Goal: Answer question/provide support: Share knowledge or assist other users

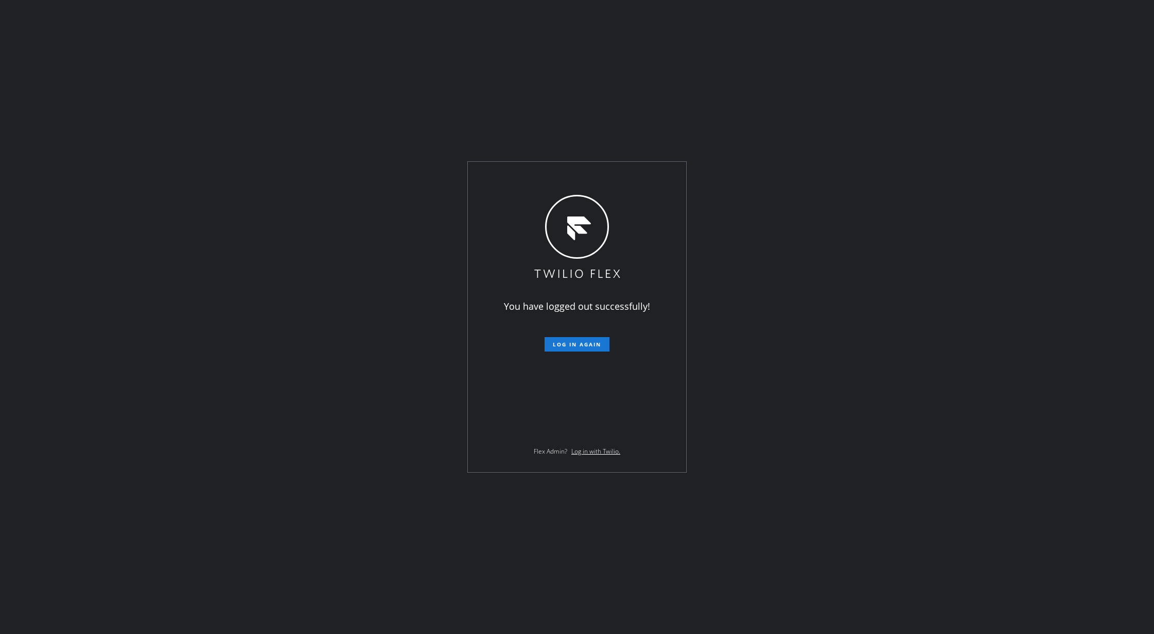
drag, startPoint x: 252, startPoint y: 237, endPoint x: 643, endPoint y: 500, distance: 470.8
click at [252, 237] on div "You have logged out successfully! Log in again Flex Admin? Log in with Twilio." at bounding box center [577, 317] width 1154 height 634
click at [572, 341] on span "Log in again" at bounding box center [577, 344] width 48 height 7
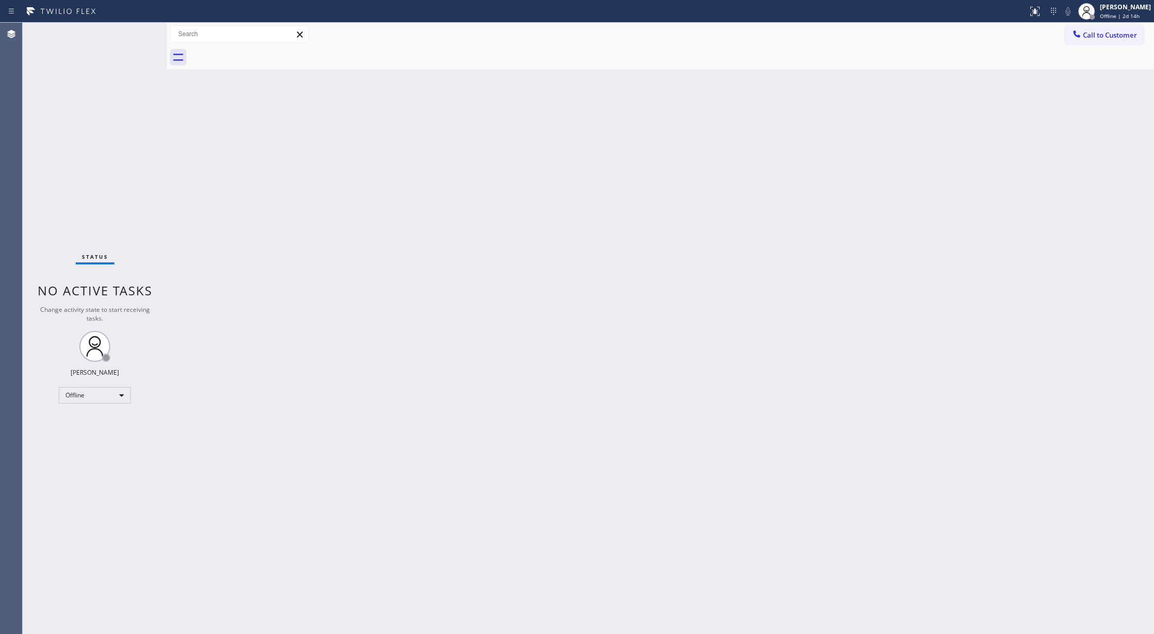
click at [212, 454] on div "Back to Dashboard Change Sender ID Customers Technicians Select a contact Outbo…" at bounding box center [660, 328] width 987 height 611
click at [113, 397] on div "Offline" at bounding box center [95, 395] width 72 height 16
click at [99, 423] on li "Available" at bounding box center [94, 422] width 70 height 12
click at [141, 31] on div "Status No active tasks You are ready to start receiving tasks. [PERSON_NAME] Av…" at bounding box center [95, 328] width 144 height 611
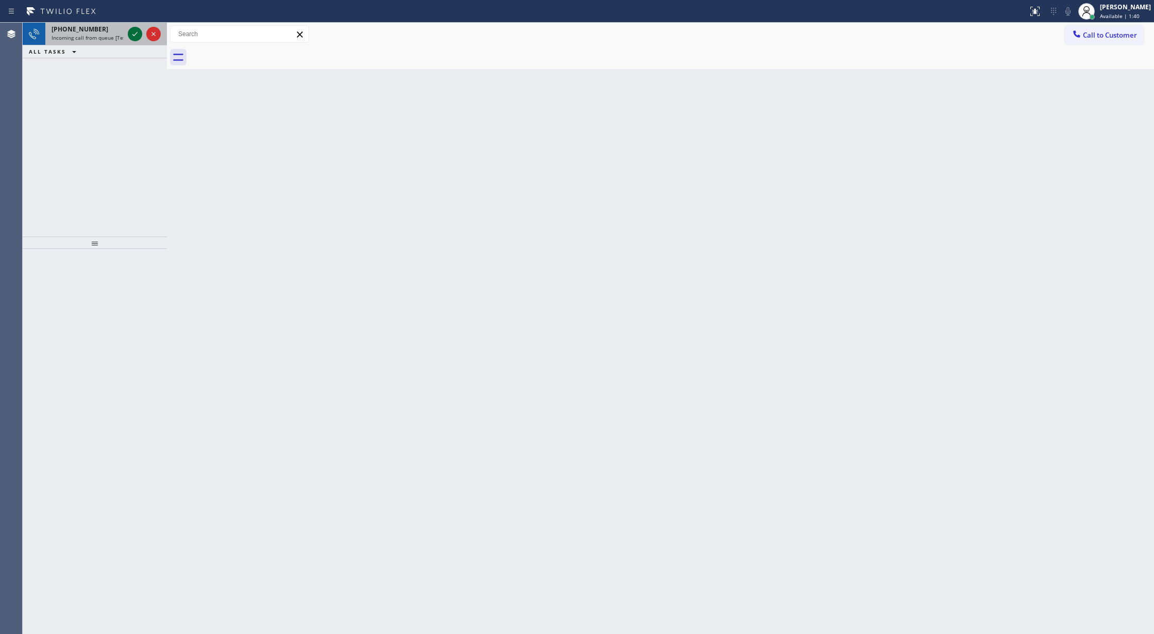
click at [131, 28] on icon at bounding box center [135, 34] width 12 height 12
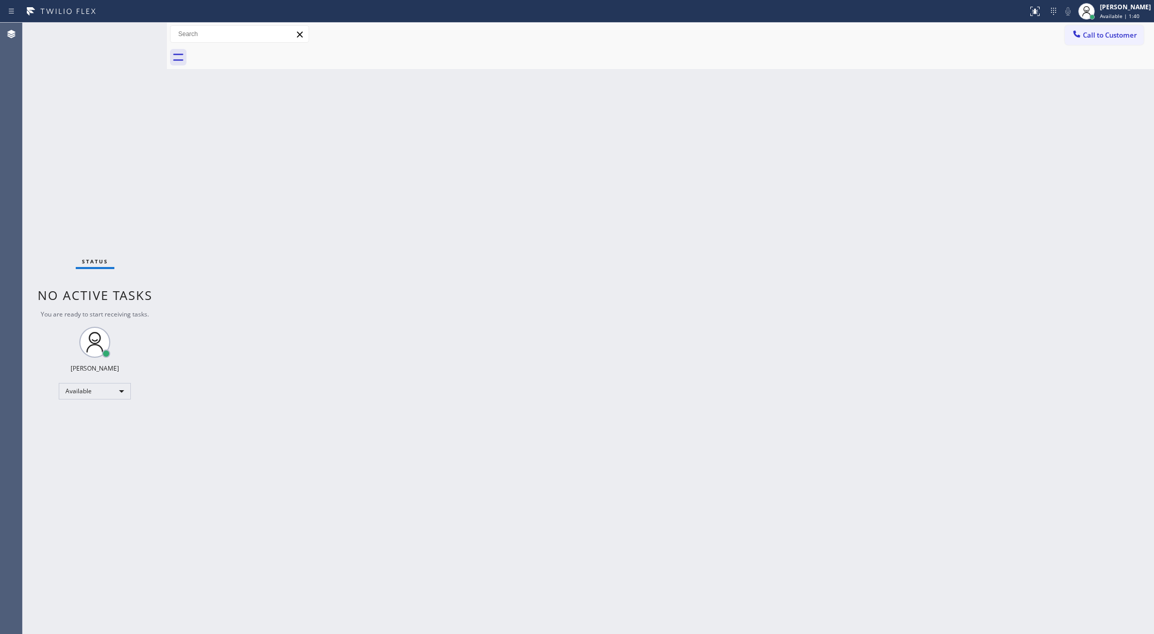
click at [133, 31] on div "Status No active tasks You are ready to start receiving tasks. [PERSON_NAME] Av…" at bounding box center [95, 328] width 144 height 611
click at [139, 29] on div "Status No active tasks You are ready to start receiving tasks. [PERSON_NAME] Av…" at bounding box center [95, 328] width 144 height 611
click at [137, 29] on div "Status No active tasks You are ready to start receiving tasks. [PERSON_NAME] Av…" at bounding box center [95, 328] width 144 height 611
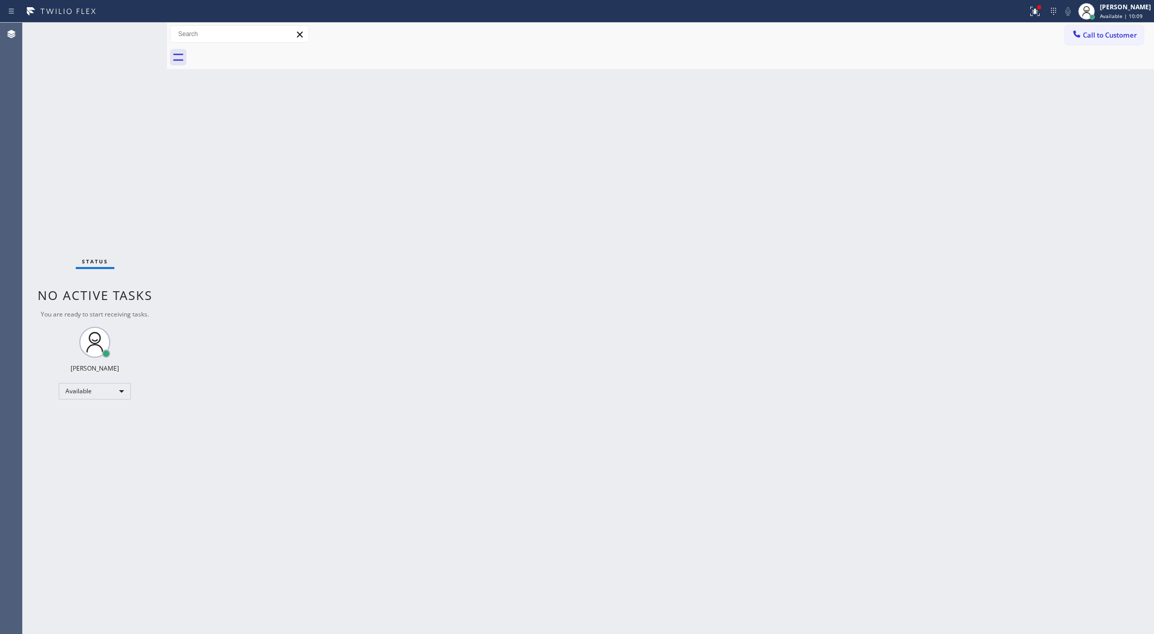
click at [139, 30] on div "Status No active tasks You are ready to start receiving tasks. [PERSON_NAME] Av…" at bounding box center [95, 328] width 144 height 611
click at [132, 33] on div "Status No active tasks You are ready to start receiving tasks. [PERSON_NAME] Av…" at bounding box center [95, 328] width 144 height 611
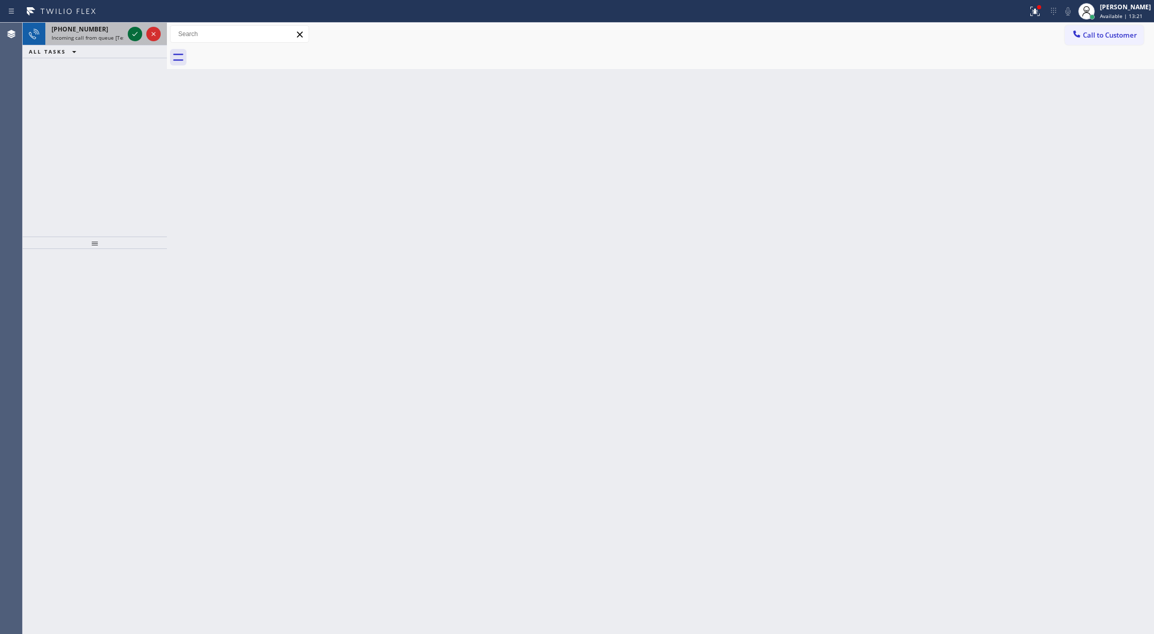
click at [134, 34] on icon at bounding box center [135, 34] width 12 height 12
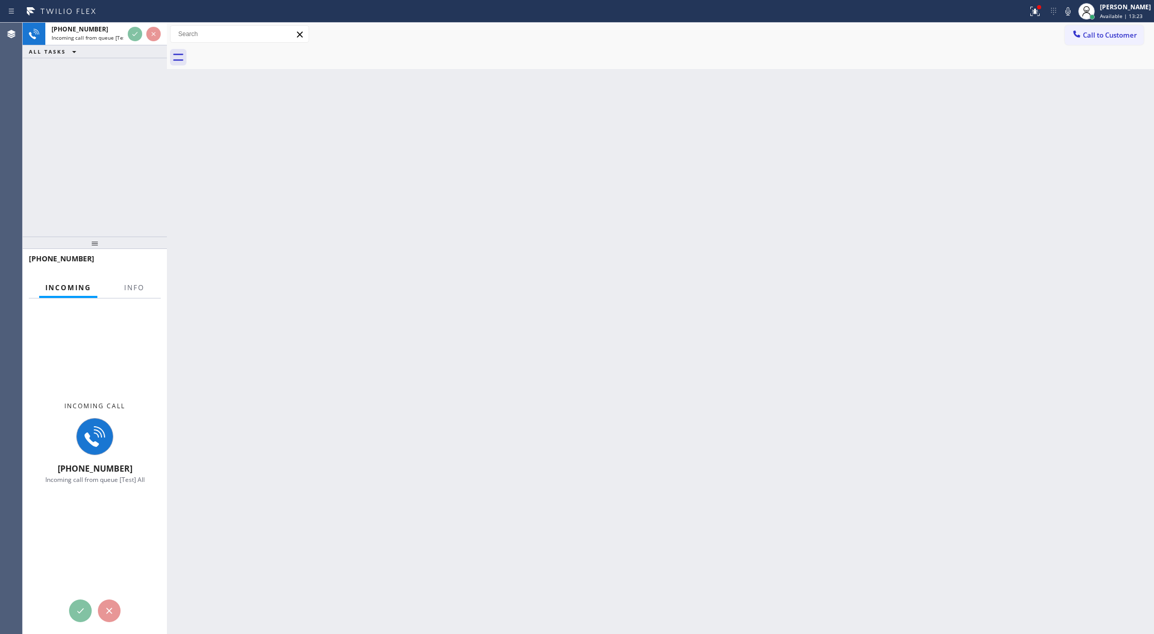
click at [139, 296] on div at bounding box center [134, 297] width 32 height 2
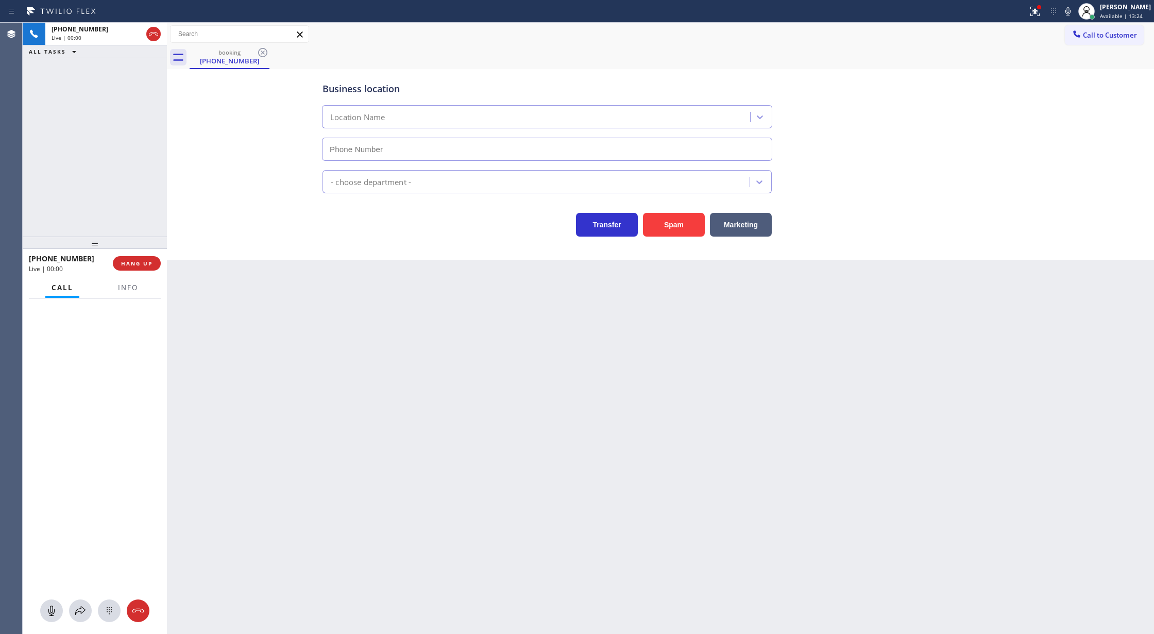
type input "[PHONE_NUMBER]"
click at [127, 289] on span "Info" at bounding box center [128, 287] width 20 height 9
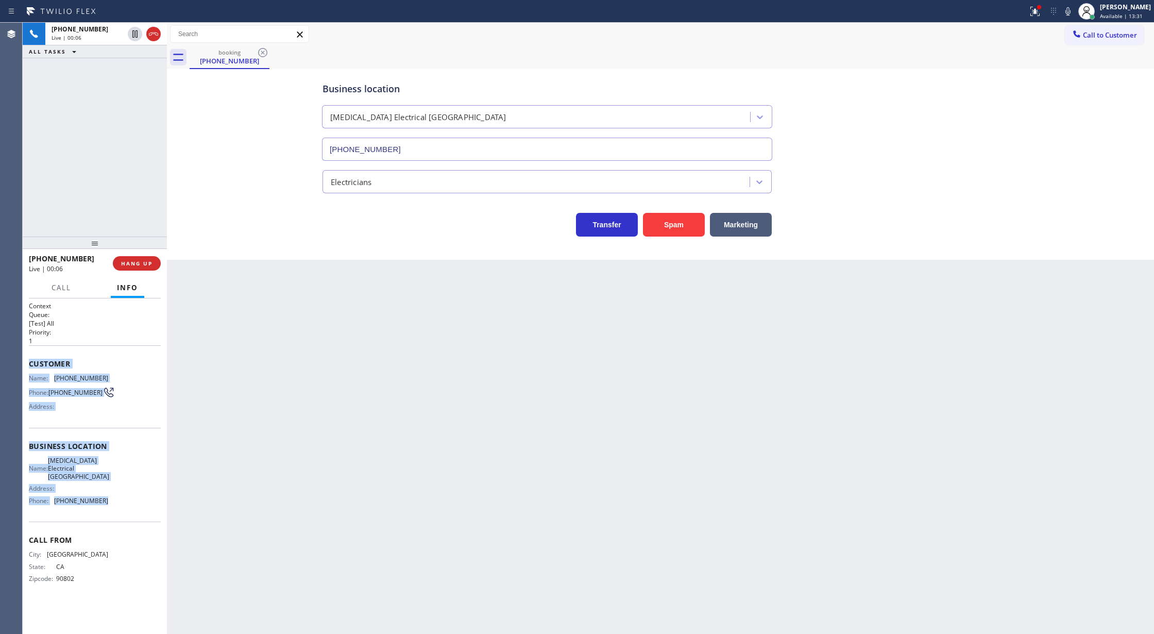
copy div "Customer Name: [PHONE_NUMBER] Phone: [PHONE_NUMBER] Address: Business location …"
drag, startPoint x: 29, startPoint y: 368, endPoint x: 130, endPoint y: 507, distance: 171.9
click at [130, 507] on div "Context Queue: [Test] All Priority: 1 Customer Name: [PHONE_NUMBER] Phone: [PHO…" at bounding box center [95, 450] width 132 height 298
click at [1074, 14] on icon at bounding box center [1068, 11] width 12 height 12
drag, startPoint x: 1076, startPoint y: 11, endPoint x: 964, endPoint y: 64, distance: 124.9
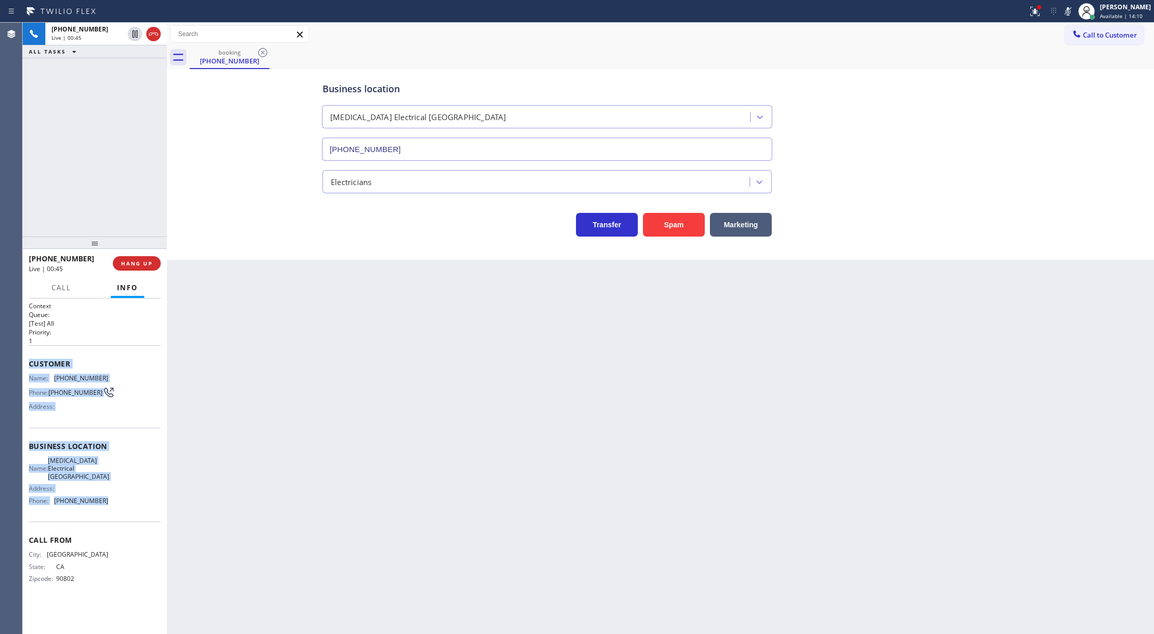
click at [1074, 11] on icon at bounding box center [1068, 11] width 12 height 12
click at [246, 345] on div "Back to Dashboard Change Sender ID Customers Technicians Select a contact Outbo…" at bounding box center [660, 328] width 987 height 611
drag, startPoint x: 153, startPoint y: 36, endPoint x: 415, endPoint y: 432, distance: 475.2
click at [153, 36] on icon at bounding box center [153, 34] width 12 height 12
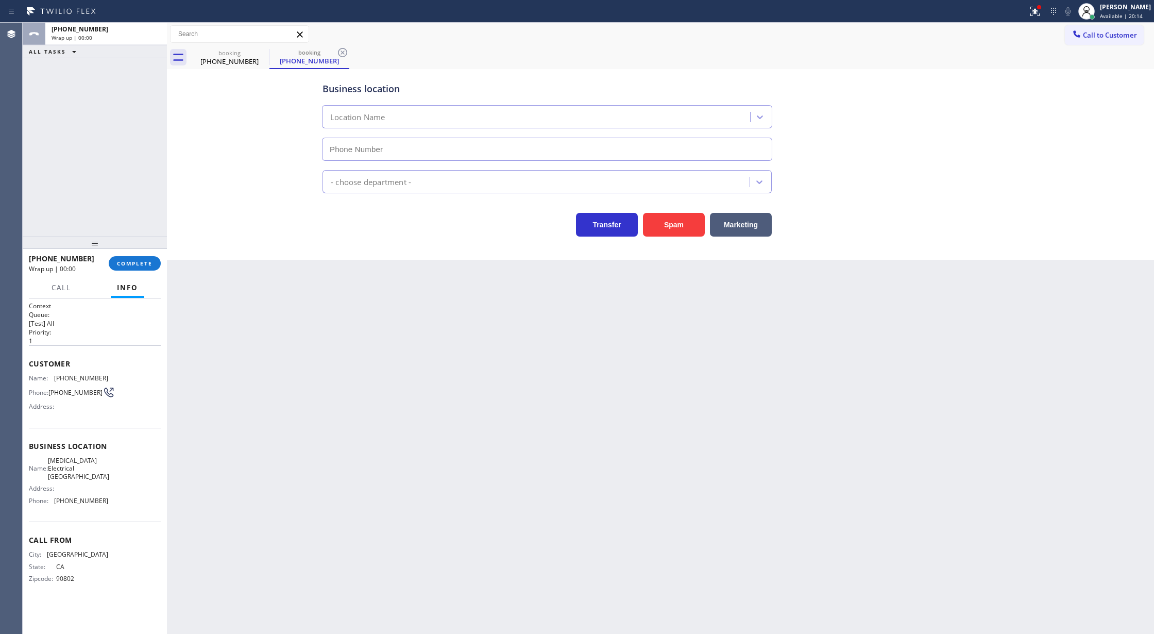
type input "[PHONE_NUMBER]"
click at [122, 272] on div "[PHONE_NUMBER] Wrap up | 04:06 COMPLETE" at bounding box center [95, 263] width 132 height 27
click at [119, 268] on button "COMPLETE" at bounding box center [135, 263] width 52 height 14
click at [132, 266] on span "COMPLETE" at bounding box center [135, 263] width 36 height 7
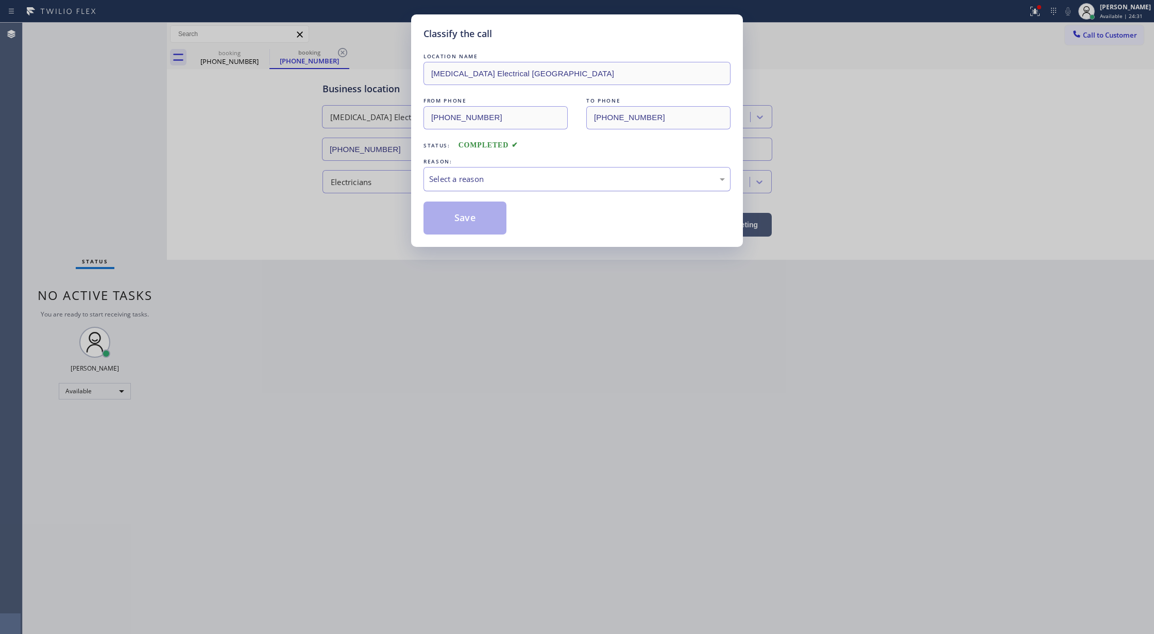
click at [485, 184] on div "Select a reason" at bounding box center [577, 179] width 296 height 12
click at [462, 222] on button "Save" at bounding box center [465, 217] width 83 height 33
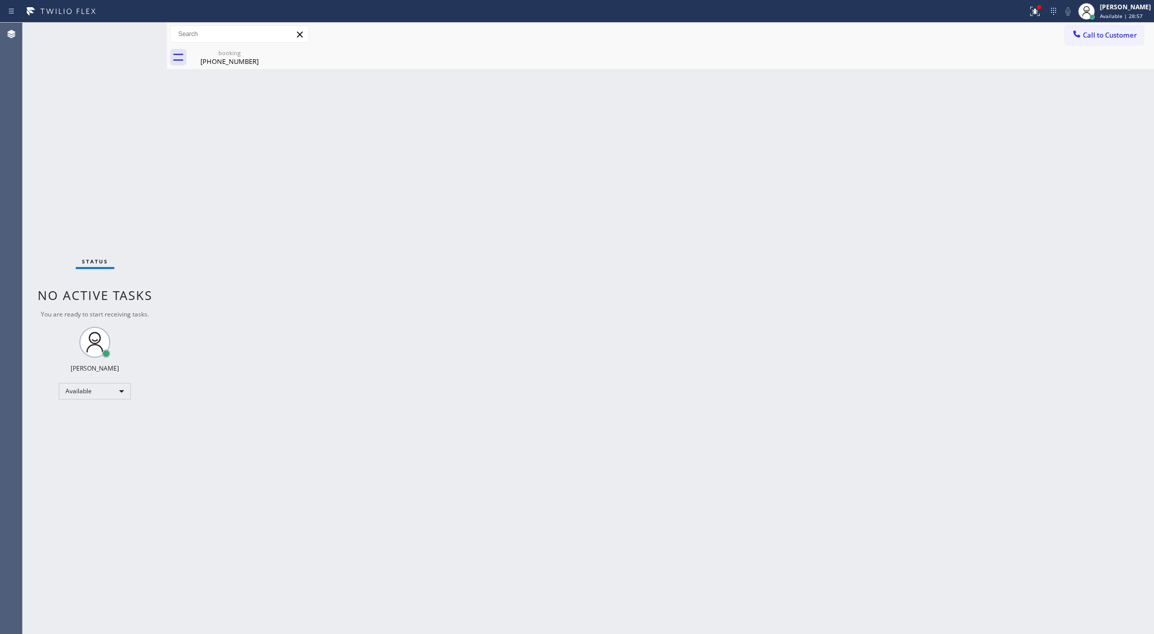
click at [130, 31] on div "Status No active tasks You are ready to start receiving tasks. [PERSON_NAME] Av…" at bounding box center [95, 328] width 144 height 611
click at [240, 52] on div "booking" at bounding box center [230, 53] width 78 height 8
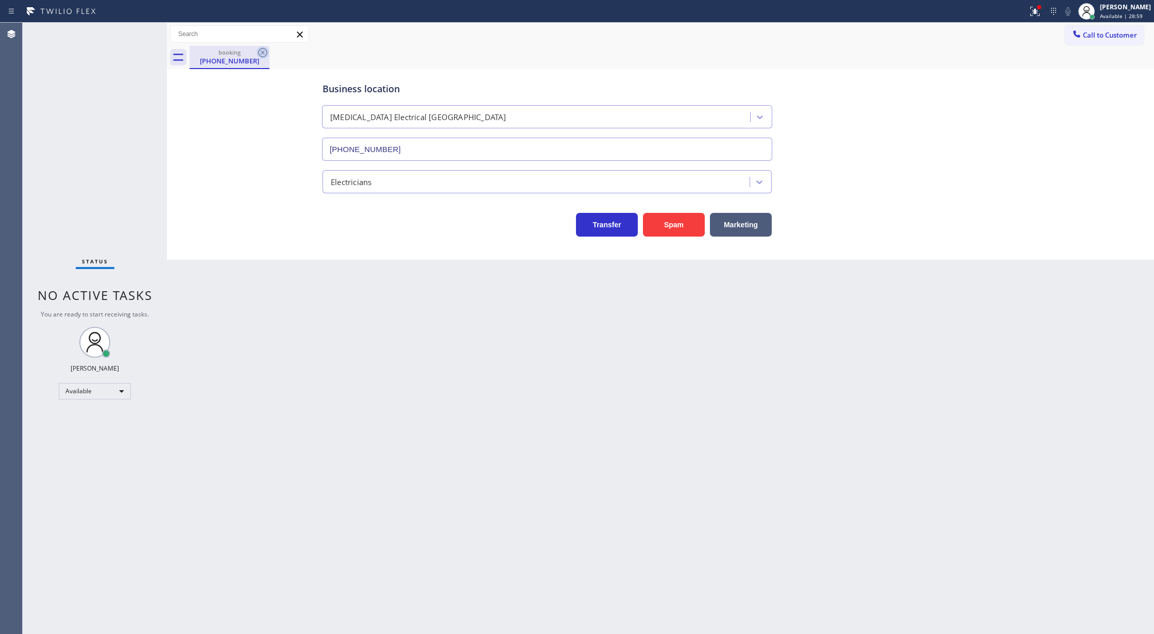
click at [261, 52] on icon at bounding box center [263, 52] width 12 height 12
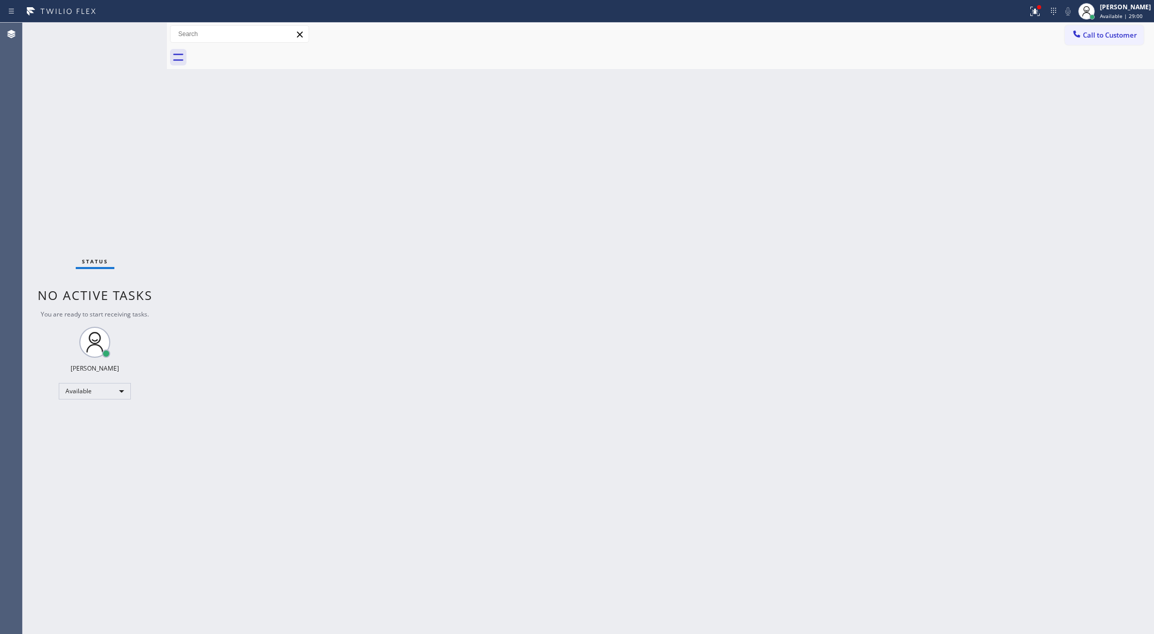
click at [139, 29] on div "Status No active tasks You are ready to start receiving tasks. [PERSON_NAME] Av…" at bounding box center [95, 328] width 144 height 611
click at [128, 36] on div "Status No active tasks You are ready to start receiving tasks. [PERSON_NAME] Av…" at bounding box center [95, 328] width 144 height 611
click at [140, 31] on div "Status No active tasks You are ready to start receiving tasks. [PERSON_NAME] Av…" at bounding box center [95, 328] width 144 height 611
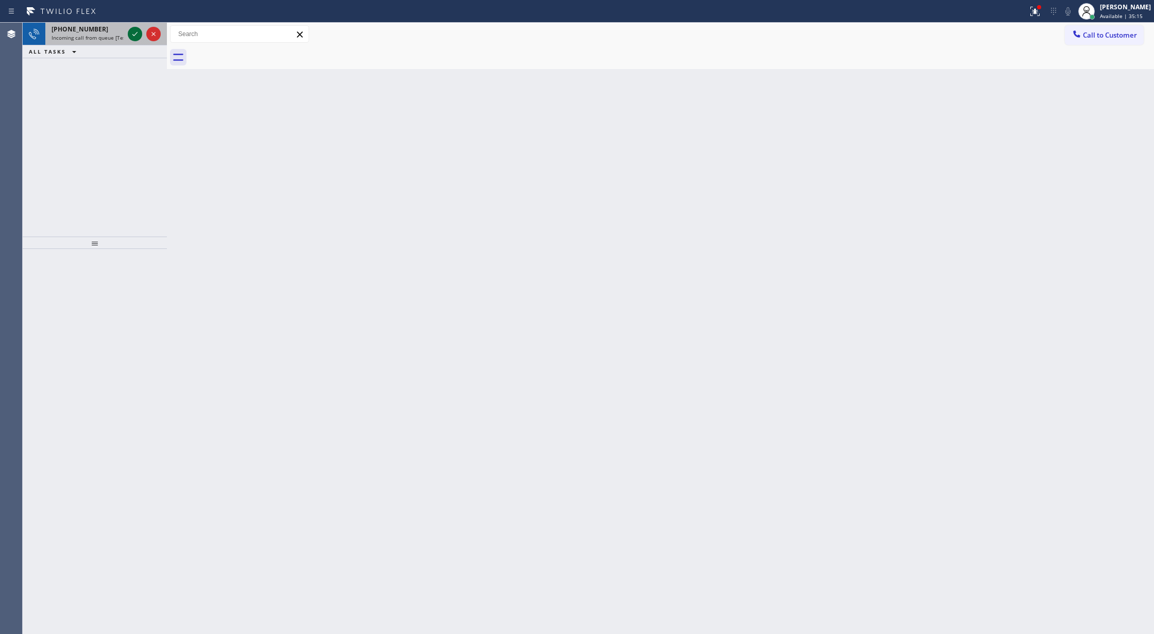
click at [139, 31] on icon at bounding box center [135, 34] width 12 height 12
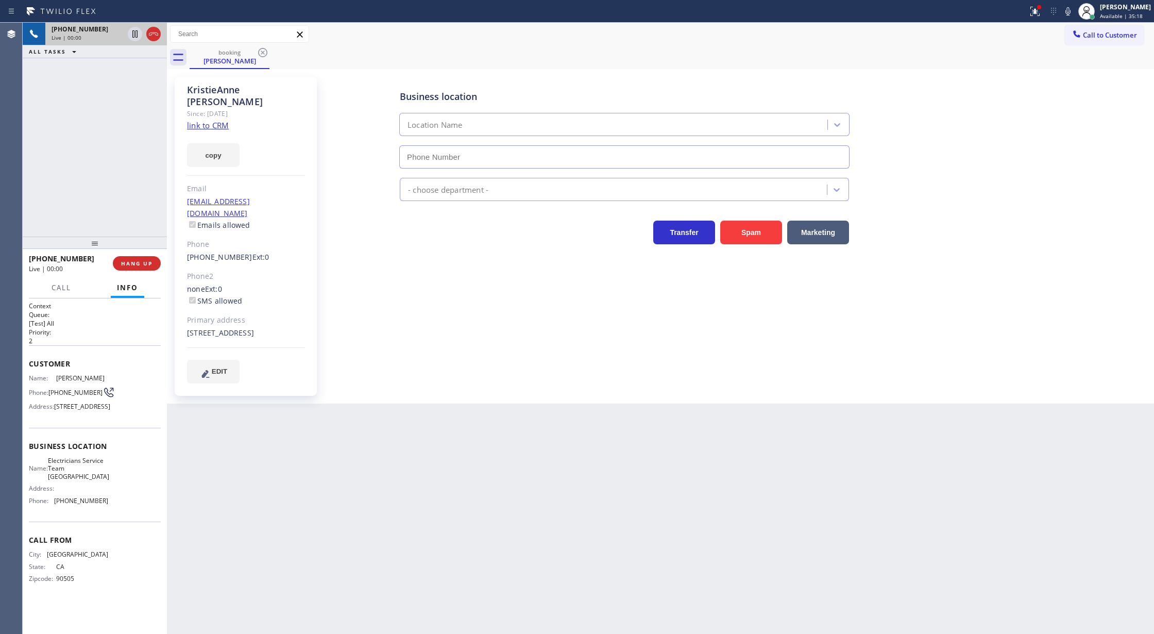
type input "[PHONE_NUMBER]"
click at [205, 120] on link "link to CRM" at bounding box center [208, 125] width 42 height 10
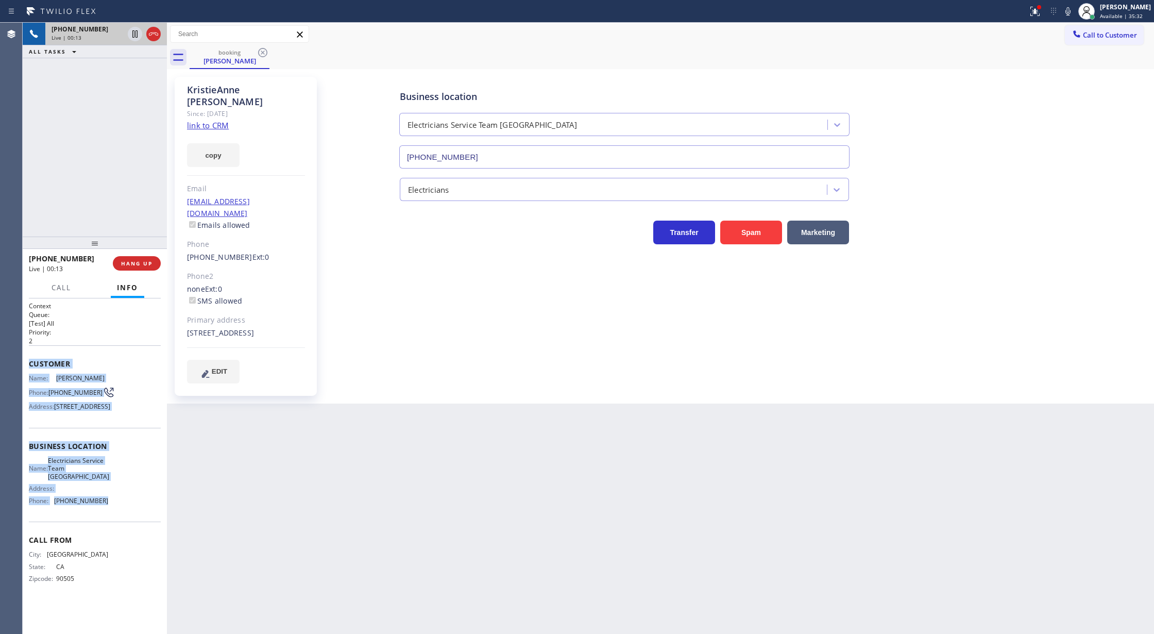
copy div "Customer Name: [PERSON_NAME] Phone: [PHONE_NUMBER] Address: [STREET_ADDRESS] Bu…"
drag, startPoint x: 29, startPoint y: 357, endPoint x: 145, endPoint y: 538, distance: 215.3
click at [145, 538] on div "Context Queue: [Test] All Priority: 2 Customer Name: [PERSON_NAME] Phone: [PHON…" at bounding box center [95, 450] width 132 height 298
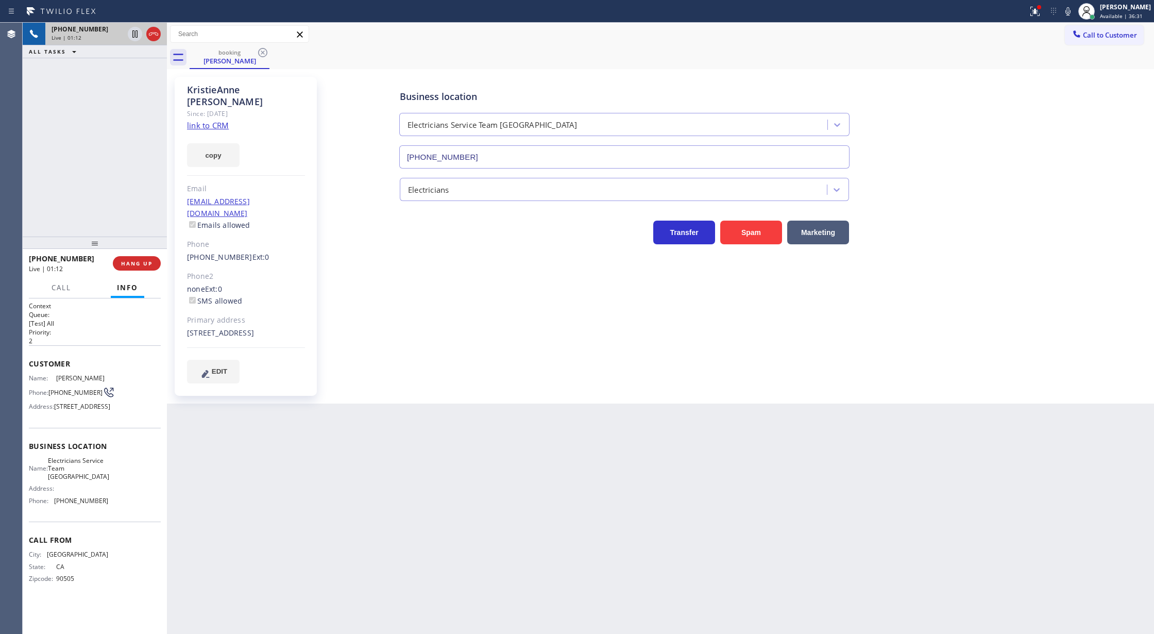
click at [254, 327] on div "[STREET_ADDRESS]" at bounding box center [246, 333] width 118 height 12
drag, startPoint x: 256, startPoint y: 321, endPoint x: 188, endPoint y: 312, distance: 68.1
click at [188, 327] on div "[STREET_ADDRESS]" at bounding box center [246, 333] width 118 height 12
copy div "[STREET_ADDRESS]"
click at [1073, 14] on icon at bounding box center [1068, 11] width 12 height 12
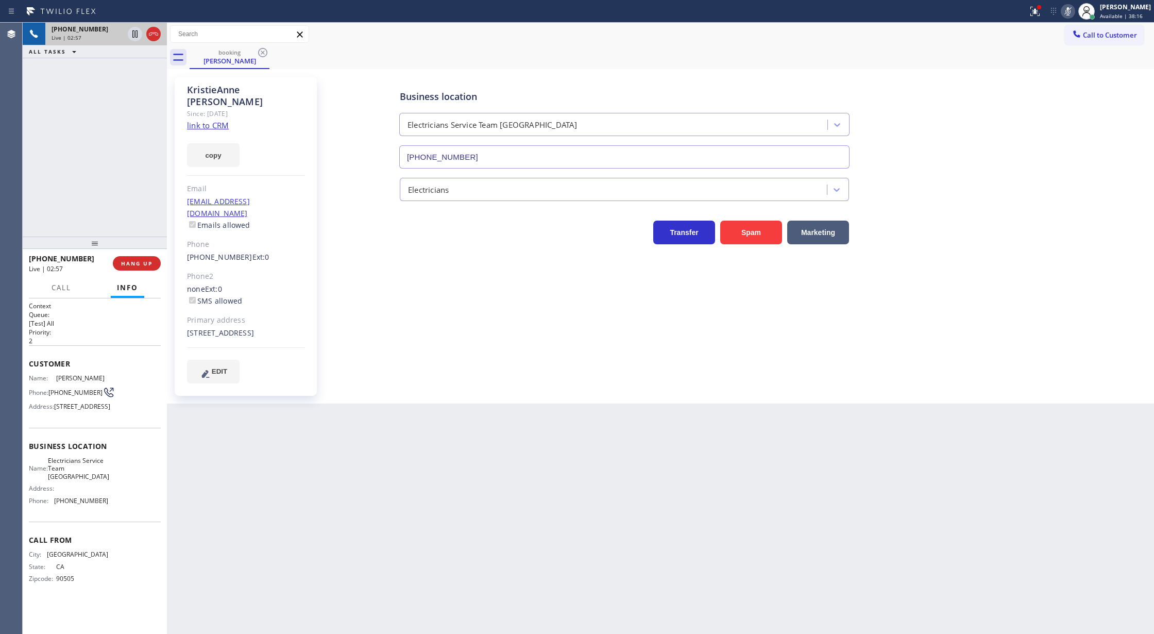
click at [1074, 9] on icon at bounding box center [1068, 11] width 12 height 12
click at [1074, 11] on icon at bounding box center [1068, 11] width 12 height 12
drag, startPoint x: 1072, startPoint y: 15, endPoint x: 1066, endPoint y: 19, distance: 7.6
click at [1072, 15] on icon at bounding box center [1068, 11] width 12 height 12
click at [1070, 13] on icon at bounding box center [1068, 11] width 12 height 12
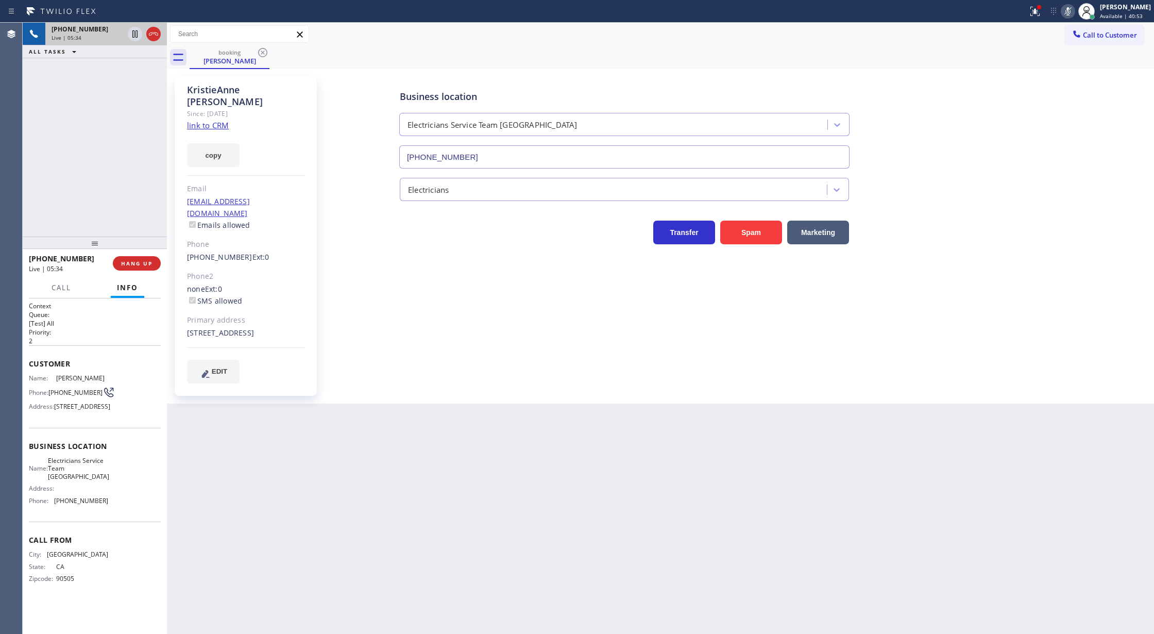
click at [1074, 9] on icon at bounding box center [1068, 11] width 12 height 12
click at [153, 35] on icon at bounding box center [153, 34] width 12 height 12
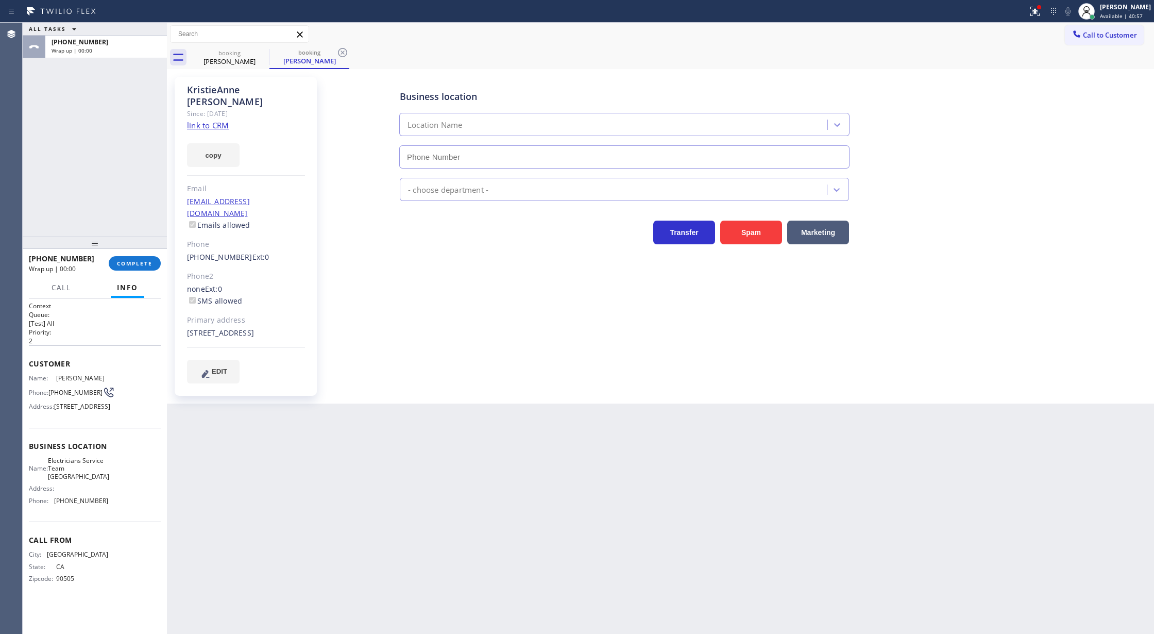
type input "[PHONE_NUMBER]"
click at [138, 261] on span "COMPLETE" at bounding box center [135, 263] width 36 height 7
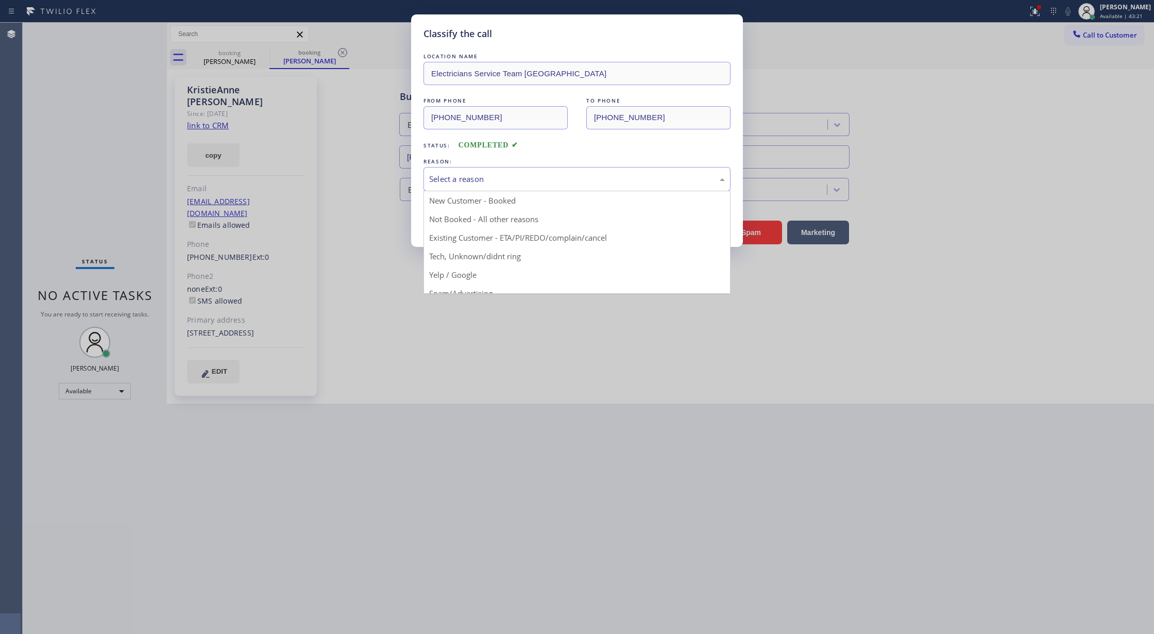
drag, startPoint x: 475, startPoint y: 187, endPoint x: 475, endPoint y: 205, distance: 18.0
click at [475, 186] on div "Select a reason" at bounding box center [577, 179] width 307 height 24
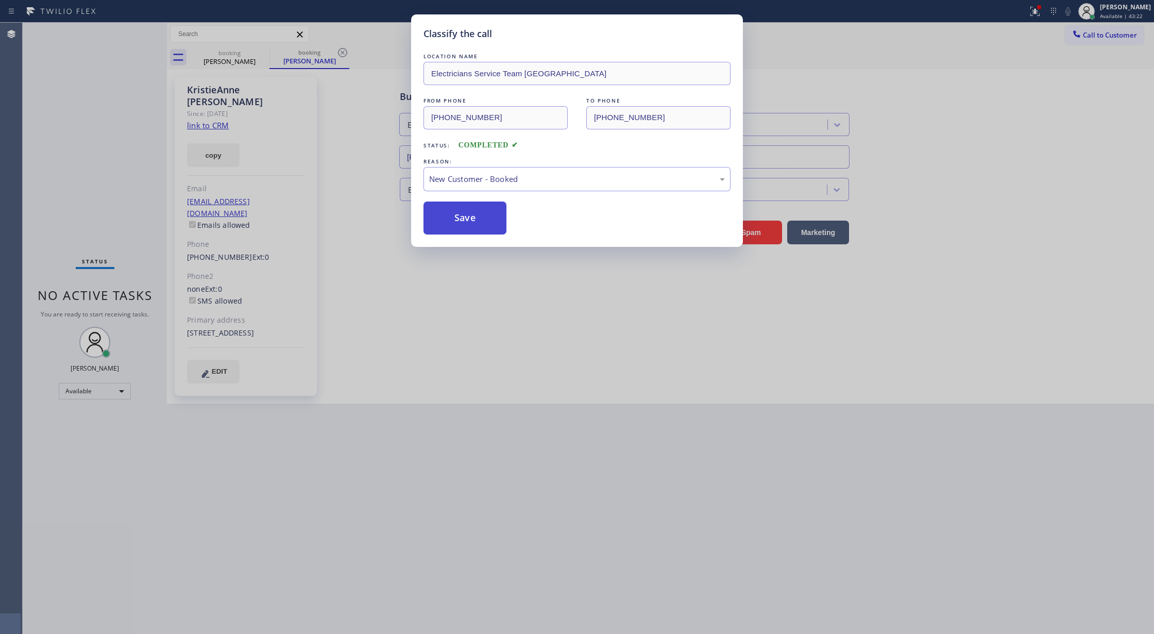
click at [456, 217] on button "Save" at bounding box center [465, 217] width 83 height 33
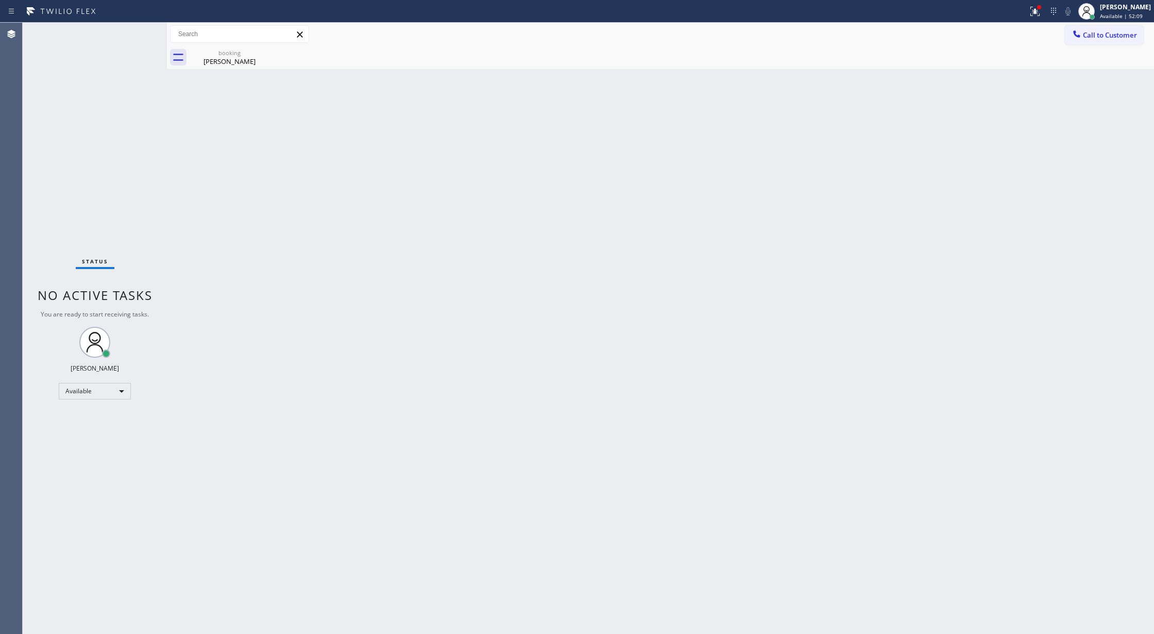
click at [138, 32] on div "Status No active tasks You are ready to start receiving tasks. [PERSON_NAME] Av…" at bounding box center [95, 328] width 144 height 611
click at [136, 29] on div "Status No active tasks You are ready to start receiving tasks. [PERSON_NAME] Av…" at bounding box center [95, 328] width 144 height 611
click at [224, 65] on div "[PERSON_NAME]" at bounding box center [230, 61] width 78 height 9
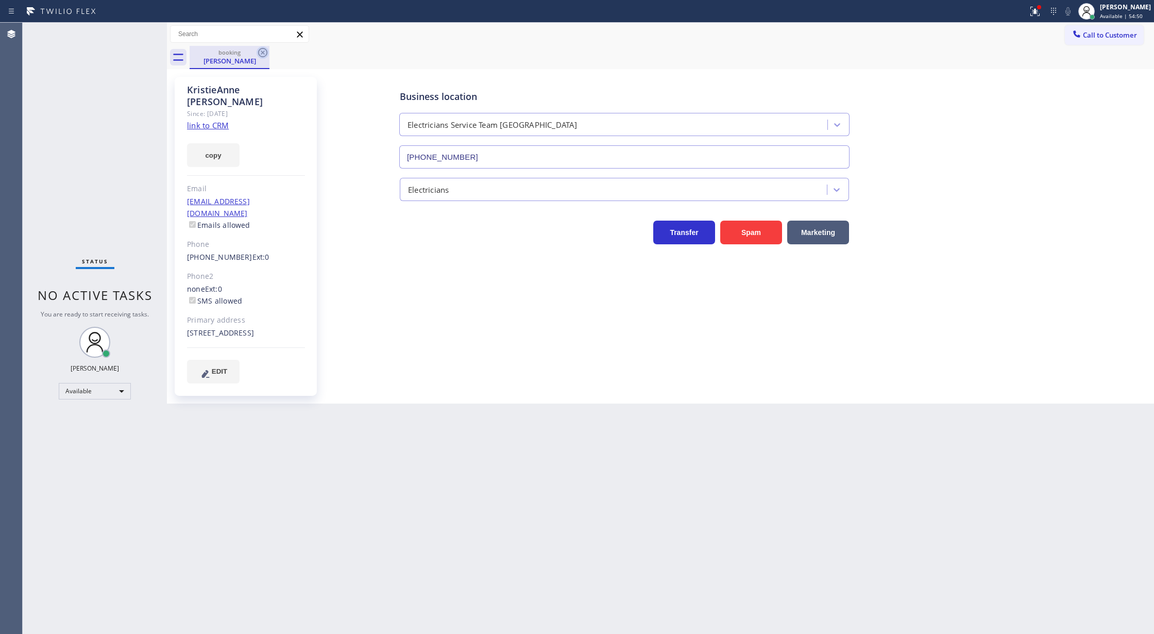
click at [261, 50] on icon at bounding box center [262, 52] width 9 height 9
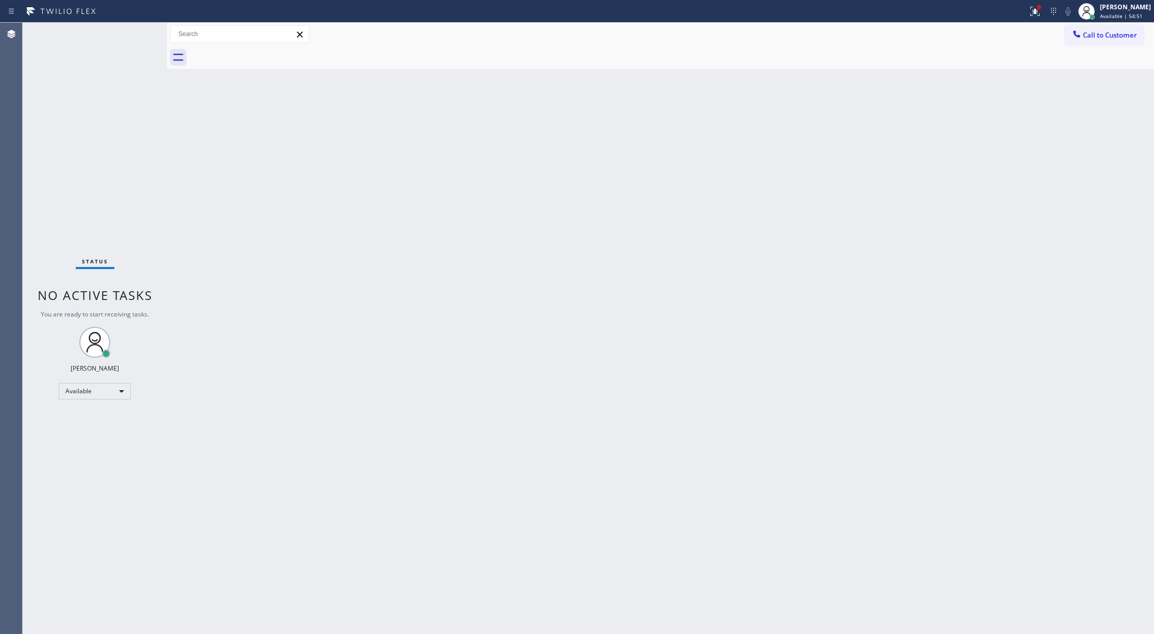
click at [137, 27] on div "Status No active tasks You are ready to start receiving tasks. [PERSON_NAME] Av…" at bounding box center [95, 328] width 144 height 611
click at [136, 32] on div "Status No active tasks You are ready to start receiving tasks. [PERSON_NAME] Av…" at bounding box center [95, 328] width 144 height 611
click at [142, 29] on div "Status No active tasks You are ready to start receiving tasks. [PERSON_NAME] Av…" at bounding box center [95, 328] width 144 height 611
click at [1041, 11] on icon at bounding box center [1035, 11] width 12 height 12
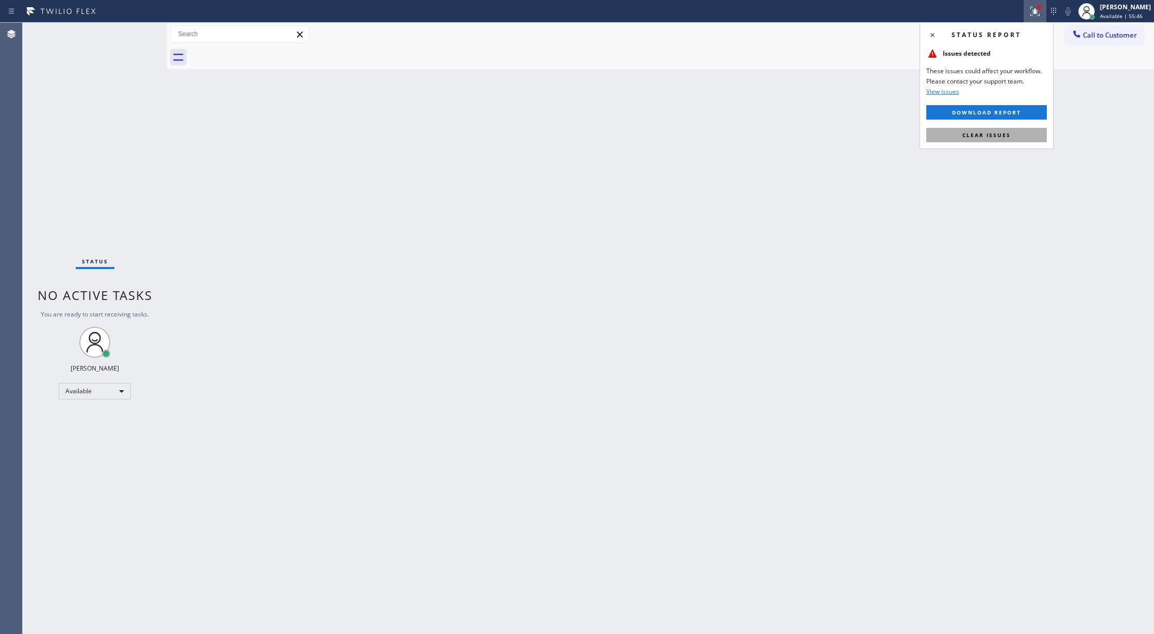
click at [1002, 134] on span "Clear issues" at bounding box center [987, 134] width 48 height 7
click at [143, 30] on div "Status No active tasks You are ready to start receiving tasks. [PERSON_NAME] Av…" at bounding box center [95, 328] width 144 height 611
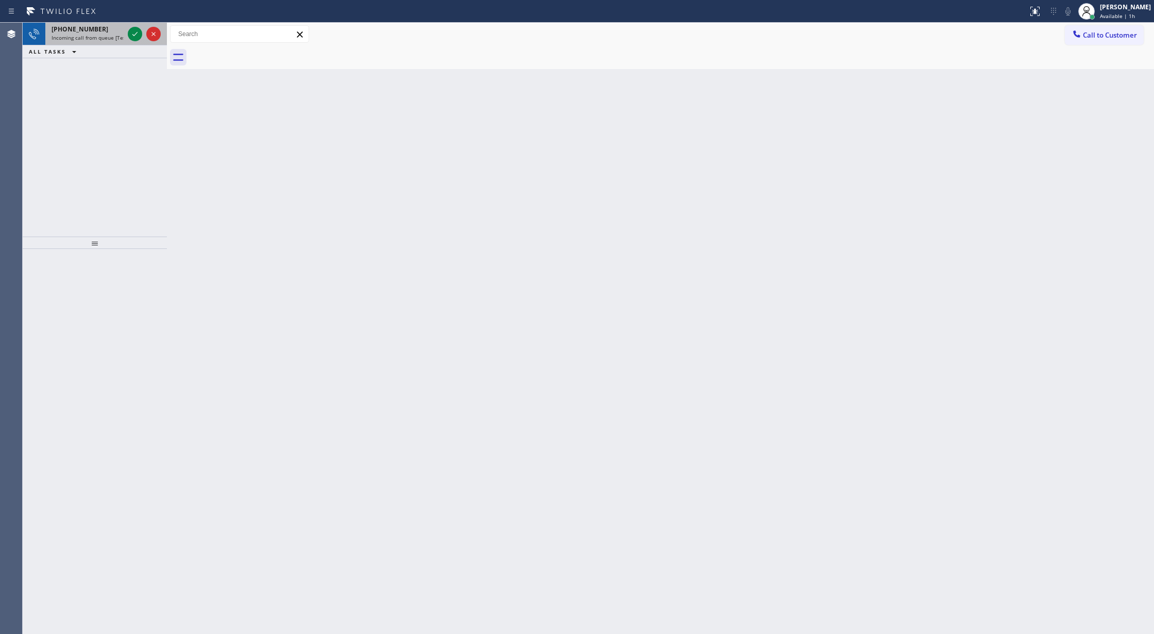
click at [142, 34] on div at bounding box center [144, 34] width 37 height 23
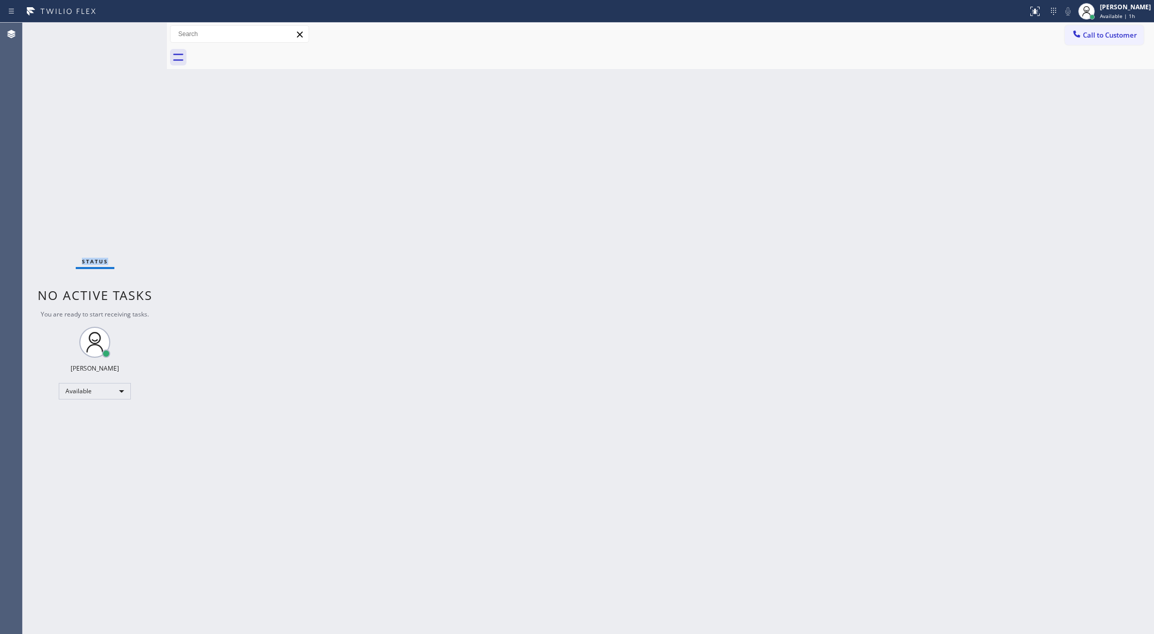
click at [142, 34] on div "Status No active tasks You are ready to start receiving tasks. [PERSON_NAME] Av…" at bounding box center [95, 328] width 144 height 611
click at [141, 33] on div "Status No active tasks You are ready to start receiving tasks. [PERSON_NAME] Av…" at bounding box center [95, 328] width 144 height 611
click at [134, 26] on div "Status No active tasks You are ready to start receiving tasks. [PERSON_NAME] Av…" at bounding box center [95, 328] width 144 height 611
click at [134, 27] on div "Status No active tasks You are ready to start receiving tasks. [PERSON_NAME] Av…" at bounding box center [95, 328] width 144 height 611
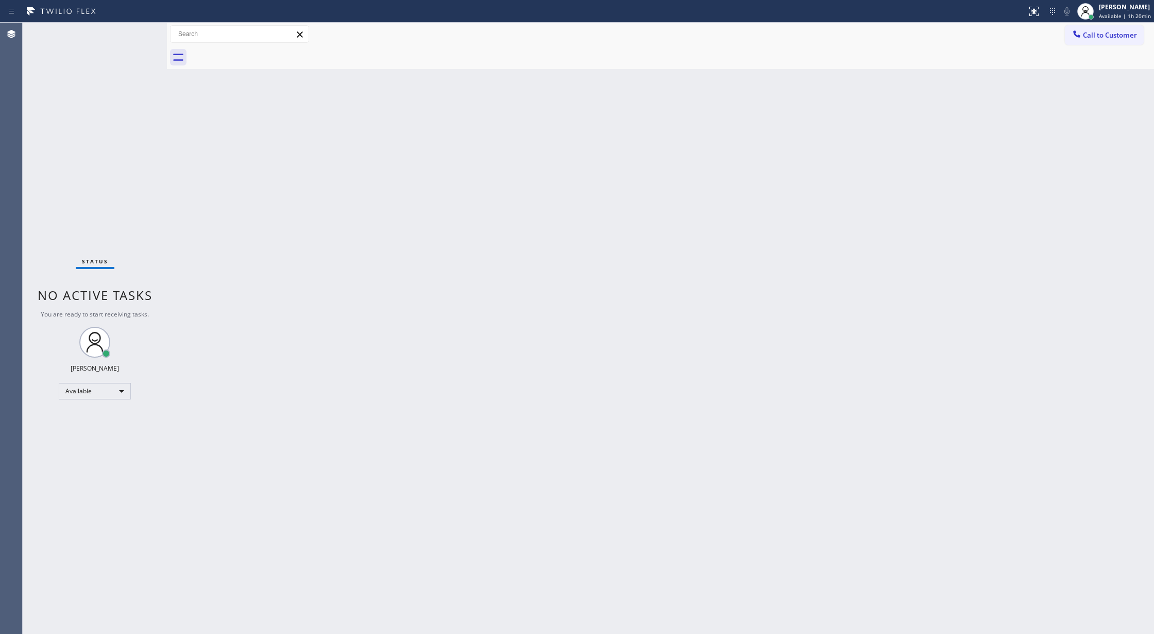
click at [127, 36] on div "Status No active tasks You are ready to start receiving tasks. [PERSON_NAME] Av…" at bounding box center [95, 328] width 144 height 611
click at [138, 36] on div "Status No active tasks You are ready to start receiving tasks. [PERSON_NAME] Av…" at bounding box center [95, 328] width 144 height 611
click at [134, 32] on div "Status No active tasks You are ready to start receiving tasks. [PERSON_NAME] Av…" at bounding box center [95, 328] width 144 height 611
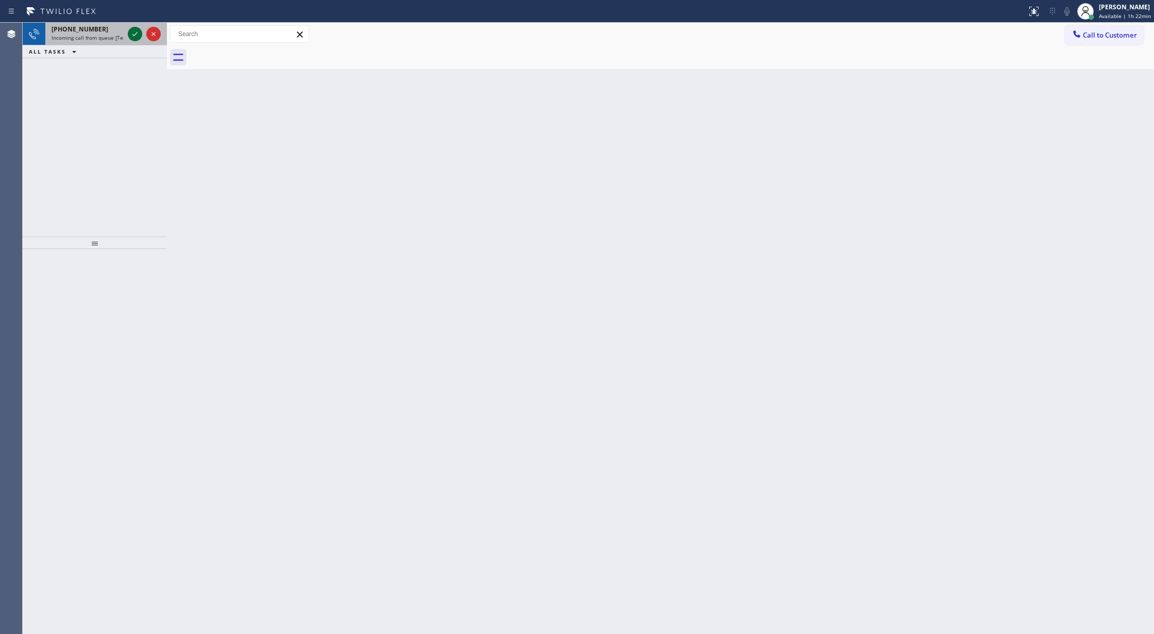
click at [134, 32] on icon at bounding box center [135, 34] width 12 height 12
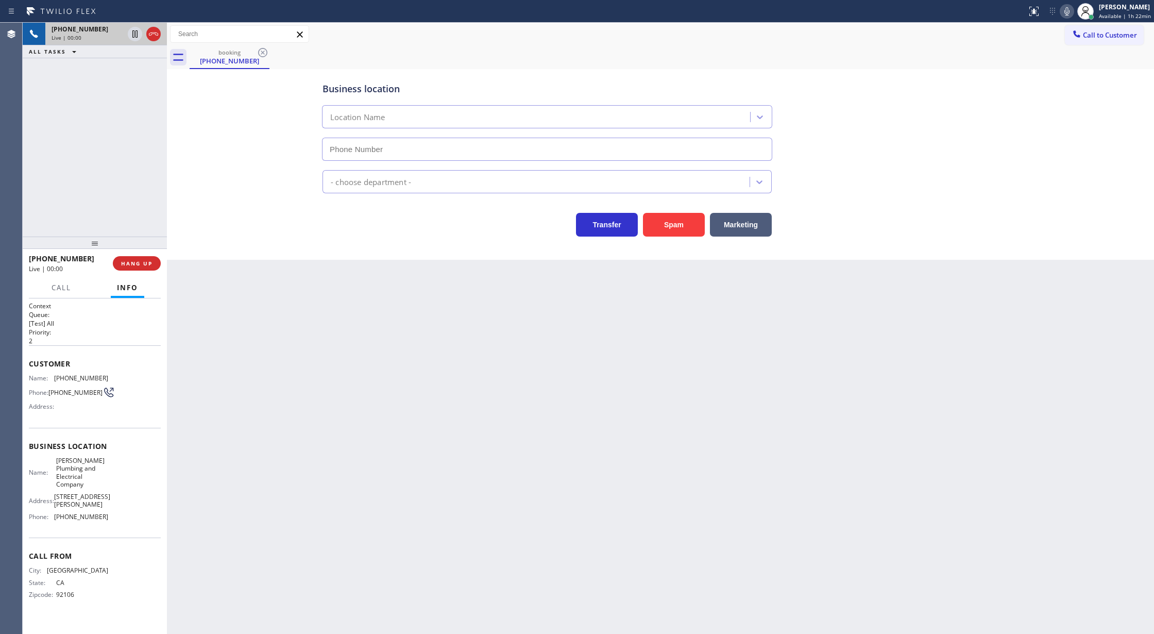
type input "[PHONE_NUMBER]"
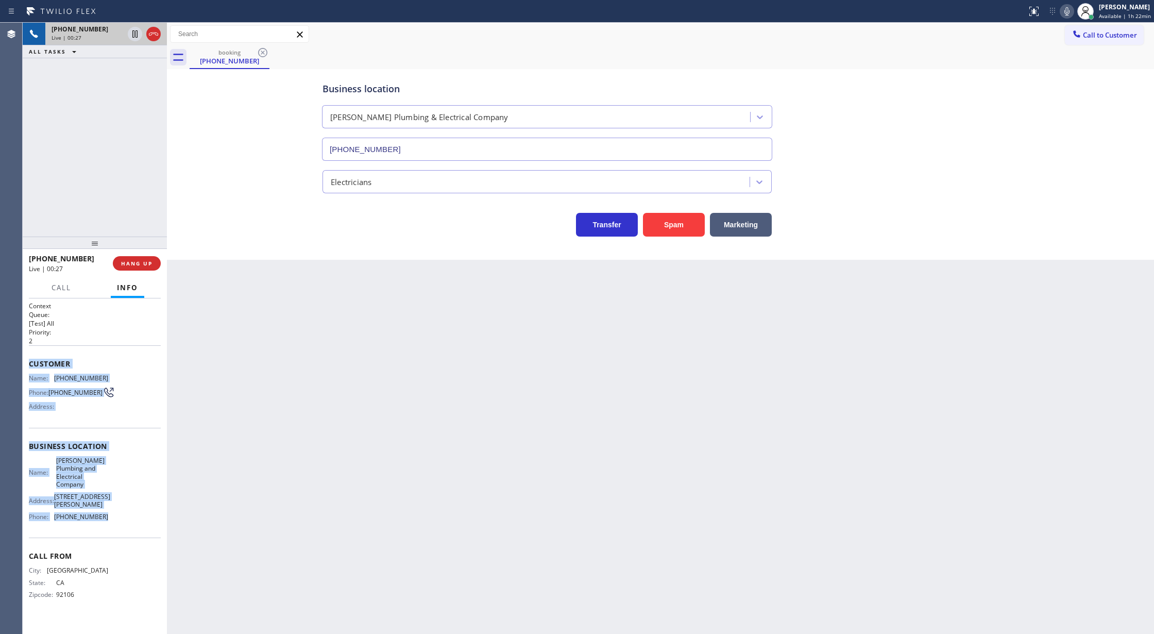
copy div "Customer Name: [PHONE_NUMBER] Phone: [PHONE_NUMBER] Address: Business location …"
drag, startPoint x: 26, startPoint y: 365, endPoint x: 102, endPoint y: 526, distance: 178.4
click at [102, 526] on div "Context Queue: [Test] All Priority: 2 Customer Name: [PHONE_NUMBER] Phone: [PHO…" at bounding box center [95, 466] width 144 height 336
click at [75, 374] on div "Customer Name: [PHONE_NUMBER] Phone: [PHONE_NUMBER] Address:" at bounding box center [95, 386] width 132 height 82
drag, startPoint x: 31, startPoint y: 365, endPoint x: 145, endPoint y: 524, distance: 195.3
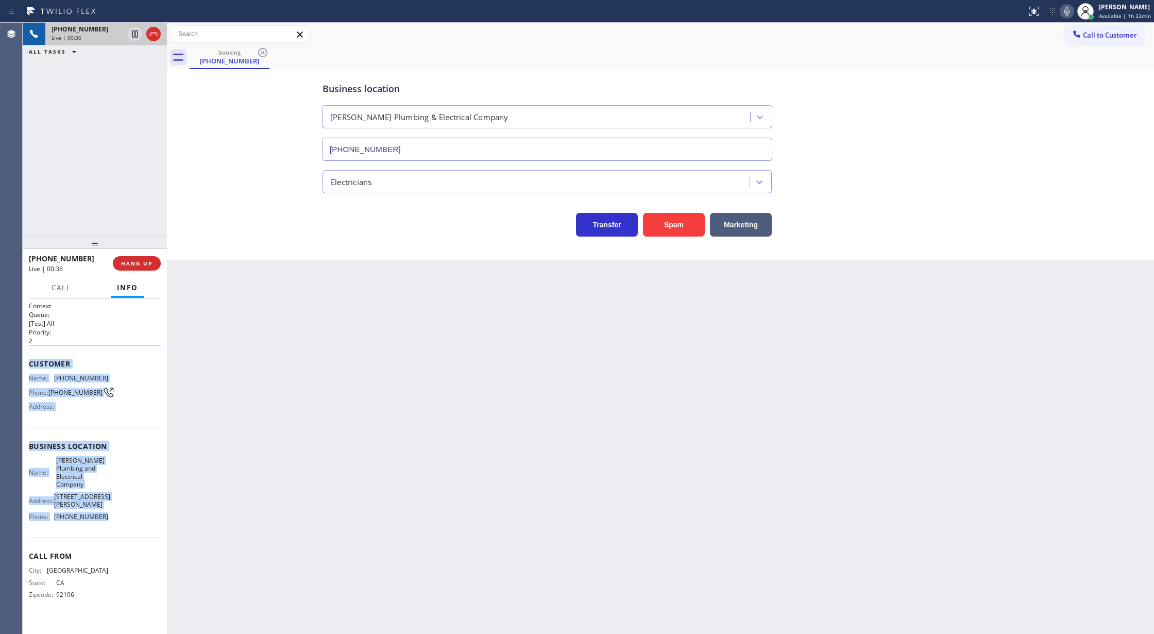
click at [145, 524] on div "Context Queue: [Test] All Priority: 2 Customer Name: [PHONE_NUMBER] Phone: [PHO…" at bounding box center [95, 458] width 132 height 314
copy div "Customer Name: [PHONE_NUMBER] Phone: [PHONE_NUMBER] Address: Business location …"
click at [140, 262] on span "COMPLETE" at bounding box center [135, 263] width 36 height 7
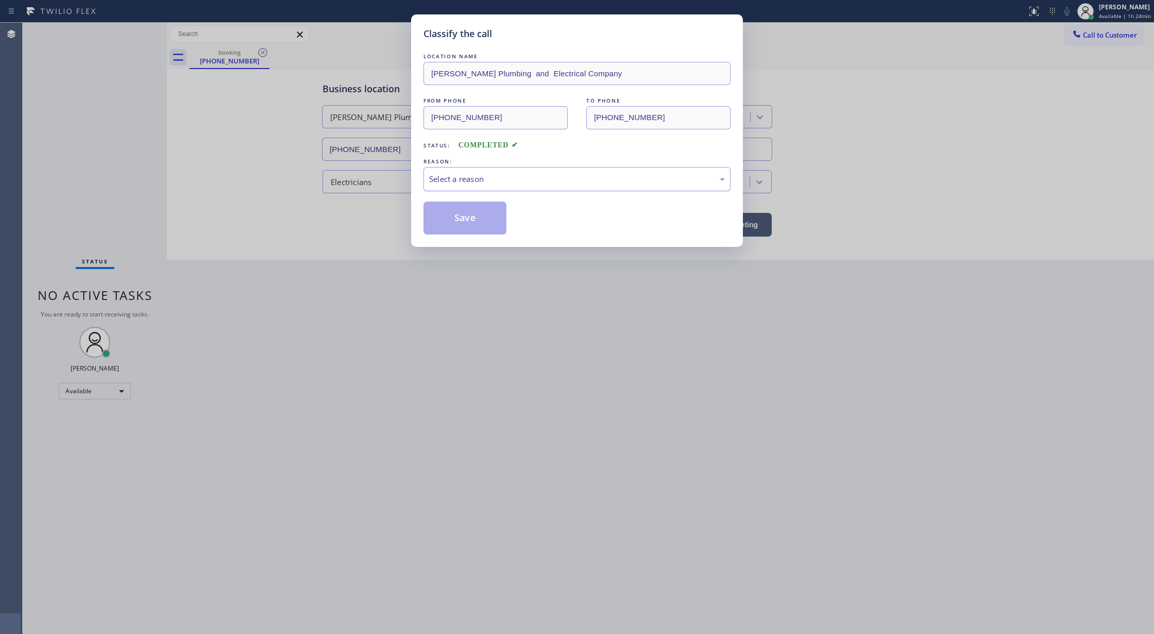
click at [442, 181] on div "Select a reason" at bounding box center [577, 179] width 296 height 12
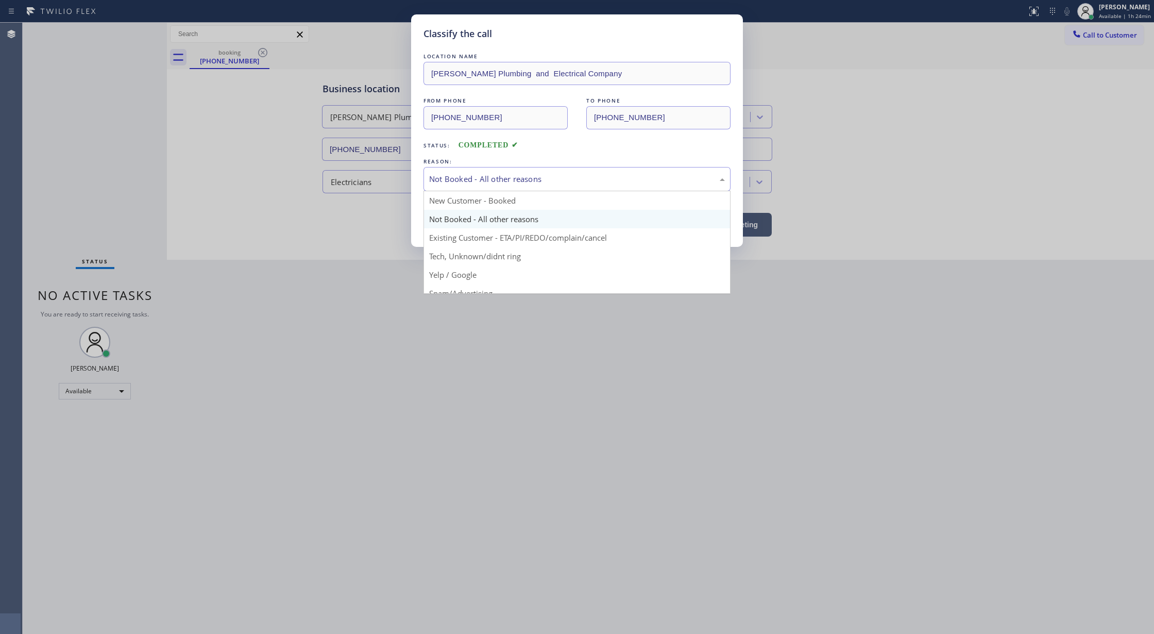
click at [483, 178] on div "Not Booked - All other reasons" at bounding box center [577, 179] width 296 height 12
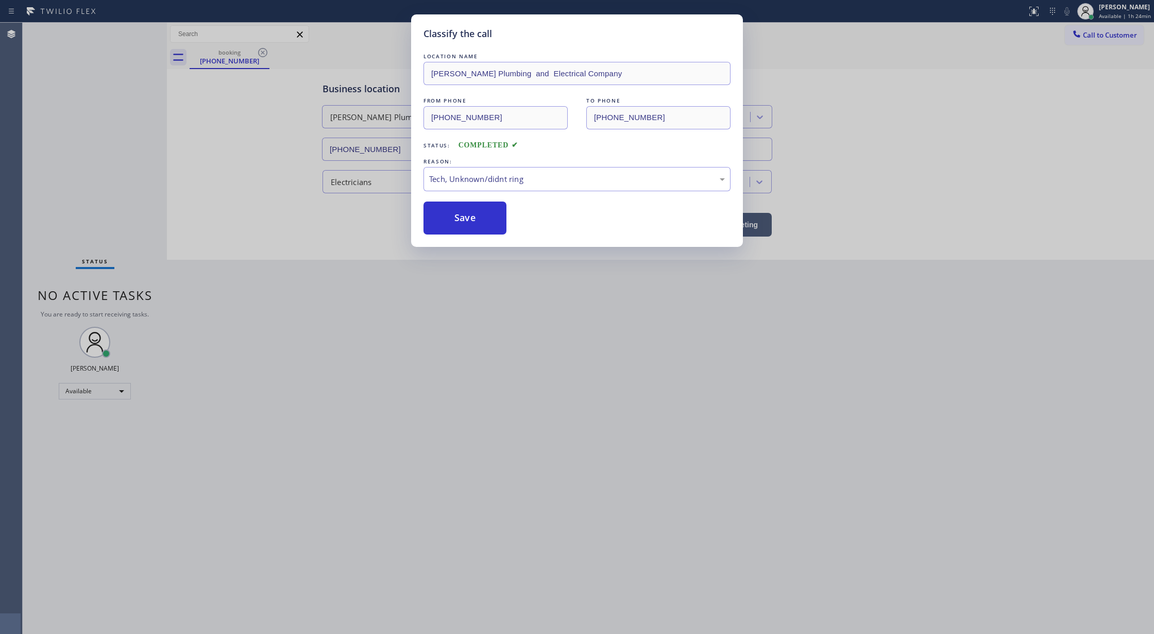
click at [462, 200] on div "LOCATION NAME [PERSON_NAME] and Electrical Company FROM PHONE [PHONE_NUMBER] TO…" at bounding box center [577, 142] width 307 height 183
click at [458, 214] on button "Save" at bounding box center [465, 217] width 83 height 33
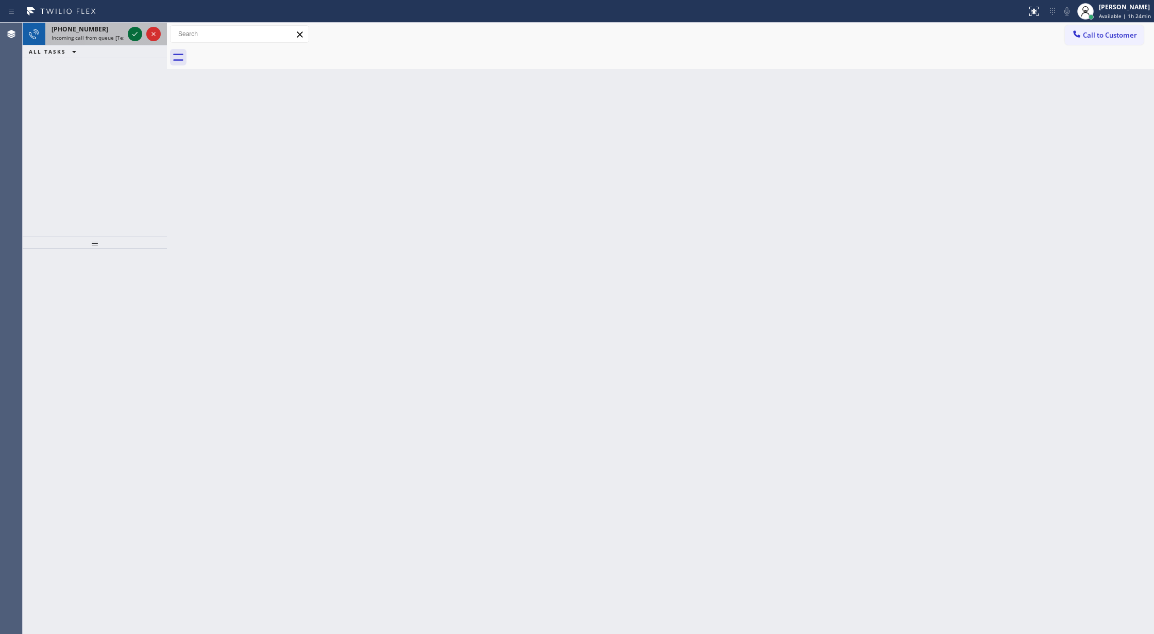
click at [135, 30] on icon at bounding box center [135, 34] width 12 height 12
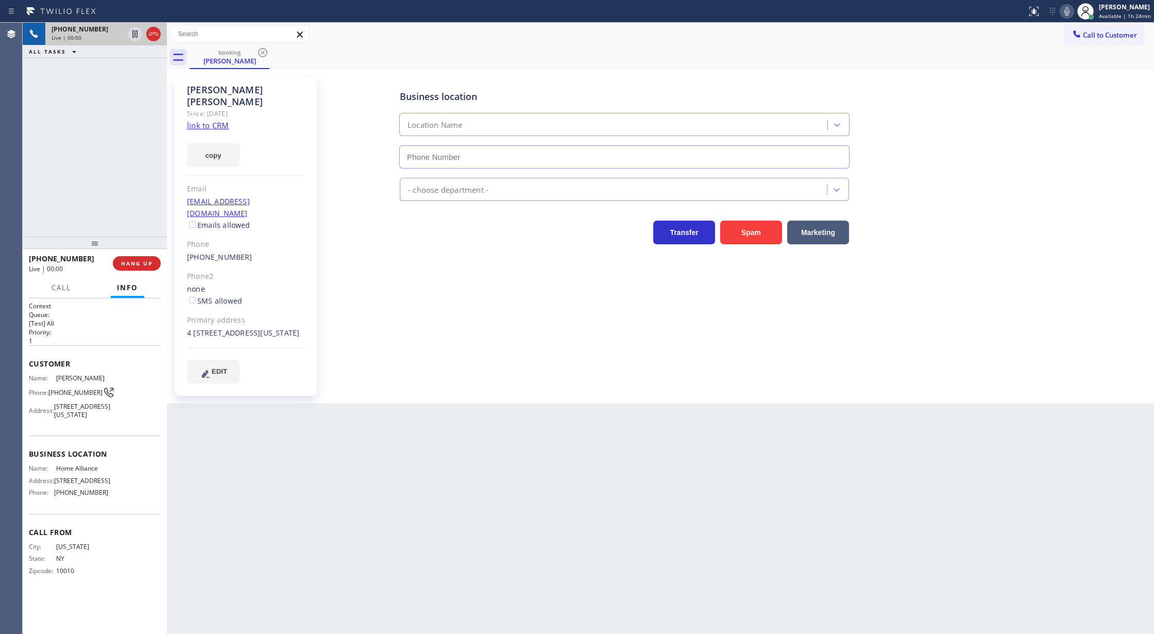
type input "[PHONE_NUMBER]"
click at [200, 120] on link "link to CRM" at bounding box center [208, 125] width 42 height 10
drag, startPoint x: 1068, startPoint y: 9, endPoint x: 1058, endPoint y: 11, distance: 9.9
click at [1068, 9] on icon at bounding box center [1067, 11] width 5 height 8
click at [135, 37] on icon at bounding box center [135, 34] width 12 height 12
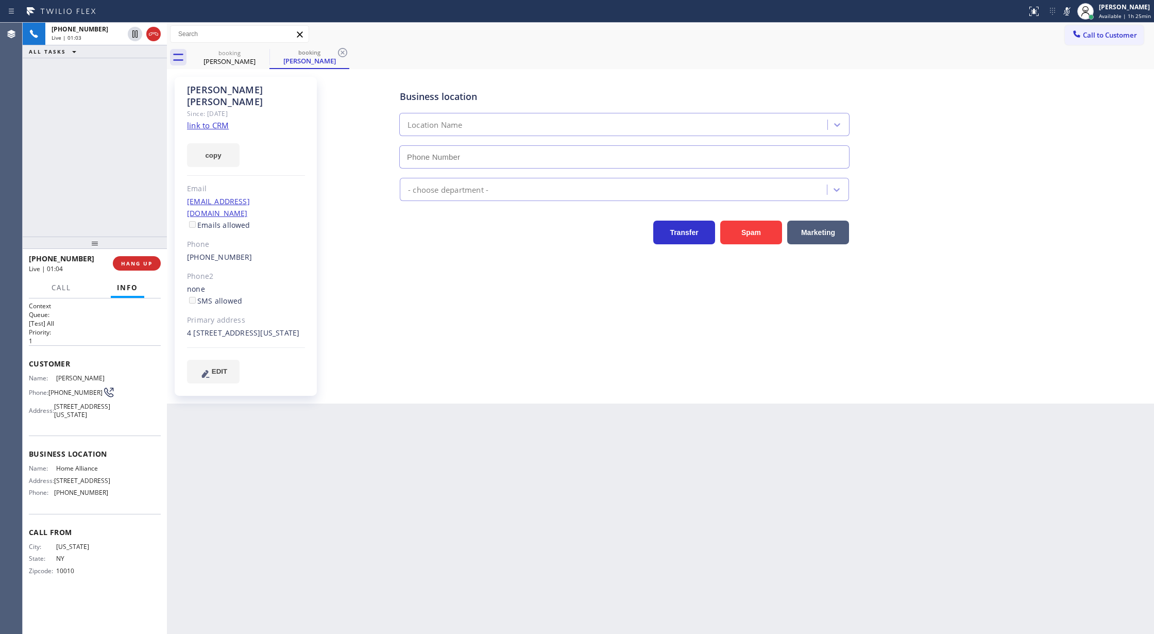
type input "[PHONE_NUMBER]"
drag, startPoint x: 1066, startPoint y: 9, endPoint x: 988, endPoint y: 13, distance: 77.9
click at [1066, 9] on icon at bounding box center [1067, 11] width 12 height 12
click at [136, 37] on icon at bounding box center [134, 33] width 7 height 7
type input "[PHONE_NUMBER]"
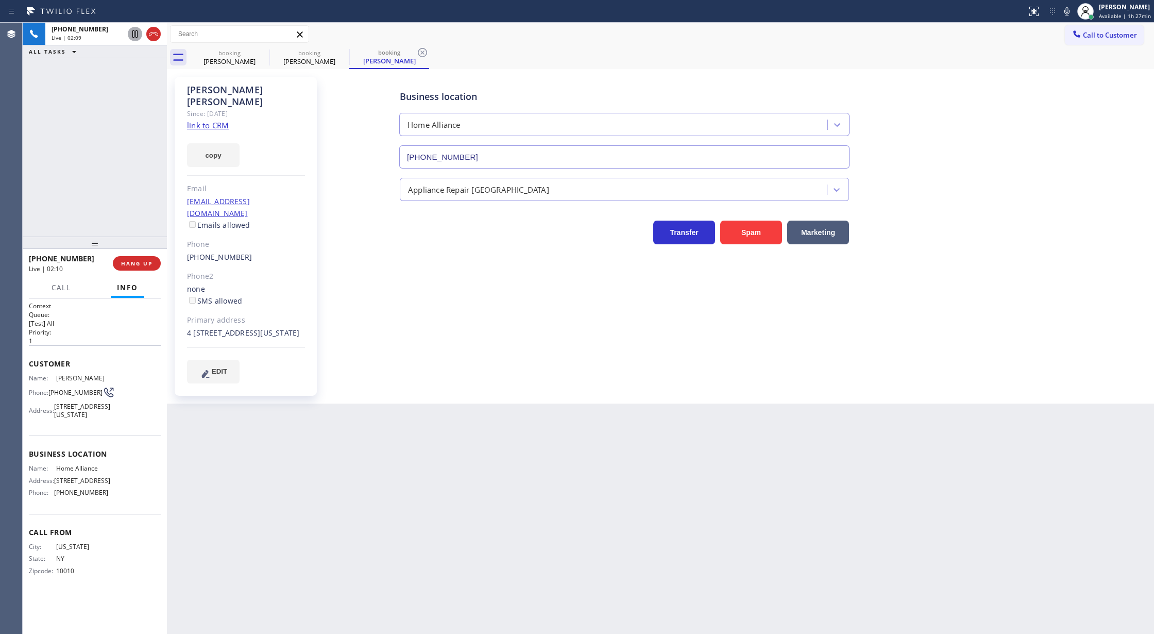
drag, startPoint x: 153, startPoint y: 34, endPoint x: 200, endPoint y: 205, distance: 177.4
click at [153, 34] on icon at bounding box center [153, 34] width 12 height 12
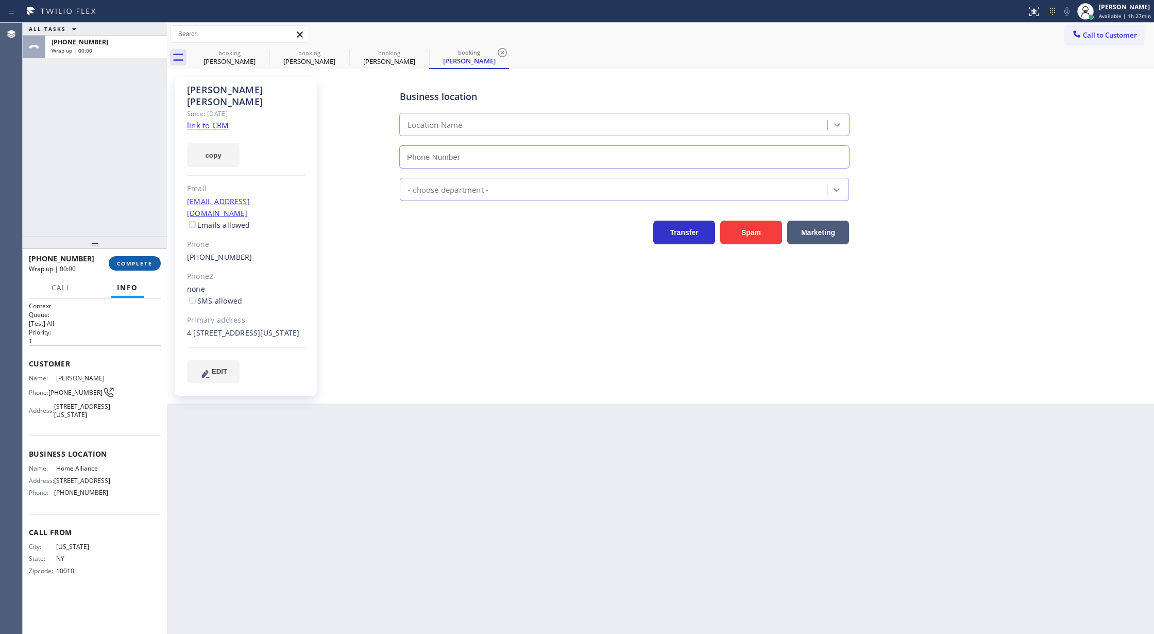
type input "[PHONE_NUMBER]"
click at [127, 263] on span "COMPLETE" at bounding box center [135, 263] width 36 height 7
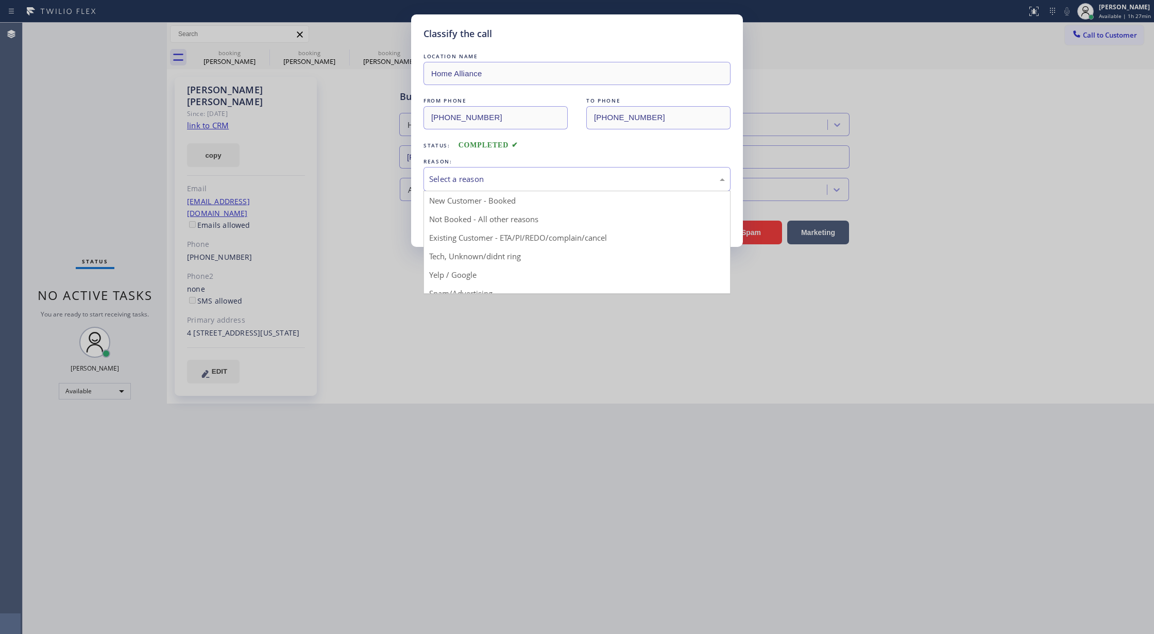
click at [524, 182] on div "Select a reason" at bounding box center [577, 179] width 296 height 12
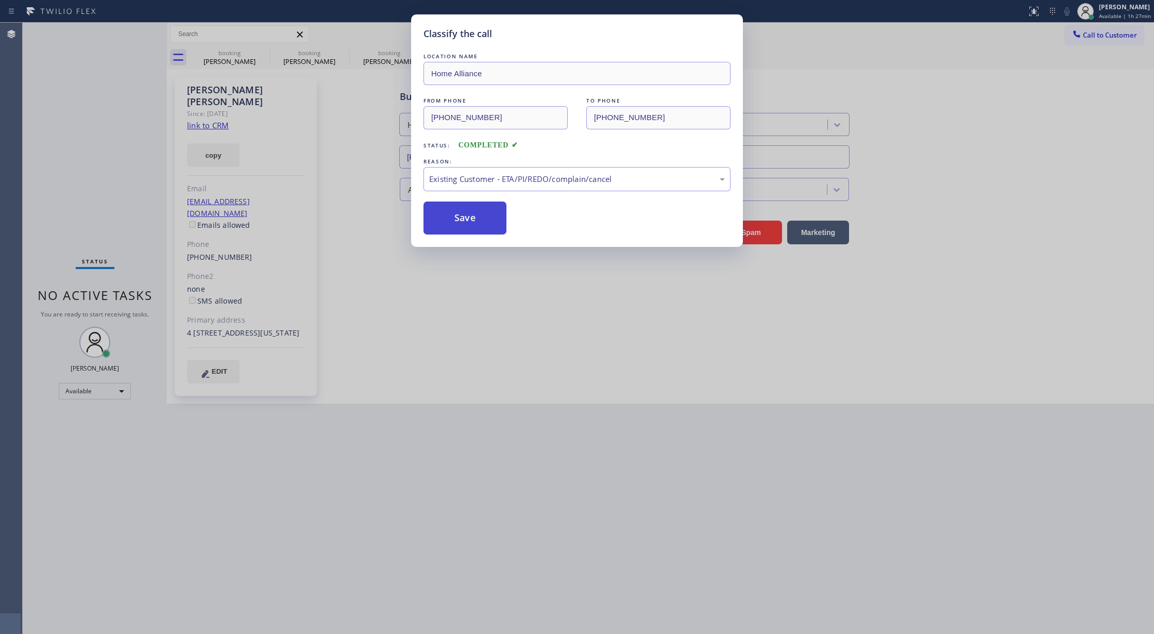
click at [452, 220] on button "Save" at bounding box center [465, 217] width 83 height 33
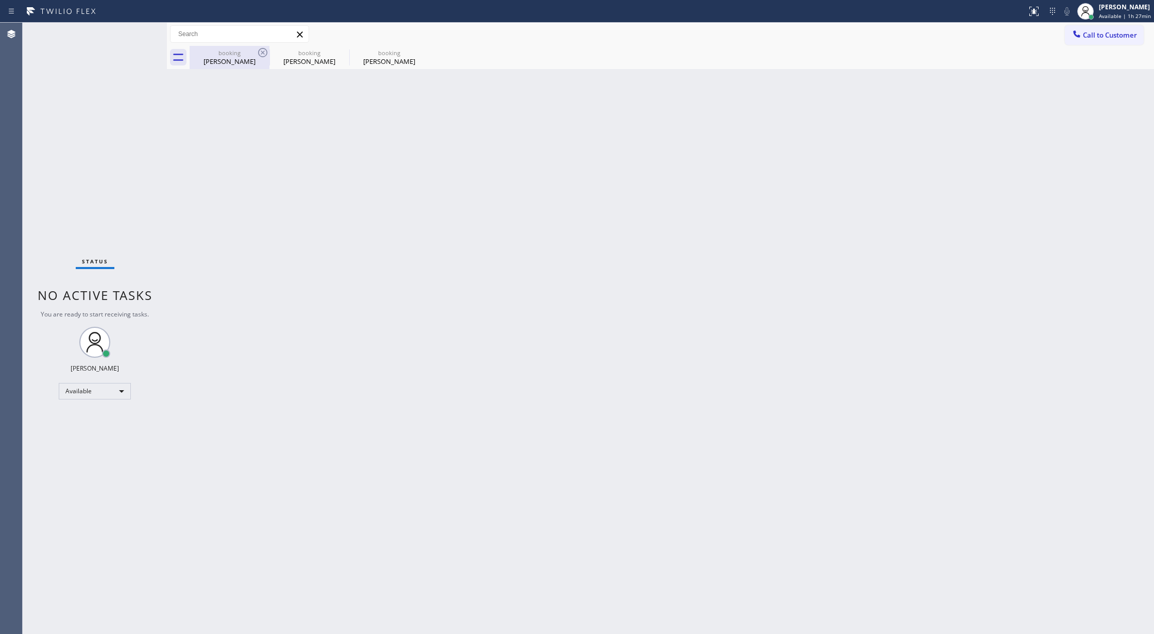
click at [232, 60] on div "[PERSON_NAME]" at bounding box center [230, 61] width 78 height 9
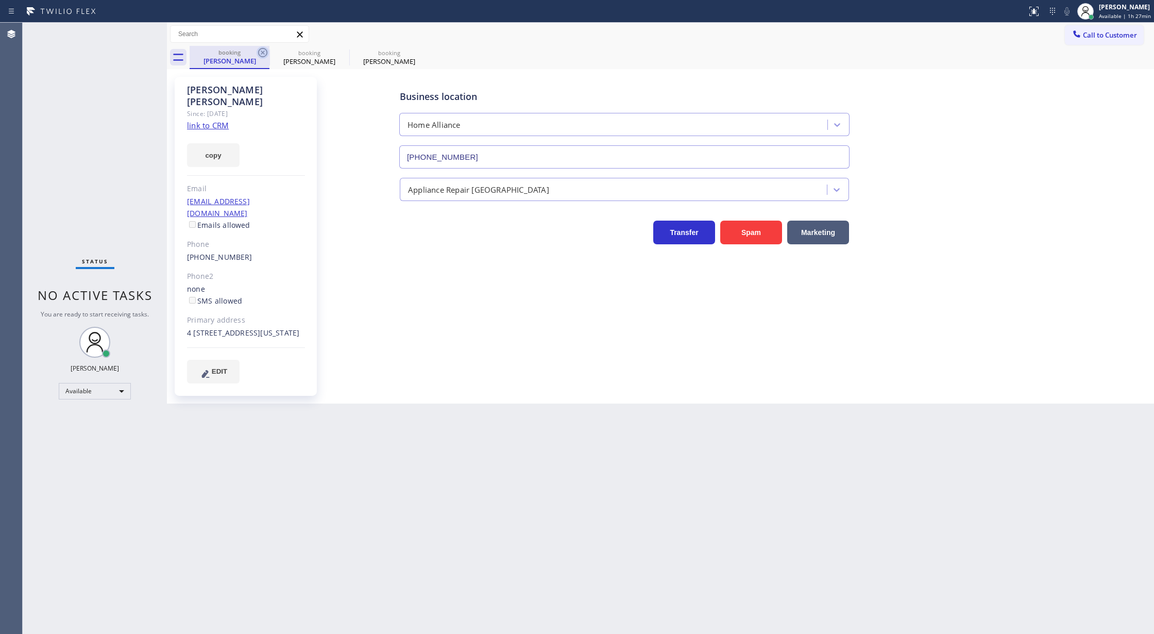
click at [262, 49] on icon at bounding box center [263, 52] width 12 height 12
click at [262, 53] on icon at bounding box center [263, 52] width 12 height 12
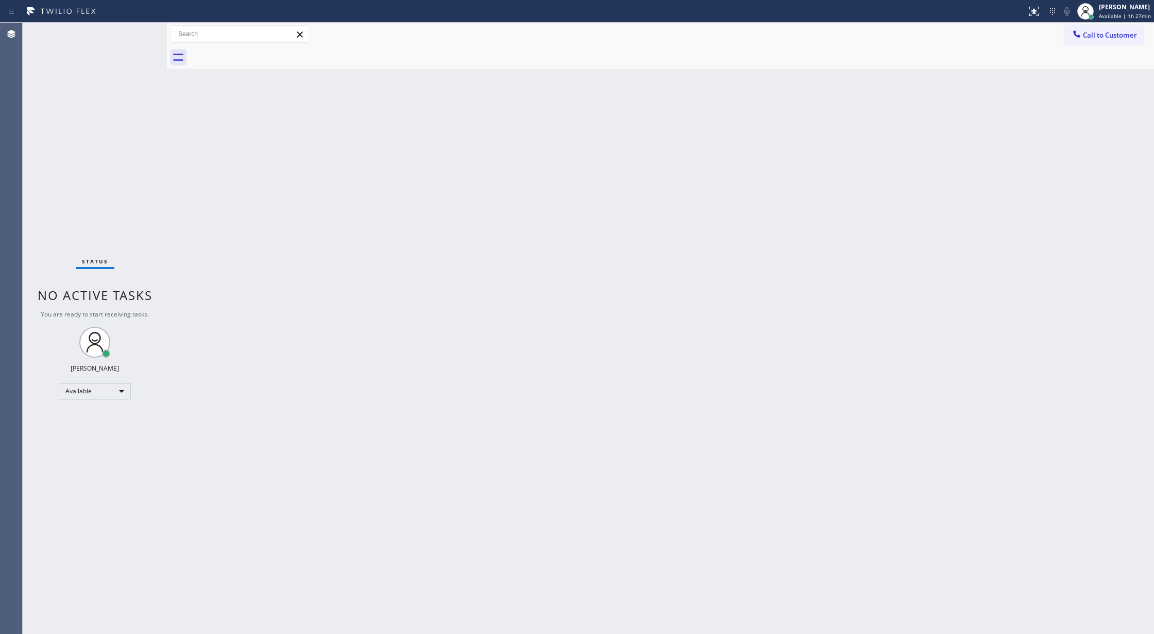
click at [135, 32] on div "Status No active tasks You are ready to start receiving tasks. [PERSON_NAME] Av…" at bounding box center [95, 328] width 144 height 611
click at [129, 47] on icon at bounding box center [135, 47] width 12 height 12
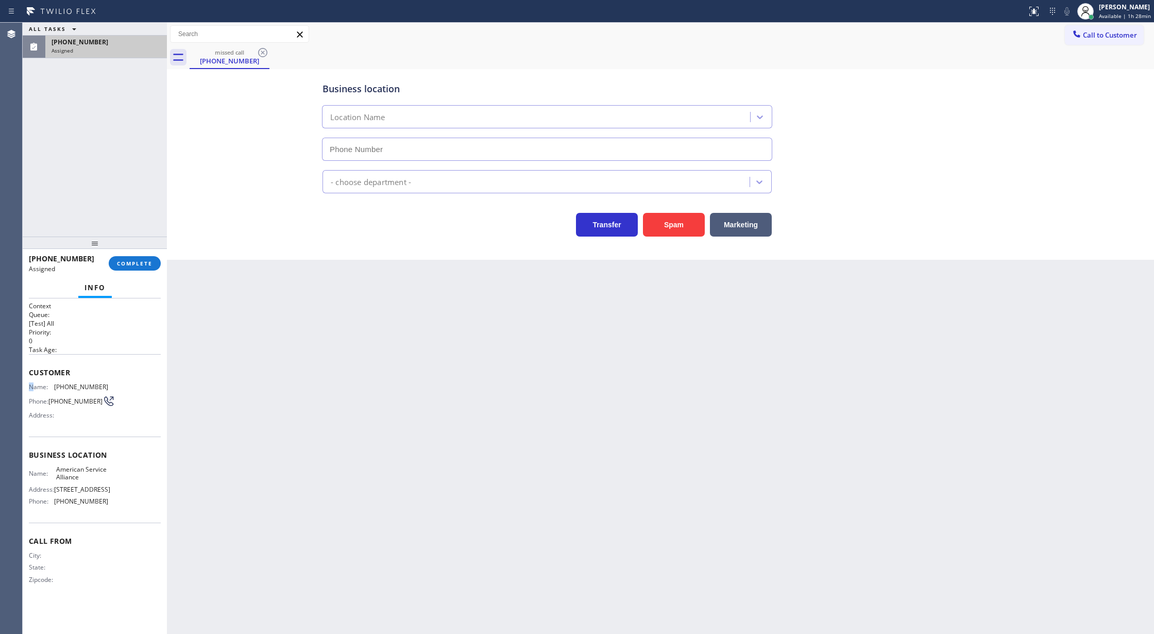
type input "[PHONE_NUMBER]"
copy div "Name: [PHONE_NUMBER] Phone: [PHONE_NUMBER] Address: Business location Name: Ame…"
drag, startPoint x: 29, startPoint y: 383, endPoint x: 104, endPoint y: 506, distance: 143.3
click at [104, 506] on div "Context Queue: [Test] All Priority: 0 Task Age: Customer Name: [PHONE_NUMBER] P…" at bounding box center [95, 450] width 132 height 299
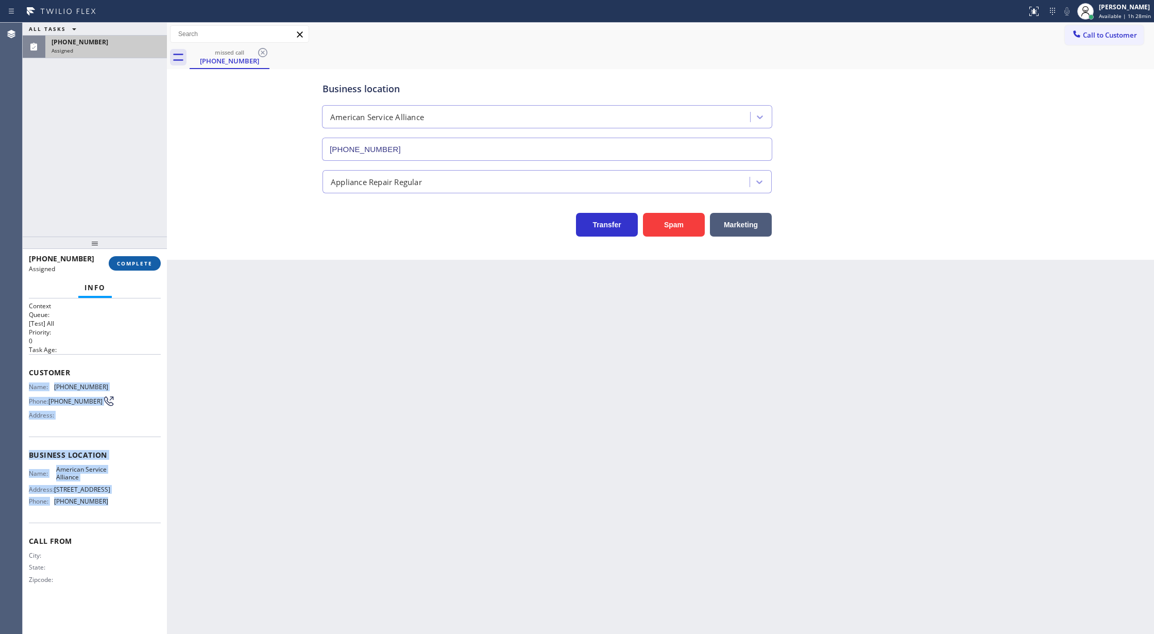
click at [146, 262] on span "COMPLETE" at bounding box center [135, 263] width 36 height 7
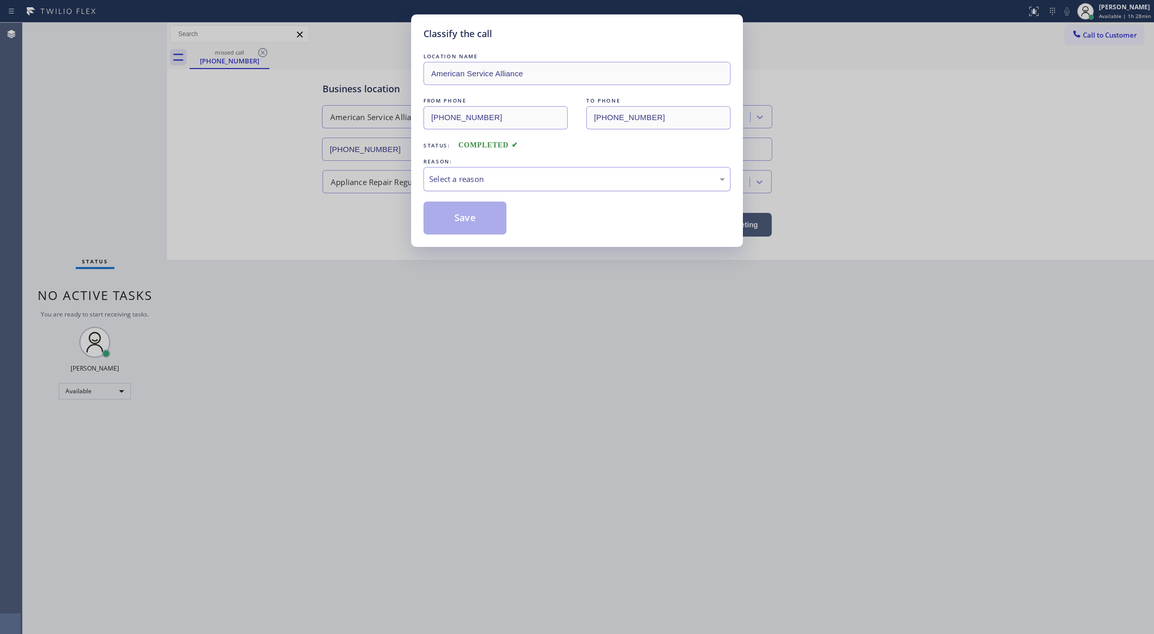
click at [448, 180] on div "Select a reason" at bounding box center [577, 179] width 296 height 12
click at [454, 218] on button "Save" at bounding box center [465, 217] width 83 height 33
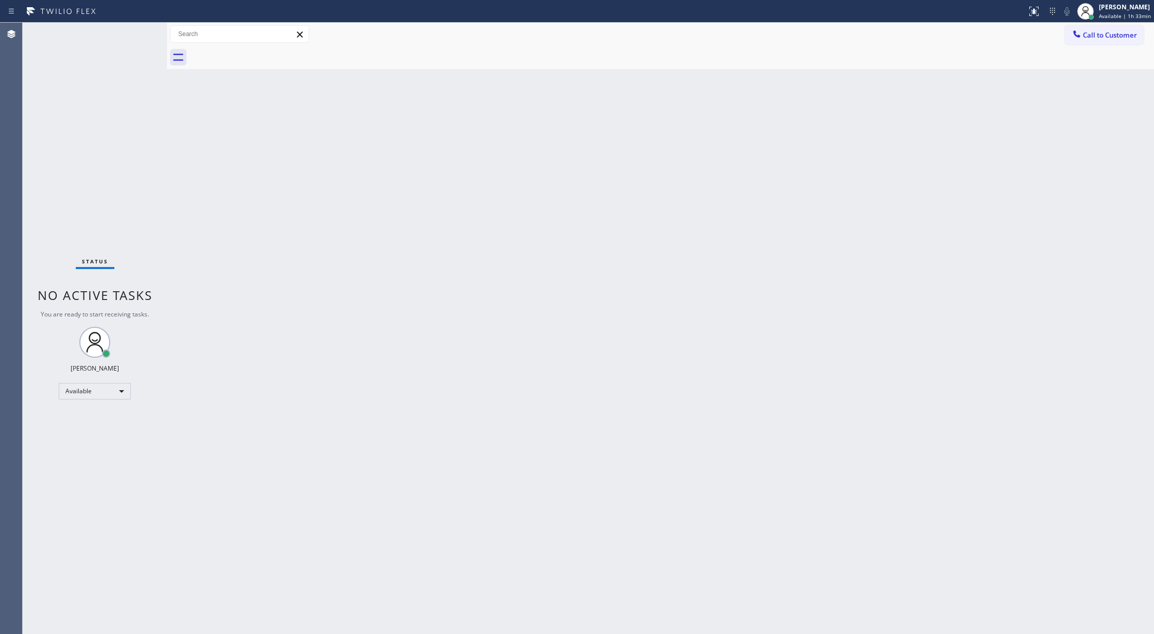
click at [134, 35] on div "Status No active tasks You are ready to start receiving tasks. [PERSON_NAME] Av…" at bounding box center [95, 328] width 144 height 611
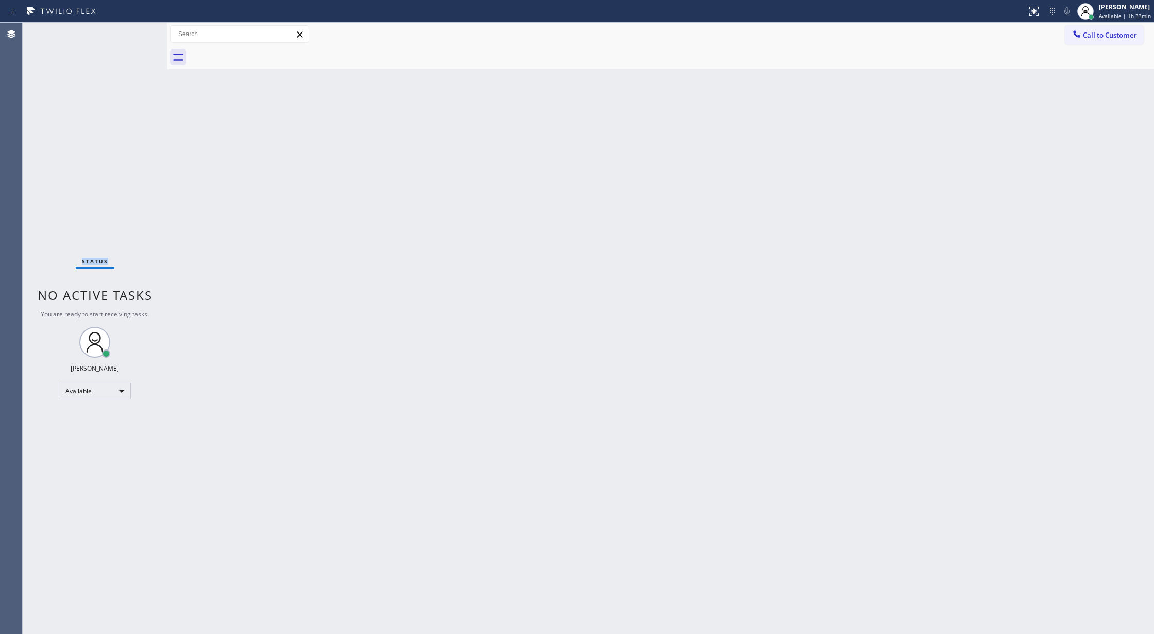
click at [134, 35] on div "Status No active tasks You are ready to start receiving tasks. [PERSON_NAME] Av…" at bounding box center [95, 328] width 144 height 611
click at [142, 30] on div "Status No active tasks You are ready to start receiving tasks. [PERSON_NAME] Av…" at bounding box center [95, 328] width 144 height 611
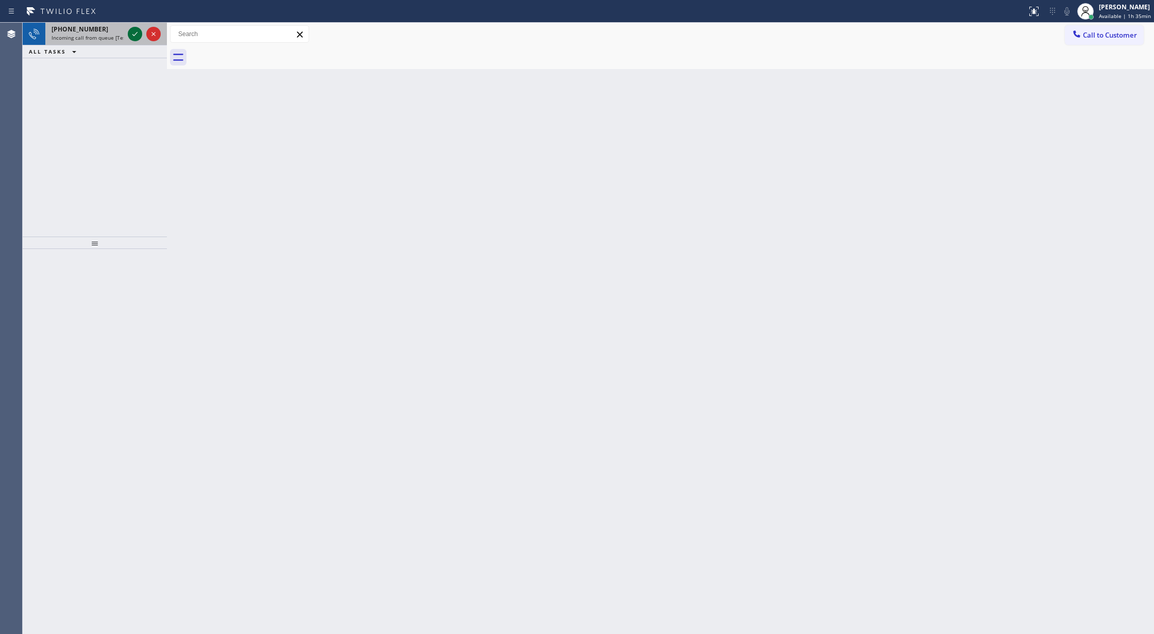
click at [134, 28] on icon at bounding box center [135, 34] width 12 height 12
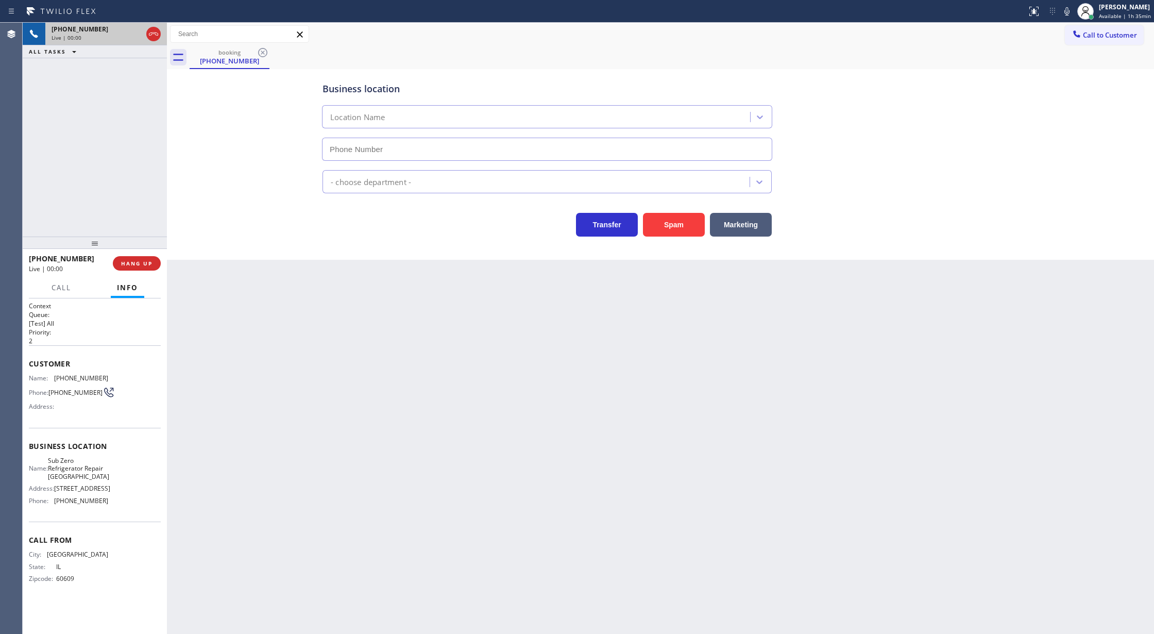
type input "[PHONE_NUMBER]"
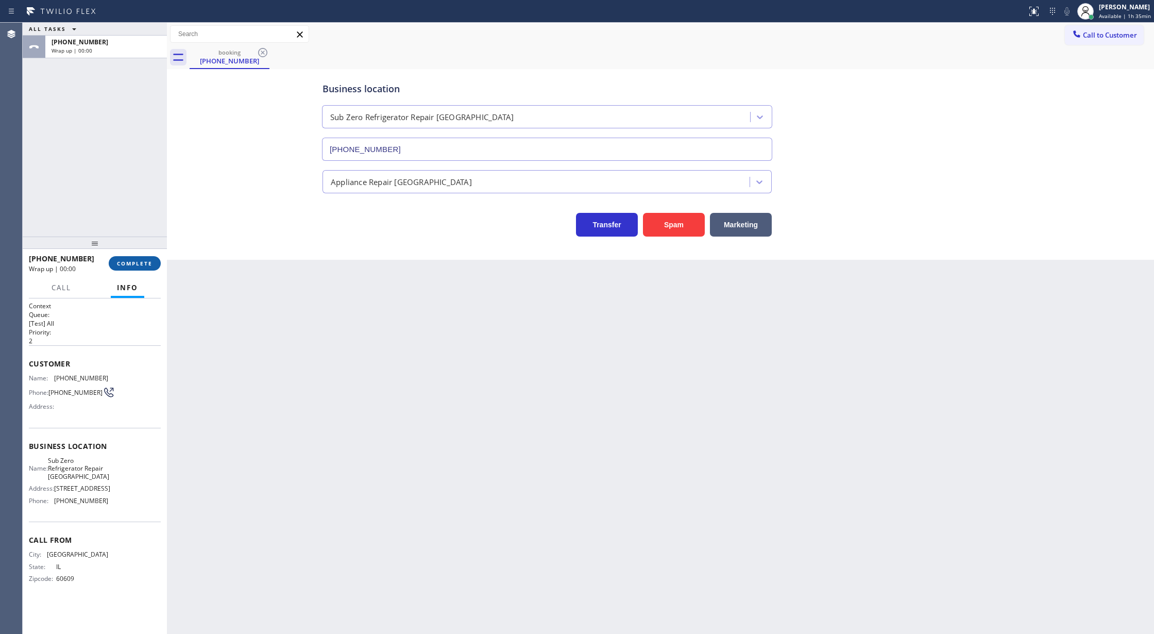
click at [139, 257] on button "COMPLETE" at bounding box center [135, 263] width 52 height 14
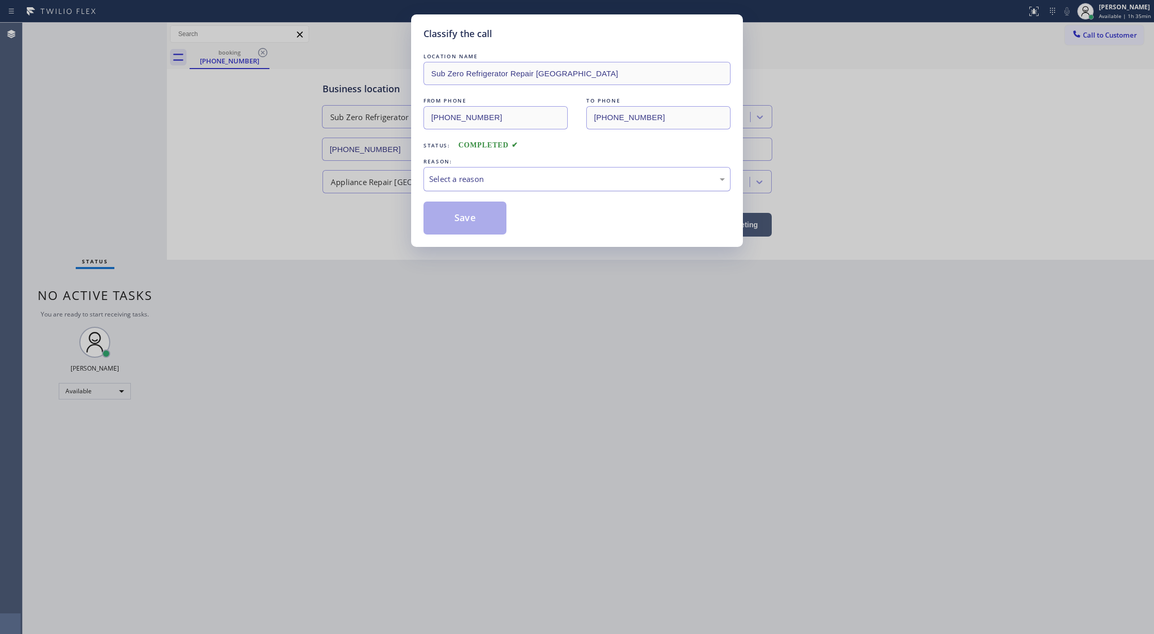
click at [539, 188] on div "Select a reason" at bounding box center [577, 179] width 307 height 24
click at [454, 225] on button "Save" at bounding box center [465, 217] width 83 height 33
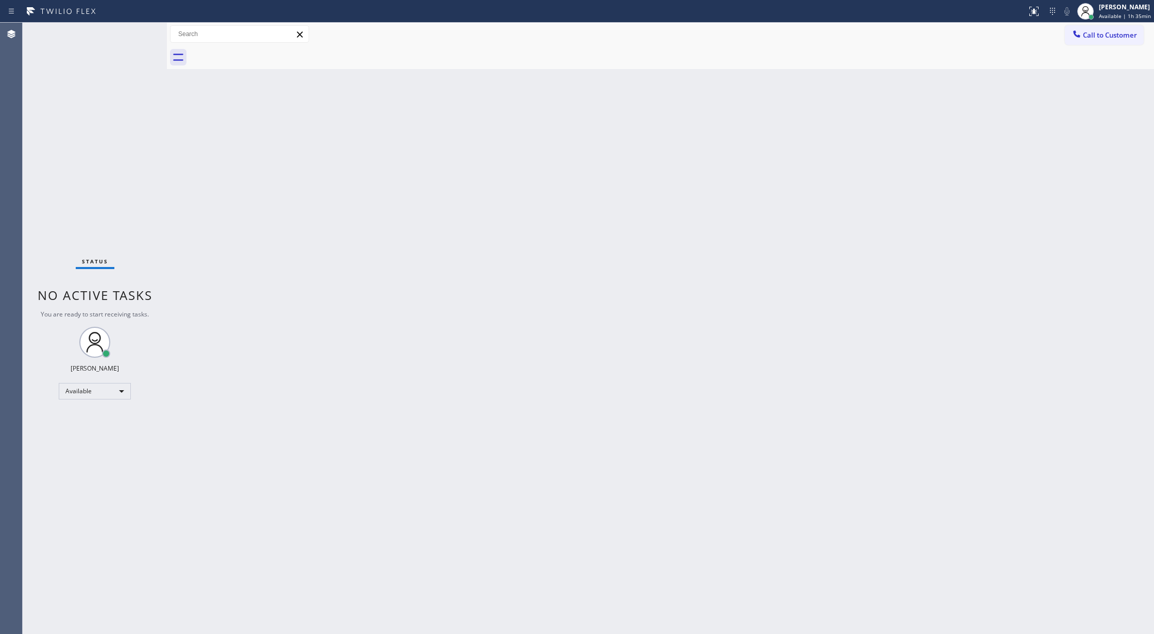
click at [135, 31] on div "Status No active tasks You are ready to start receiving tasks. [PERSON_NAME] Av…" at bounding box center [95, 328] width 144 height 611
click at [138, 33] on div "Status No active tasks You are ready to start receiving tasks. [PERSON_NAME] Av…" at bounding box center [95, 328] width 144 height 611
click at [145, 29] on div "Status No active tasks You are ready to start receiving tasks. [PERSON_NAME] Av…" at bounding box center [95, 328] width 144 height 611
click at [140, 27] on div "Status No active tasks You are ready to start receiving tasks. [PERSON_NAME] Av…" at bounding box center [95, 328] width 144 height 611
click at [136, 36] on div "Status No active tasks You are ready to start receiving tasks. [PERSON_NAME] Av…" at bounding box center [95, 328] width 144 height 611
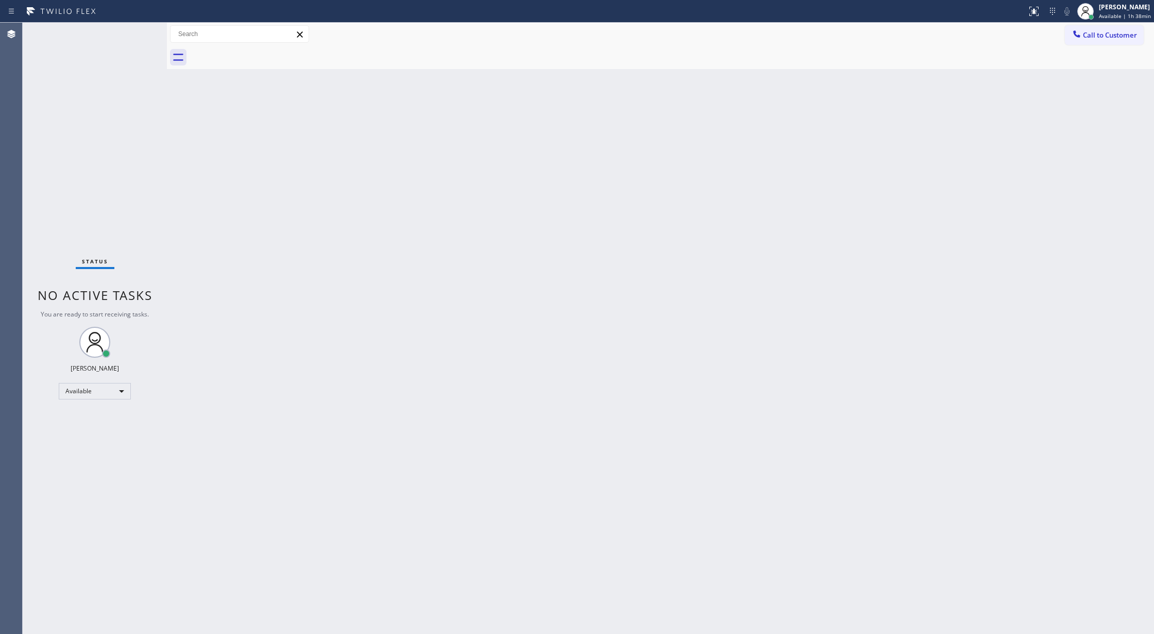
click at [137, 31] on div "Status No active tasks You are ready to start receiving tasks. [PERSON_NAME] Av…" at bounding box center [95, 328] width 144 height 611
click at [129, 32] on div "Status No active tasks You are ready to start receiving tasks. [PERSON_NAME] Av…" at bounding box center [95, 328] width 144 height 611
click at [432, 108] on div "Status No active tasks You are ready to start receiving tasks. [PERSON_NAME] Av…" at bounding box center [589, 328] width 1132 height 611
click at [364, 246] on div "Back to Dashboard Change Sender ID Customers Technicians Select a contact Outbo…" at bounding box center [660, 328] width 987 height 611
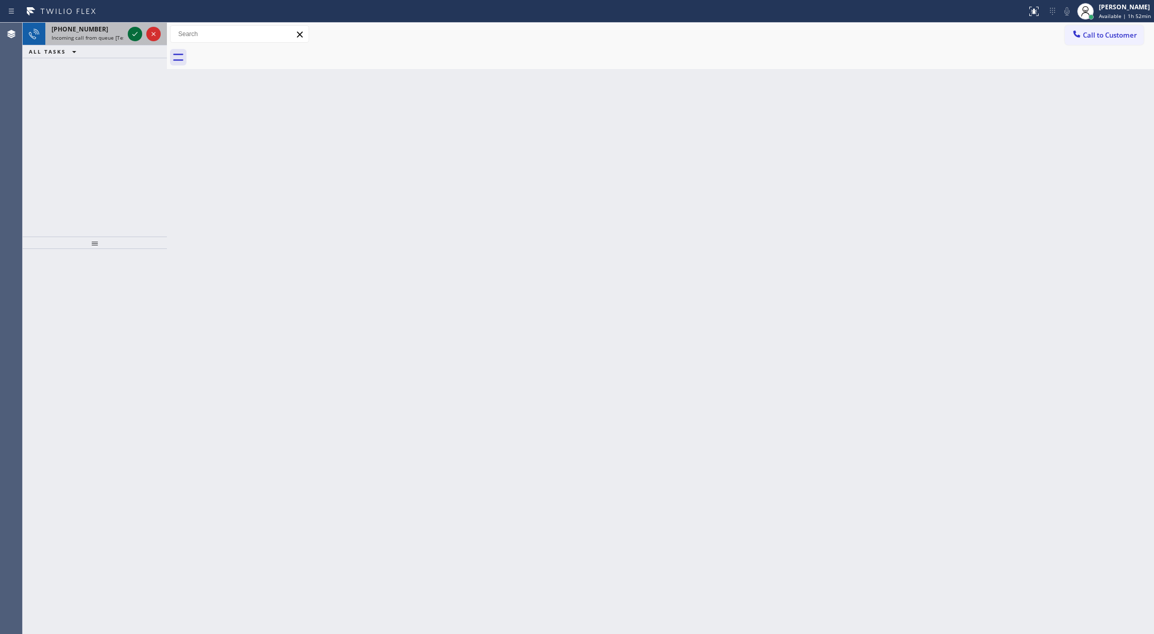
click at [130, 40] on icon at bounding box center [135, 34] width 12 height 12
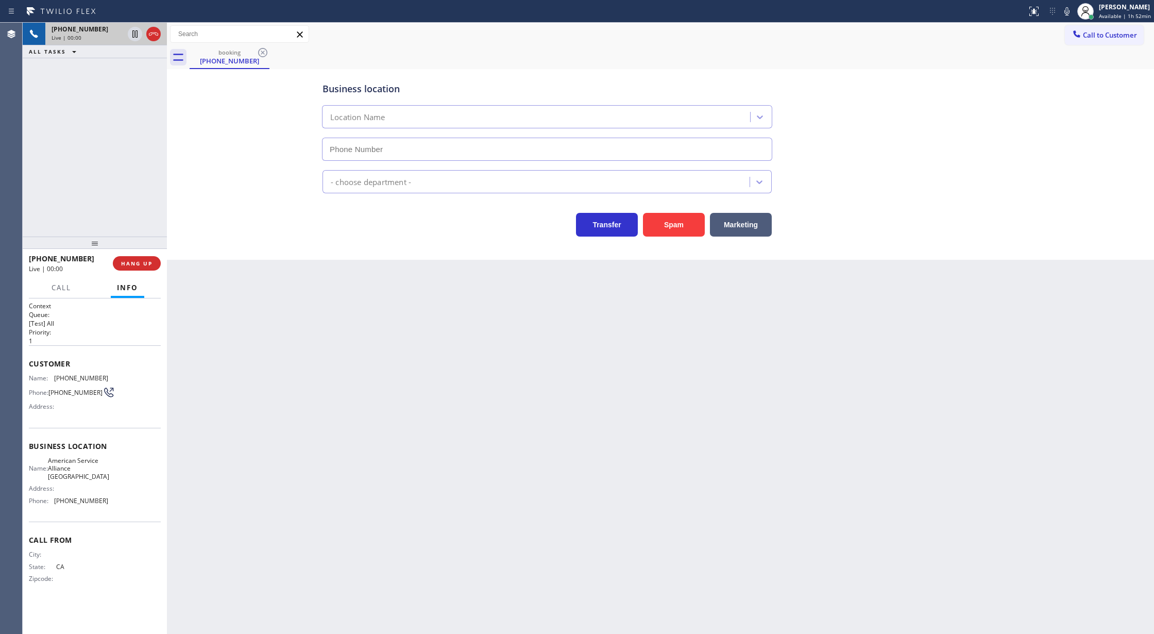
type input "[PHONE_NUMBER]"
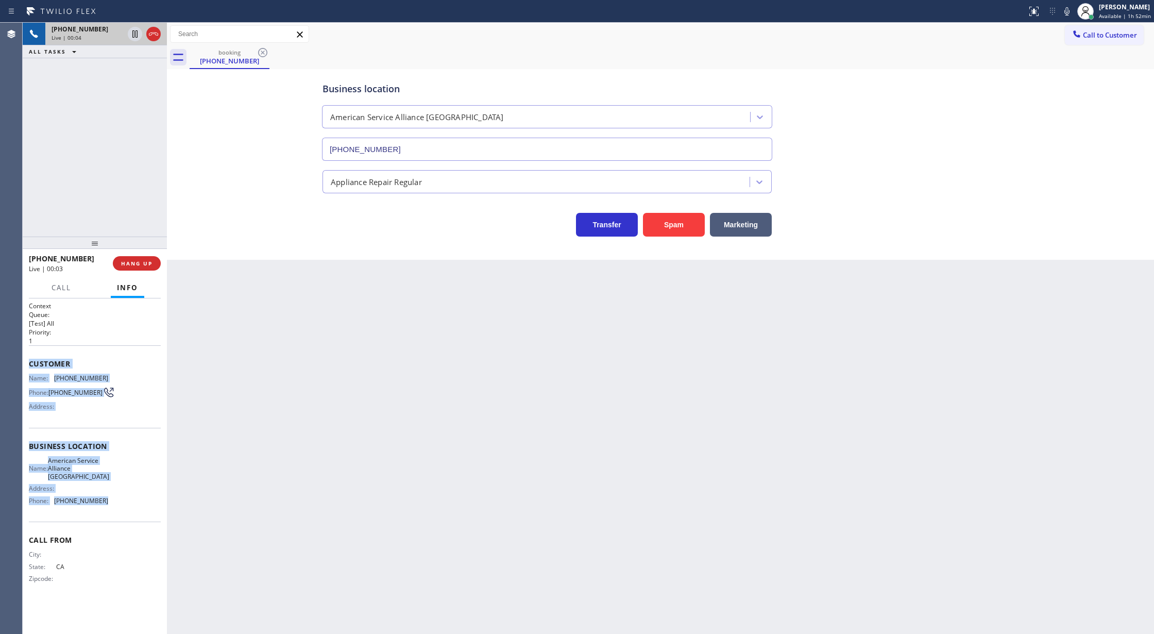
copy div "Customer Name: [PHONE_NUMBER] Phone: [PHONE_NUMBER] Address: Business location …"
drag, startPoint x: 31, startPoint y: 364, endPoint x: 132, endPoint y: 499, distance: 168.6
click at [132, 499] on div "Context Queue: [Test] All Priority: 1 Customer Name: [PHONE_NUMBER] Phone: [PHO…" at bounding box center [95, 450] width 132 height 298
drag, startPoint x: 151, startPoint y: 32, endPoint x: 164, endPoint y: 301, distance: 269.3
click at [151, 32] on icon at bounding box center [153, 34] width 12 height 12
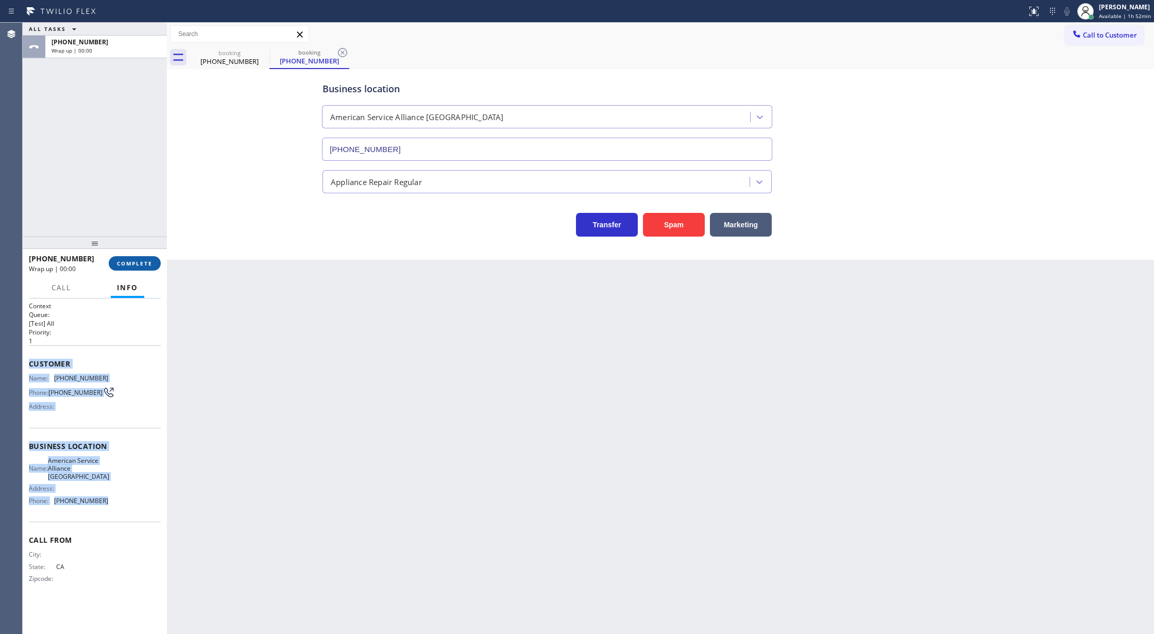
type input "[PHONE_NUMBER]"
click at [136, 266] on span "COMPLETE" at bounding box center [135, 263] width 36 height 7
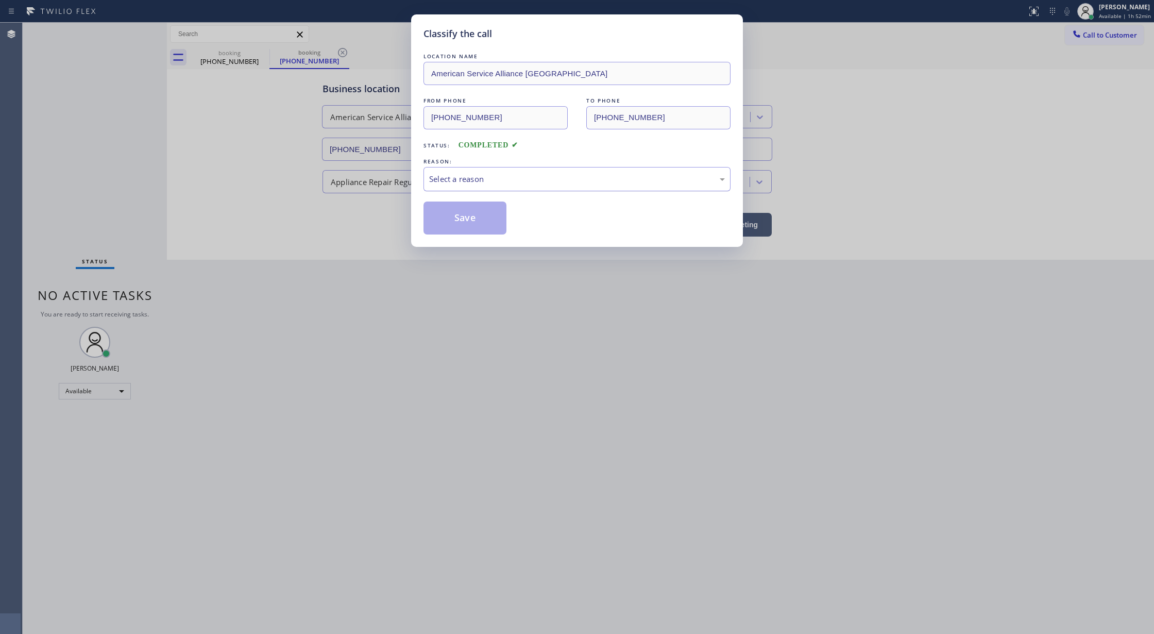
click at [456, 179] on div "Select a reason" at bounding box center [577, 179] width 296 height 12
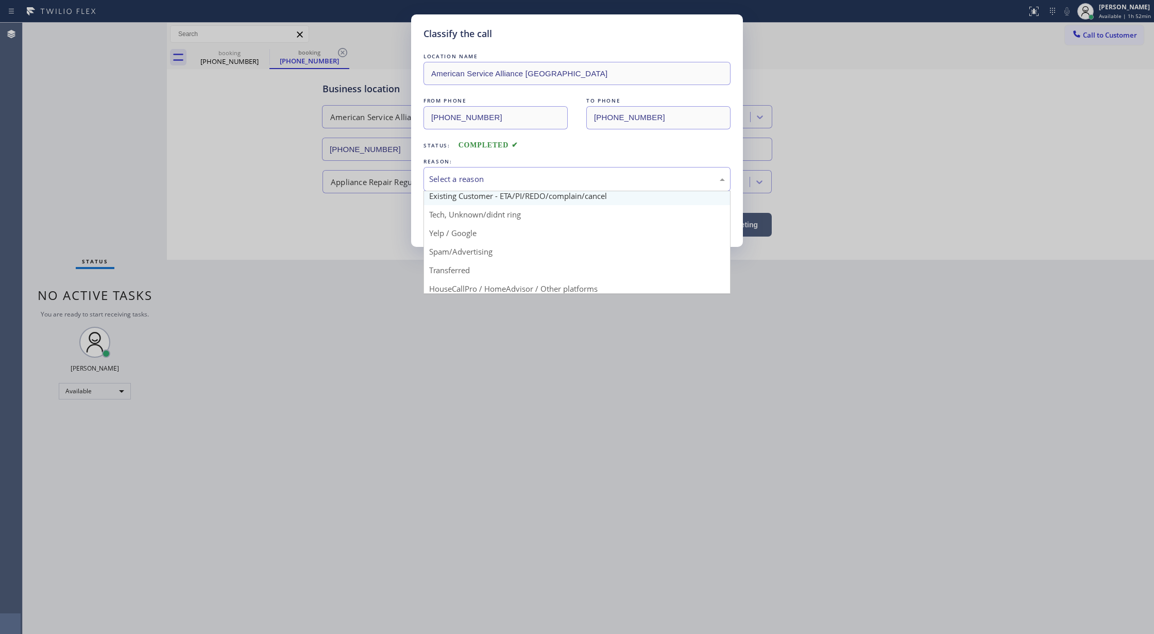
scroll to position [65, 0]
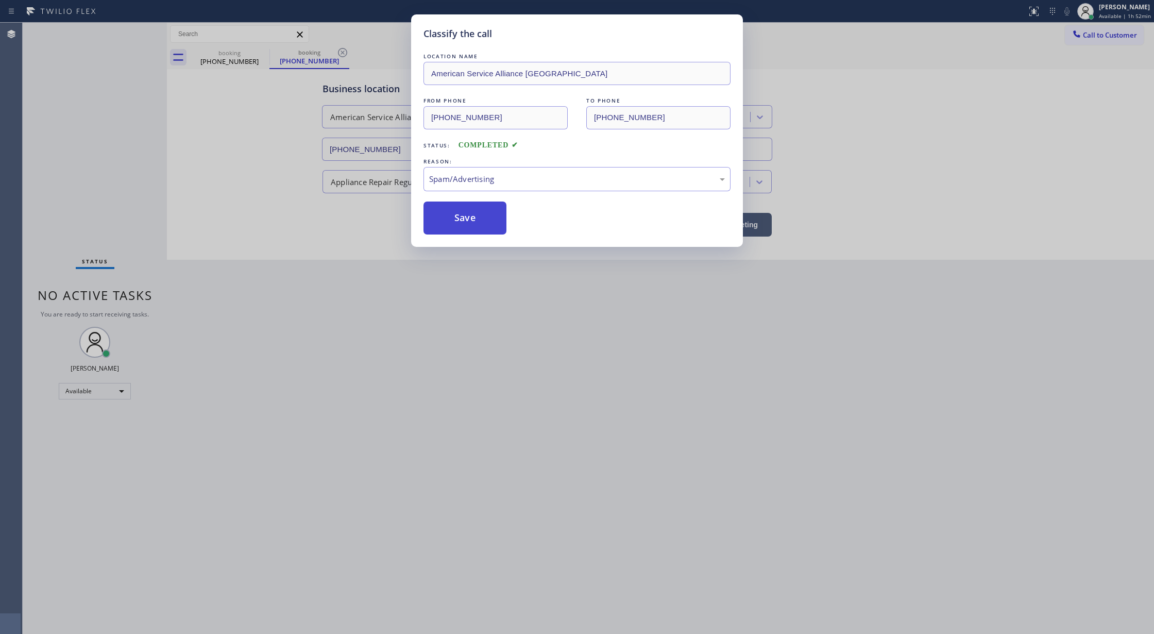
click at [458, 225] on button "Save" at bounding box center [465, 217] width 83 height 33
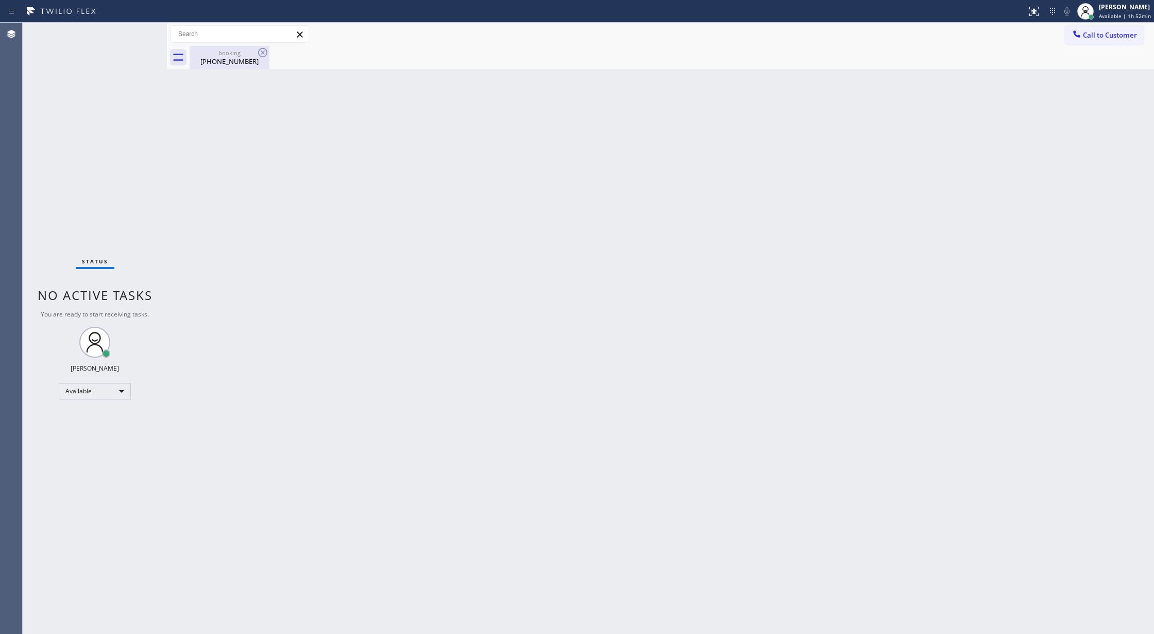
click at [248, 62] on div "[PHONE_NUMBER]" at bounding box center [230, 61] width 78 height 9
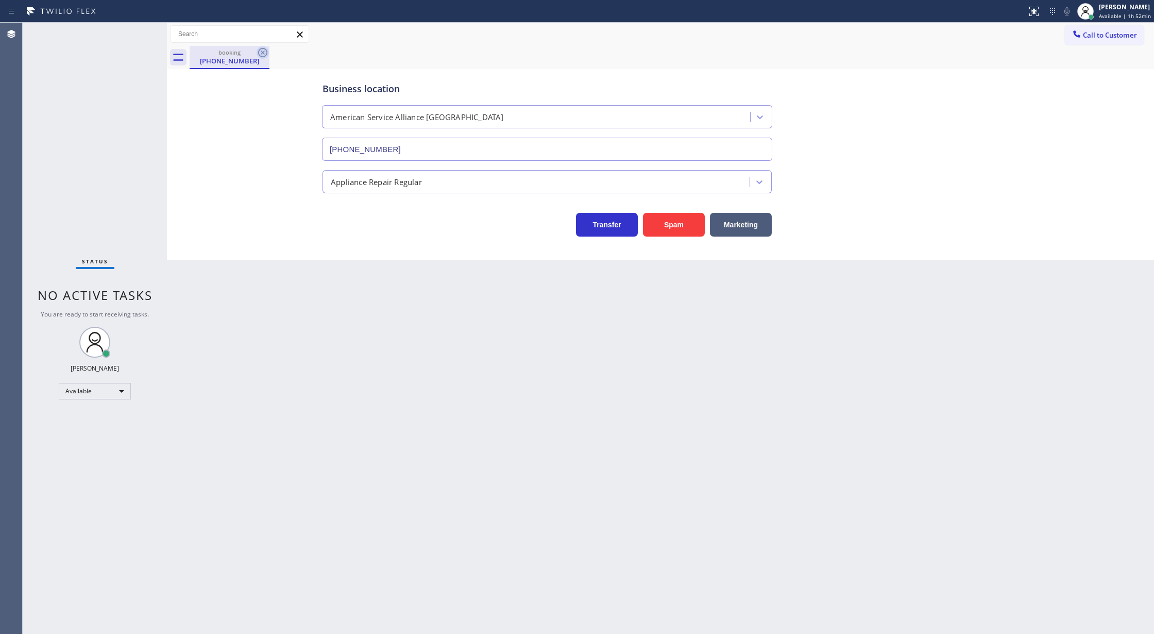
click at [263, 53] on icon at bounding box center [262, 52] width 9 height 9
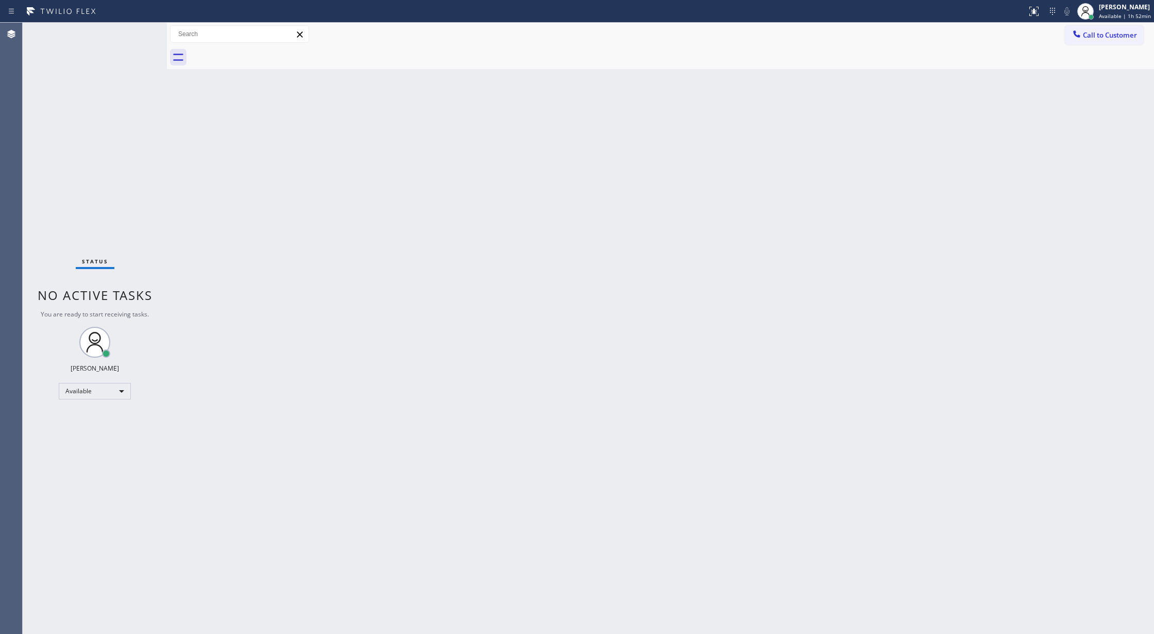
click at [141, 29] on div "Status No active tasks You are ready to start receiving tasks. [PERSON_NAME] Av…" at bounding box center [95, 328] width 144 height 611
click at [141, 31] on div "Status No active tasks You are ready to start receiving tasks. [PERSON_NAME] Av…" at bounding box center [95, 328] width 144 height 611
click at [137, 27] on div "Status No active tasks You are ready to start receiving tasks. [PERSON_NAME] Av…" at bounding box center [95, 328] width 144 height 611
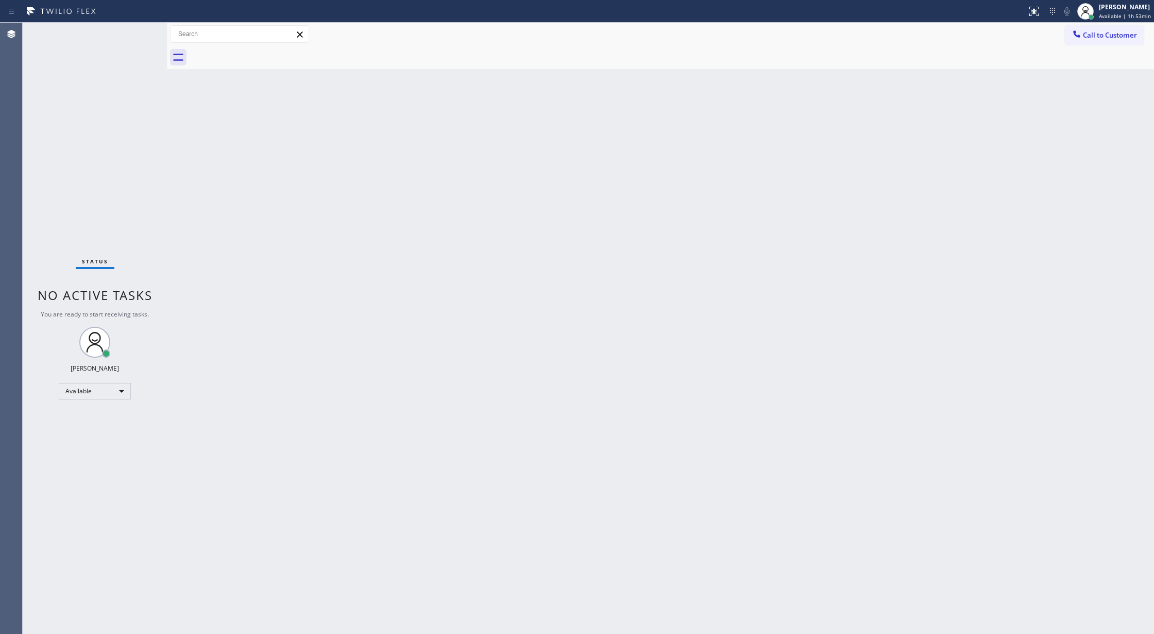
click at [137, 34] on div "Status No active tasks You are ready to start receiving tasks. [PERSON_NAME] Av…" at bounding box center [95, 328] width 144 height 611
click at [135, 18] on div at bounding box center [513, 11] width 1019 height 16
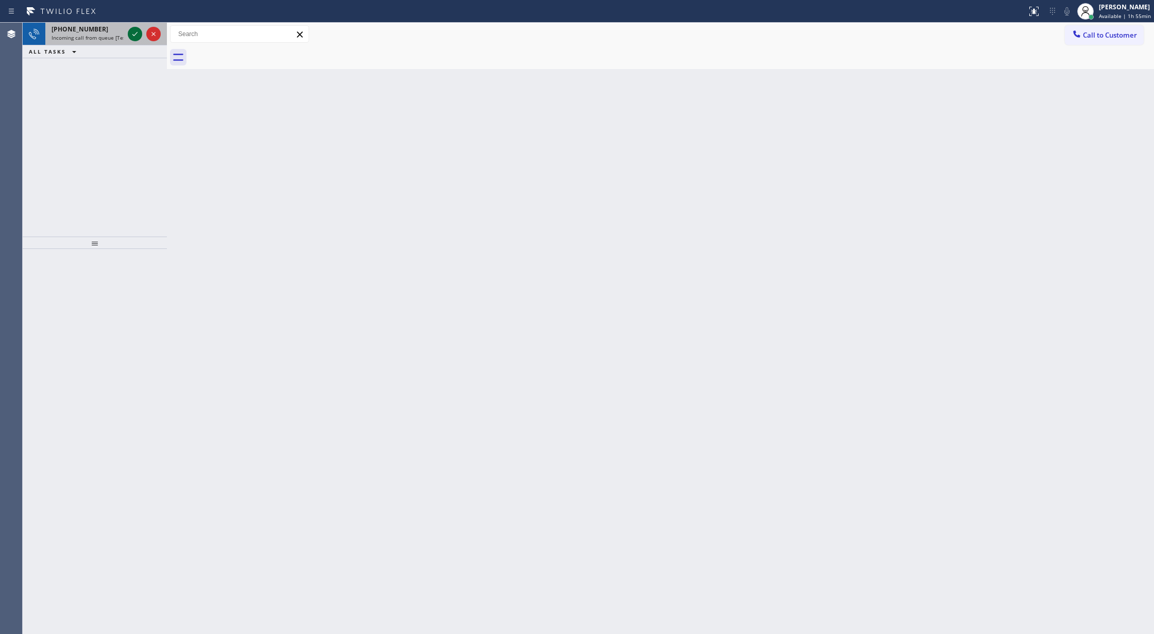
click at [137, 31] on icon at bounding box center [135, 34] width 12 height 12
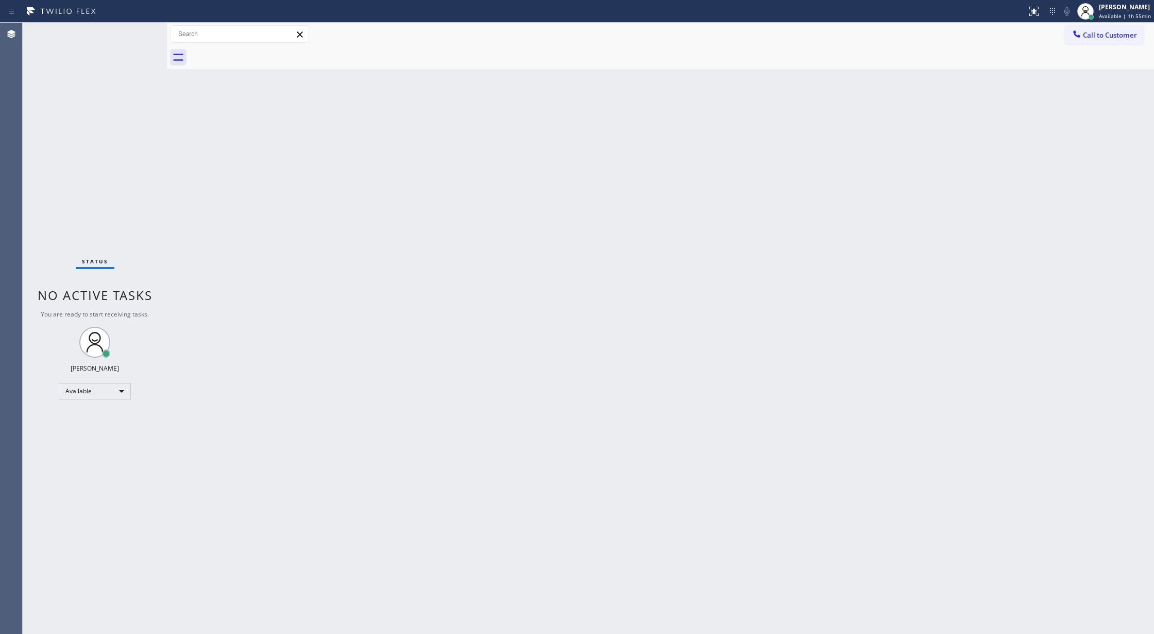
click at [137, 33] on div "Status No active tasks You are ready to start receiving tasks. [PERSON_NAME] Av…" at bounding box center [95, 328] width 144 height 611
click at [135, 32] on div "Status No active tasks You are ready to start receiving tasks. [PERSON_NAME] Av…" at bounding box center [95, 328] width 144 height 611
click at [131, 36] on div "Status No active tasks You are ready to start receiving tasks. [PERSON_NAME] Av…" at bounding box center [95, 328] width 144 height 611
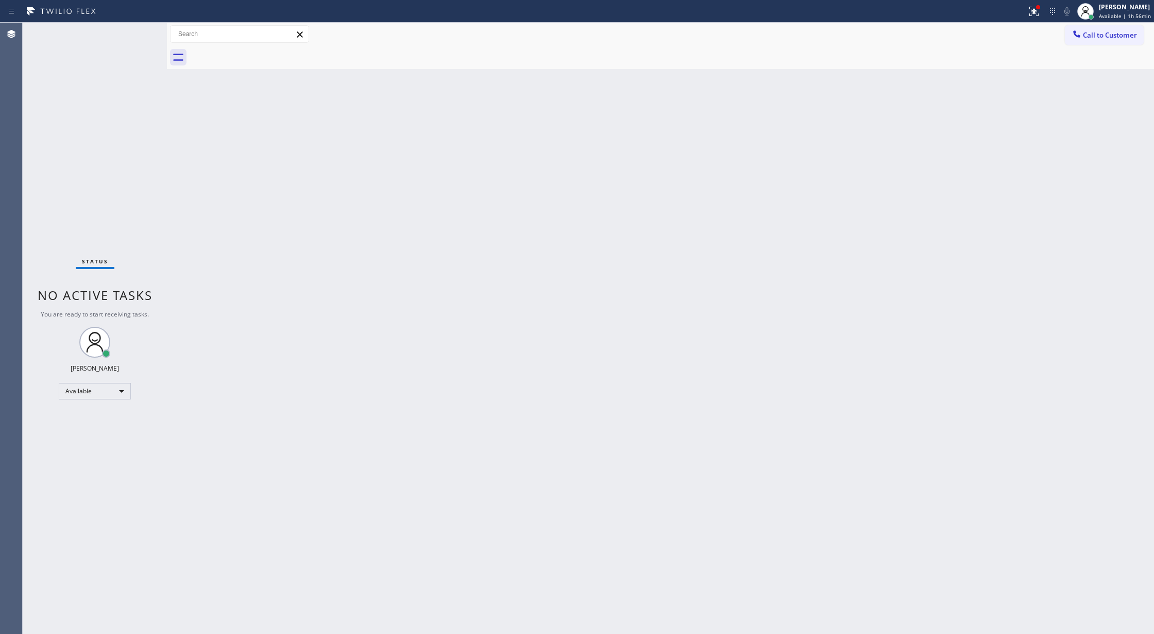
click at [131, 36] on div "Status No active tasks You are ready to start receiving tasks. [PERSON_NAME] Av…" at bounding box center [95, 328] width 144 height 611
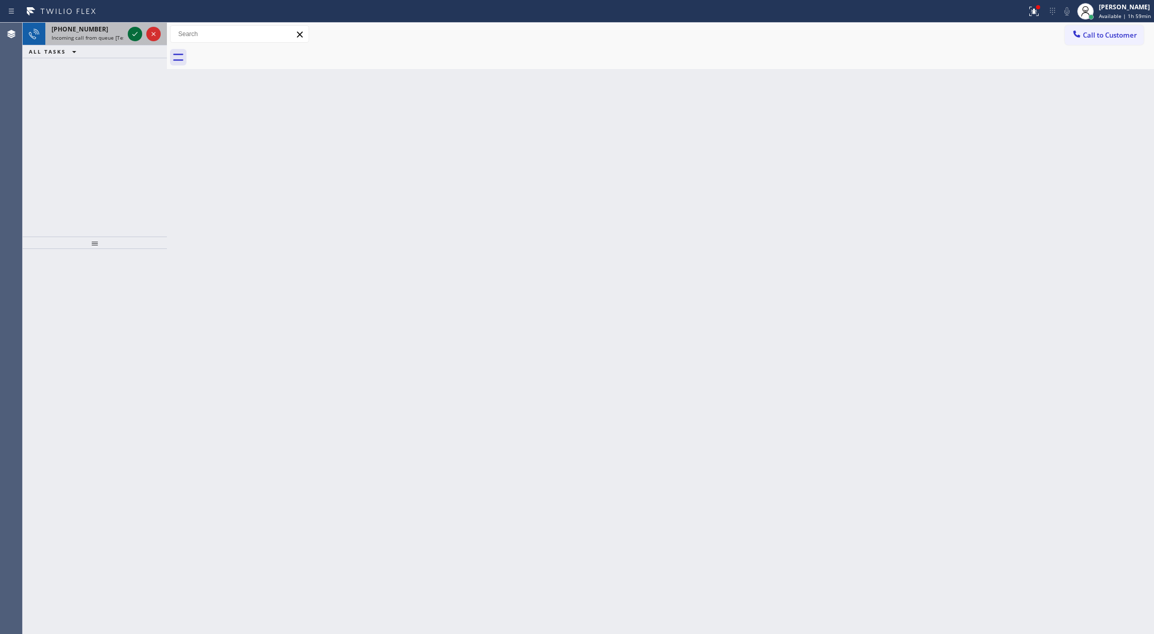
click at [139, 30] on icon at bounding box center [135, 34] width 12 height 12
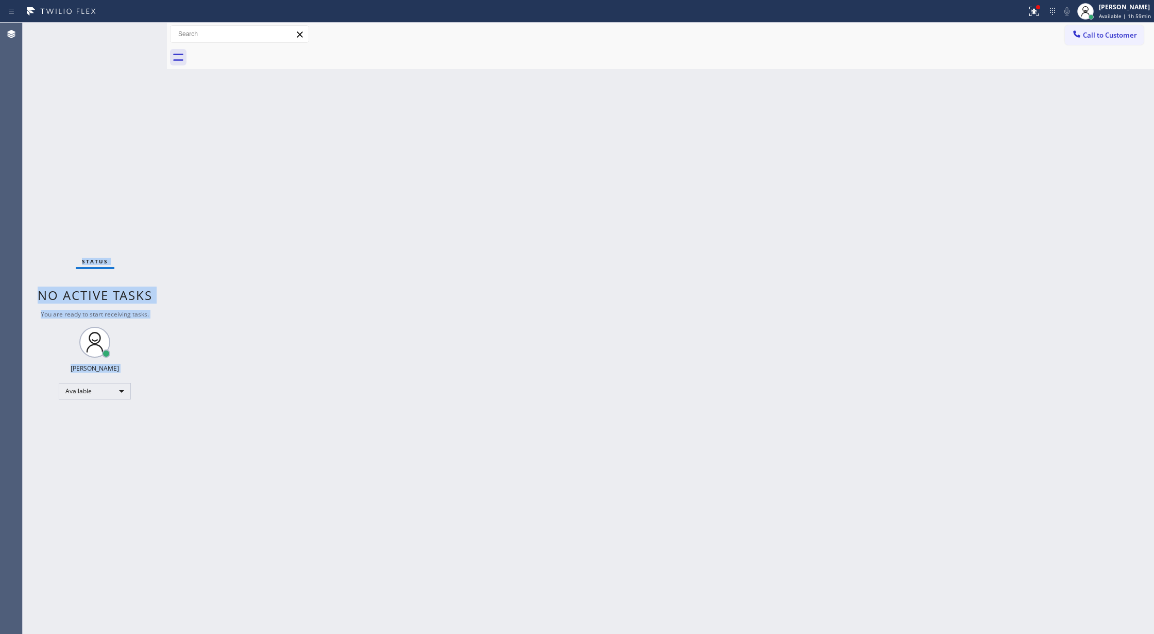
click at [136, 32] on div "Status No active tasks You are ready to start receiving tasks. [PERSON_NAME] Av…" at bounding box center [95, 328] width 144 height 611
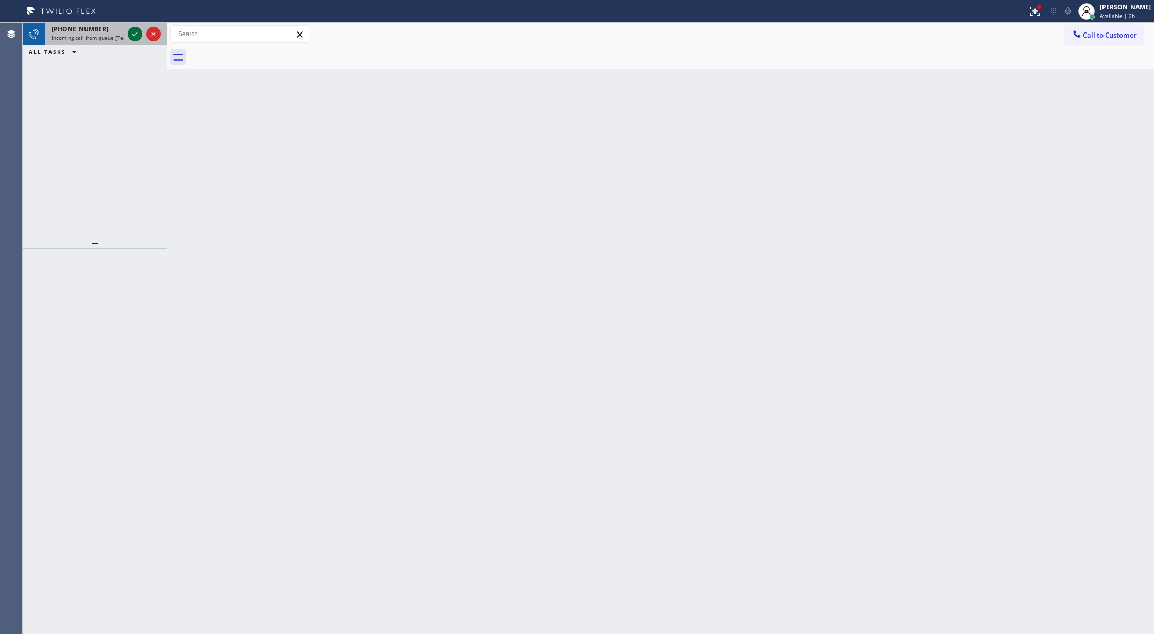
click at [136, 32] on icon at bounding box center [135, 34] width 12 height 12
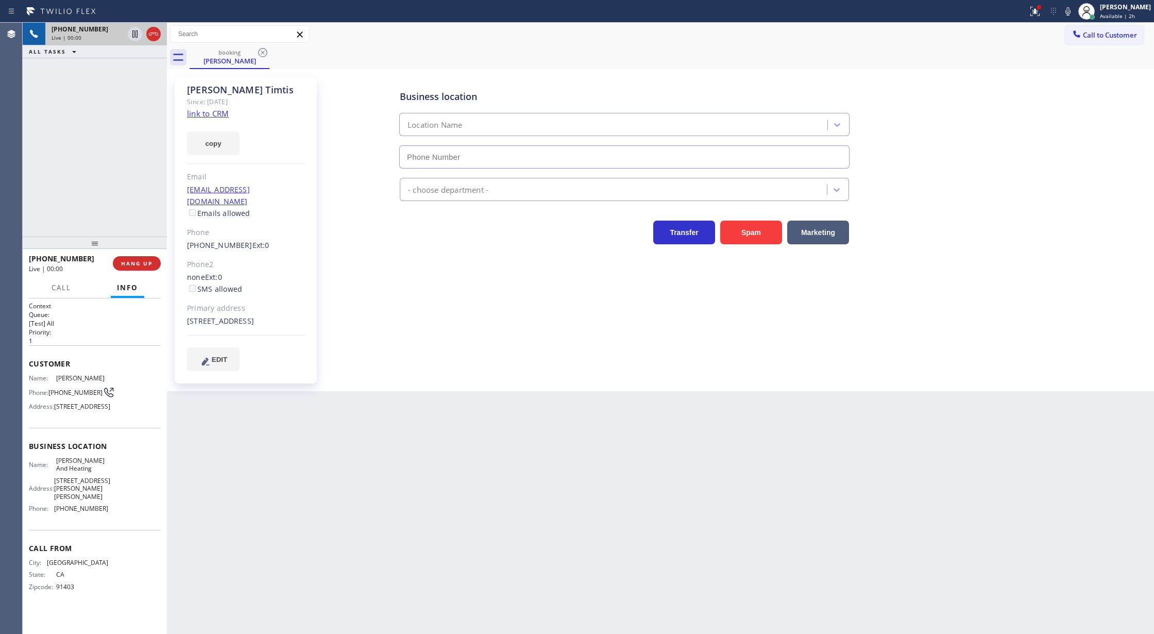
type input "[PHONE_NUMBER]"
click at [198, 114] on link "link to CRM" at bounding box center [208, 113] width 42 height 10
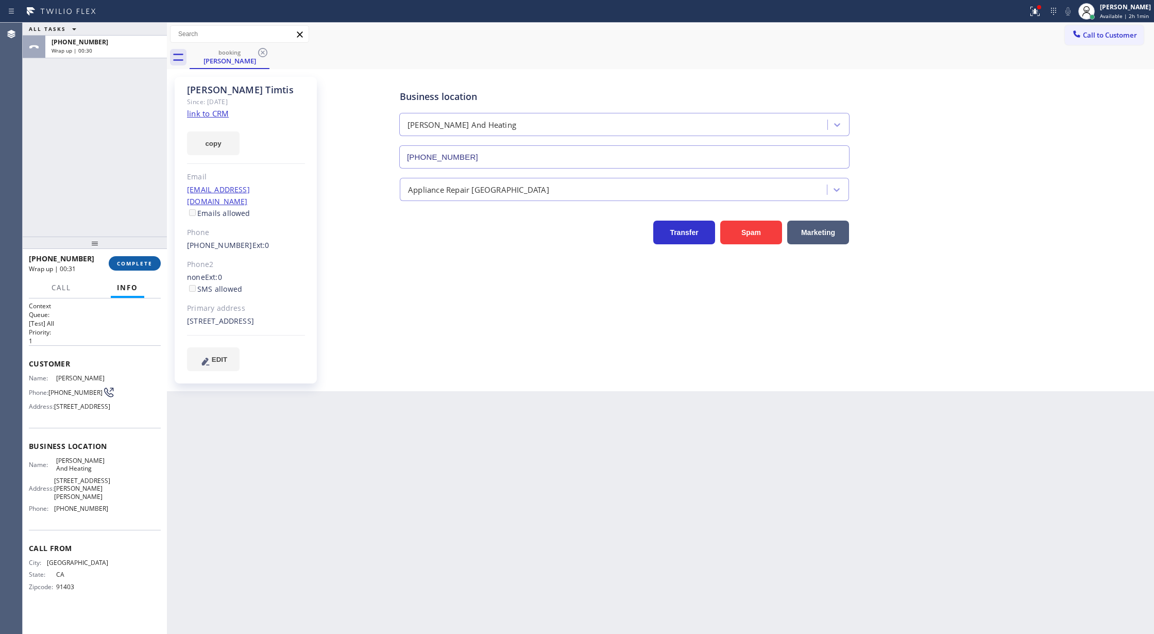
click at [131, 264] on span "COMPLETE" at bounding box center [135, 263] width 36 height 7
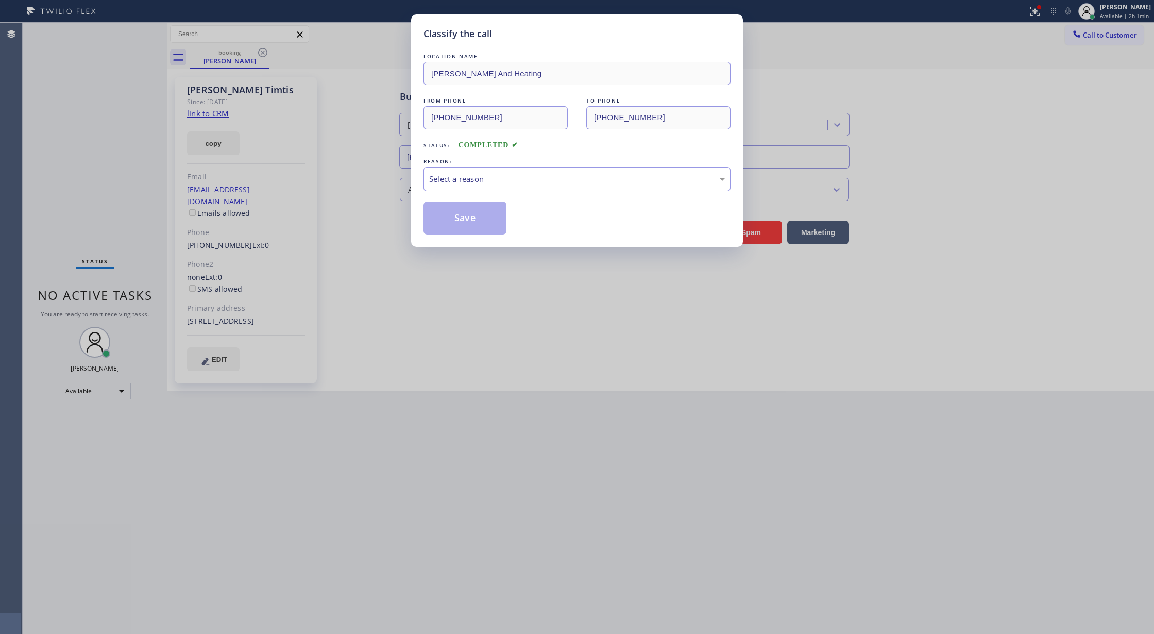
click at [439, 165] on div "REASON:" at bounding box center [577, 161] width 307 height 11
click at [468, 187] on div "Select a reason" at bounding box center [577, 179] width 307 height 24
click at [450, 225] on button "Save" at bounding box center [465, 217] width 83 height 33
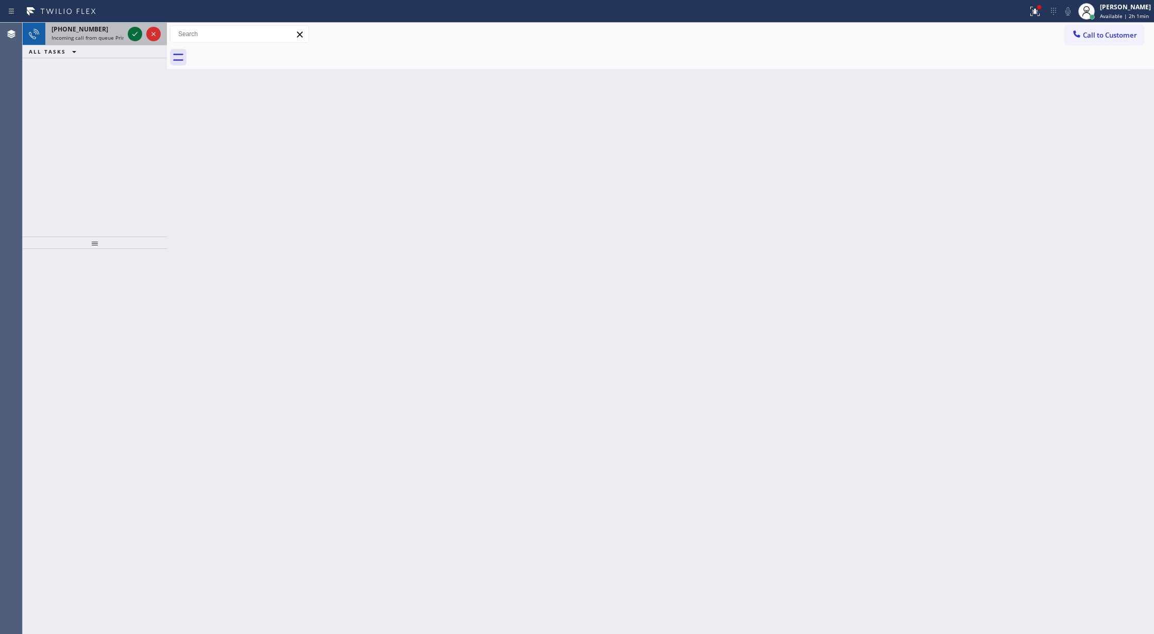
click at [134, 31] on icon at bounding box center [135, 34] width 12 height 12
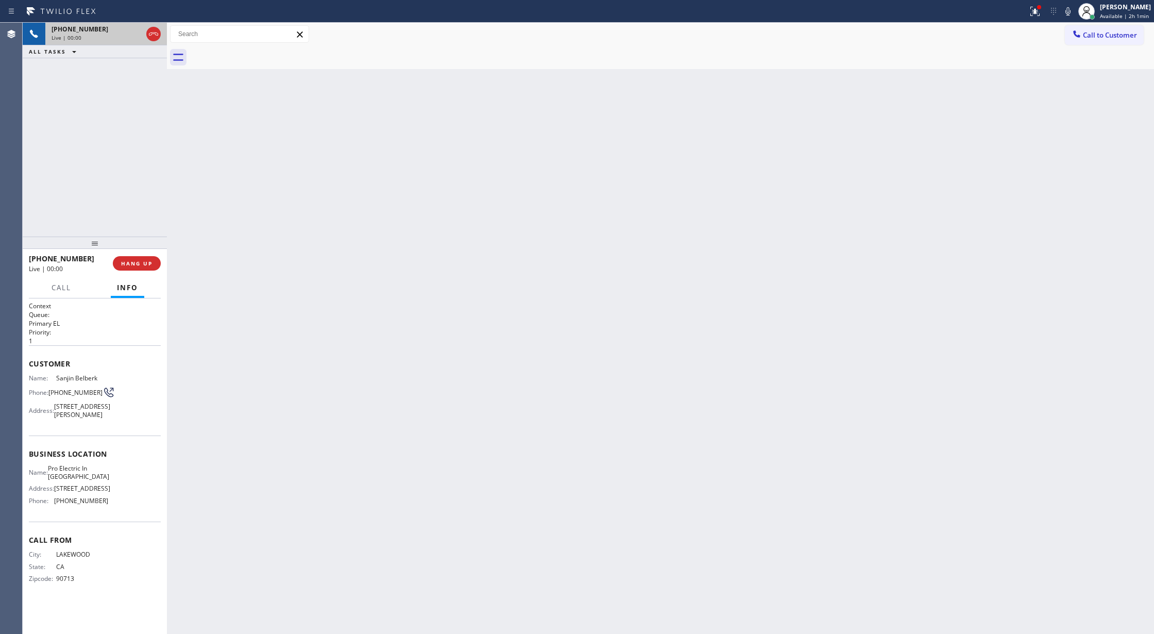
click at [131, 31] on div "[PHONE_NUMBER]" at bounding box center [97, 29] width 91 height 9
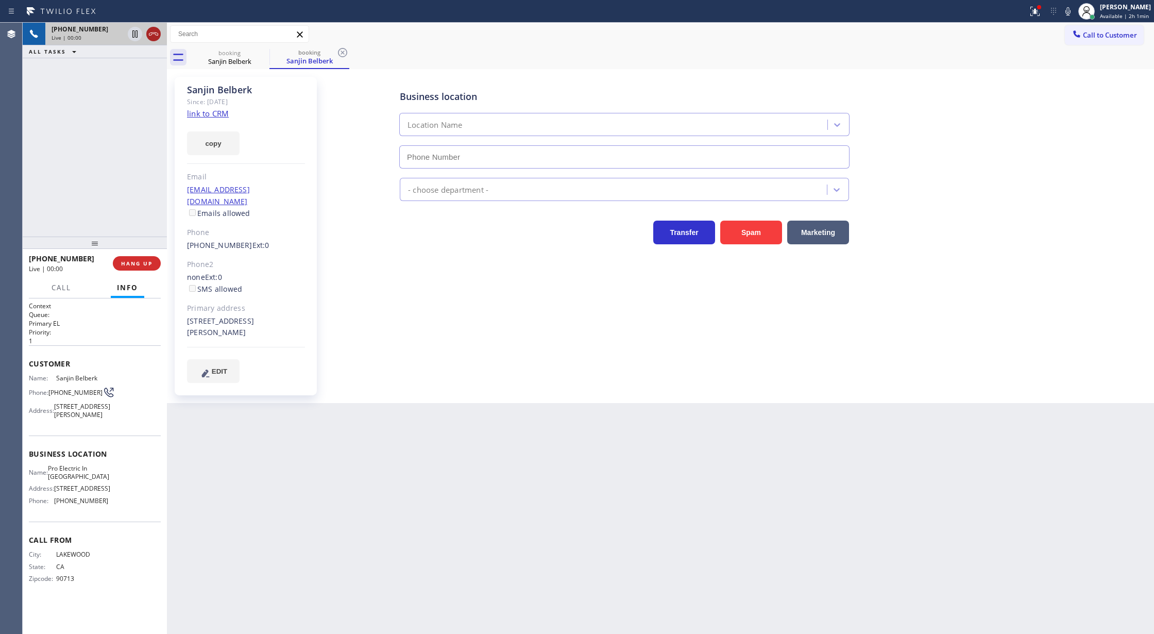
click at [157, 33] on icon at bounding box center [153, 34] width 12 height 12
type input "[PHONE_NUMBER]"
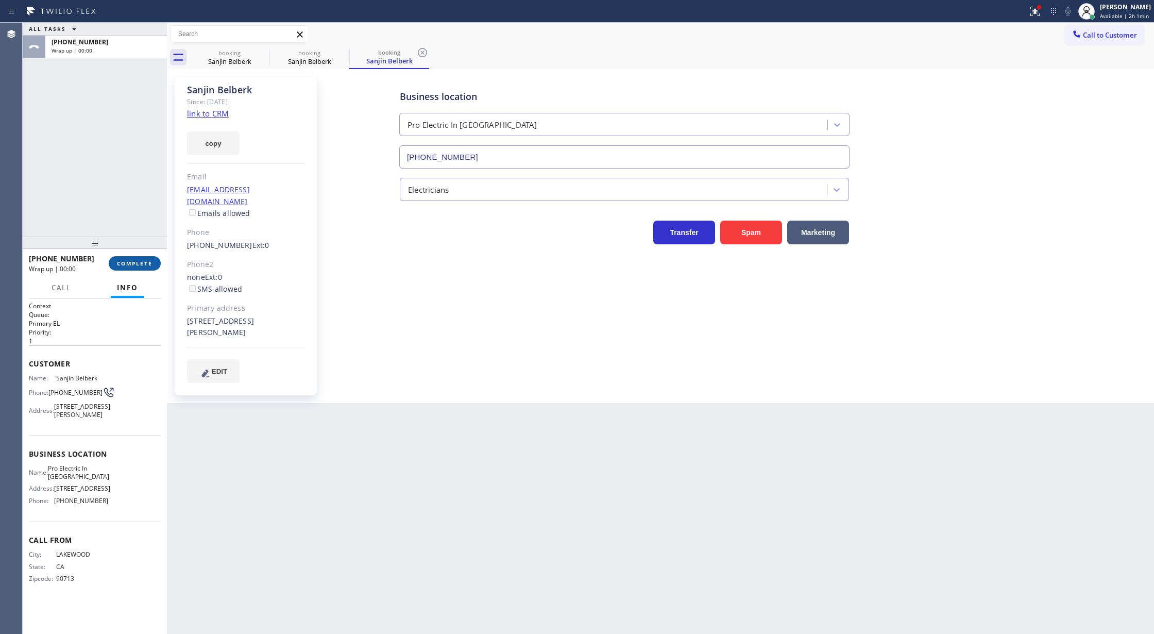
click at [132, 257] on button "COMPLETE" at bounding box center [135, 263] width 52 height 14
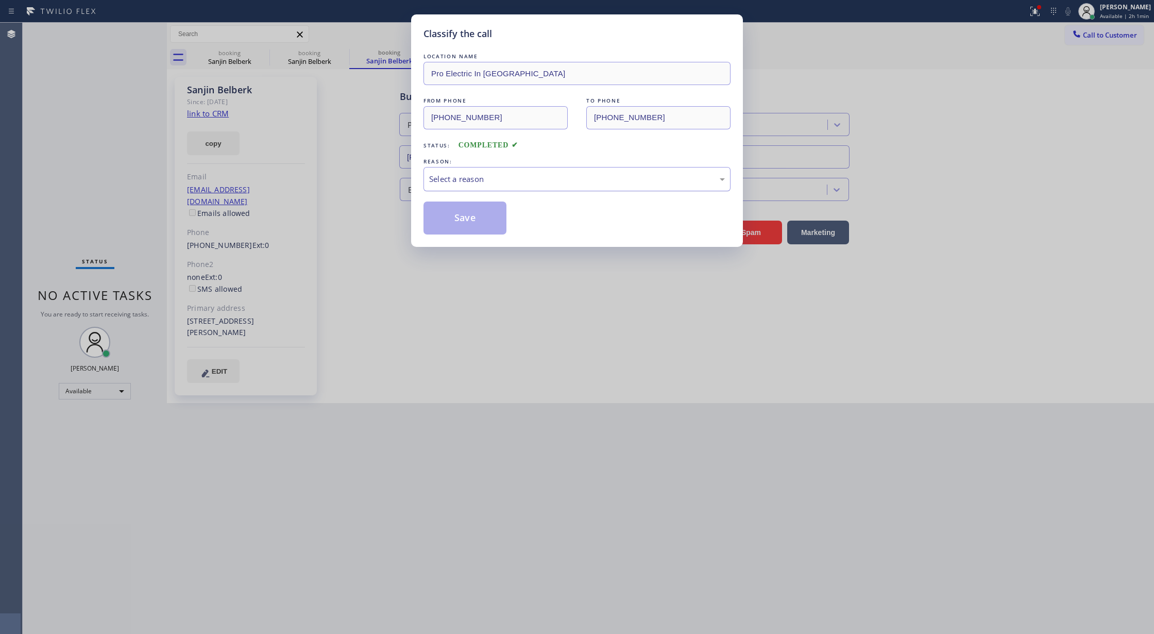
click at [472, 184] on div "Select a reason" at bounding box center [577, 179] width 296 height 12
click at [461, 213] on button "Save" at bounding box center [465, 217] width 83 height 33
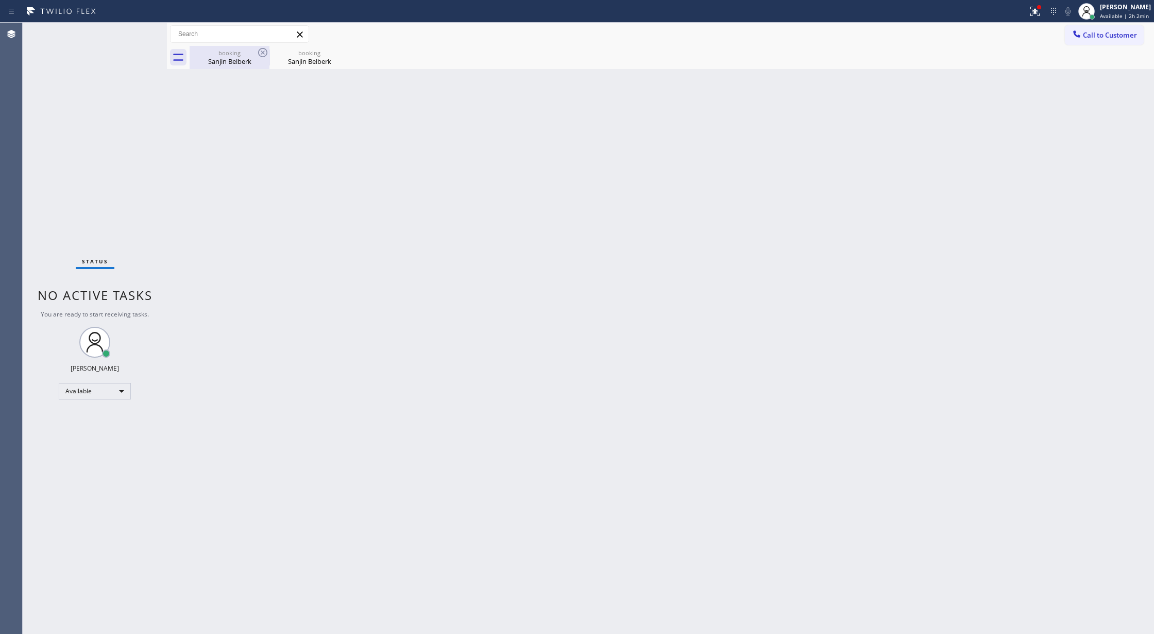
click at [225, 58] on div "Sanjin Belberk" at bounding box center [230, 61] width 78 height 9
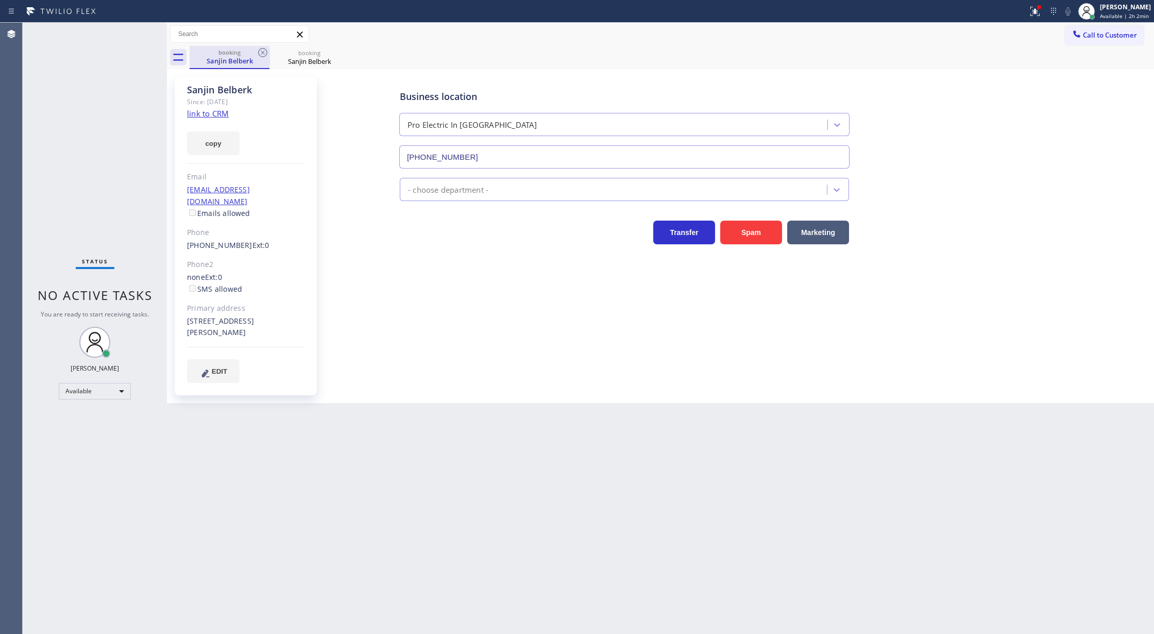
click at [254, 56] on div "booking" at bounding box center [230, 52] width 78 height 8
click at [263, 56] on icon at bounding box center [263, 52] width 12 height 12
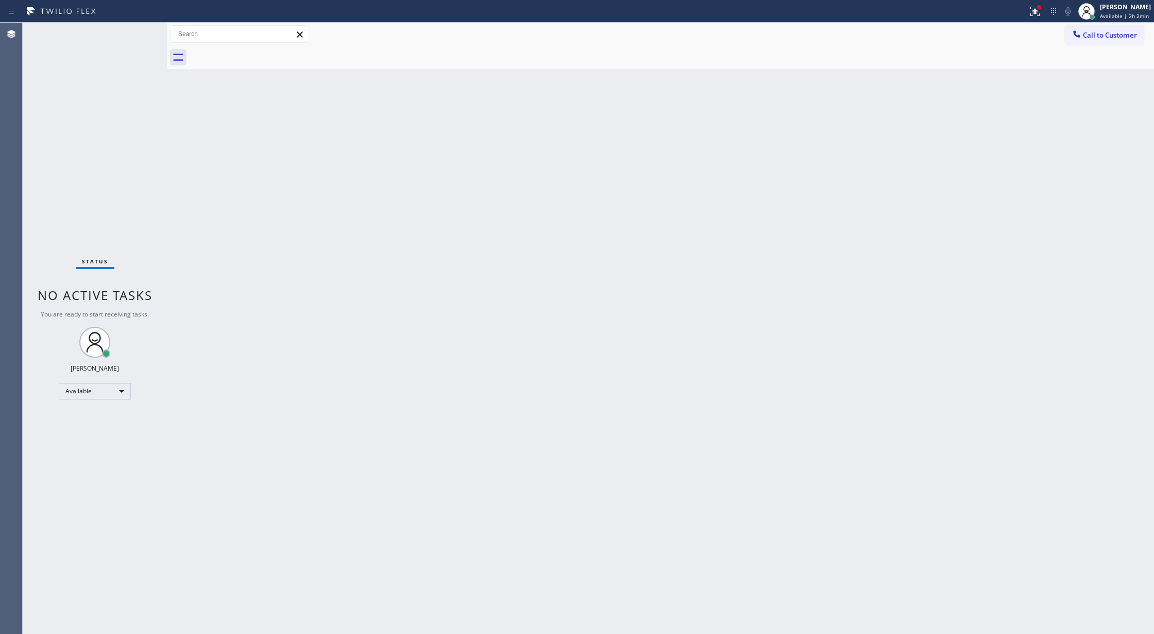
click at [139, 31] on div "Status No active tasks You are ready to start receiving tasks. [PERSON_NAME] Av…" at bounding box center [95, 328] width 144 height 611
click at [134, 46] on icon at bounding box center [135, 47] width 12 height 12
click at [142, 30] on div "Status No active tasks You are ready to start receiving tasks. [PERSON_NAME] Av…" at bounding box center [95, 328] width 144 height 611
click at [117, 390] on div "Available" at bounding box center [95, 391] width 72 height 16
click at [111, 445] on li "Break" at bounding box center [94, 444] width 70 height 12
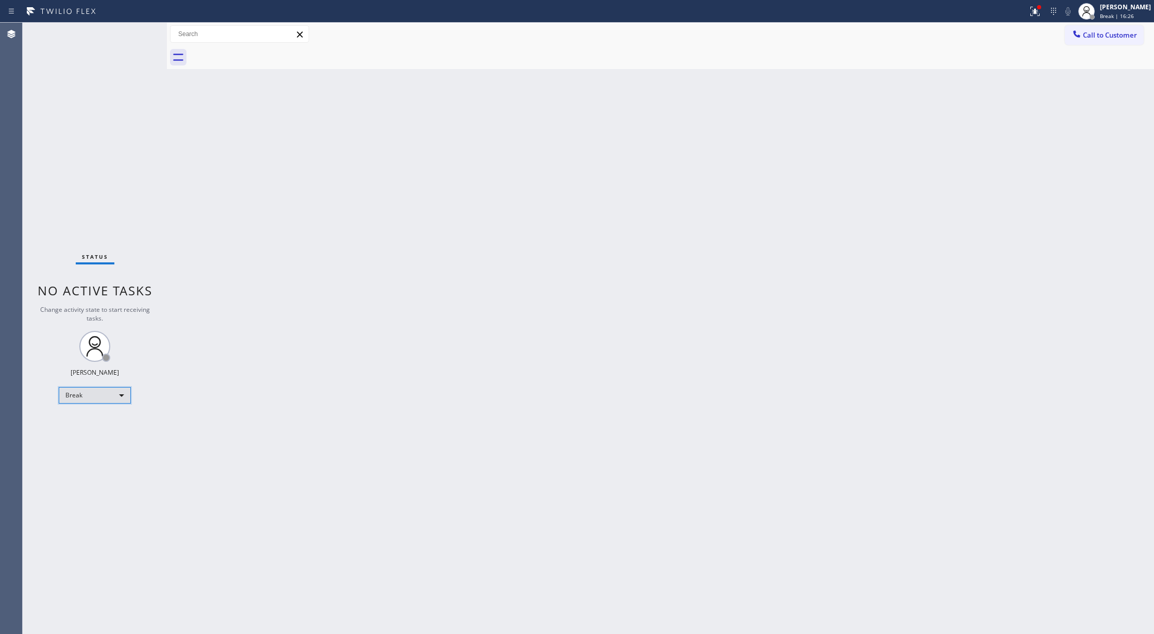
click at [119, 396] on div "Break" at bounding box center [95, 395] width 72 height 16
click at [110, 423] on li "Available" at bounding box center [94, 422] width 70 height 12
click at [141, 32] on div "Status No active tasks You are ready to start receiving tasks. [PERSON_NAME] Av…" at bounding box center [95, 328] width 144 height 611
click at [140, 31] on div "Status No active tasks You are ready to start receiving tasks. [PERSON_NAME] Av…" at bounding box center [95, 328] width 144 height 611
click at [126, 21] on div "Status report Issues detected These issues could affect your workflow. Please c…" at bounding box center [577, 11] width 1154 height 23
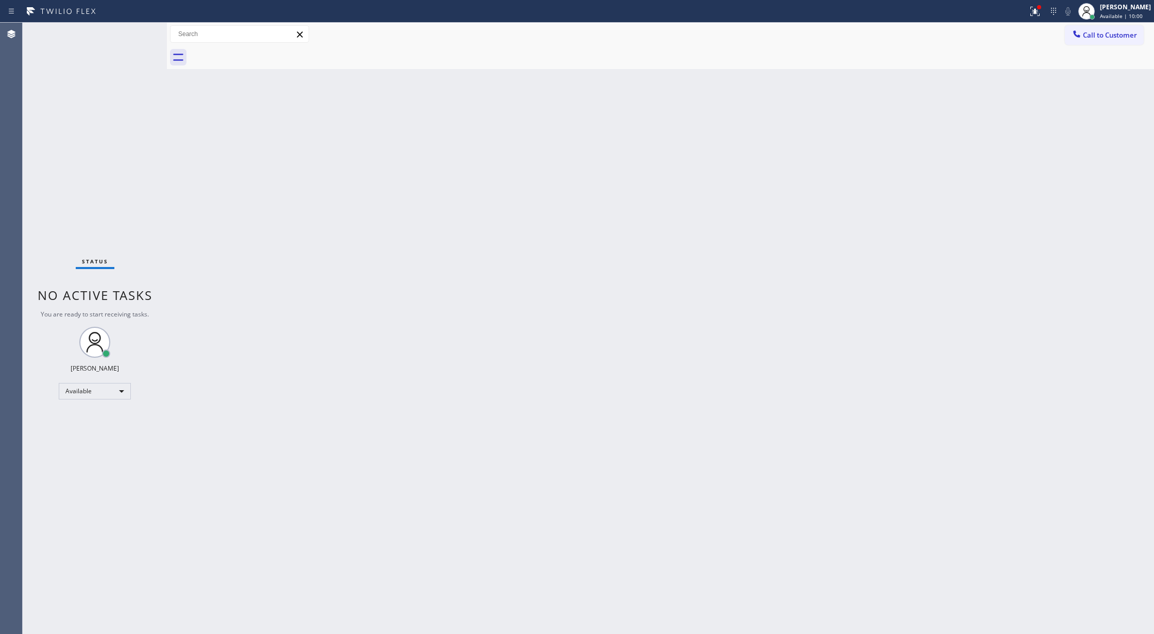
click at [132, 25] on div "Status No active tasks You are ready to start receiving tasks. [PERSON_NAME] Av…" at bounding box center [95, 328] width 144 height 611
click at [134, 36] on div "Status No active tasks You are ready to start receiving tasks. [PERSON_NAME] Av…" at bounding box center [95, 328] width 144 height 611
click at [143, 29] on div "Status No active tasks You are ready to start receiving tasks. [PERSON_NAME] Av…" at bounding box center [95, 328] width 144 height 611
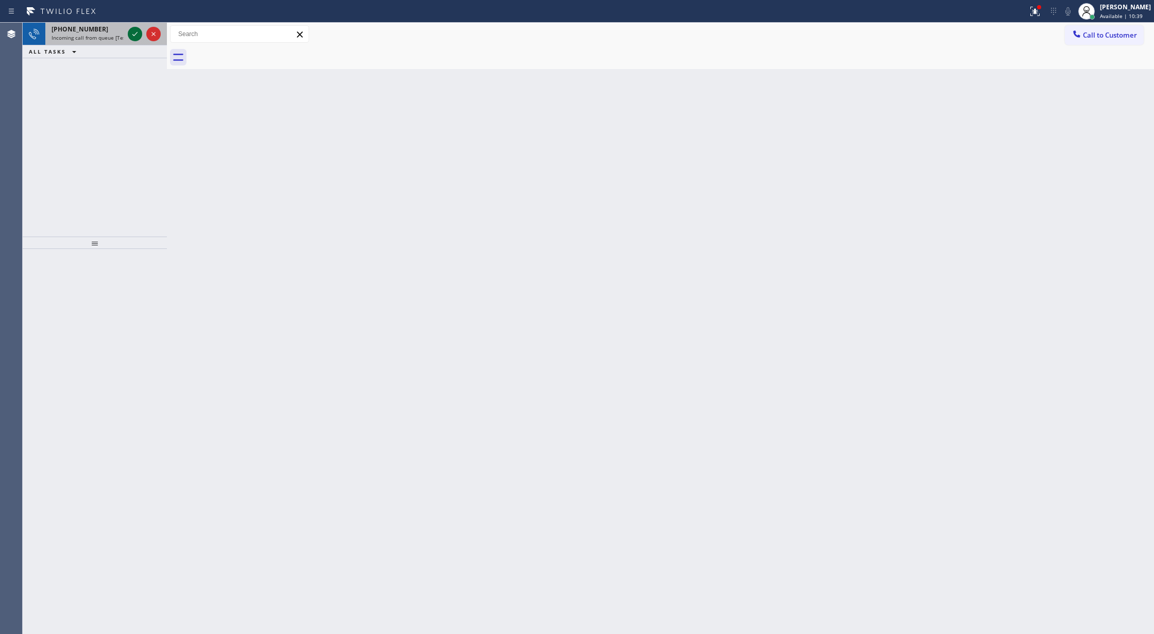
click at [138, 35] on icon at bounding box center [135, 34] width 12 height 12
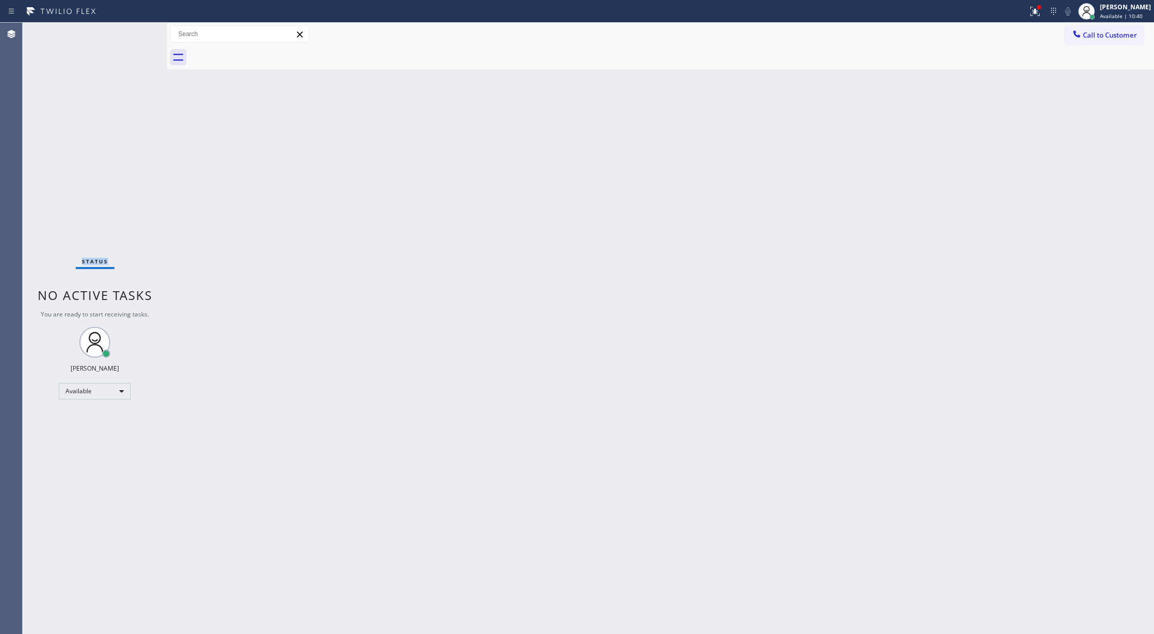
click at [138, 35] on div "Status No active tasks You are ready to start receiving tasks. [PERSON_NAME] Av…" at bounding box center [95, 328] width 144 height 611
click at [137, 34] on div "Status No active tasks You are ready to start receiving tasks. [PERSON_NAME] Av…" at bounding box center [95, 328] width 144 height 611
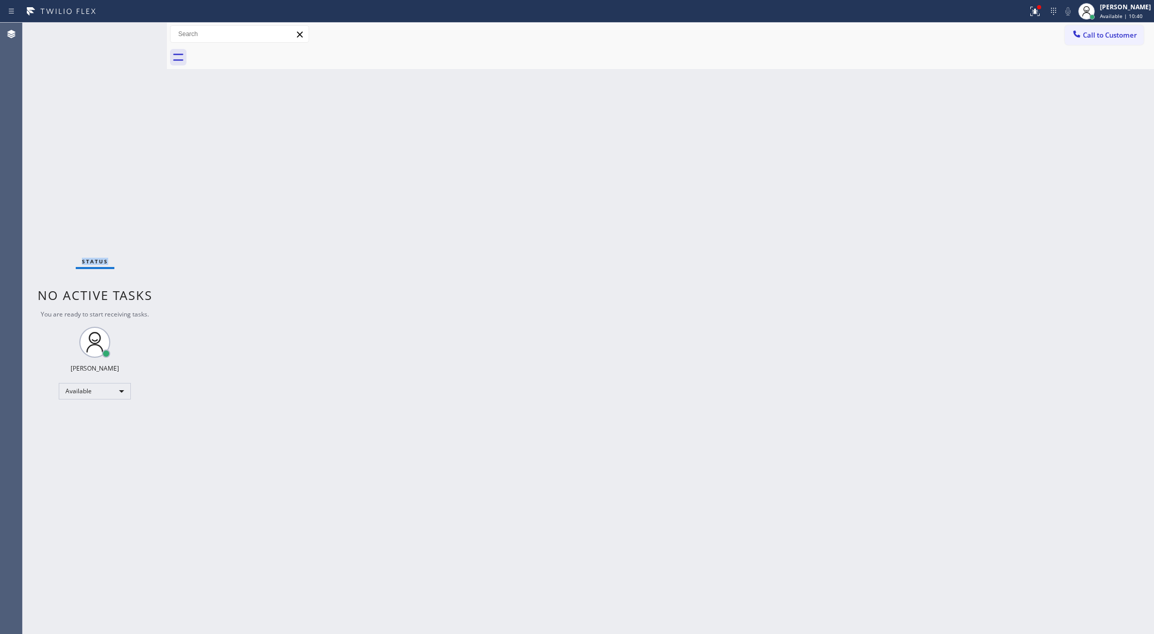
click at [134, 32] on div "Status No active tasks You are ready to start receiving tasks. [PERSON_NAME] Av…" at bounding box center [95, 328] width 144 height 611
click at [134, 31] on div "Status No active tasks You are ready to start receiving tasks. [PERSON_NAME] Av…" at bounding box center [95, 328] width 144 height 611
click at [116, 383] on div "Available" at bounding box center [95, 391] width 72 height 16
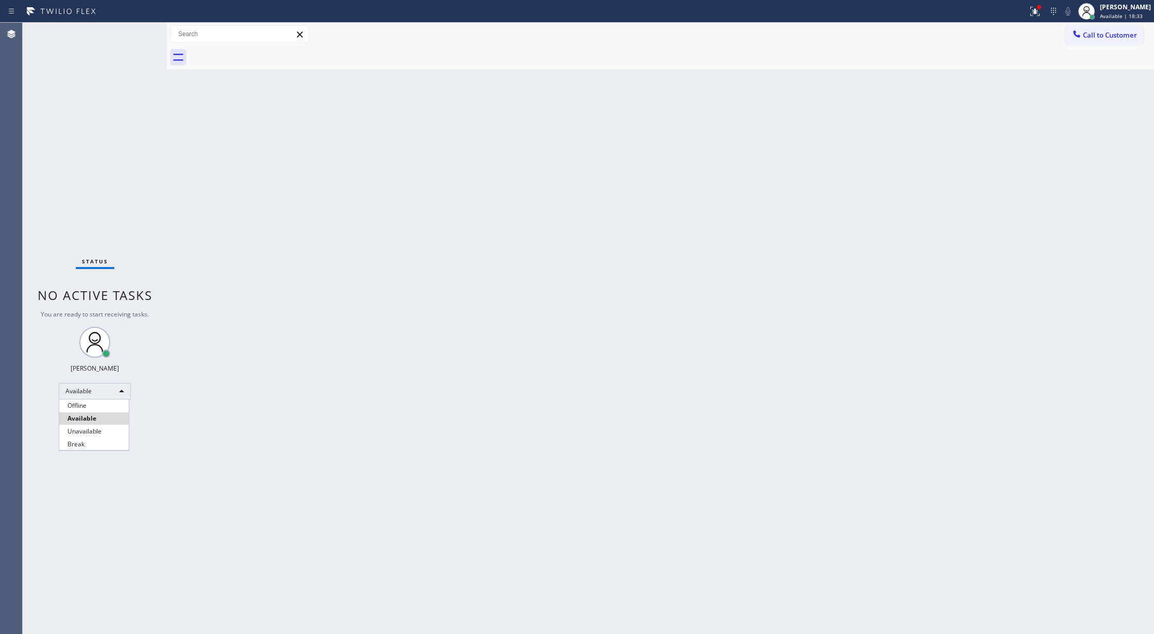
drag, startPoint x: 97, startPoint y: 444, endPoint x: 110, endPoint y: 453, distance: 16.6
click at [97, 444] on li "Break" at bounding box center [94, 444] width 70 height 12
click at [123, 398] on div "Break" at bounding box center [95, 395] width 72 height 16
click at [116, 426] on li "Available" at bounding box center [94, 422] width 70 height 12
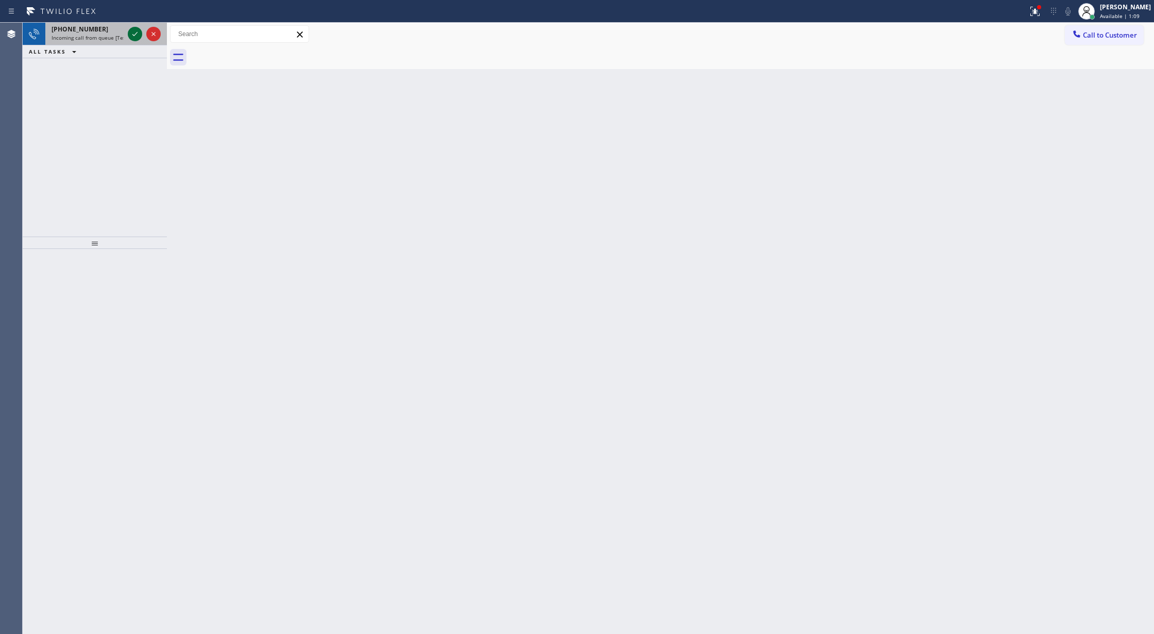
click at [136, 38] on icon at bounding box center [135, 34] width 12 height 12
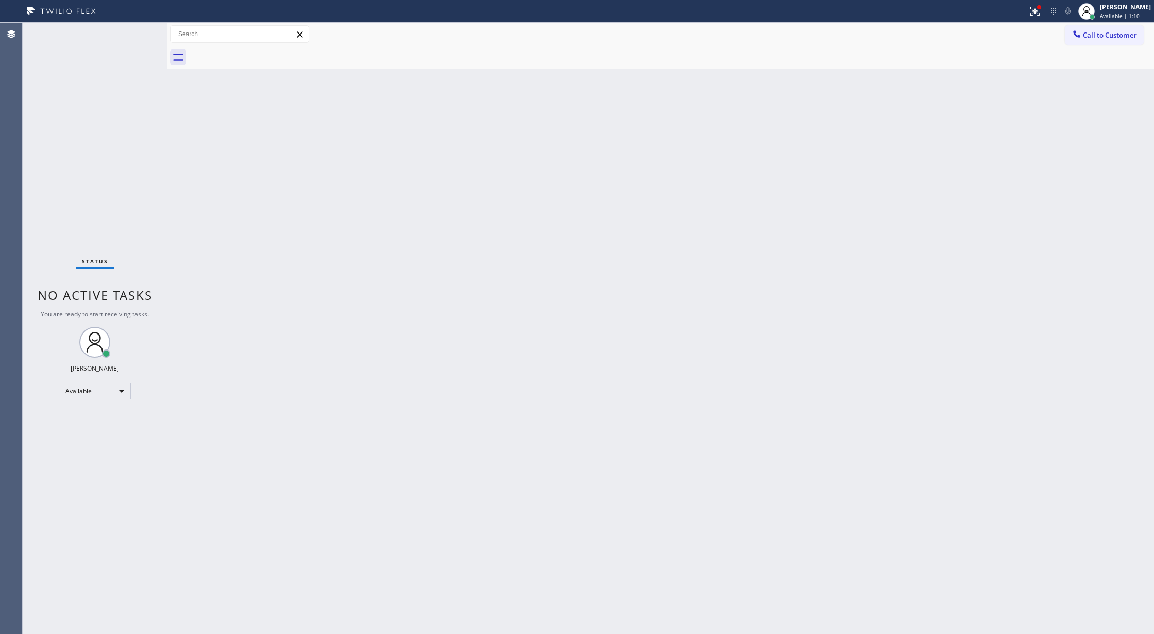
click at [136, 38] on div "Status No active tasks You are ready to start receiving tasks. [PERSON_NAME] Av…" at bounding box center [95, 328] width 144 height 611
click at [138, 28] on div "Status No active tasks You are ready to start receiving tasks. [PERSON_NAME] Av…" at bounding box center [95, 328] width 144 height 611
click at [137, 30] on div "Status No active tasks You are ready to start receiving tasks. [PERSON_NAME] Av…" at bounding box center [95, 328] width 144 height 611
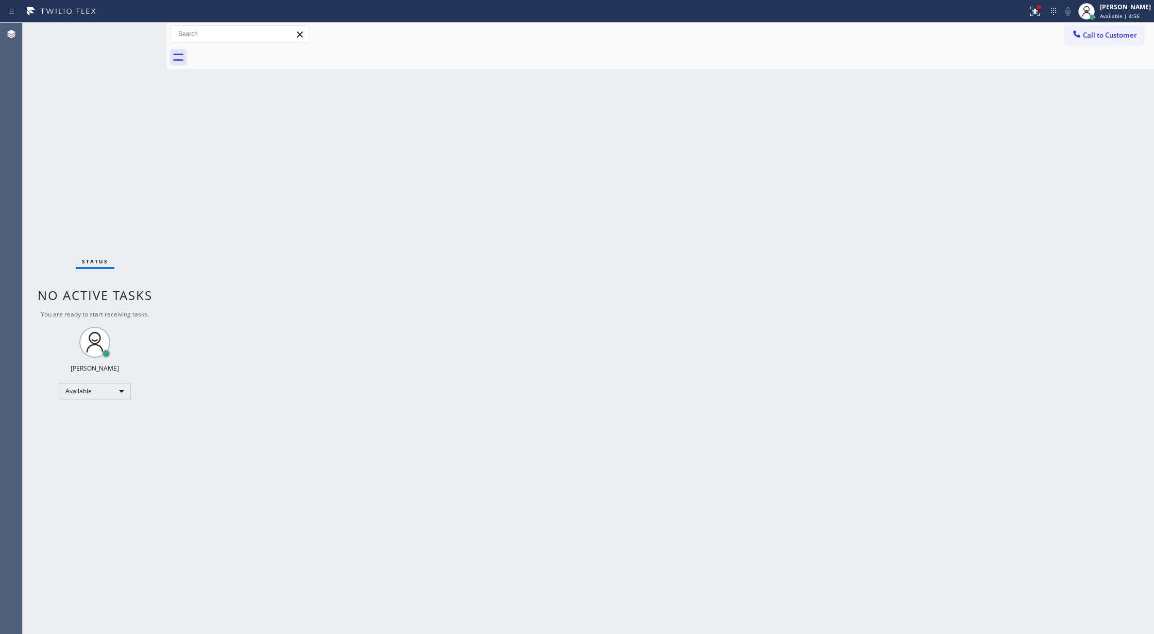
click at [141, 33] on div "Status No active tasks You are ready to start receiving tasks. [PERSON_NAME] Av…" at bounding box center [95, 328] width 144 height 611
click at [137, 31] on div "Status No active tasks You are ready to start receiving tasks. [PERSON_NAME] Av…" at bounding box center [95, 328] width 144 height 611
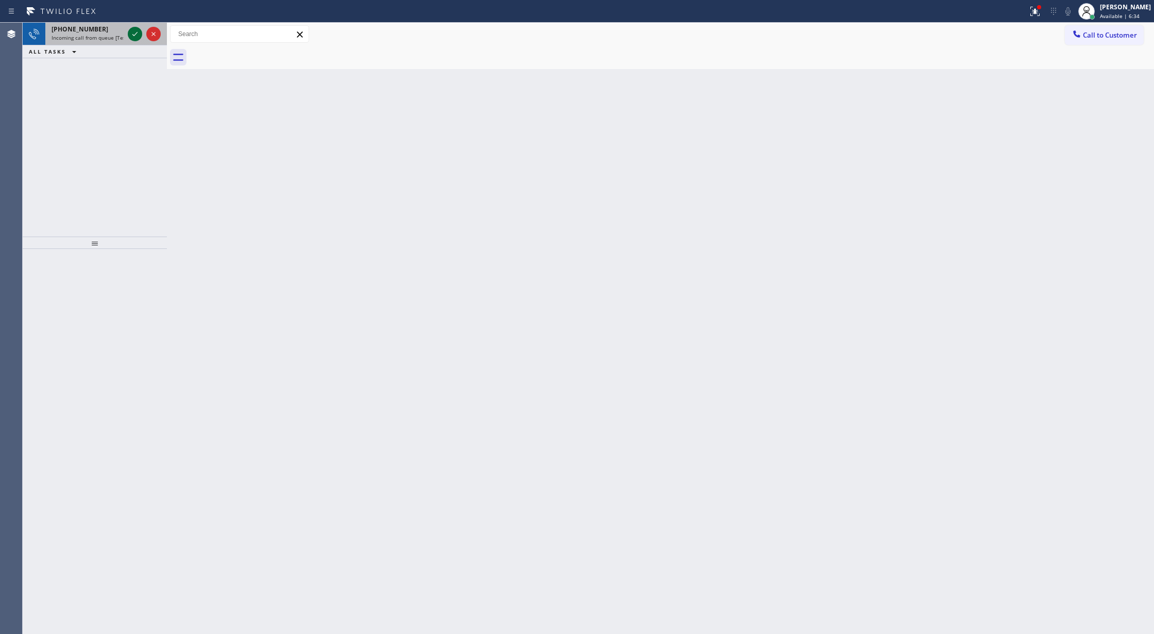
click at [136, 33] on icon at bounding box center [135, 34] width 12 height 12
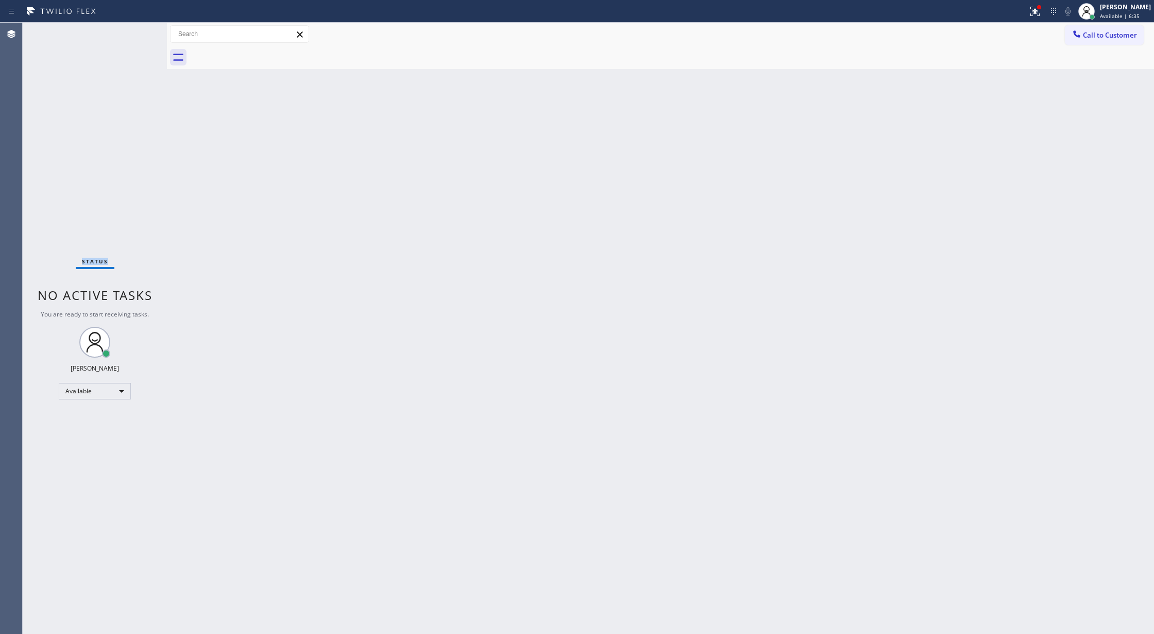
click at [134, 34] on div "Status No active tasks You are ready to start receiving tasks. [PERSON_NAME] Av…" at bounding box center [95, 328] width 144 height 611
click at [134, 40] on div "Status No active tasks You are ready to start receiving tasks. [PERSON_NAME] Av…" at bounding box center [95, 328] width 144 height 611
click at [133, 36] on div "Status No active tasks You are ready to start receiving tasks. [PERSON_NAME] Av…" at bounding box center [95, 328] width 144 height 611
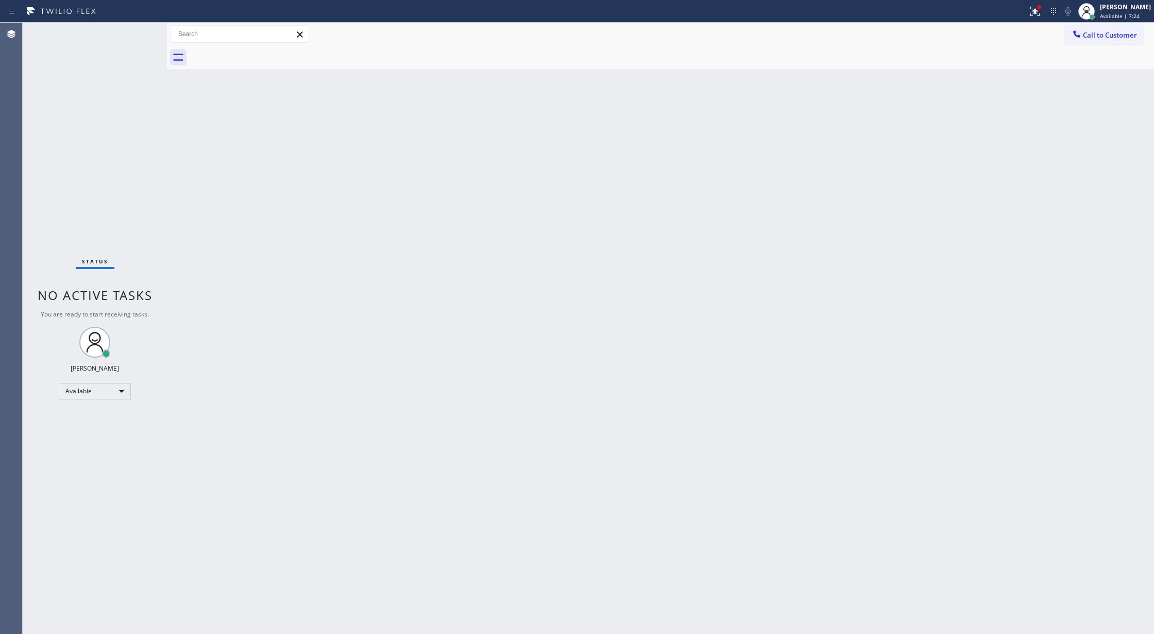
click at [143, 30] on div "Status No active tasks You are ready to start receiving tasks. [PERSON_NAME] Av…" at bounding box center [95, 328] width 144 height 611
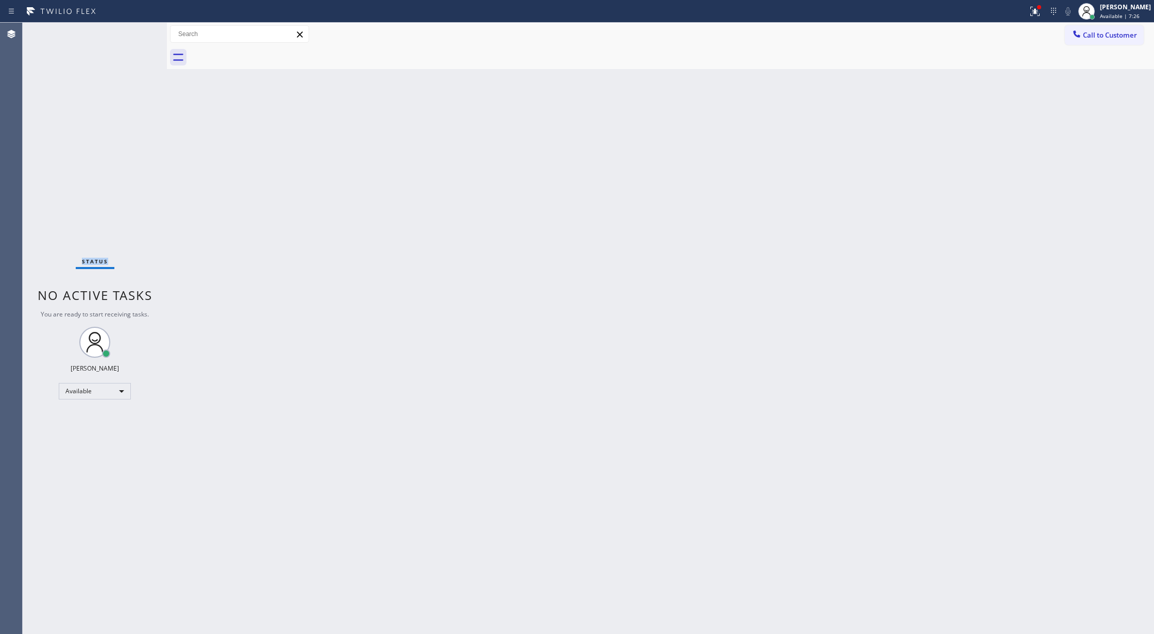
click at [137, 30] on div "Status No active tasks You are ready to start receiving tasks. [PERSON_NAME] Av…" at bounding box center [95, 328] width 144 height 611
click at [137, 29] on div "Status No active tasks You are ready to start receiving tasks. [PERSON_NAME] Av…" at bounding box center [95, 328] width 144 height 611
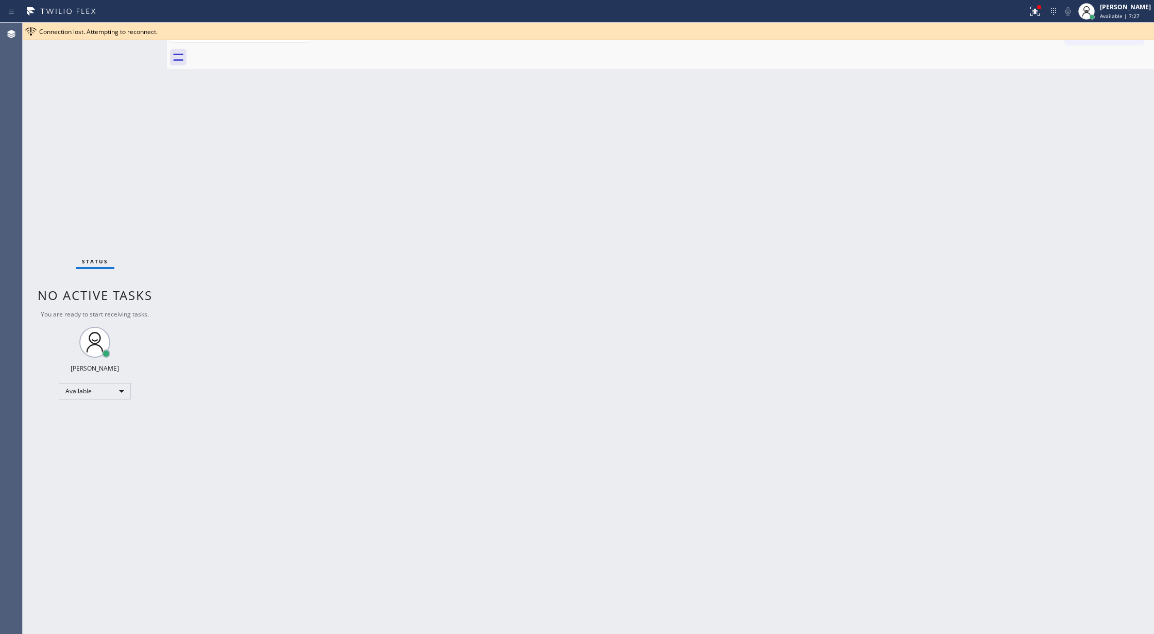
click at [137, 29] on span "Connection lost. Attempting to reconnect." at bounding box center [98, 31] width 119 height 9
click at [140, 46] on div "Status No active tasks You are ready to start receiving tasks. [PERSON_NAME] Av…" at bounding box center [95, 328] width 144 height 611
click at [137, 42] on div "Status No active tasks You are ready to start receiving tasks. [PERSON_NAME] Av…" at bounding box center [95, 328] width 144 height 611
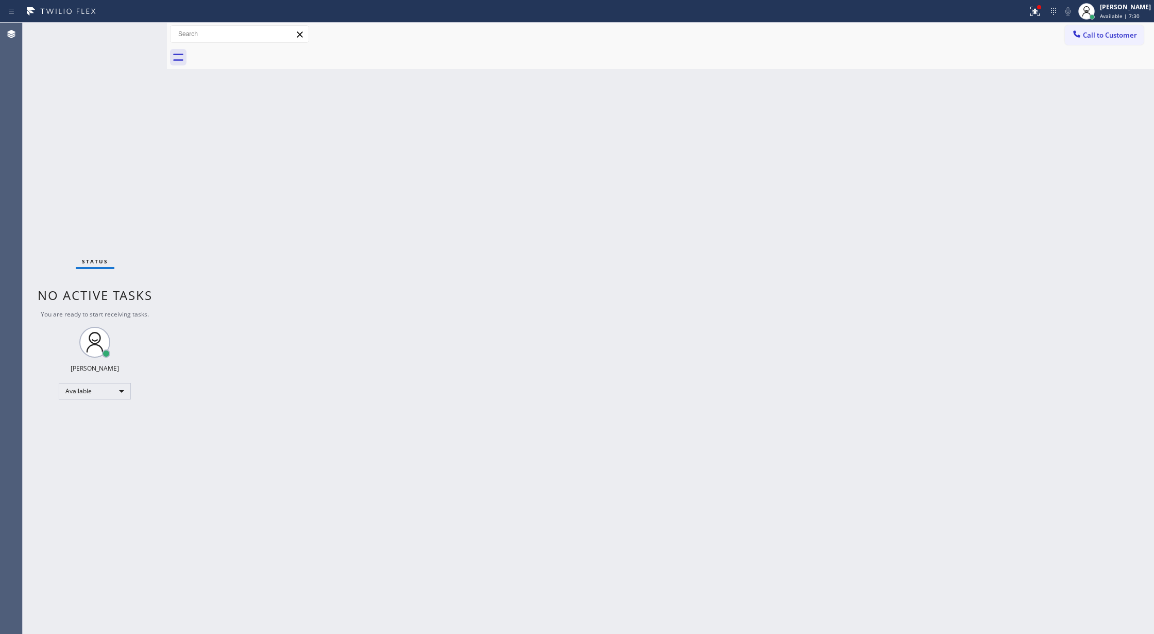
click at [139, 29] on div "Status No active tasks You are ready to start receiving tasks. [PERSON_NAME] Av…" at bounding box center [95, 328] width 144 height 611
click at [139, 34] on div "Status No active tasks You are ready to start receiving tasks. [PERSON_NAME] Av…" at bounding box center [95, 328] width 144 height 611
click at [135, 37] on div "Status No active tasks You are ready to start receiving tasks. [PERSON_NAME] Av…" at bounding box center [95, 328] width 144 height 611
click at [138, 31] on div "Status No active tasks You are ready to start receiving tasks. [PERSON_NAME] Av…" at bounding box center [95, 328] width 144 height 611
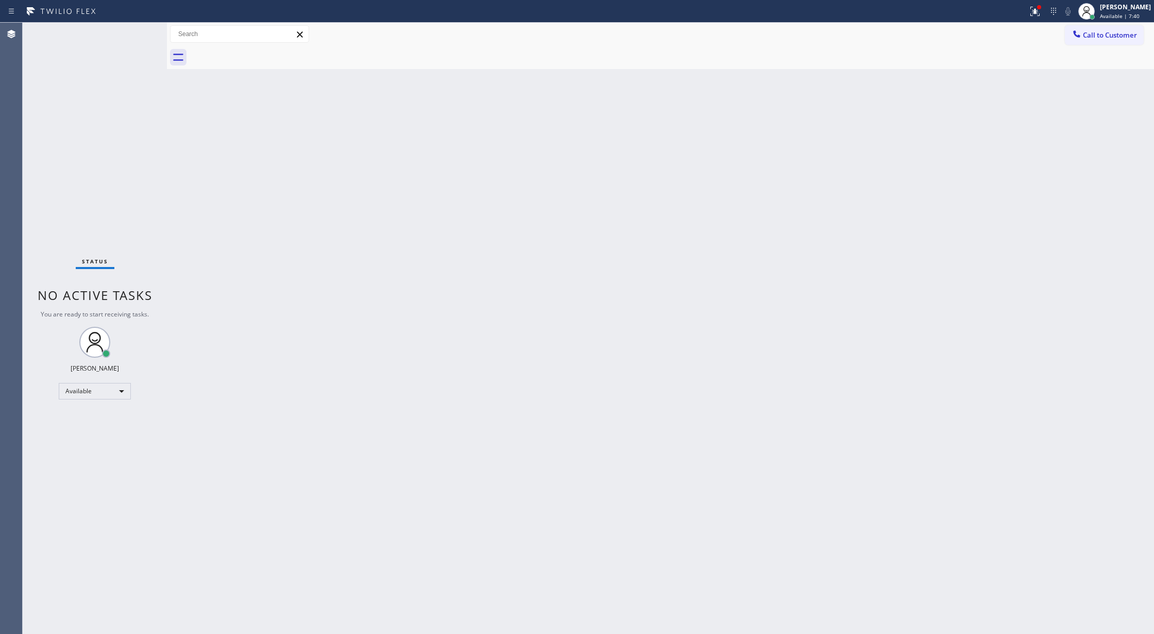
click at [138, 31] on div "Status No active tasks You are ready to start receiving tasks. [PERSON_NAME] Av…" at bounding box center [95, 328] width 144 height 611
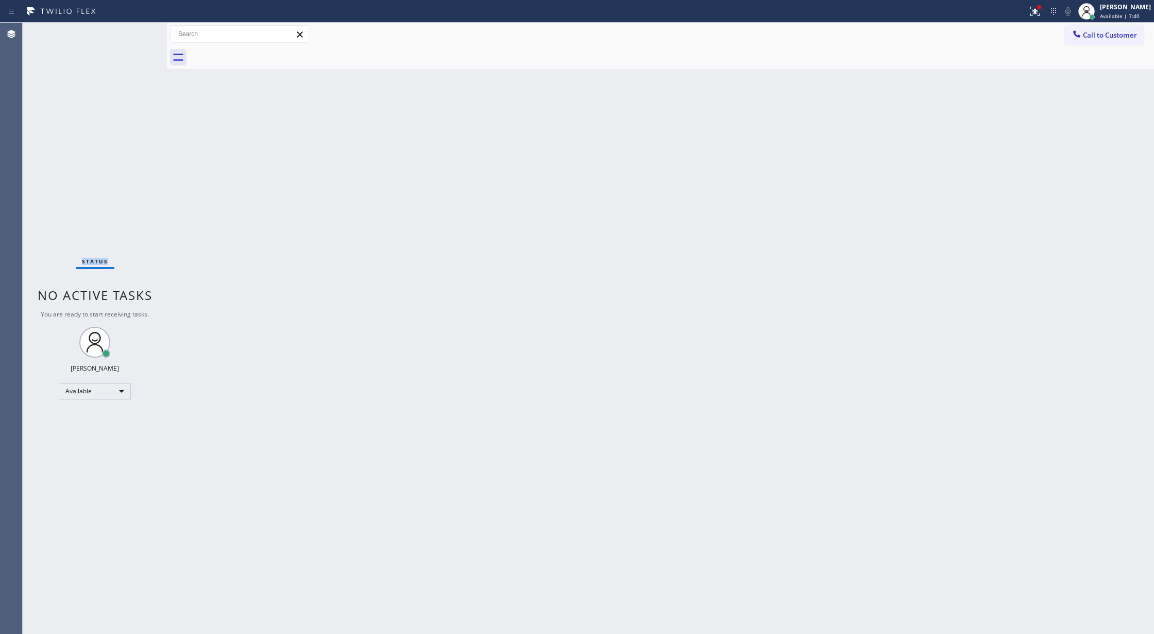
click at [138, 31] on div "Status No active tasks You are ready to start receiving tasks. [PERSON_NAME] Av…" at bounding box center [95, 328] width 144 height 611
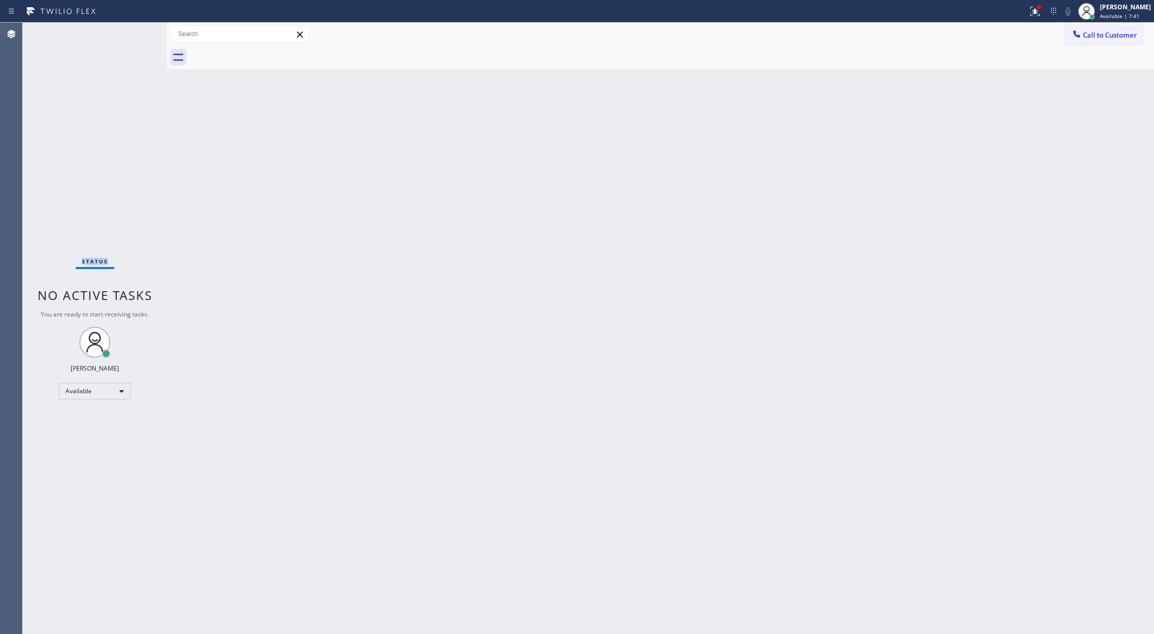
click at [138, 31] on div "Status No active tasks You are ready to start receiving tasks. [PERSON_NAME] Av…" at bounding box center [95, 328] width 144 height 611
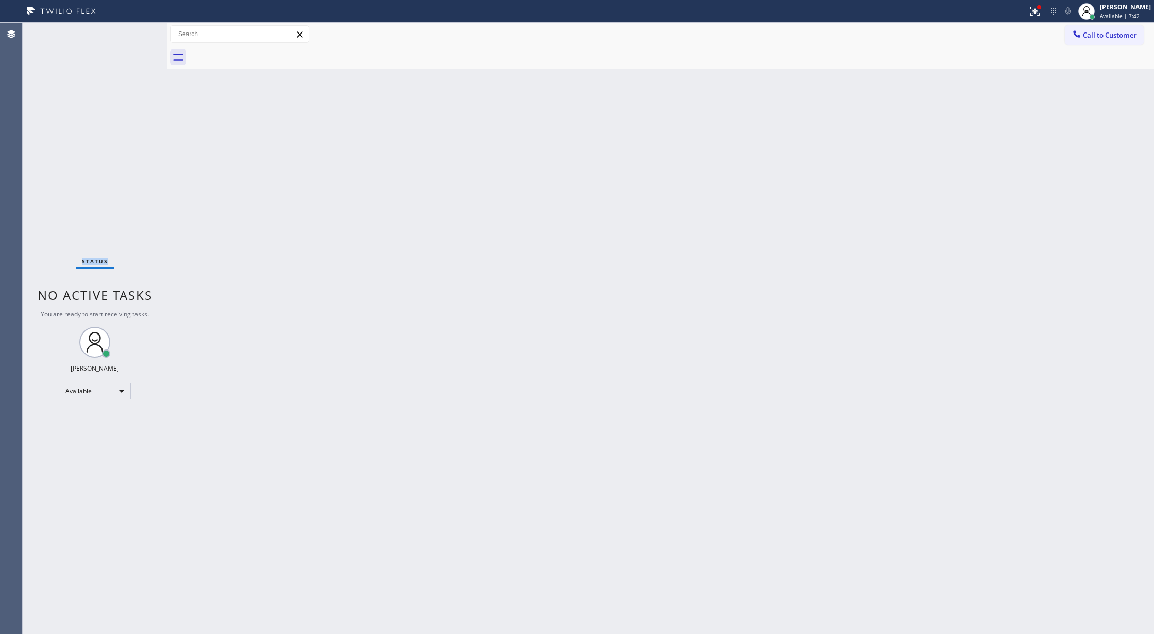
click at [138, 31] on div "Status No active tasks You are ready to start receiving tasks. [PERSON_NAME] Av…" at bounding box center [95, 328] width 144 height 611
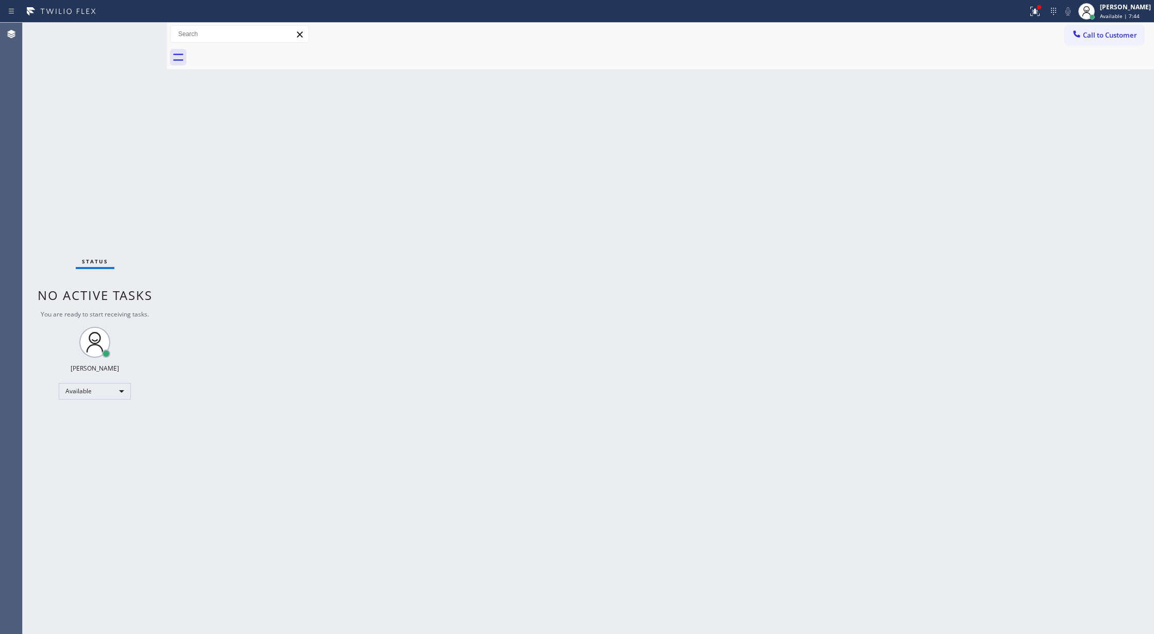
click at [138, 31] on div "Status No active tasks You are ready to start receiving tasks. [PERSON_NAME] Av…" at bounding box center [95, 328] width 144 height 611
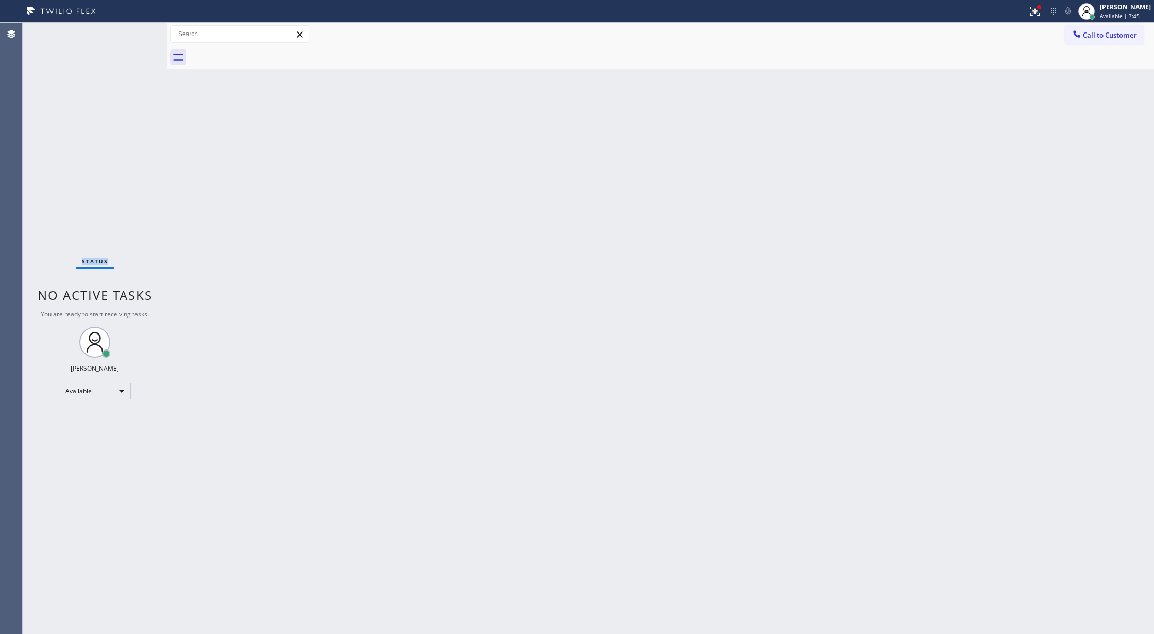
click at [138, 31] on div "Status No active tasks You are ready to start receiving tasks. [PERSON_NAME] Av…" at bounding box center [95, 328] width 144 height 611
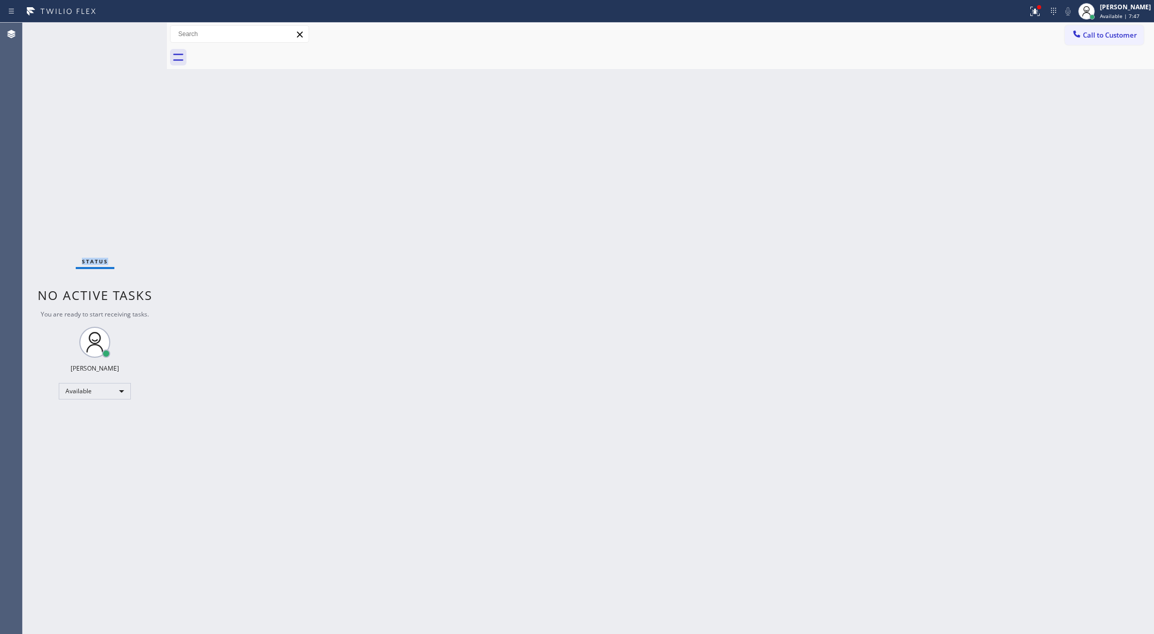
click at [138, 31] on div "Status No active tasks You are ready to start receiving tasks. [PERSON_NAME] Av…" at bounding box center [95, 328] width 144 height 611
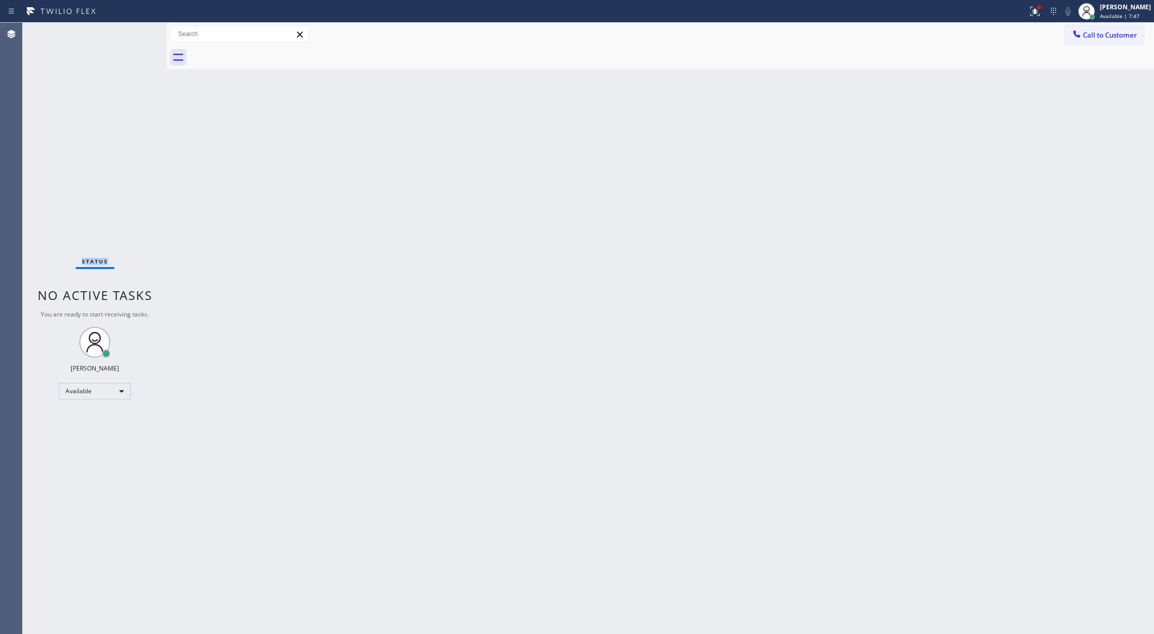
click at [138, 31] on div "Status No active tasks You are ready to start receiving tasks. [PERSON_NAME] Av…" at bounding box center [95, 328] width 144 height 611
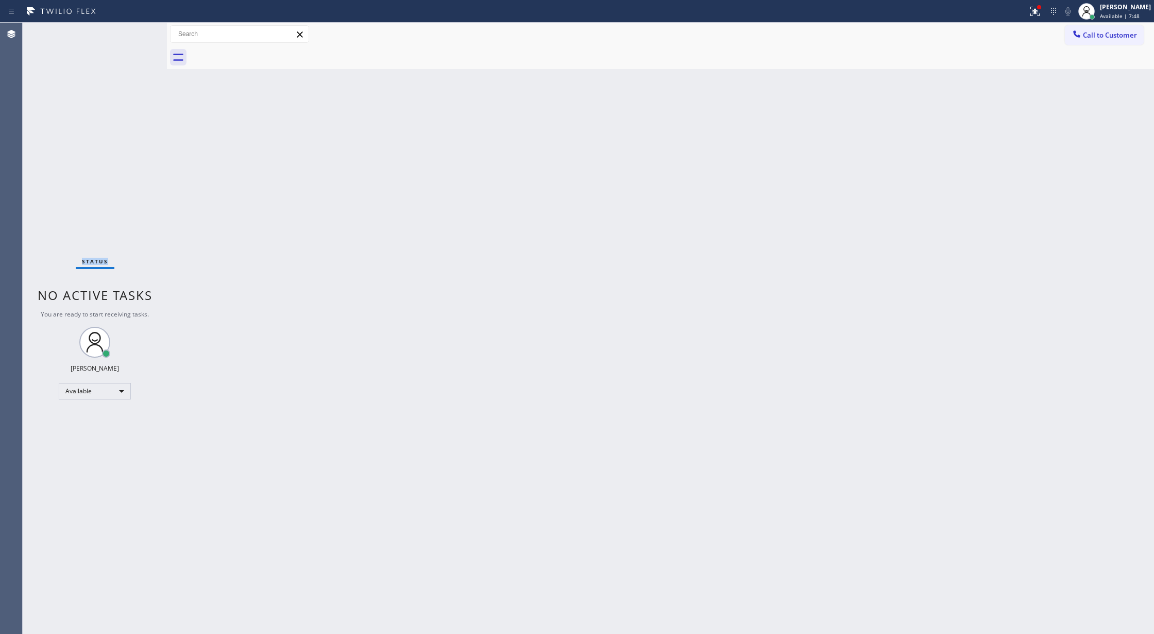
click at [138, 31] on div "Status No active tasks You are ready to start receiving tasks. [PERSON_NAME] Av…" at bounding box center [95, 328] width 144 height 611
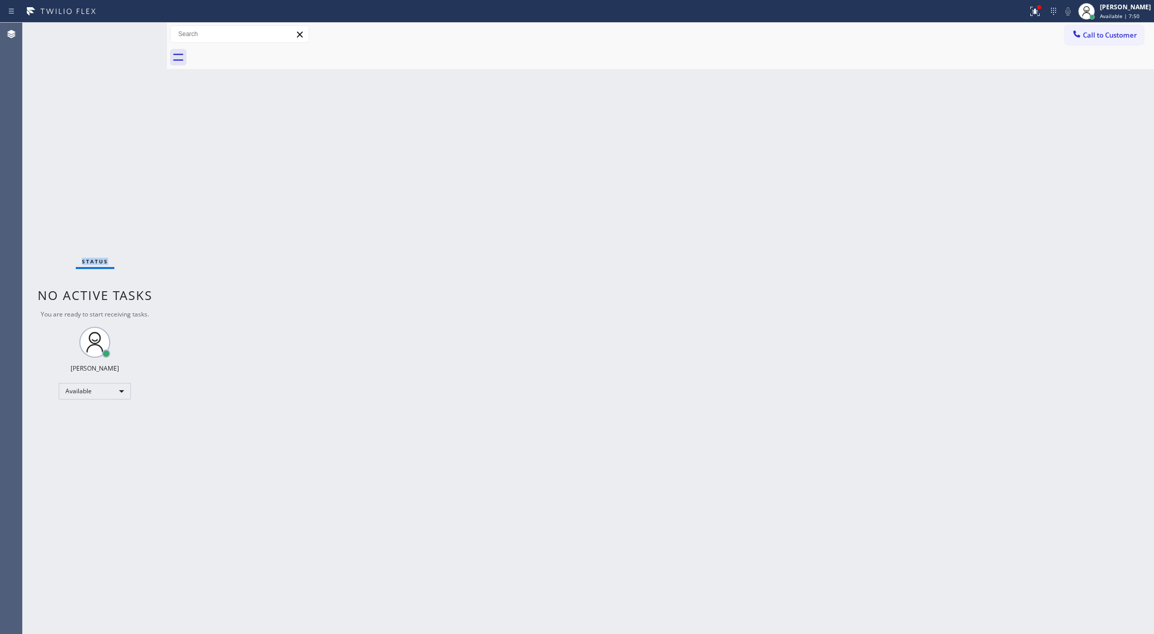
click at [138, 31] on div "Status No active tasks You are ready to start receiving tasks. [PERSON_NAME] Av…" at bounding box center [95, 328] width 144 height 611
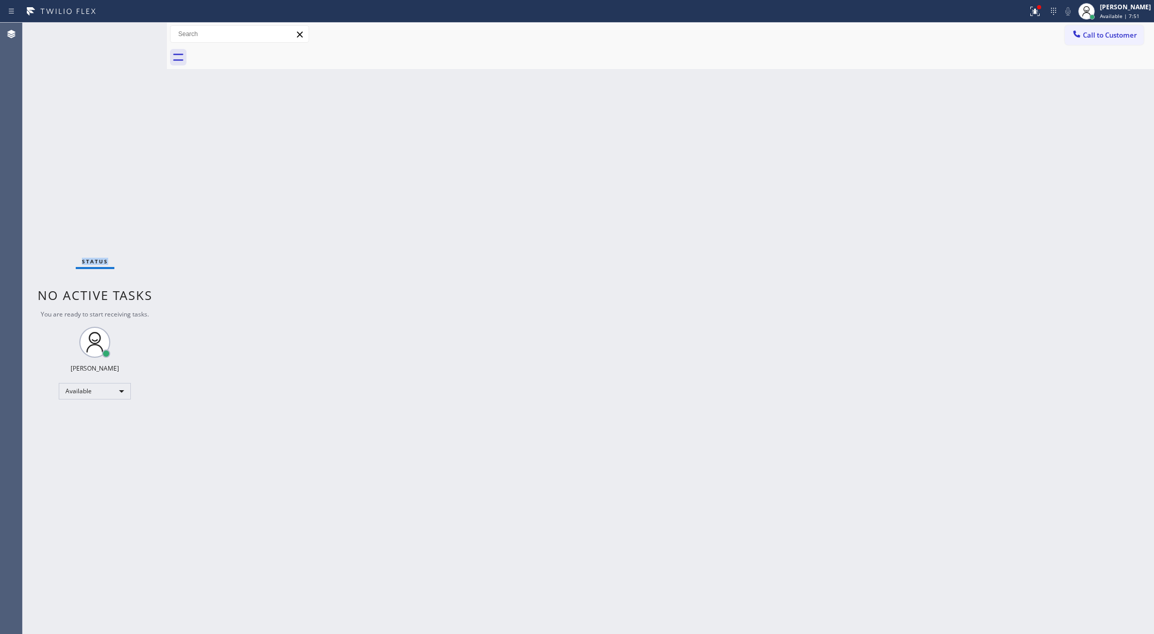
click at [138, 31] on div "Status No active tasks You are ready to start receiving tasks. [PERSON_NAME] Av…" at bounding box center [95, 328] width 144 height 611
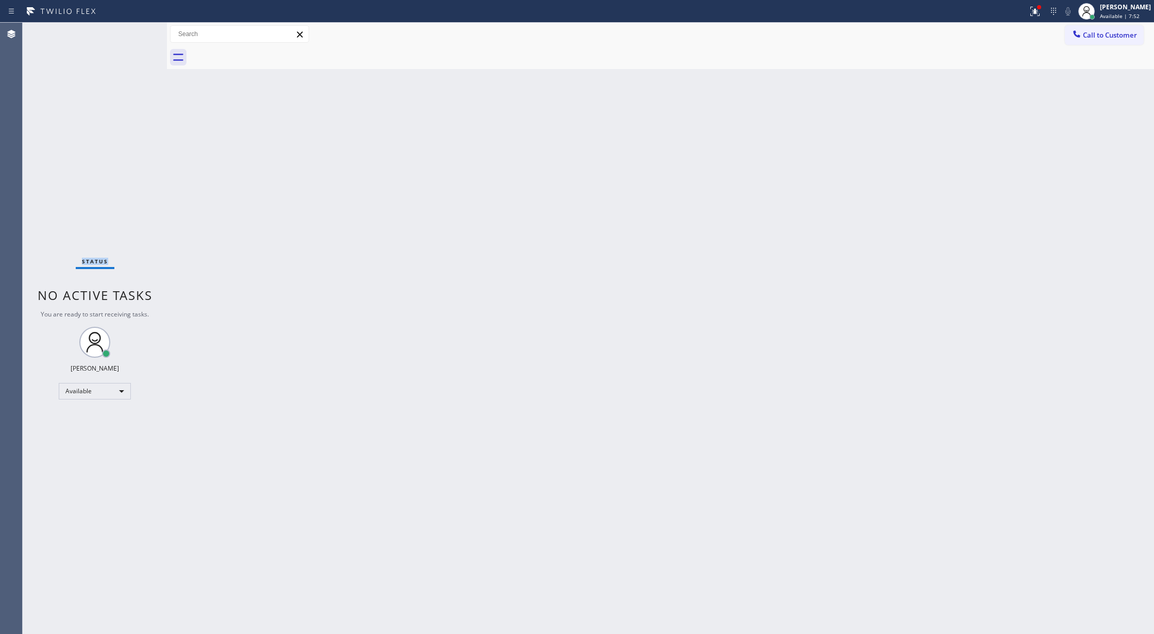
click at [138, 31] on div "Status No active tasks You are ready to start receiving tasks. [PERSON_NAME] Av…" at bounding box center [95, 328] width 144 height 611
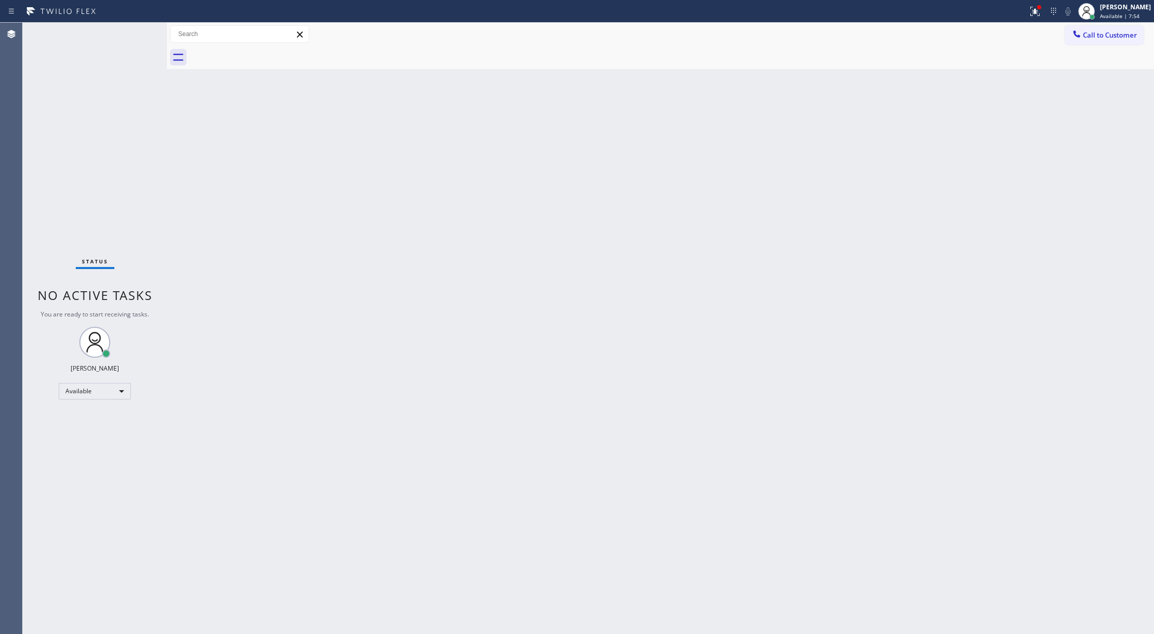
click at [138, 31] on div "Status No active tasks You are ready to start receiving tasks. [PERSON_NAME] Av…" at bounding box center [95, 328] width 144 height 611
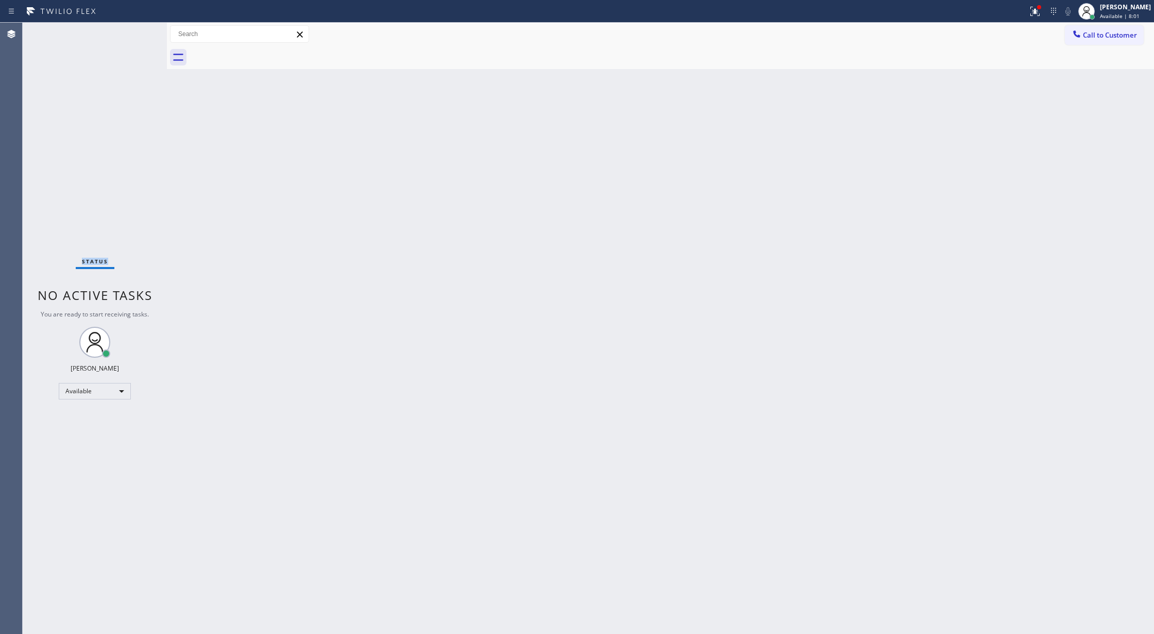
click at [138, 31] on div "Status No active tasks You are ready to start receiving tasks. [PERSON_NAME] Av…" at bounding box center [95, 328] width 144 height 611
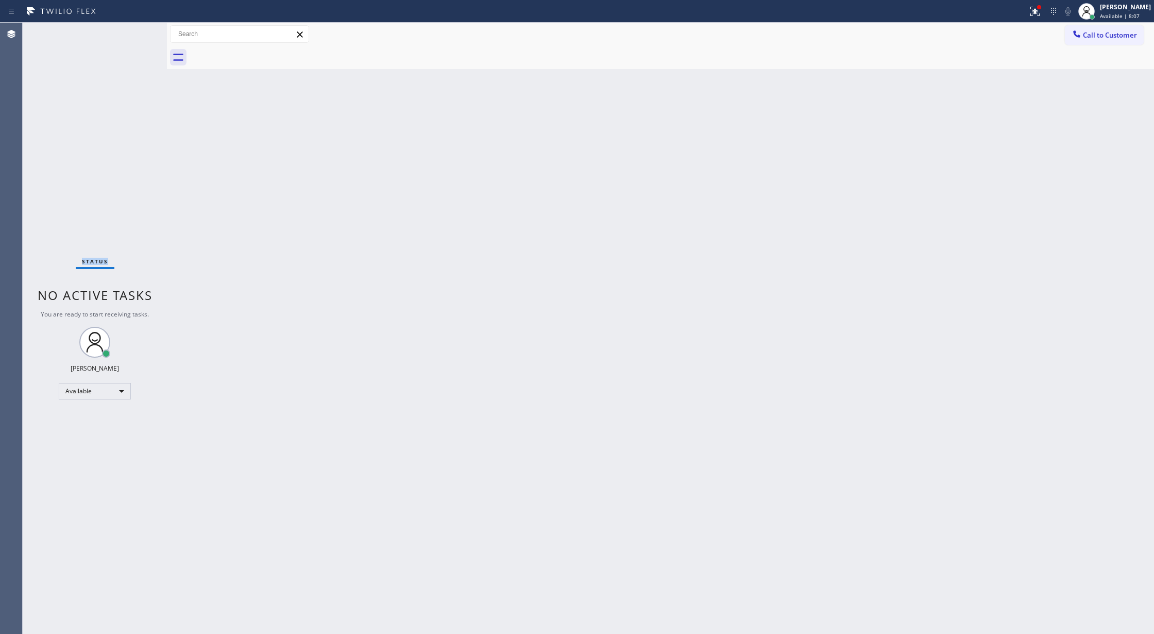
click at [138, 31] on div "Status No active tasks You are ready to start receiving tasks. [PERSON_NAME] Av…" at bounding box center [95, 328] width 144 height 611
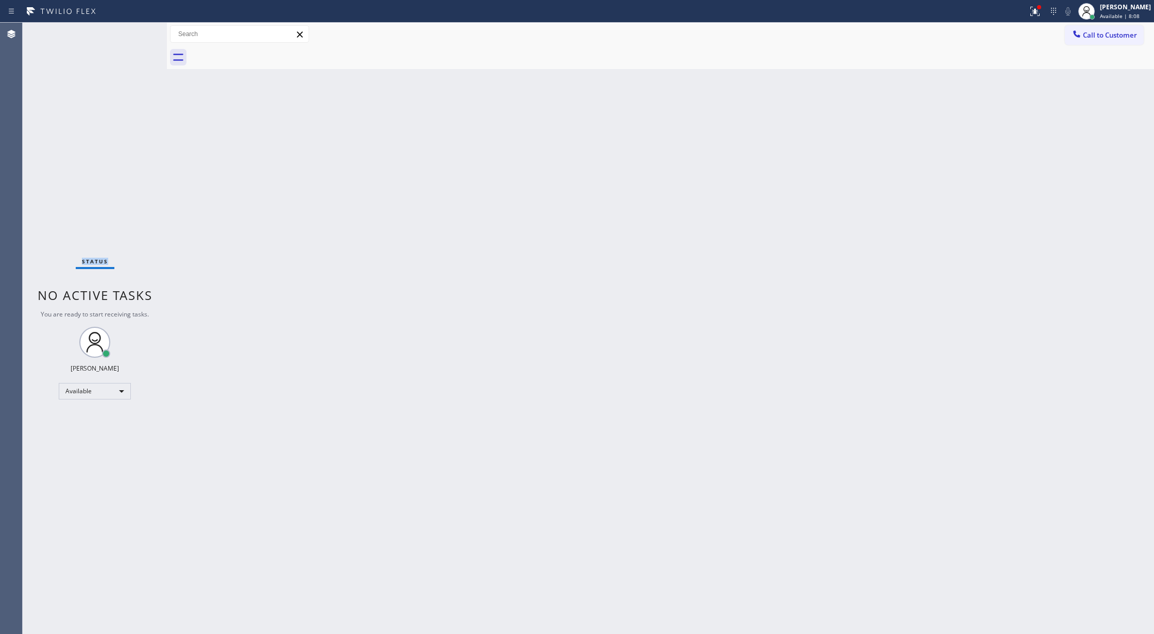
click at [138, 31] on div "Status No active tasks You are ready to start receiving tasks. [PERSON_NAME] Av…" at bounding box center [95, 328] width 144 height 611
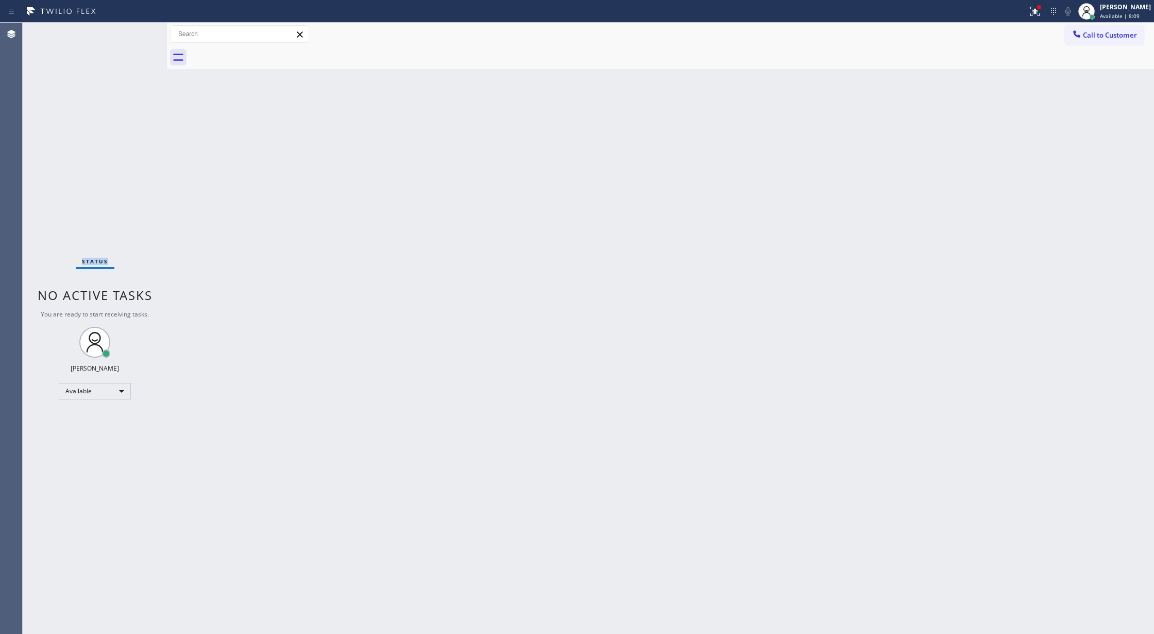
click at [138, 31] on div "Status No active tasks You are ready to start receiving tasks. [PERSON_NAME] Av…" at bounding box center [95, 328] width 144 height 611
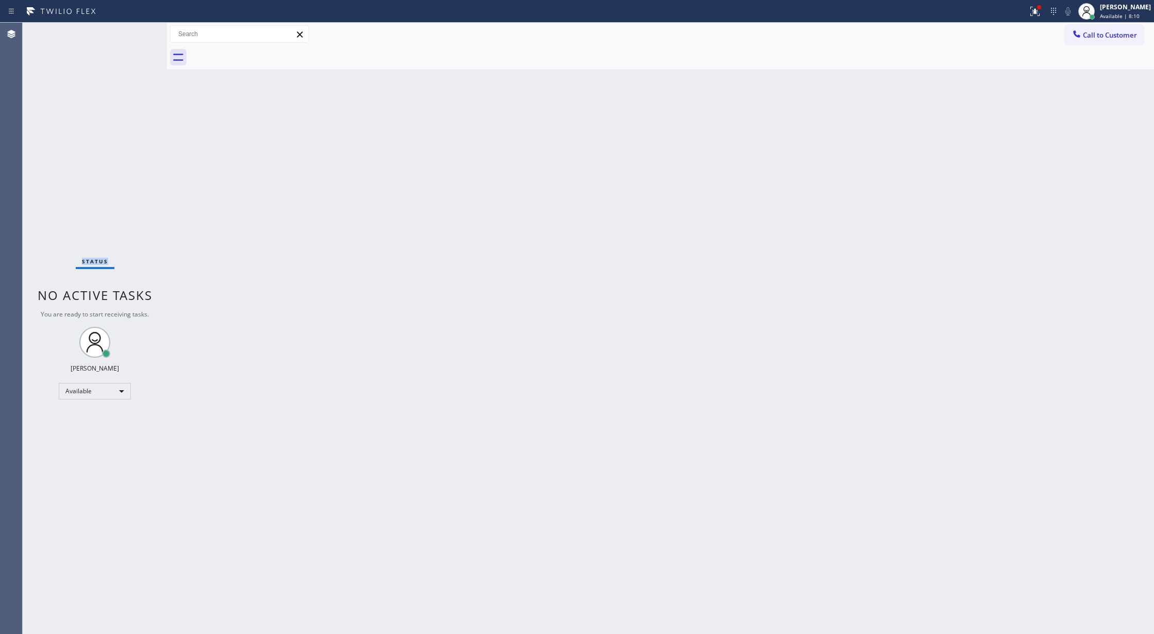
click at [138, 31] on div "Status No active tasks You are ready to start receiving tasks. [PERSON_NAME] Av…" at bounding box center [95, 328] width 144 height 611
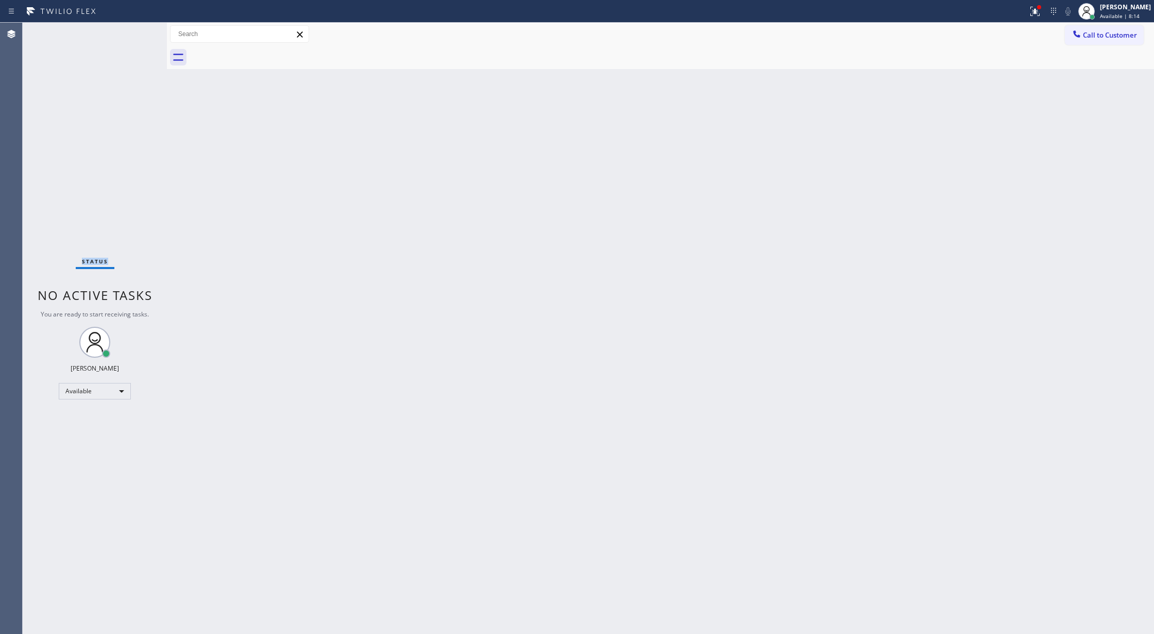
click at [138, 31] on div "Status No active tasks You are ready to start receiving tasks. [PERSON_NAME] Av…" at bounding box center [95, 328] width 144 height 611
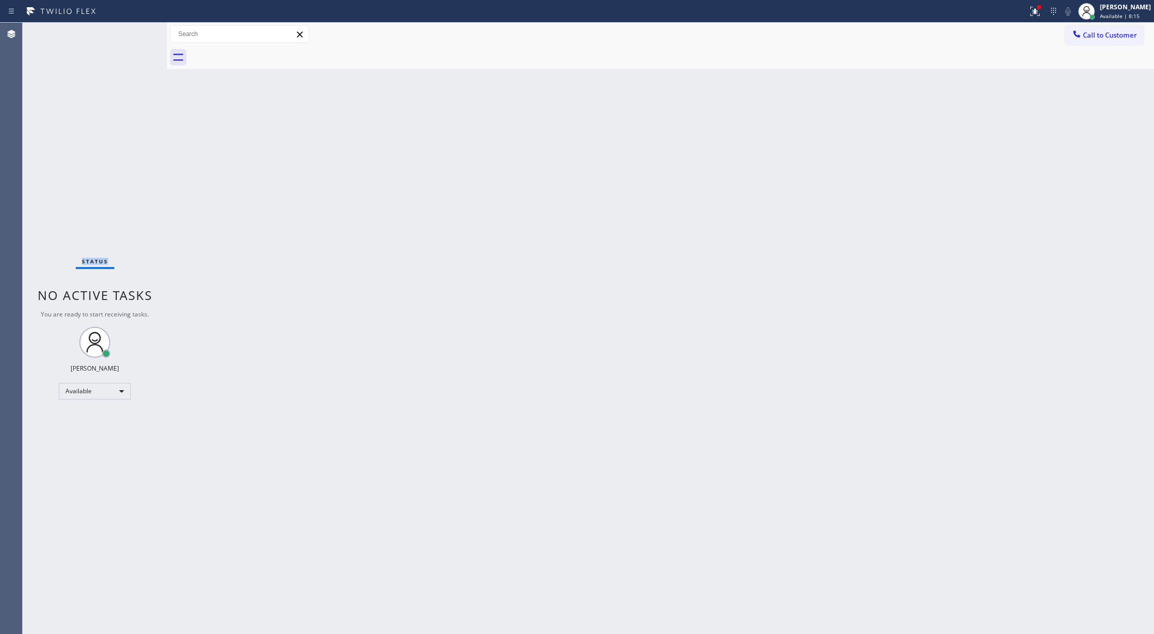
click at [138, 31] on div "Status No active tasks You are ready to start receiving tasks. [PERSON_NAME] Av…" at bounding box center [95, 328] width 144 height 611
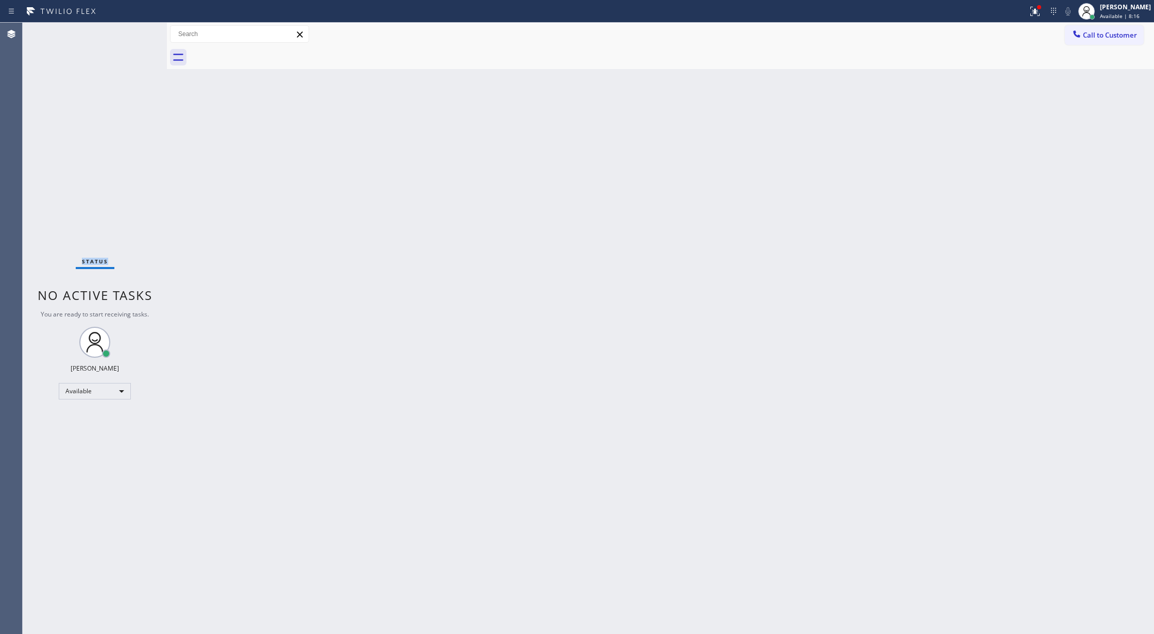
click at [138, 31] on div "Status No active tasks You are ready to start receiving tasks. [PERSON_NAME] Av…" at bounding box center [95, 328] width 144 height 611
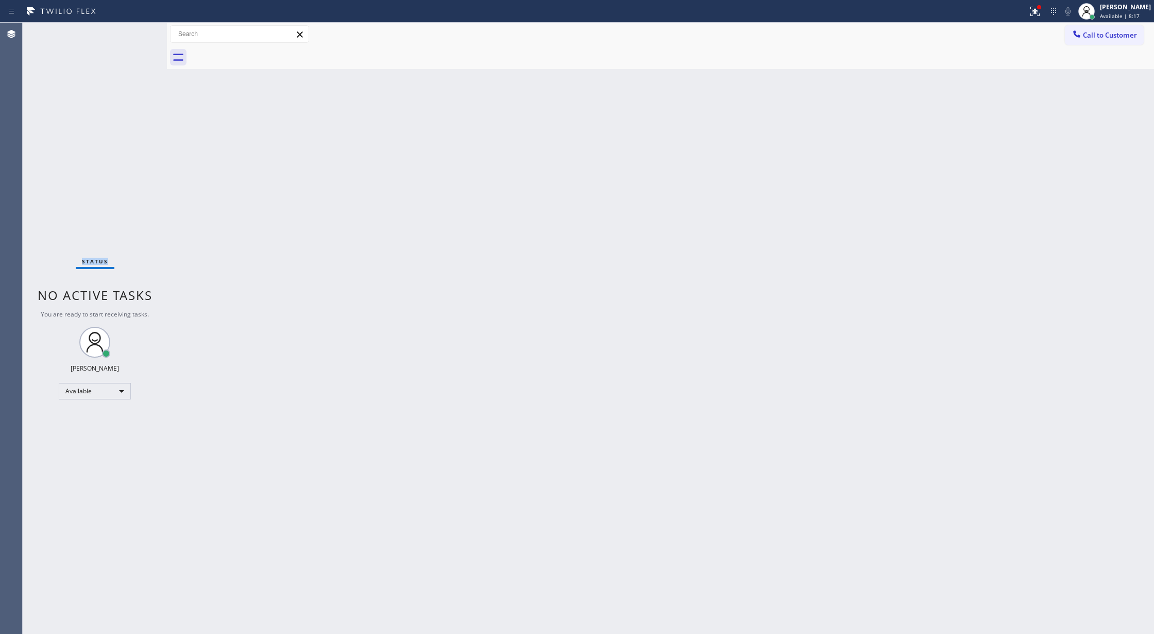
click at [138, 31] on div "Status No active tasks You are ready to start receiving tasks. [PERSON_NAME] Av…" at bounding box center [95, 328] width 144 height 611
click at [138, 35] on div "Status No active tasks You are ready to start receiving tasks. [PERSON_NAME] Av…" at bounding box center [95, 328] width 144 height 611
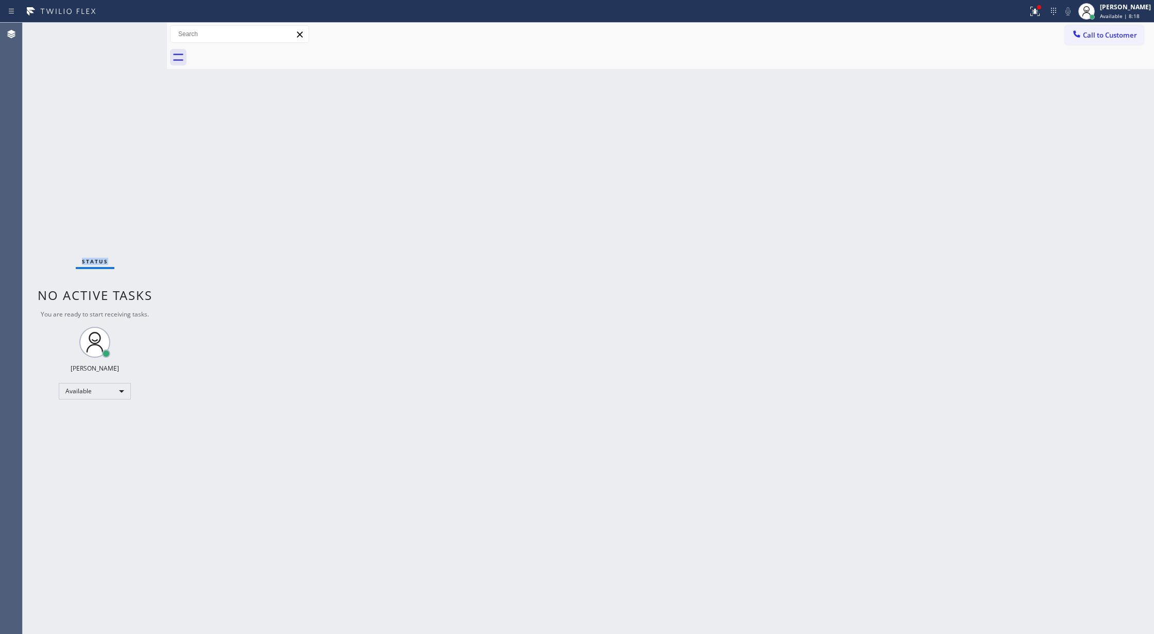
click at [139, 36] on div "Status No active tasks You are ready to start receiving tasks. [PERSON_NAME] Av…" at bounding box center [95, 328] width 144 height 611
click at [139, 30] on div "Status No active tasks You are ready to start receiving tasks. [PERSON_NAME] Av…" at bounding box center [95, 328] width 144 height 611
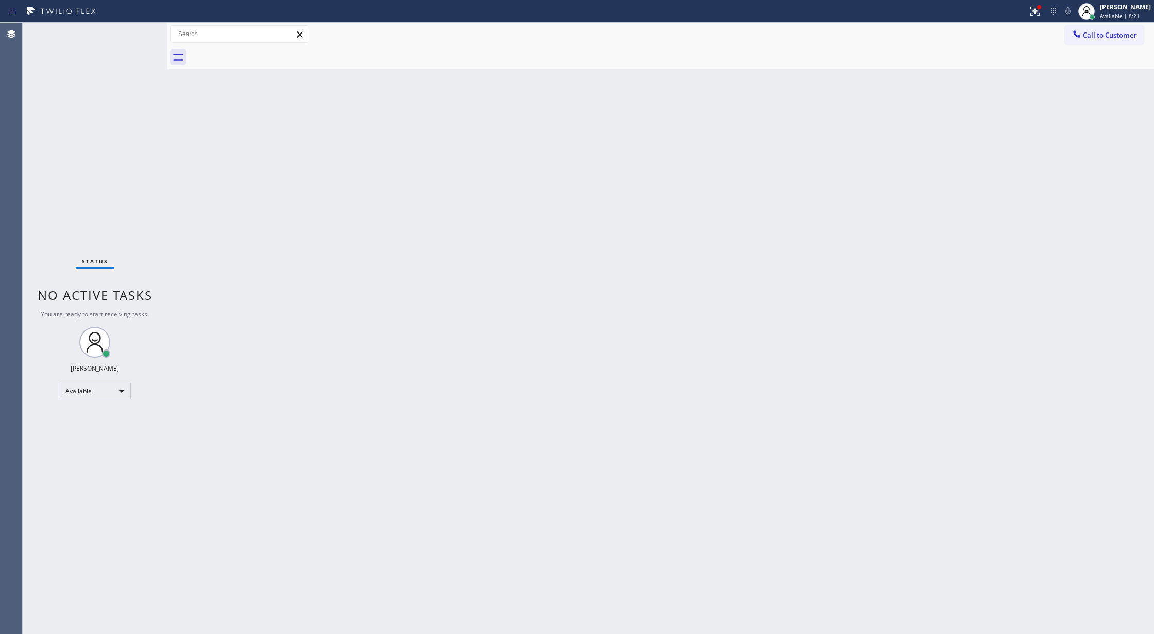
click at [139, 30] on div "Status No active tasks You are ready to start receiving tasks. [PERSON_NAME] Av…" at bounding box center [95, 328] width 144 height 611
click at [132, 32] on div "Status No active tasks You are ready to start receiving tasks. [PERSON_NAME] Av…" at bounding box center [95, 328] width 144 height 611
click at [135, 32] on div "Status No active tasks You are ready to start receiving tasks. [PERSON_NAME] Av…" at bounding box center [95, 328] width 144 height 611
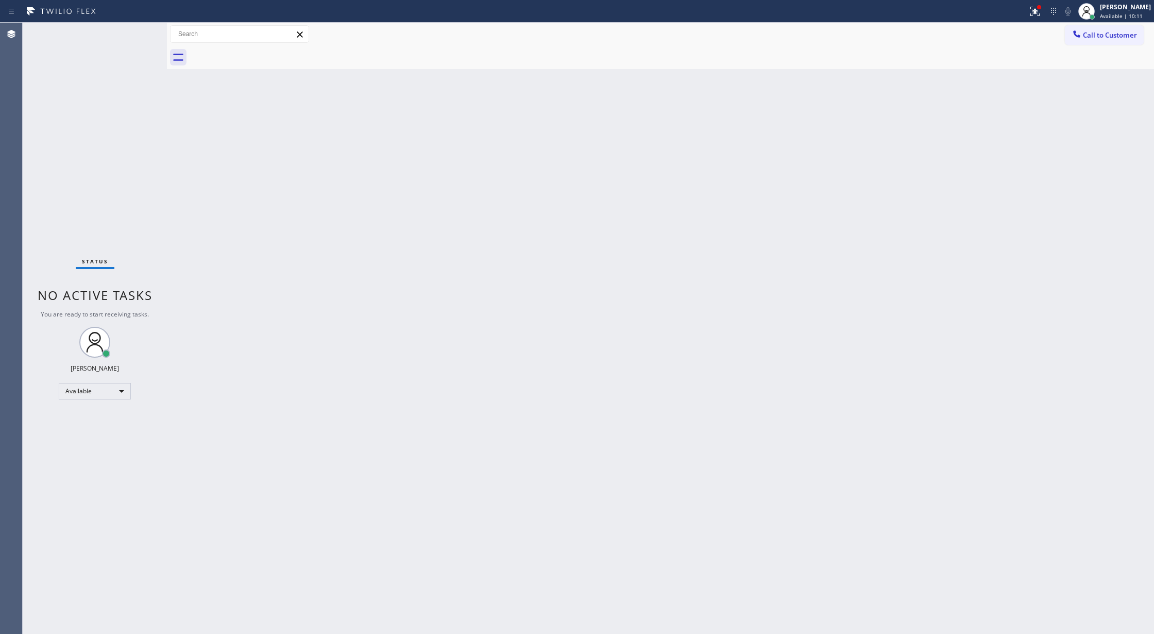
click at [138, 36] on div "Status No active tasks You are ready to start receiving tasks. [PERSON_NAME] Av…" at bounding box center [95, 328] width 144 height 611
click at [140, 33] on div "Status No active tasks You are ready to start receiving tasks. [PERSON_NAME] Av…" at bounding box center [95, 328] width 144 height 611
click at [129, 35] on div "Status No active tasks You are ready to start receiving tasks. [PERSON_NAME] Av…" at bounding box center [95, 328] width 144 height 611
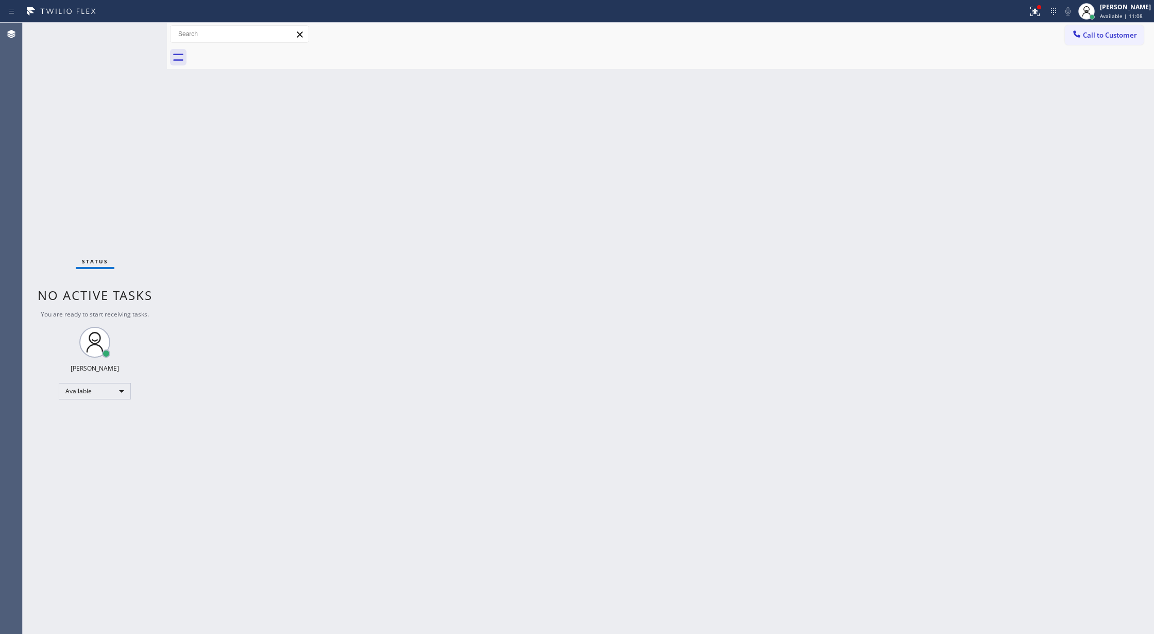
click at [135, 32] on div "Status No active tasks You are ready to start receiving tasks. [PERSON_NAME] Av…" at bounding box center [95, 328] width 144 height 611
click at [137, 31] on div "Status No active tasks You are ready to start receiving tasks. [PERSON_NAME] Av…" at bounding box center [95, 328] width 144 height 611
click at [137, 36] on div "Status No active tasks You are ready to start receiving tasks. [PERSON_NAME] Av…" at bounding box center [95, 328] width 144 height 611
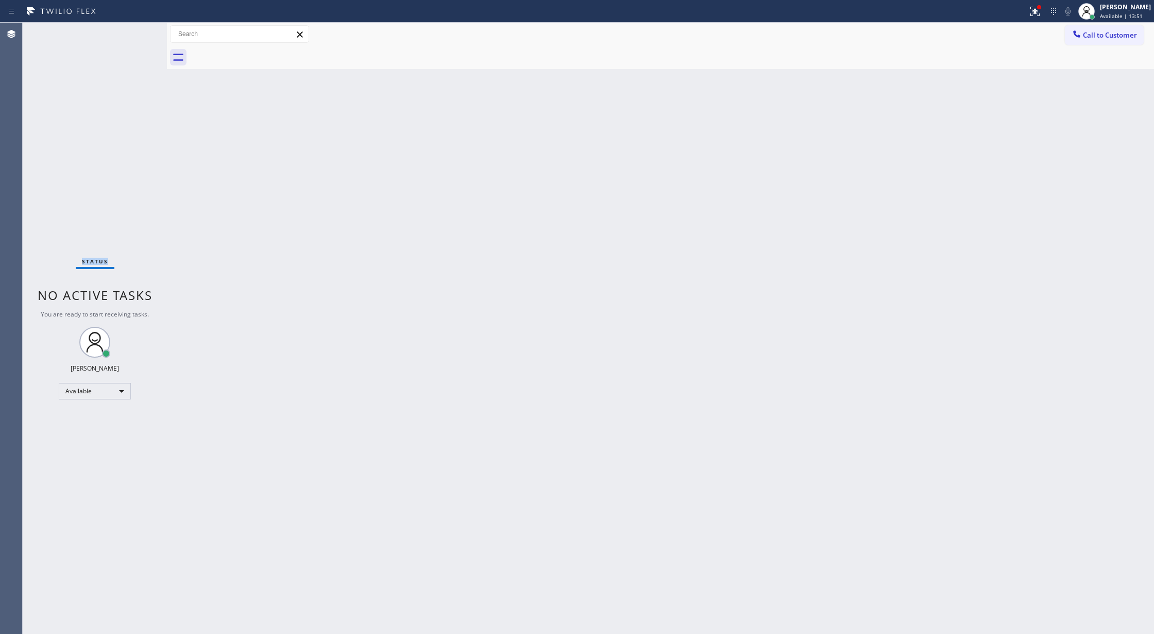
click at [137, 36] on div "Status No active tasks You are ready to start receiving tasks. [PERSON_NAME] Av…" at bounding box center [95, 328] width 144 height 611
drag, startPoint x: 137, startPoint y: 29, endPoint x: 139, endPoint y: 37, distance: 8.4
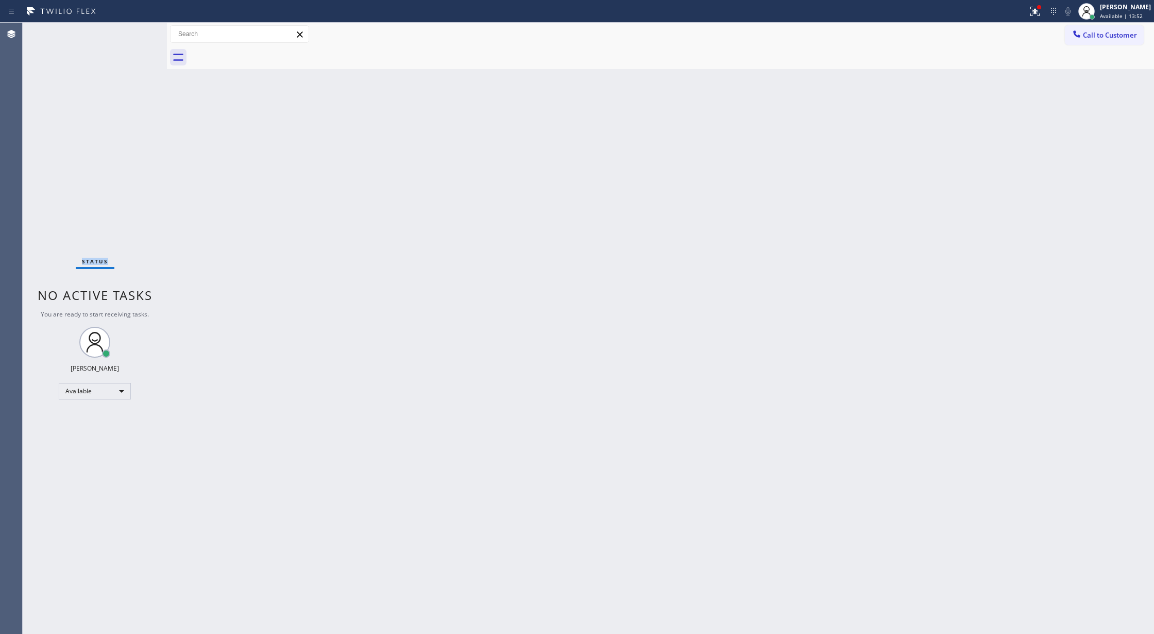
click at [139, 37] on div "Status No active tasks You are ready to start receiving tasks. [PERSON_NAME] Av…" at bounding box center [95, 328] width 144 height 611
click at [139, 36] on div "Status No active tasks You are ready to start receiving tasks. [PERSON_NAME] Av…" at bounding box center [95, 328] width 144 height 611
click at [143, 30] on div "Status No active tasks You are ready to start receiving tasks. [PERSON_NAME] Av…" at bounding box center [95, 328] width 144 height 611
click at [141, 33] on div "Status No active tasks You are ready to start receiving tasks. [PERSON_NAME] Av…" at bounding box center [95, 328] width 144 height 611
click at [137, 29] on div "Status No active tasks You are ready to start receiving tasks. [PERSON_NAME] Av…" at bounding box center [95, 328] width 144 height 611
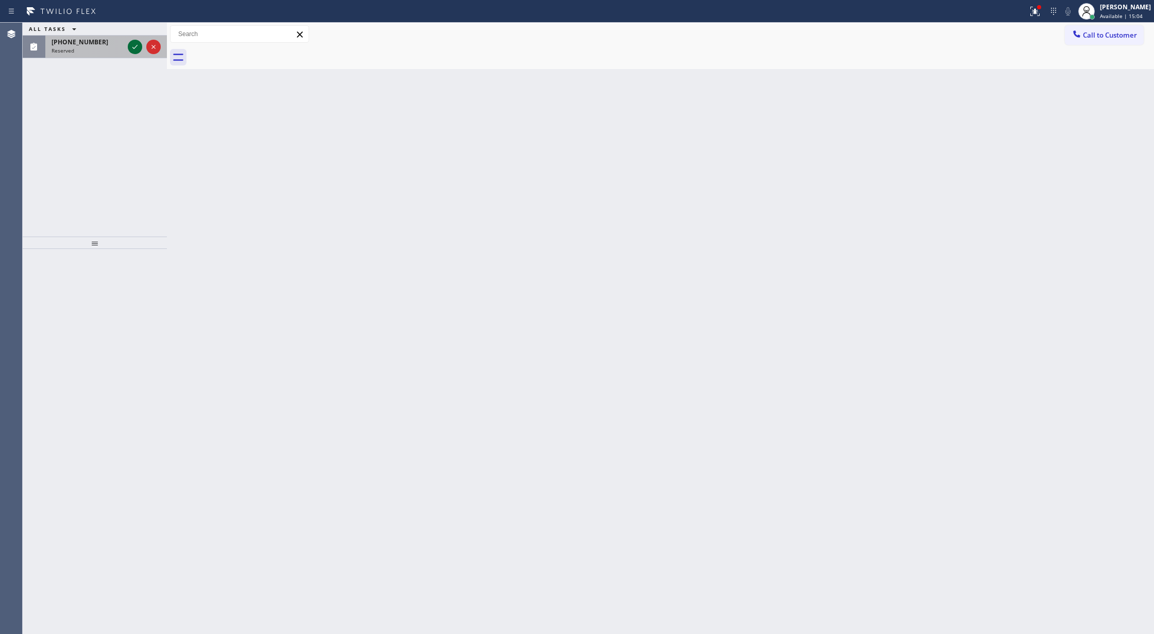
click at [130, 50] on icon at bounding box center [135, 47] width 12 height 12
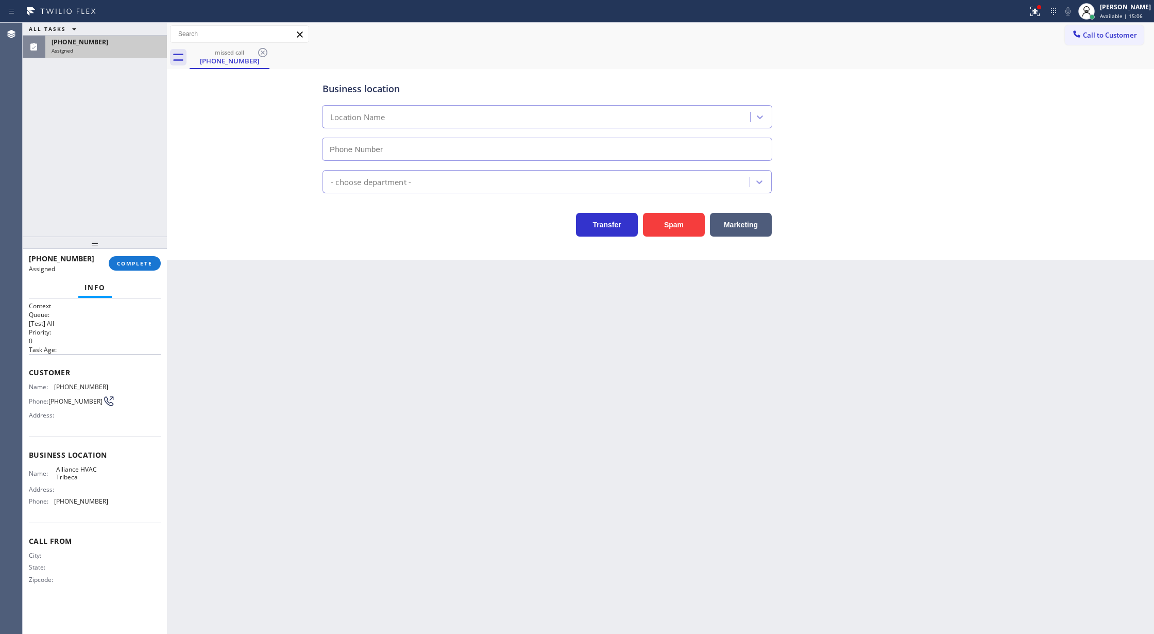
type input "[PHONE_NUMBER]"
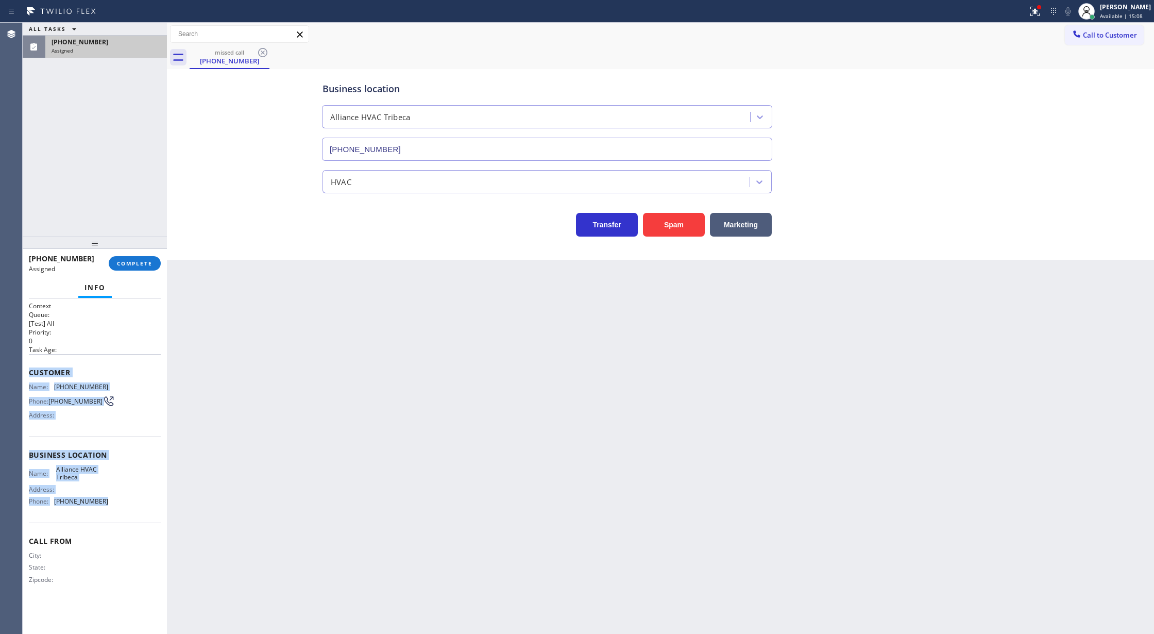
drag, startPoint x: 29, startPoint y: 374, endPoint x: 107, endPoint y: 508, distance: 154.9
click at [107, 508] on div "Context Queue: [Test] All Priority: 0 Task Age: Customer Name: [PHONE_NUMBER] P…" at bounding box center [95, 450] width 132 height 299
copy div "Customer Name: [PHONE_NUMBER] Phone: [PHONE_NUMBER] Address: Business location …"
click at [233, 252] on div "Business location Alliance HVAC Tribeca [PHONE_NUMBER] HVAC Transfer Spam Marke…" at bounding box center [660, 164] width 987 height 191
click at [130, 267] on button "COMPLETE" at bounding box center [135, 263] width 52 height 14
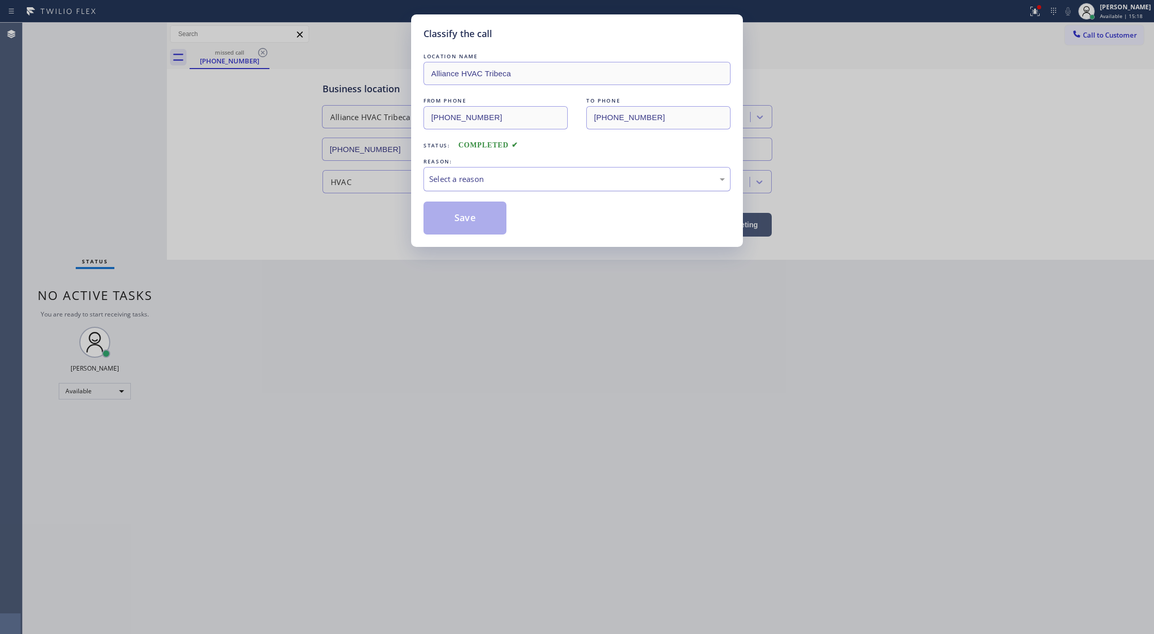
click at [450, 183] on div "Select a reason" at bounding box center [577, 179] width 296 height 12
click at [454, 233] on button "Save" at bounding box center [465, 217] width 83 height 33
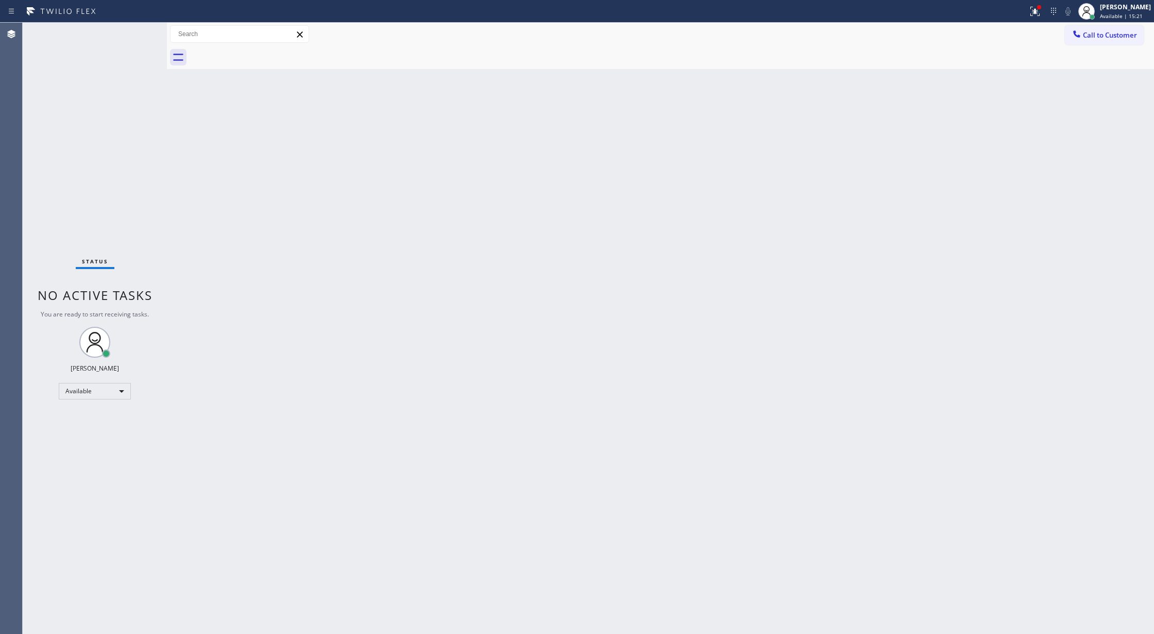
click at [1092, 32] on span "Call to Customer" at bounding box center [1110, 34] width 54 height 9
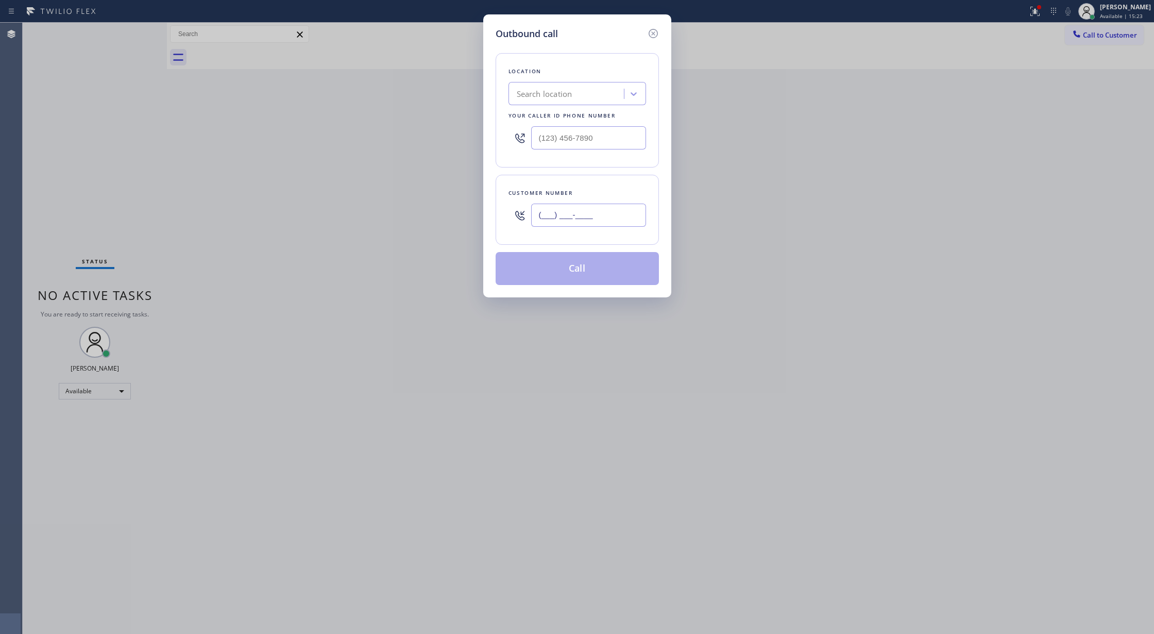
click at [545, 217] on input "(___) ___-____" at bounding box center [588, 215] width 115 height 23
paste input "877) 658-8773"
type input "[PHONE_NUMBER]"
drag, startPoint x: 376, startPoint y: 132, endPoint x: 333, endPoint y: 132, distance: 42.8
click at [334, 132] on div "Outbound call Location Search location Your caller id phone number (___) ___-__…" at bounding box center [577, 317] width 1154 height 634
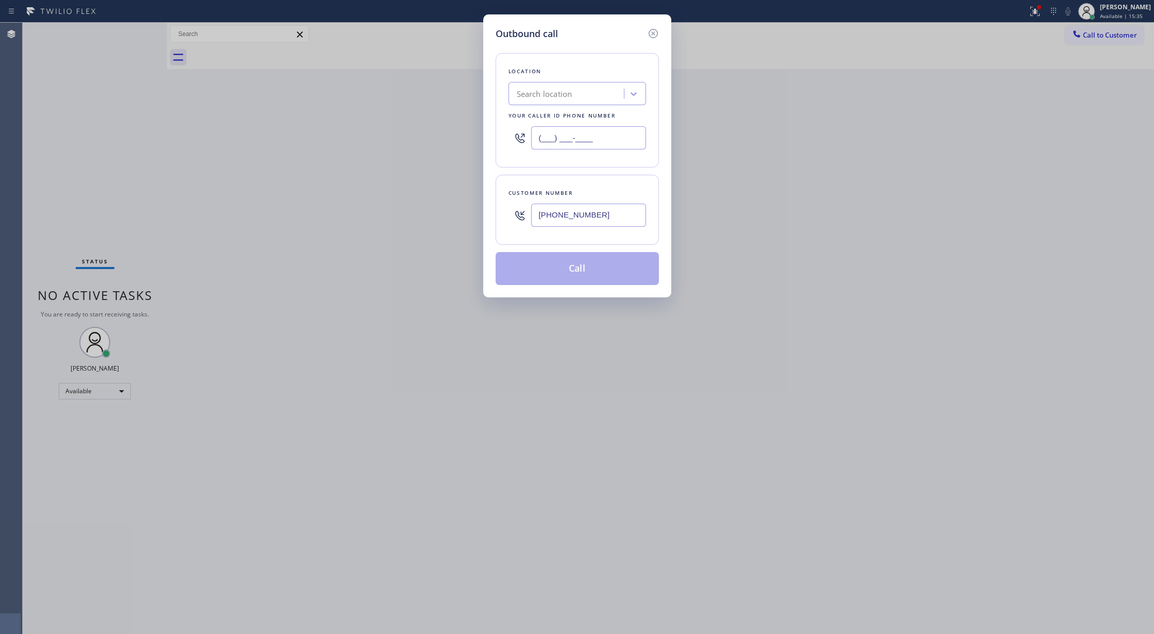
paste input "646) 603-1611"
type input "[PHONE_NUMBER]"
click at [571, 270] on button "Call" at bounding box center [577, 268] width 163 height 33
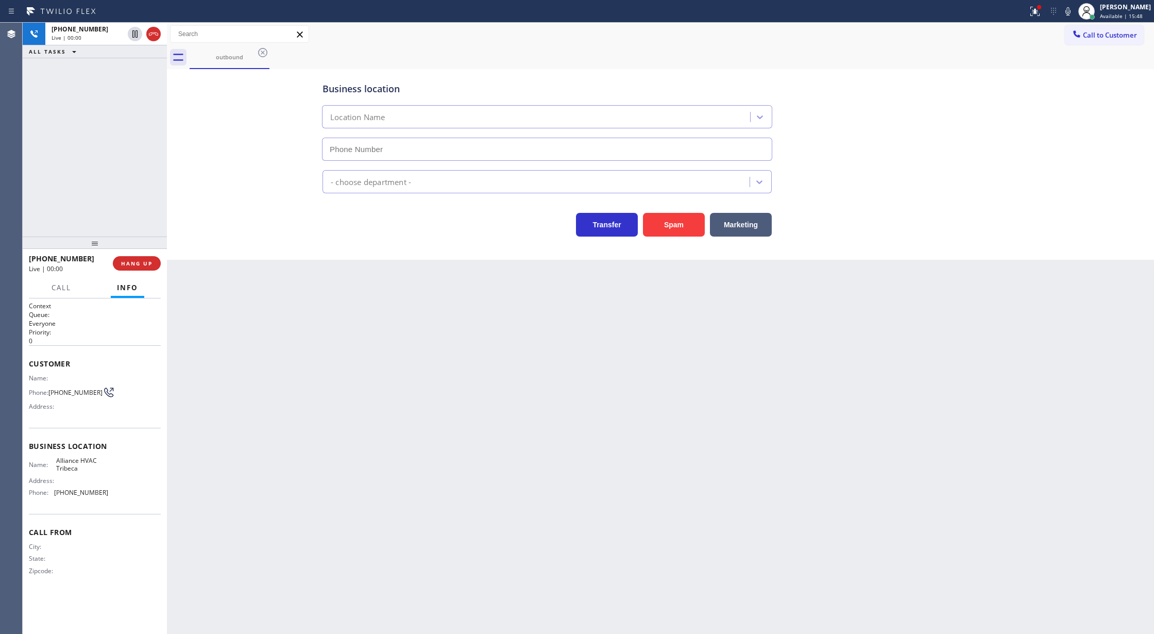
type input "[PHONE_NUMBER]"
drag, startPoint x: 156, startPoint y: 35, endPoint x: 126, endPoint y: 312, distance: 278.8
click at [156, 35] on icon at bounding box center [153, 33] width 9 height 3
type input "[PHONE_NUMBER]"
click at [142, 261] on span "COMPLETE" at bounding box center [135, 263] width 36 height 7
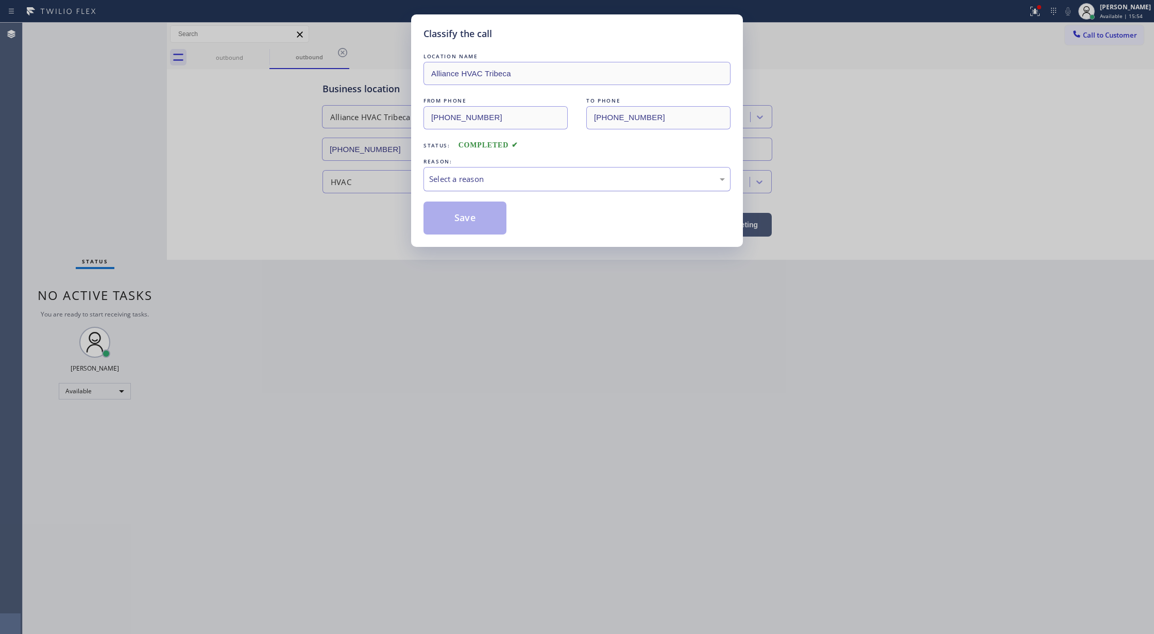
click at [527, 181] on div "Select a reason" at bounding box center [577, 179] width 296 height 12
click at [472, 221] on button "Save" at bounding box center [465, 217] width 83 height 33
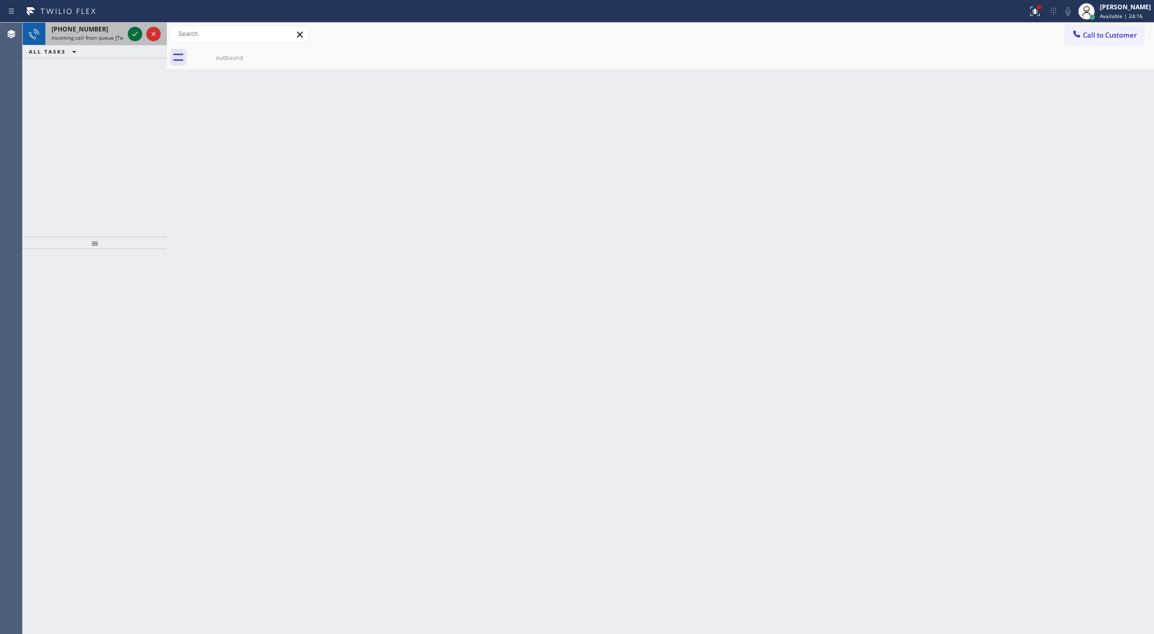
click at [134, 32] on icon at bounding box center [135, 34] width 12 height 12
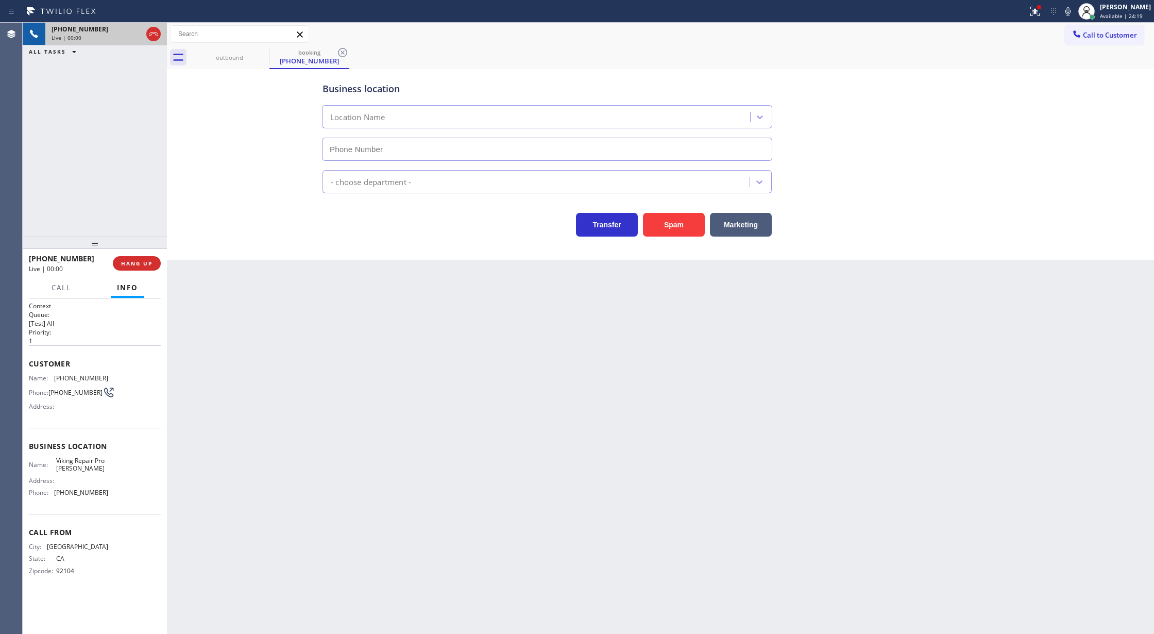
type input "[PHONE_NUMBER]"
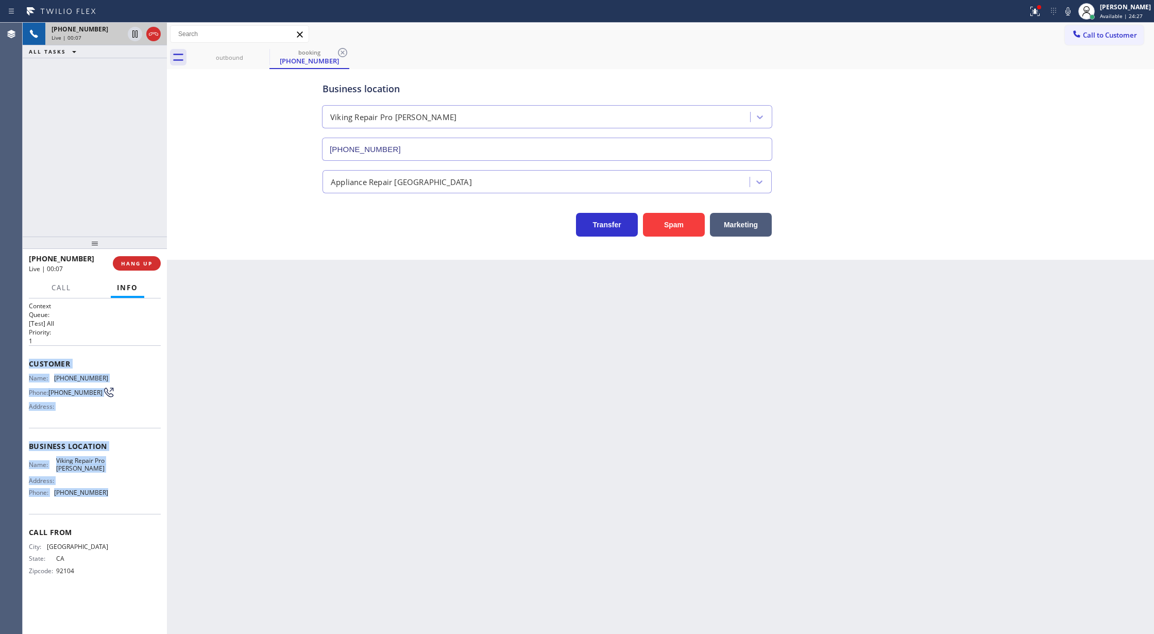
copy div "Customer Name: [PHONE_NUMBER] Phone: [PHONE_NUMBER] Address: Business location …"
drag, startPoint x: 29, startPoint y: 368, endPoint x: 126, endPoint y: 500, distance: 163.4
click at [126, 500] on div "Context Queue: [Test] All Priority: 1 Customer Name: [PHONE_NUMBER] Phone: [PHO…" at bounding box center [95, 446] width 132 height 290
click at [1070, 11] on icon at bounding box center [1068, 11] width 12 height 12
click at [1072, 10] on icon at bounding box center [1068, 11] width 12 height 12
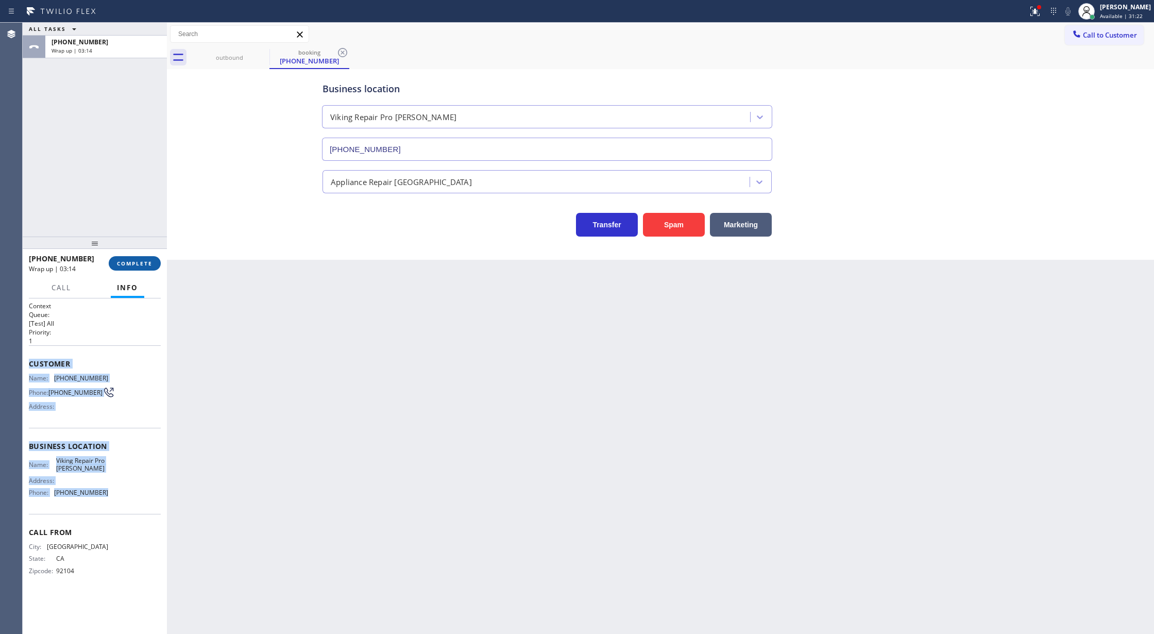
click at [136, 258] on button "COMPLETE" at bounding box center [135, 263] width 52 height 14
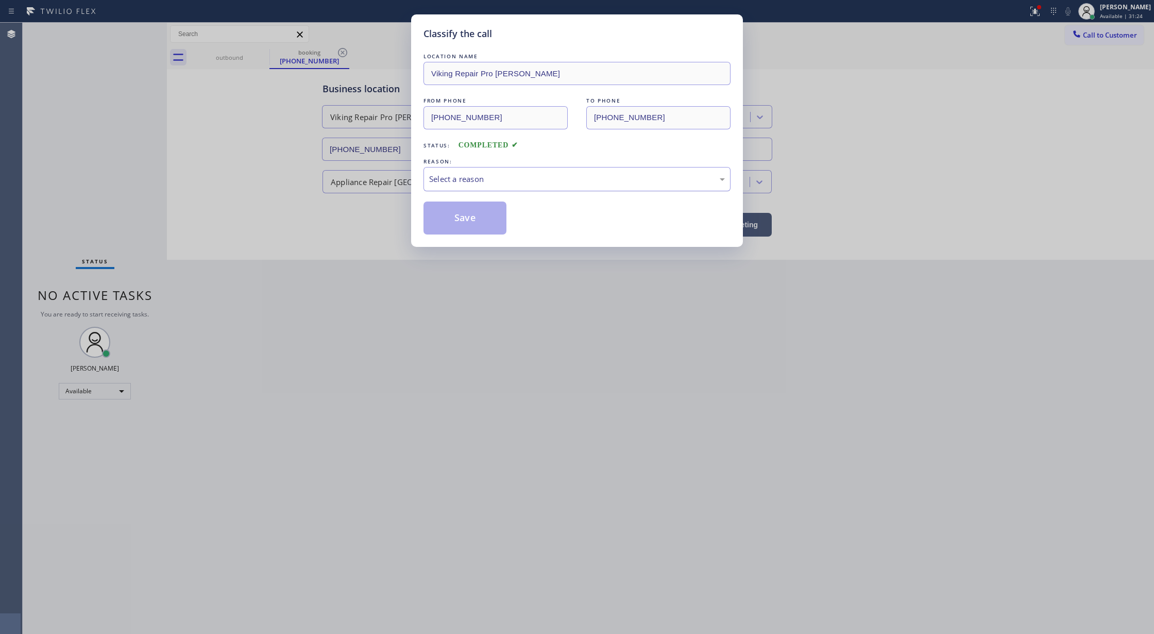
click at [509, 178] on div "Select a reason" at bounding box center [577, 179] width 296 height 12
click at [464, 205] on button "Save" at bounding box center [465, 217] width 83 height 33
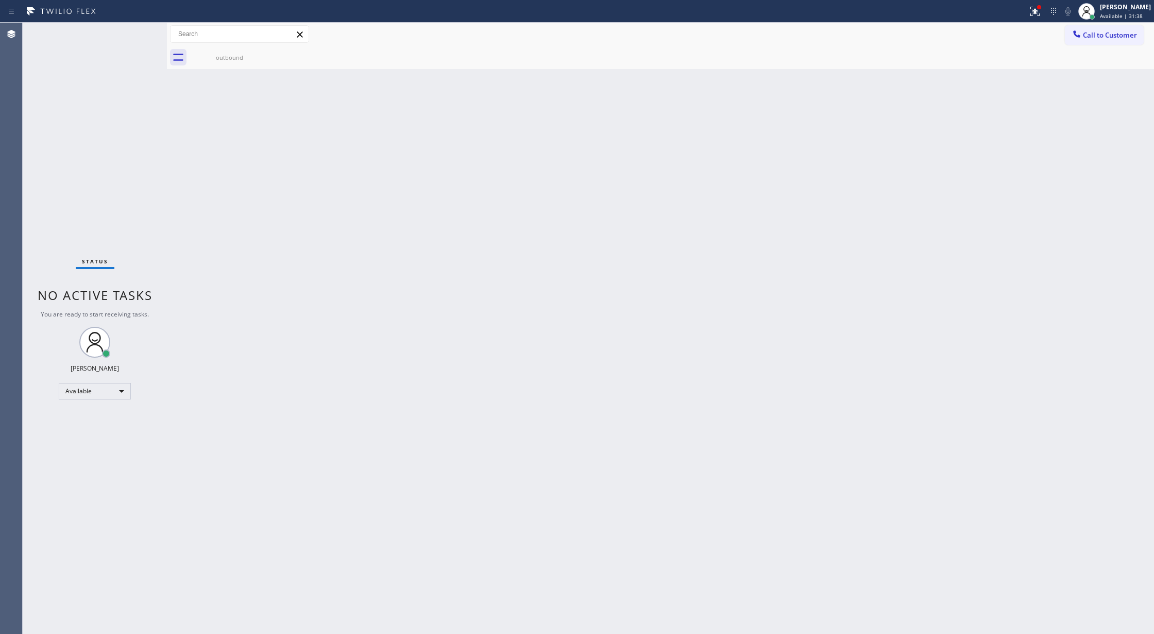
click at [130, 32] on div "Status No active tasks You are ready to start receiving tasks. [PERSON_NAME] Av…" at bounding box center [95, 328] width 144 height 611
click at [140, 33] on div "Status No active tasks You are ready to start receiving tasks. [PERSON_NAME] Av…" at bounding box center [95, 328] width 144 height 611
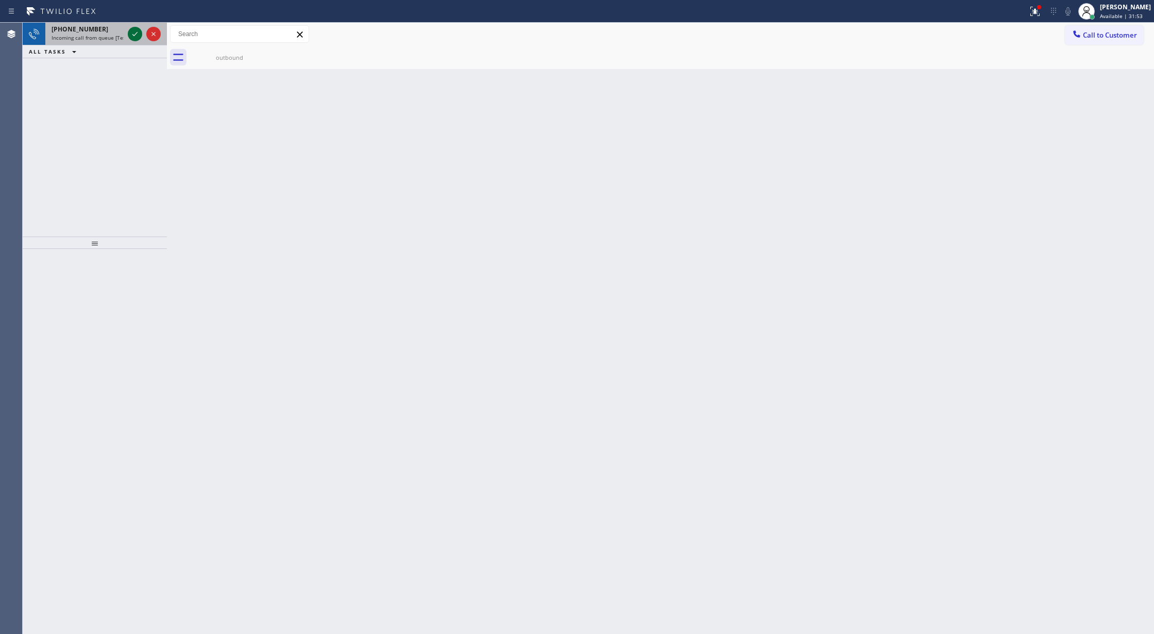
click at [130, 35] on icon at bounding box center [135, 34] width 12 height 12
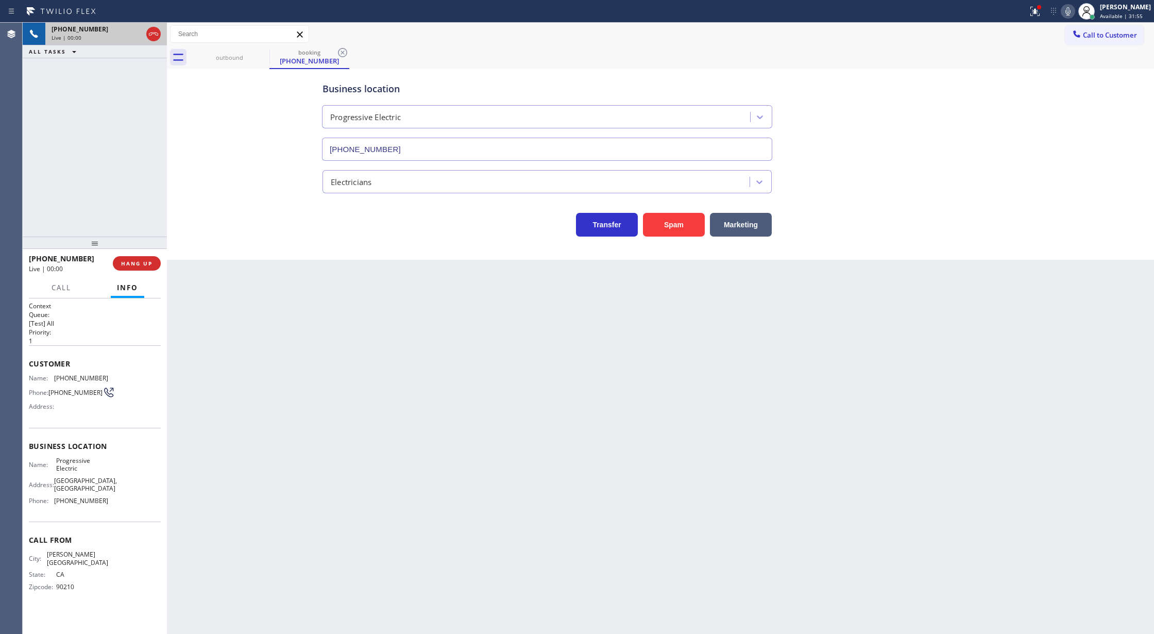
type input "[PHONE_NUMBER]"
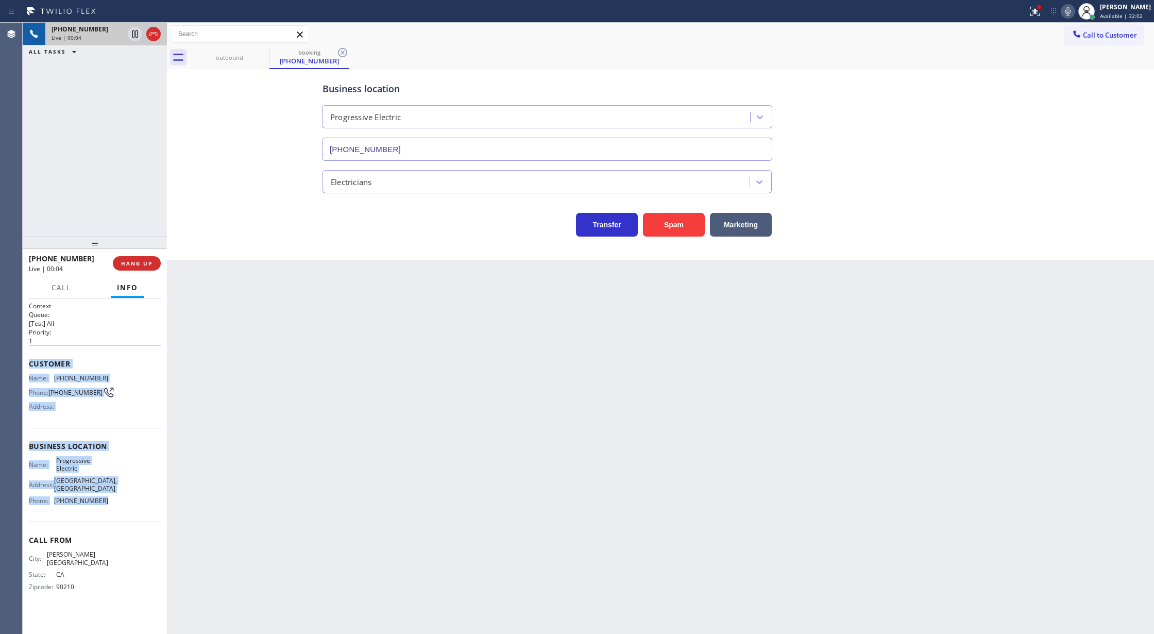
drag, startPoint x: 30, startPoint y: 365, endPoint x: 132, endPoint y: 511, distance: 178.3
click at [132, 511] on div "Context Queue: [Test] All Priority: 1 Customer Name: [PHONE_NUMBER] Phone: [PHO…" at bounding box center [95, 454] width 132 height 306
click at [672, 226] on button "Spam" at bounding box center [674, 225] width 62 height 24
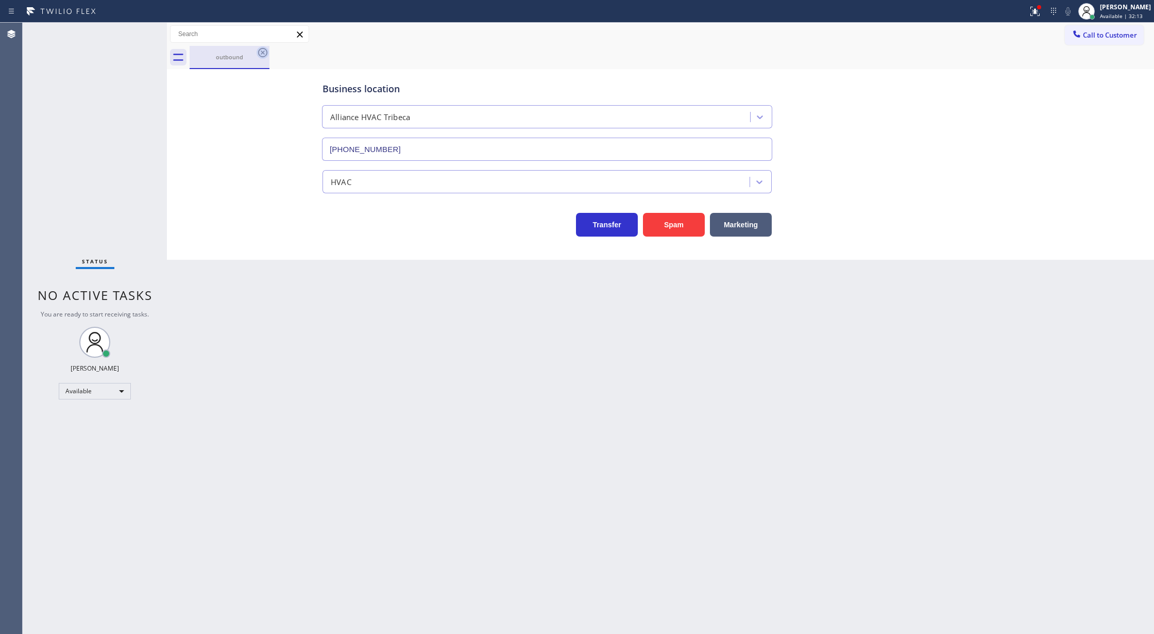
click at [262, 52] on icon at bounding box center [263, 52] width 12 height 12
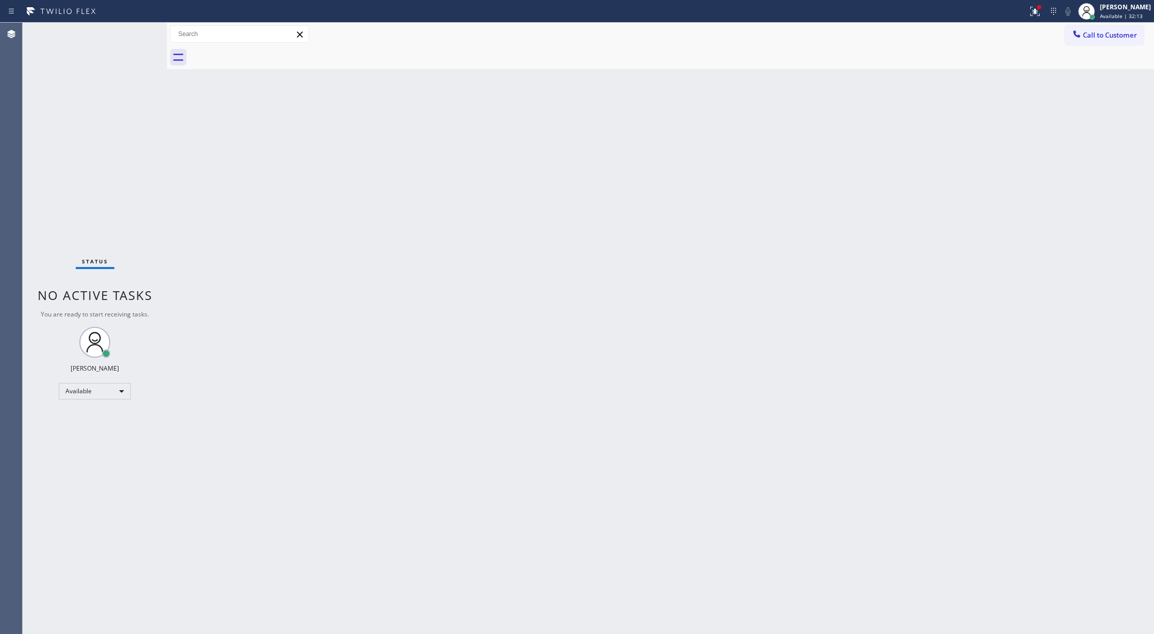
click at [230, 73] on div "Back to Dashboard Change Sender ID Customers Technicians Select a contact Outbo…" at bounding box center [660, 328] width 987 height 611
click at [203, 62] on div at bounding box center [672, 57] width 965 height 23
click at [137, 33] on div "Status No active tasks You are ready to start receiving tasks. [PERSON_NAME] Av…" at bounding box center [95, 328] width 144 height 611
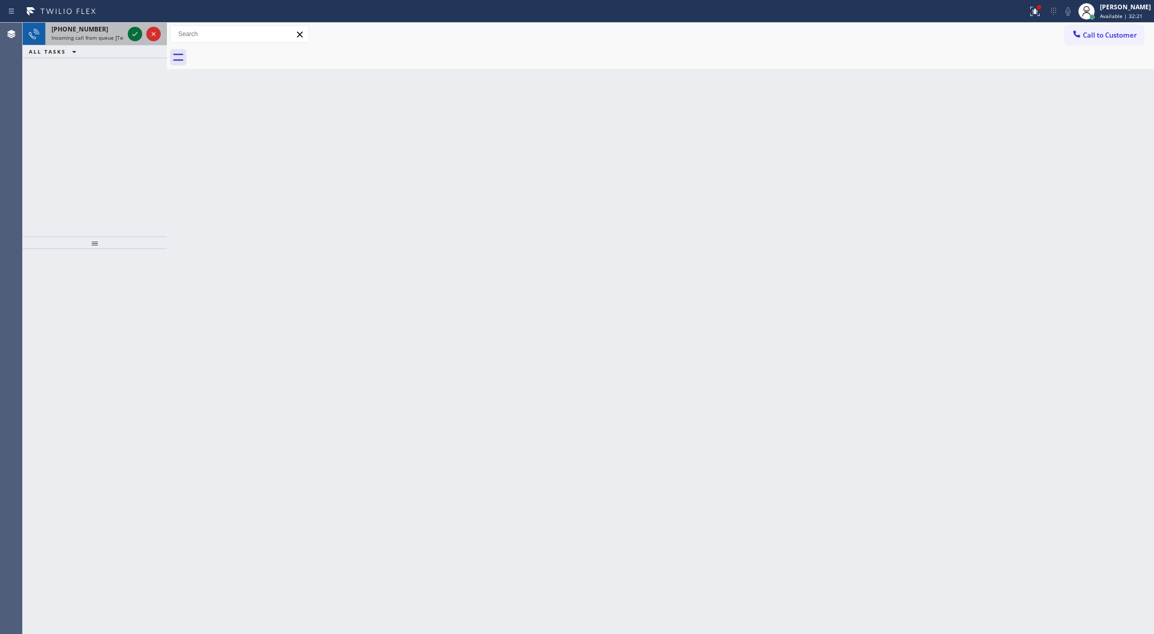
click at [130, 33] on icon at bounding box center [135, 34] width 12 height 12
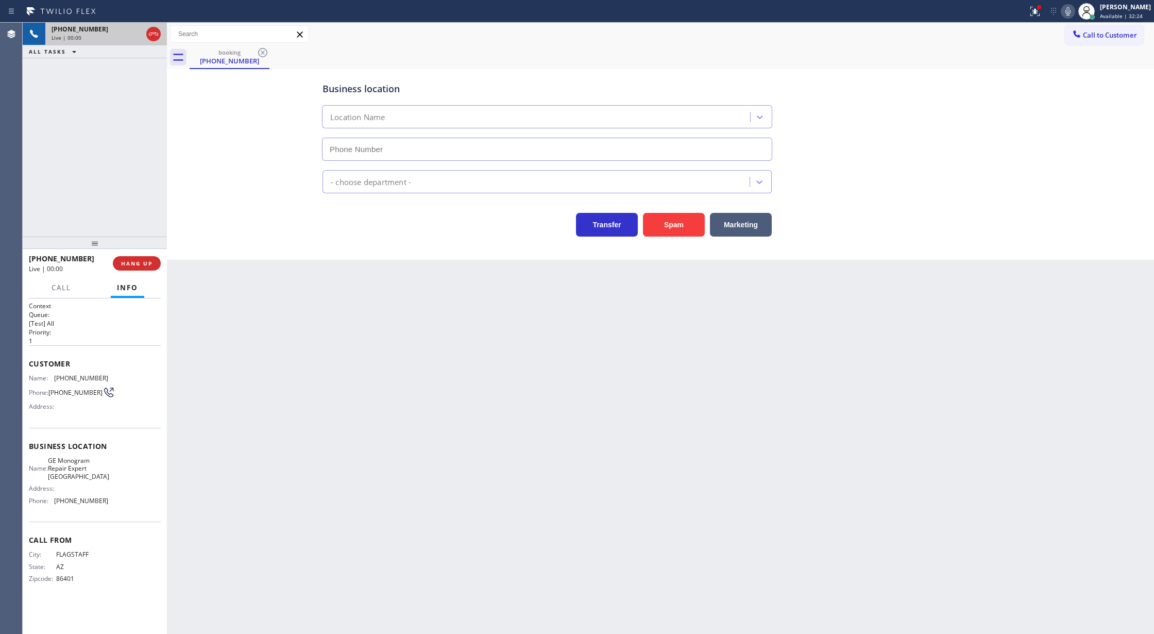
type input "[PHONE_NUMBER]"
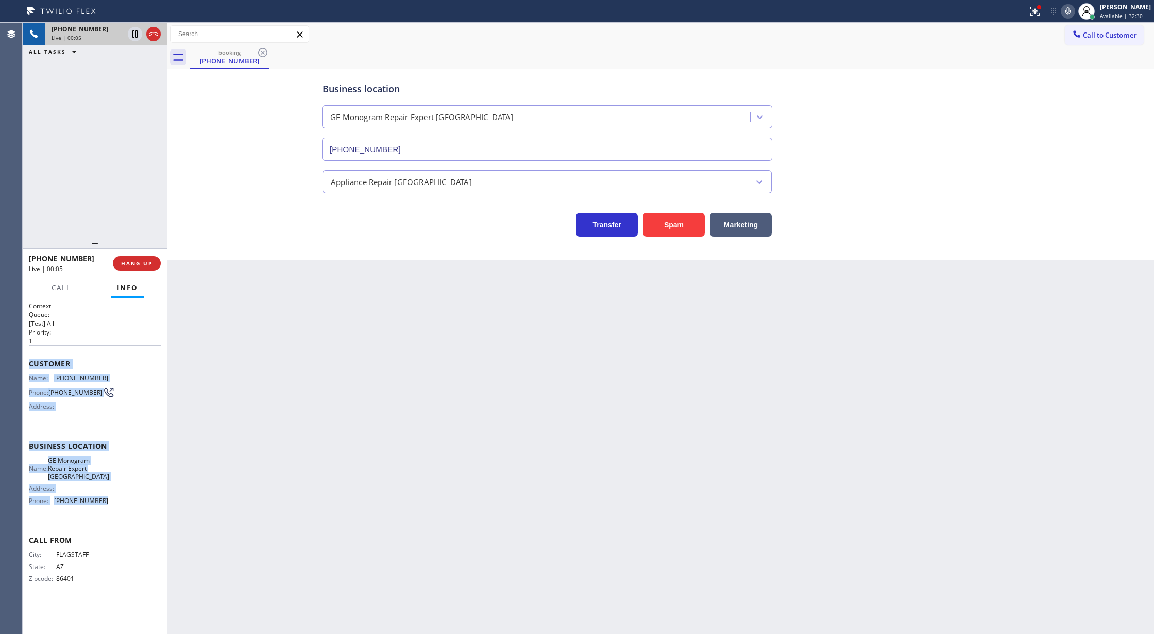
copy div "Customer Name: [PHONE_NUMBER] Phone: [PHONE_NUMBER] Address: Business location …"
drag, startPoint x: 30, startPoint y: 362, endPoint x: 130, endPoint y: 517, distance: 185.0
click at [130, 517] on div "Context Queue: [Test] All Priority: 1 Customer Name: [PHONE_NUMBER] Phone: [PHO…" at bounding box center [95, 450] width 132 height 298
click at [86, 391] on span "[PHONE_NUMBER]" at bounding box center [75, 393] width 54 height 8
click at [153, 33] on icon at bounding box center [153, 34] width 12 height 12
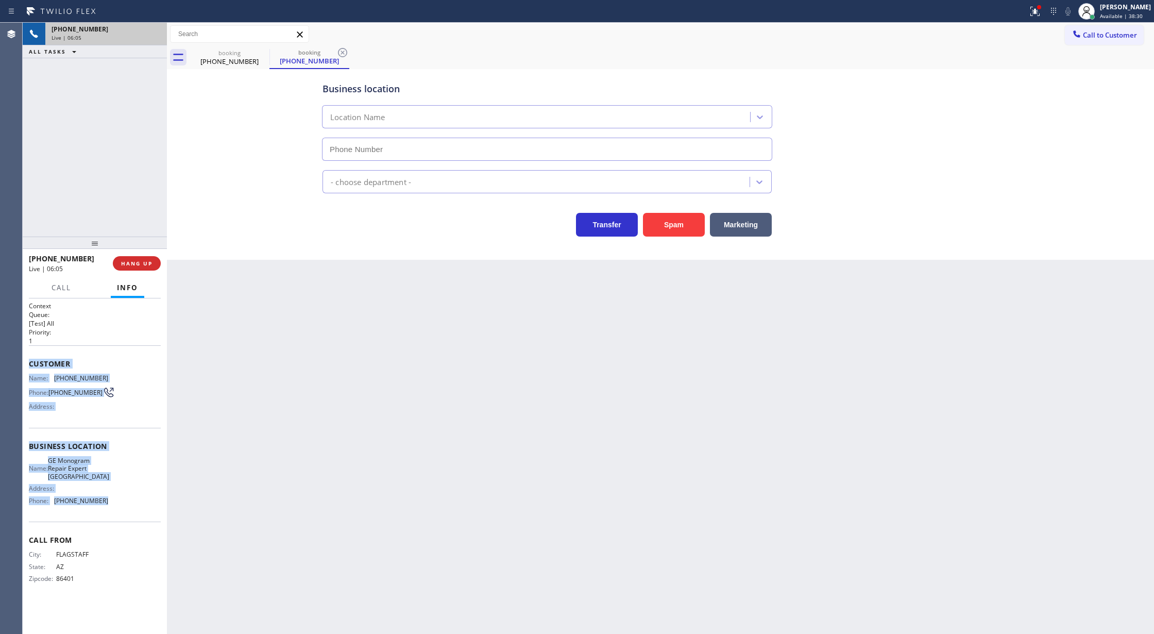
type input "[PHONE_NUMBER]"
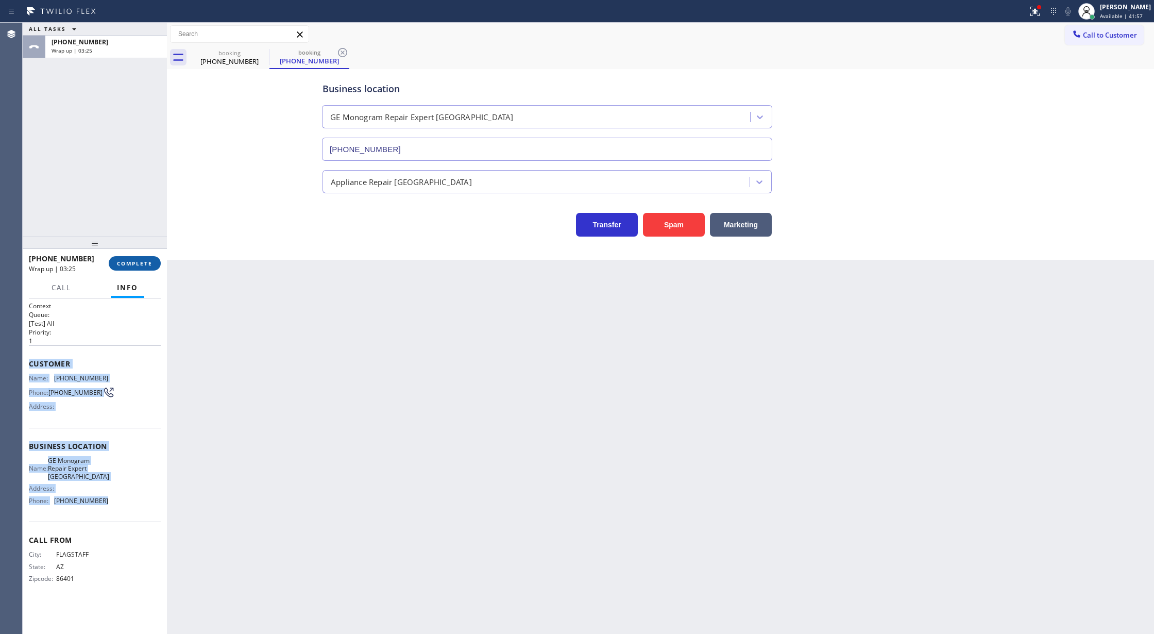
click at [131, 266] on span "COMPLETE" at bounding box center [135, 263] width 36 height 7
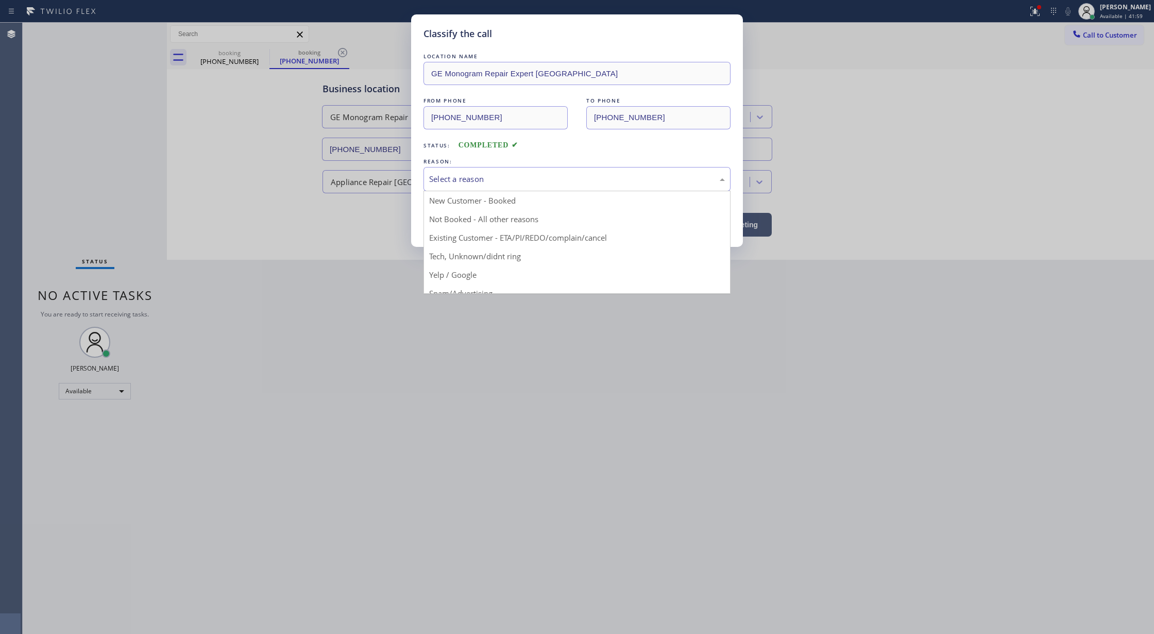
click at [483, 180] on div "Select a reason" at bounding box center [577, 179] width 296 height 12
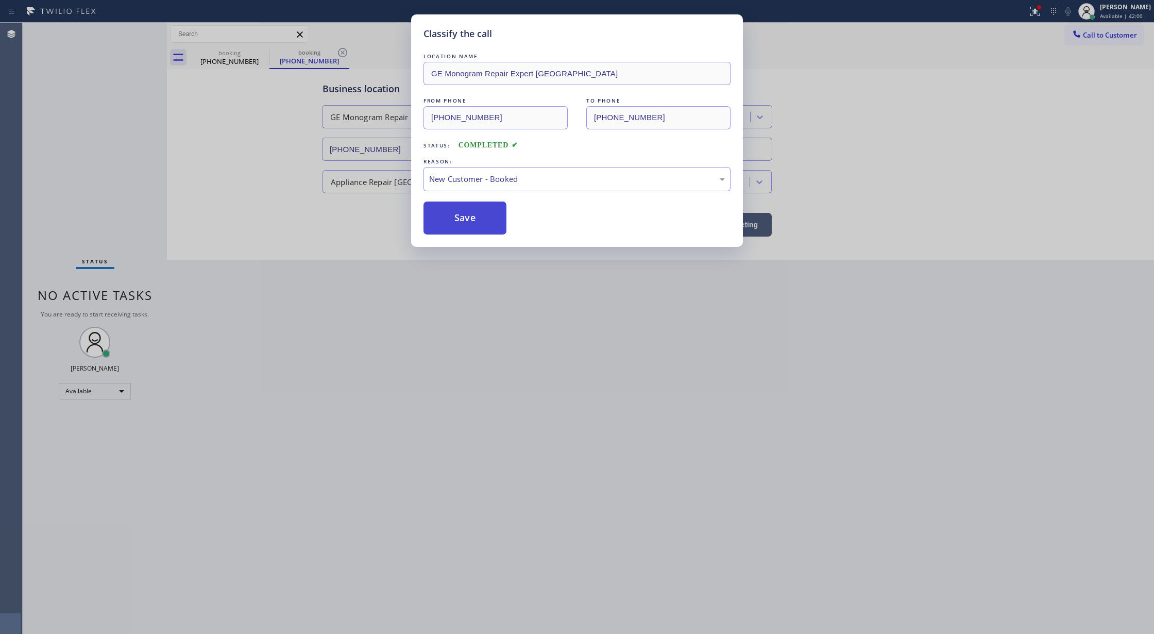
click at [452, 219] on button "Save" at bounding box center [465, 217] width 83 height 33
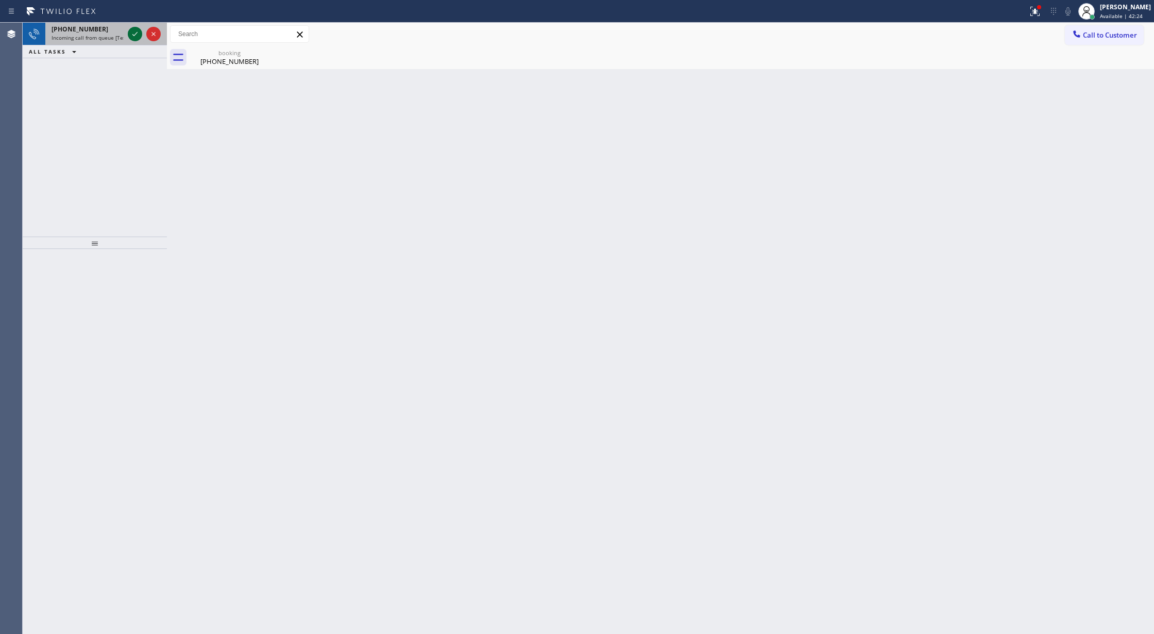
click at [131, 31] on icon at bounding box center [135, 34] width 12 height 12
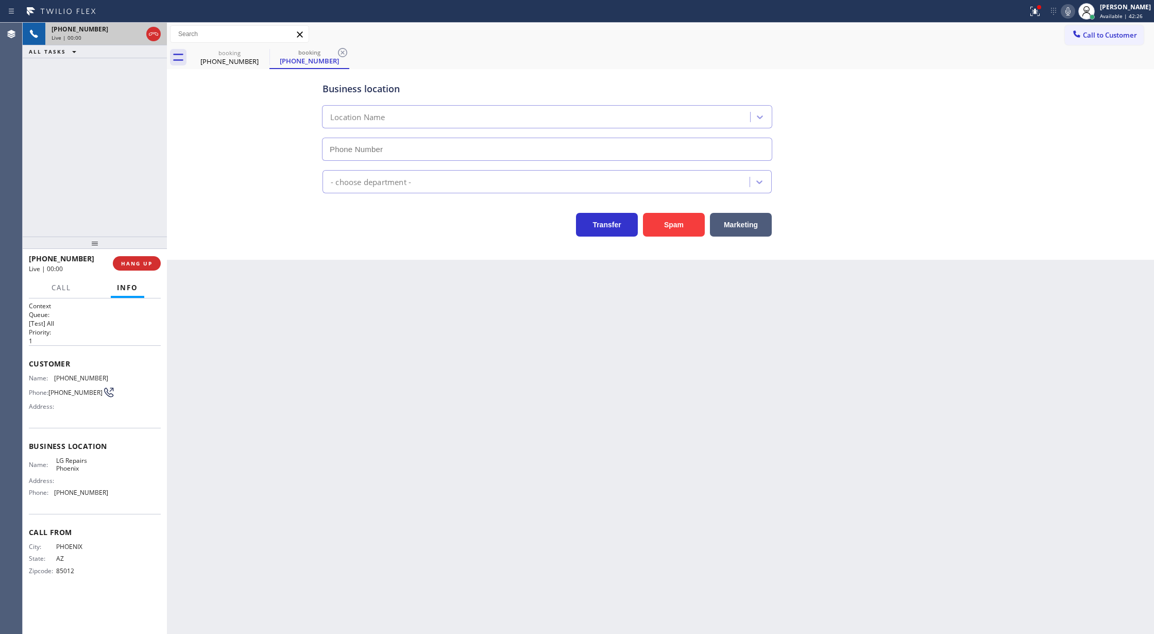
type input "[PHONE_NUMBER]"
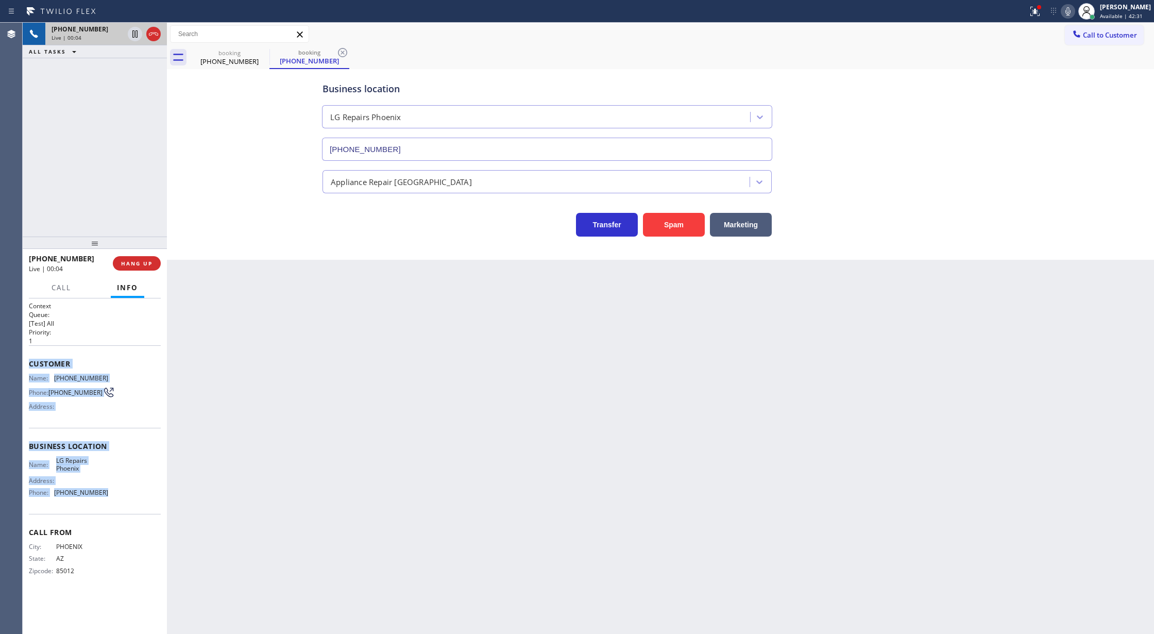
drag, startPoint x: 30, startPoint y: 366, endPoint x: 116, endPoint y: 495, distance: 155.3
click at [116, 495] on div "Context Queue: [Test] All Priority: 1 Customer Name: [PHONE_NUMBER] Phone: [PHO…" at bounding box center [95, 446] width 132 height 290
click at [157, 33] on icon at bounding box center [153, 33] width 9 height 3
type input "[PHONE_NUMBER]"
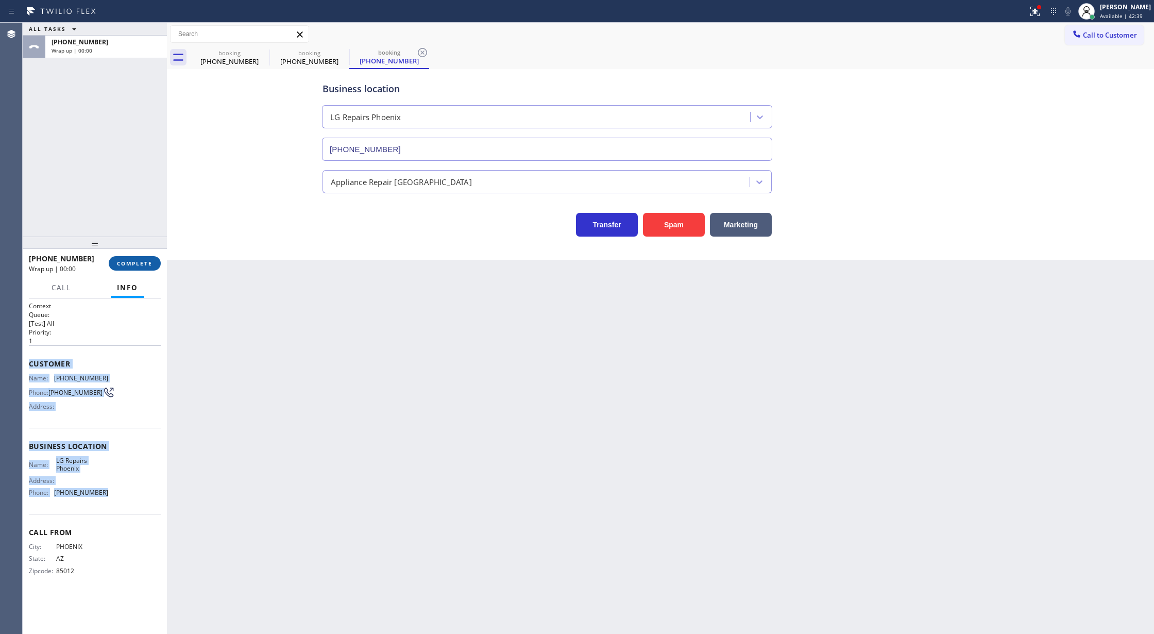
click at [131, 263] on span "COMPLETE" at bounding box center [135, 263] width 36 height 7
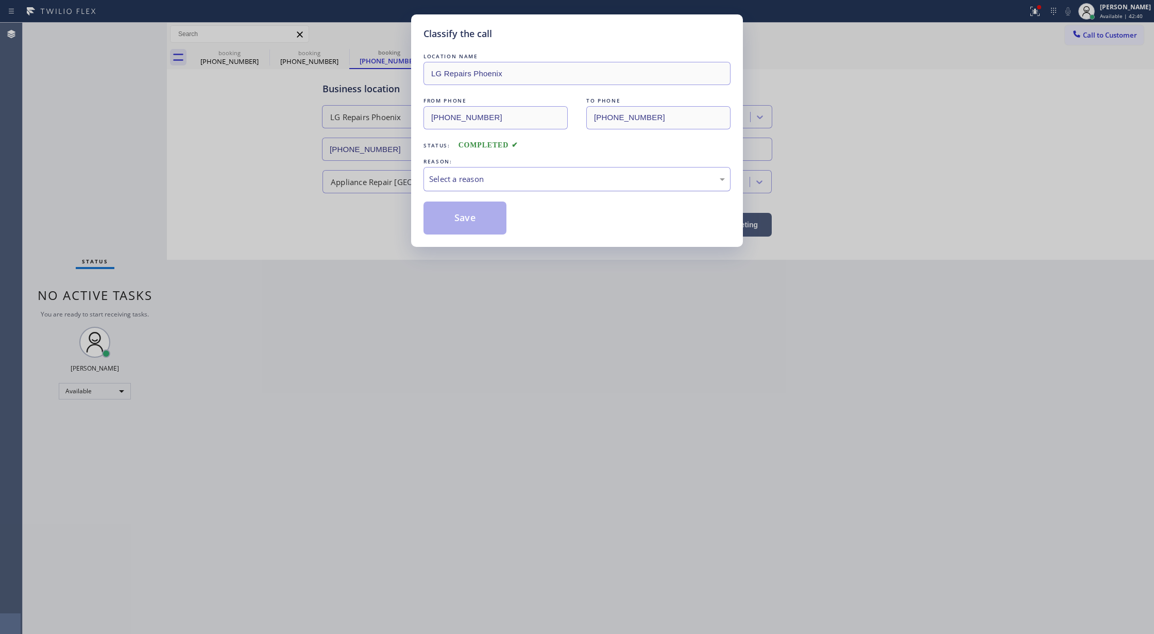
click at [480, 176] on div "Select a reason" at bounding box center [577, 179] width 296 height 12
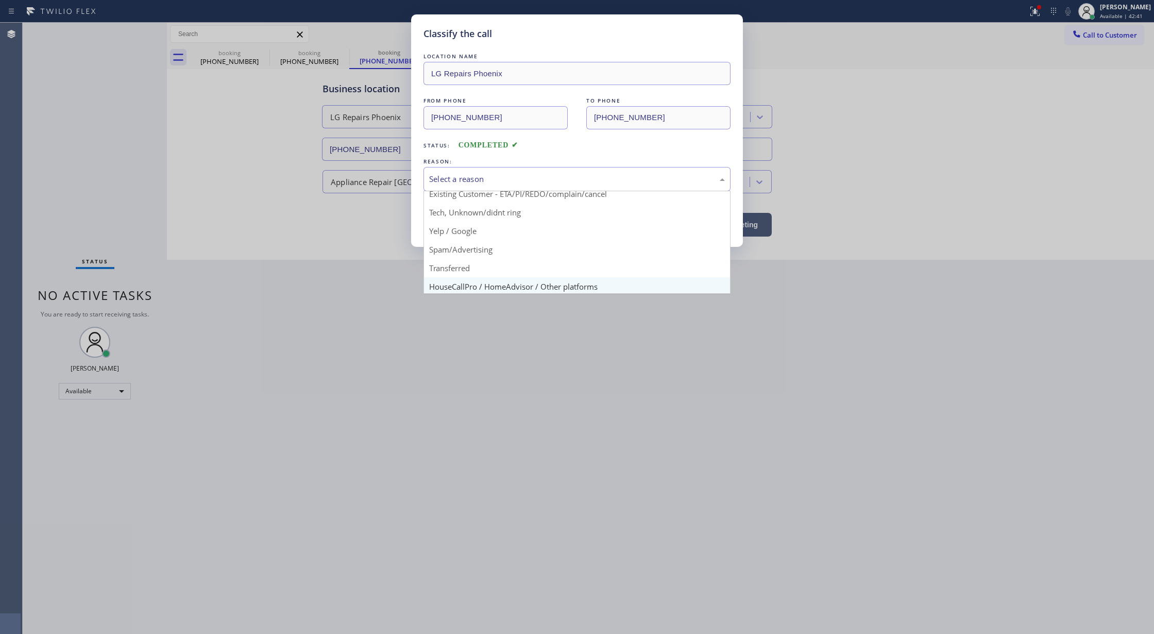
scroll to position [65, 0]
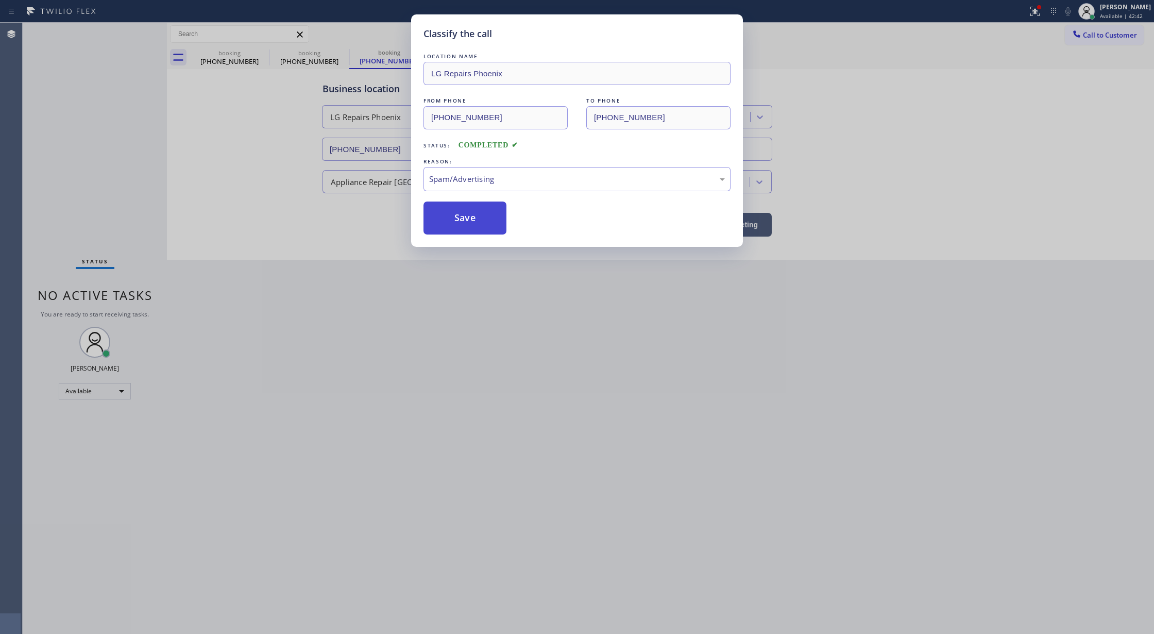
click at [462, 222] on button "Save" at bounding box center [465, 217] width 83 height 33
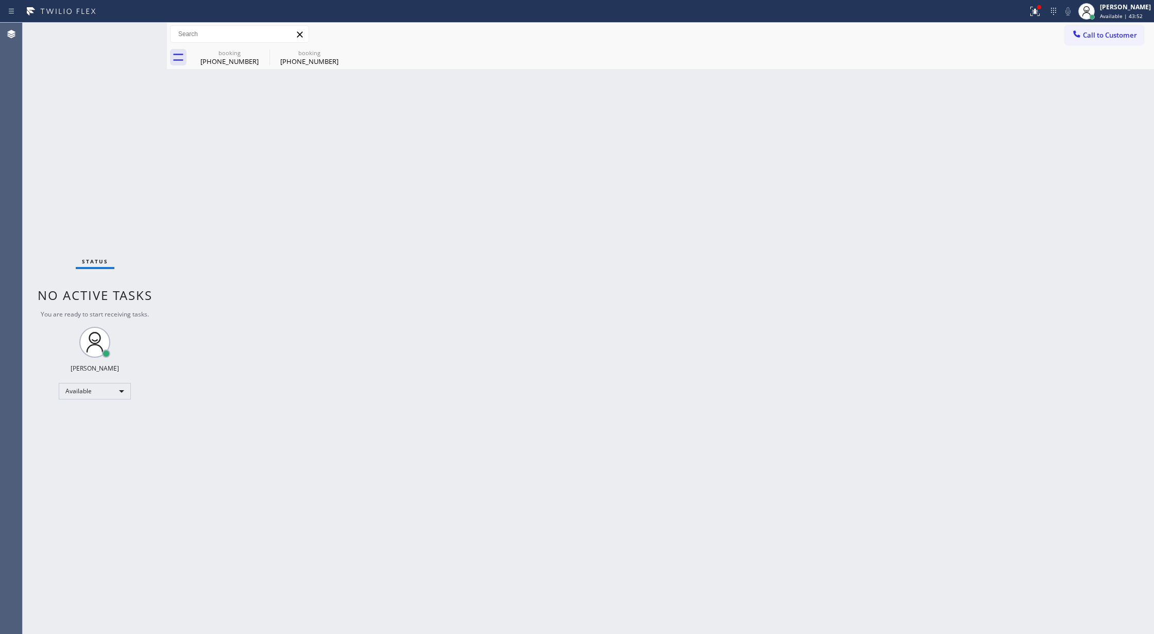
click at [167, 258] on div at bounding box center [167, 328] width 0 height 611
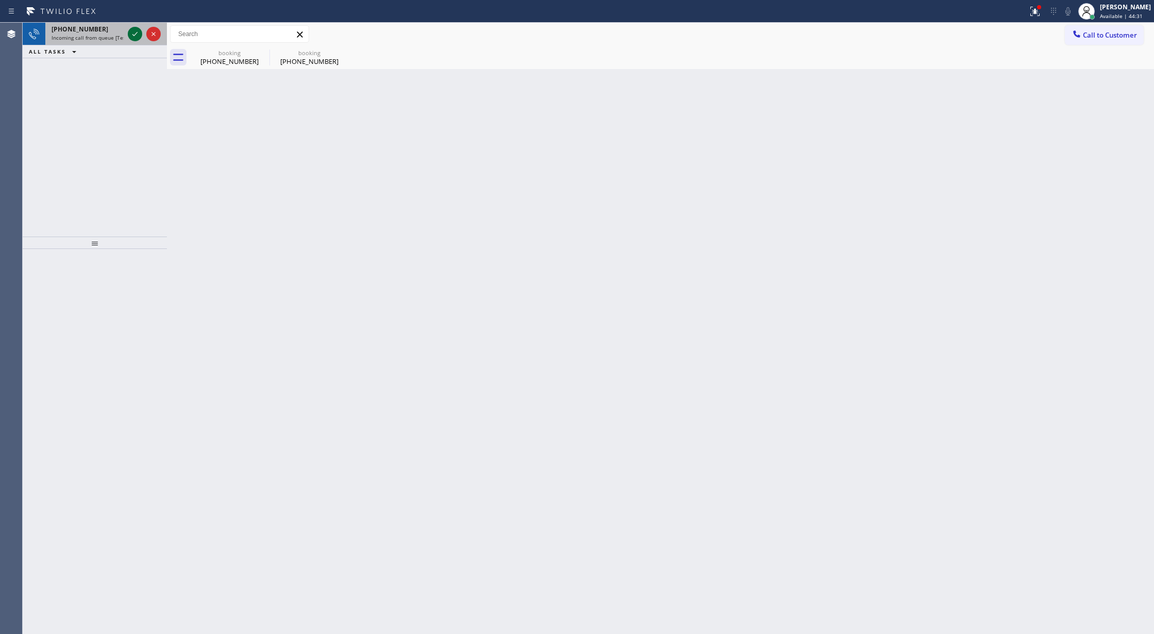
click at [130, 31] on icon at bounding box center [135, 34] width 12 height 12
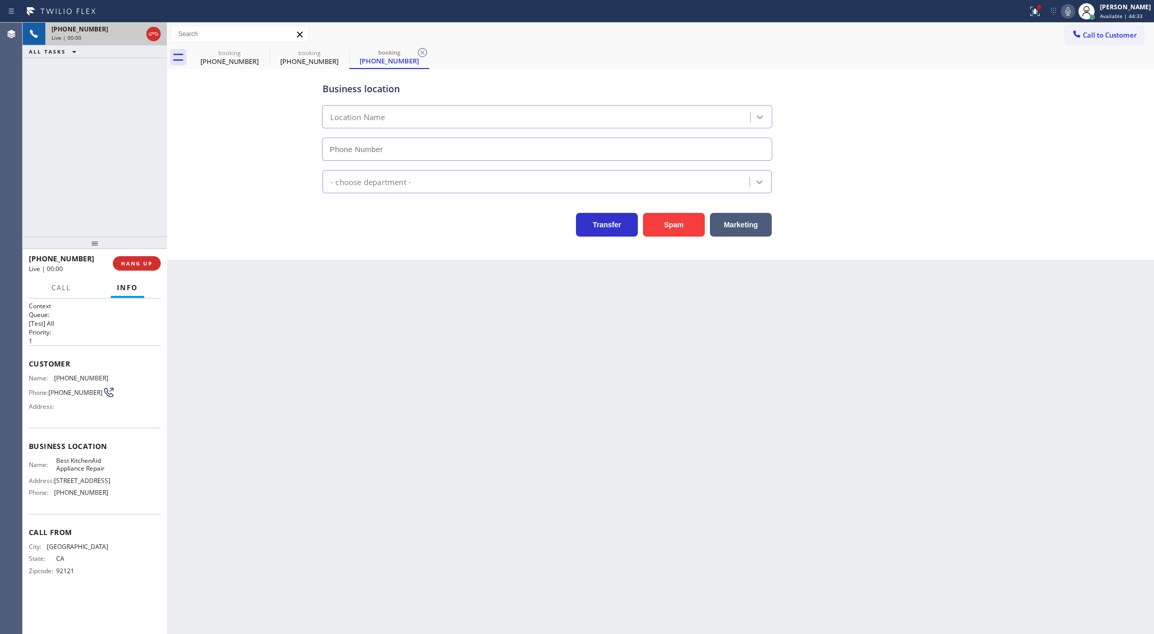
type input "[PHONE_NUMBER]"
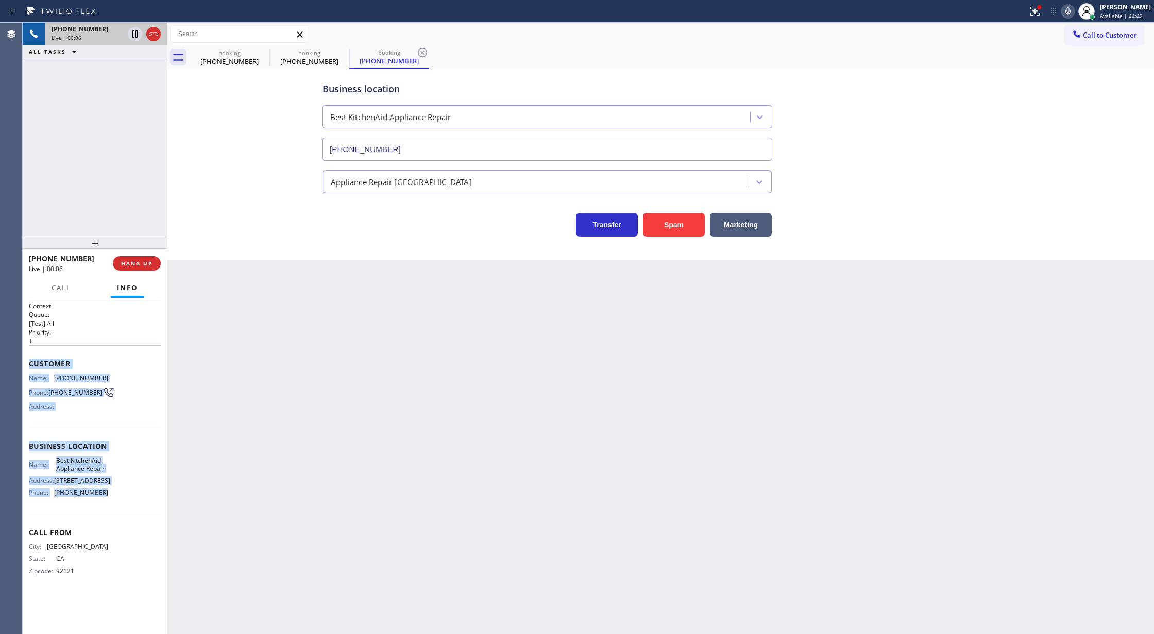
drag, startPoint x: 30, startPoint y: 365, endPoint x: 126, endPoint y: 501, distance: 167.1
click at [126, 501] on div "Context Queue: [Test] All Priority: 1 Customer Name: [PHONE_NUMBER] Phone: [PHO…" at bounding box center [95, 446] width 132 height 290
click at [155, 38] on icon at bounding box center [153, 34] width 12 height 12
type input "[PHONE_NUMBER]"
click at [139, 264] on span "COMPLETE" at bounding box center [135, 263] width 36 height 7
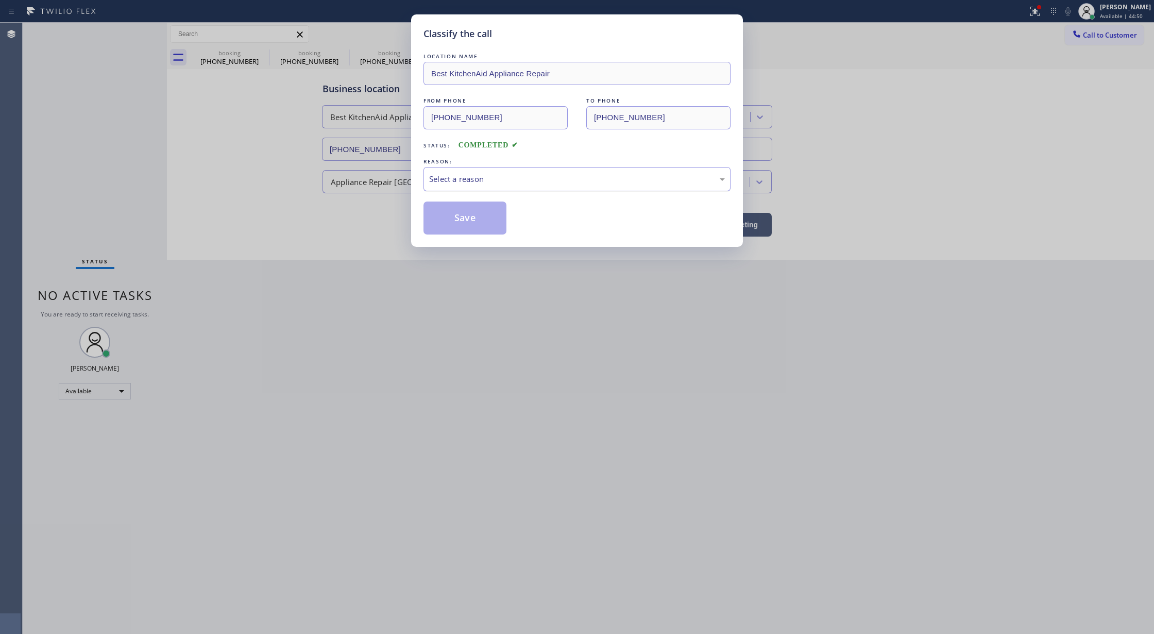
click at [490, 179] on div "Select a reason" at bounding box center [577, 179] width 296 height 12
click at [470, 221] on button "Save" at bounding box center [465, 217] width 83 height 33
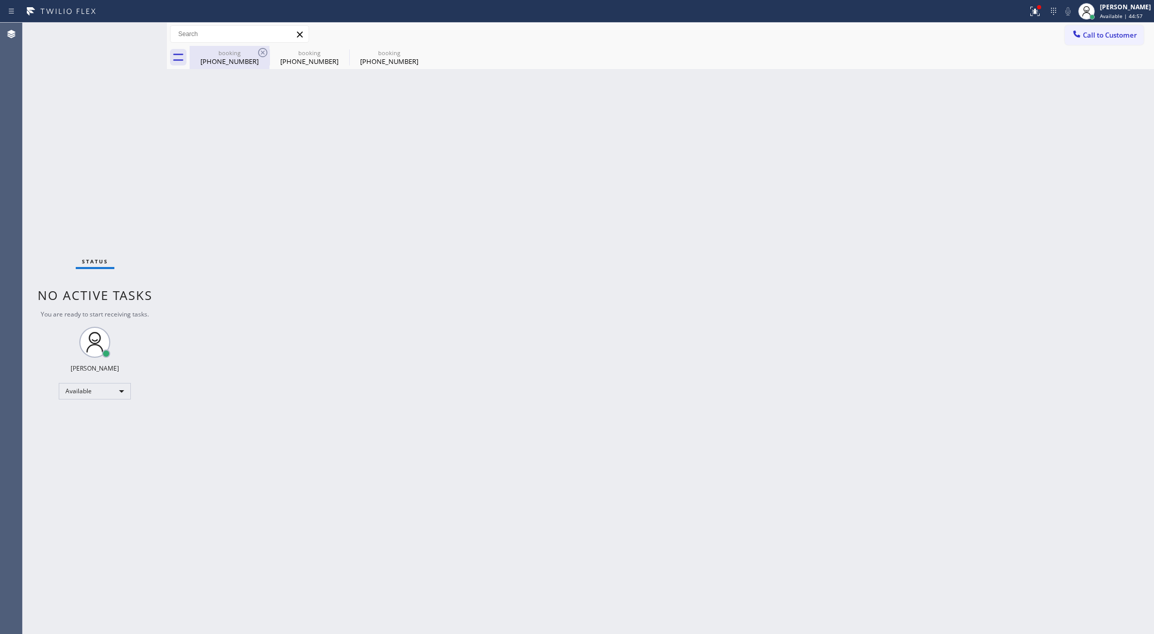
click at [247, 59] on div "[PHONE_NUMBER]" at bounding box center [230, 61] width 78 height 9
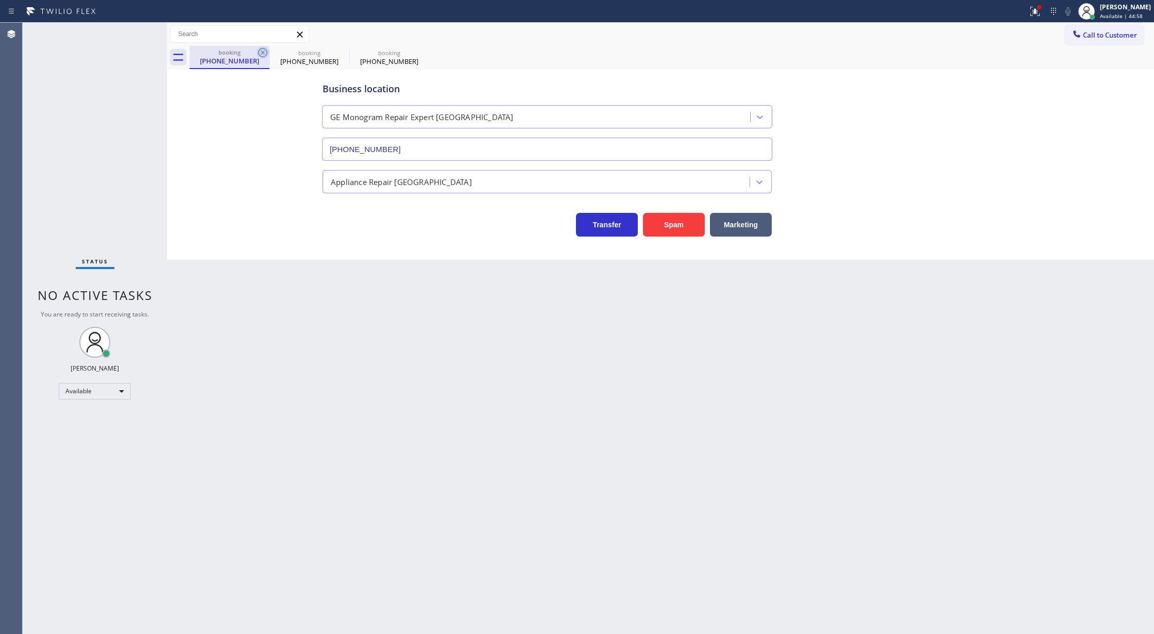
click at [262, 50] on icon at bounding box center [263, 52] width 12 height 12
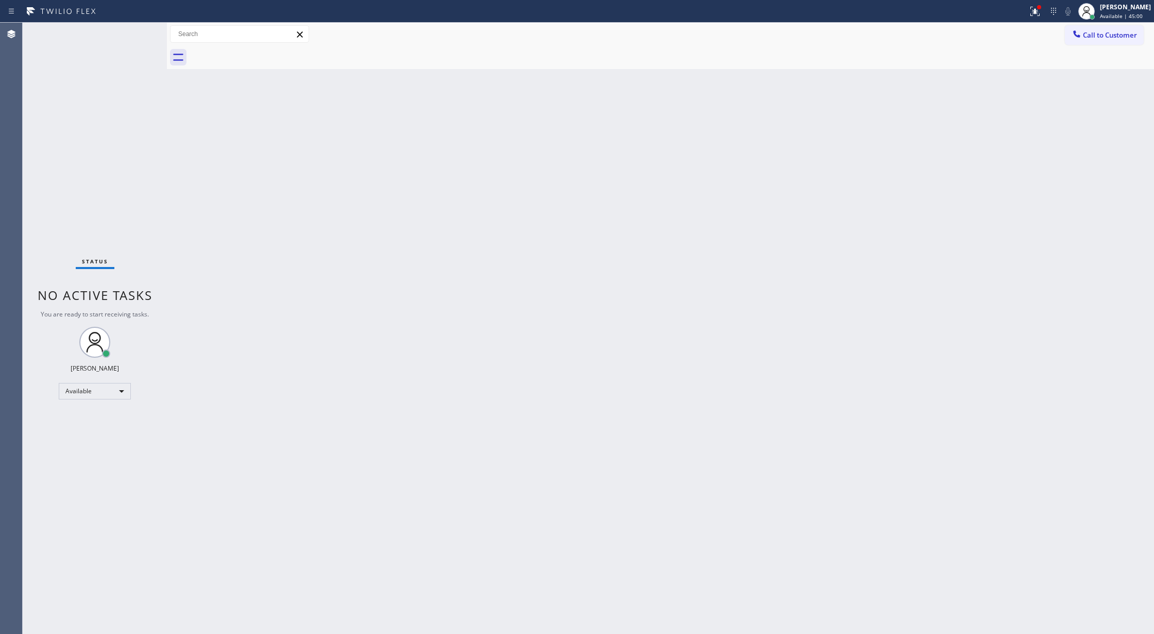
click at [140, 36] on div "Status No active tasks You are ready to start receiving tasks. [PERSON_NAME] Av…" at bounding box center [95, 328] width 144 height 611
click at [145, 27] on div "Status No active tasks You are ready to start receiving tasks. [PERSON_NAME] Av…" at bounding box center [95, 328] width 144 height 611
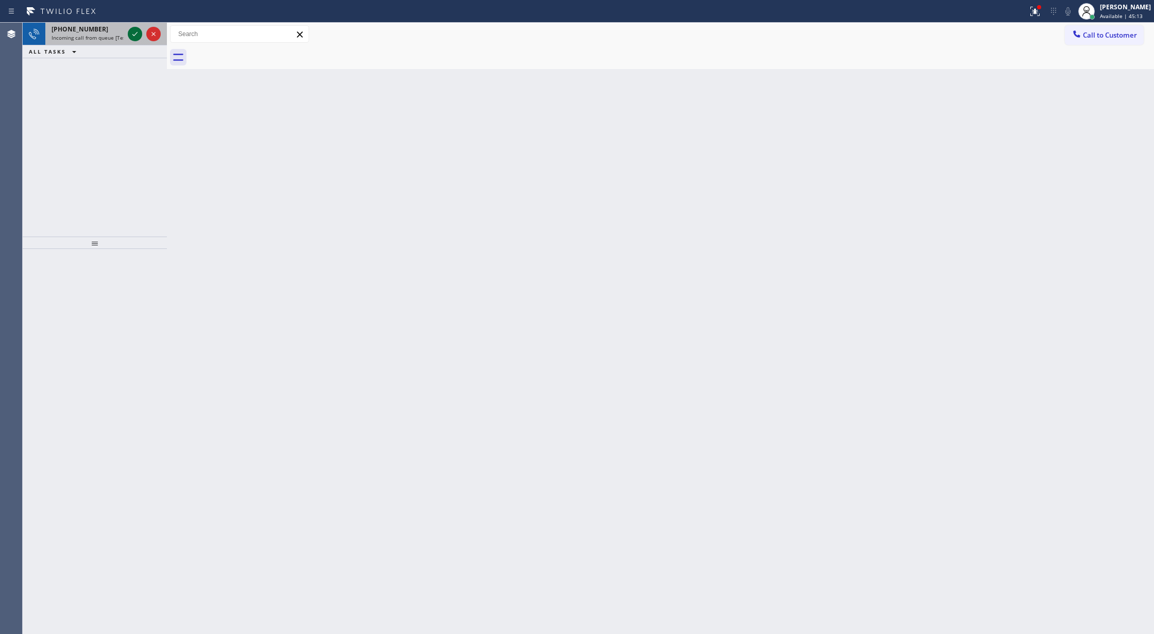
click at [137, 36] on icon at bounding box center [135, 34] width 12 height 12
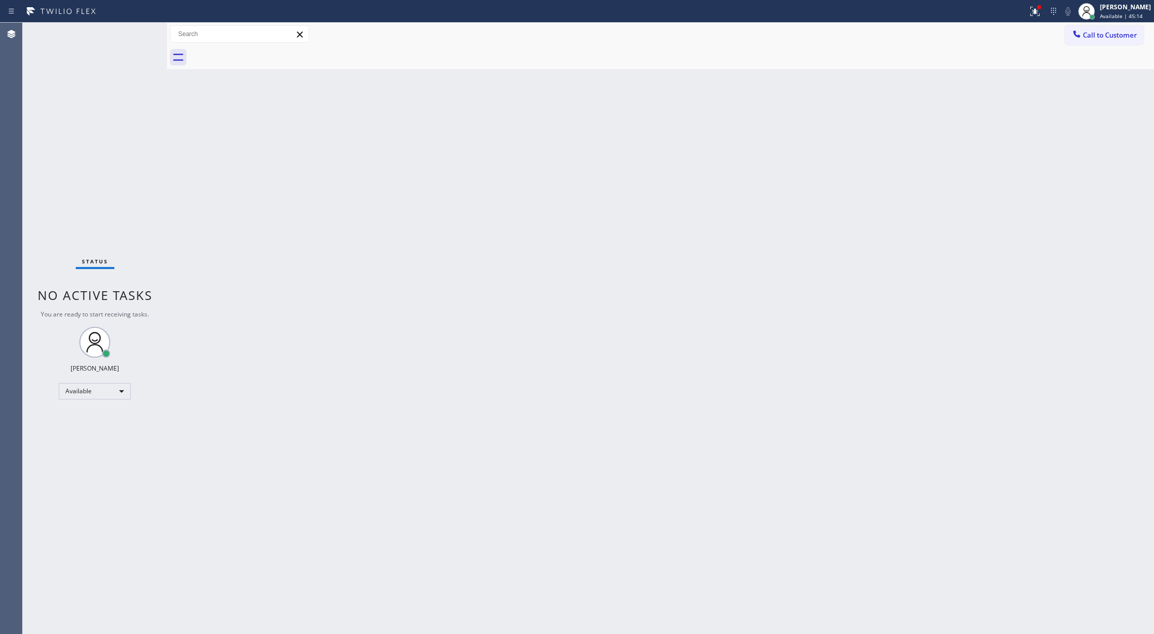
click at [137, 29] on div "Status No active tasks You are ready to start receiving tasks. [PERSON_NAME] Av…" at bounding box center [95, 328] width 144 height 611
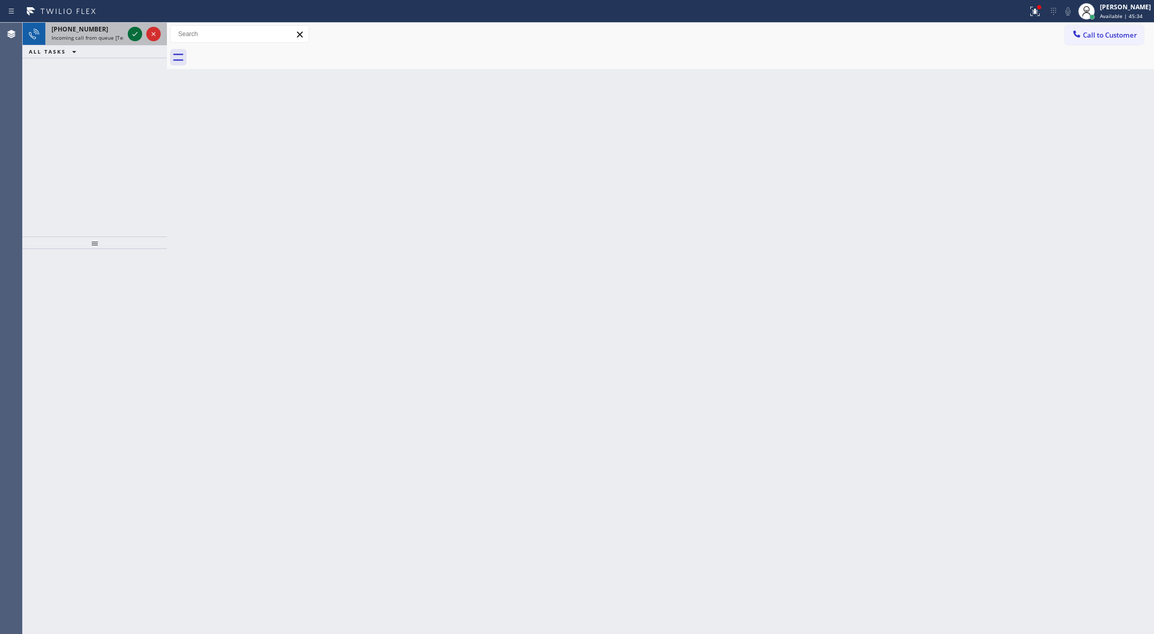
click at [132, 33] on icon at bounding box center [135, 34] width 12 height 12
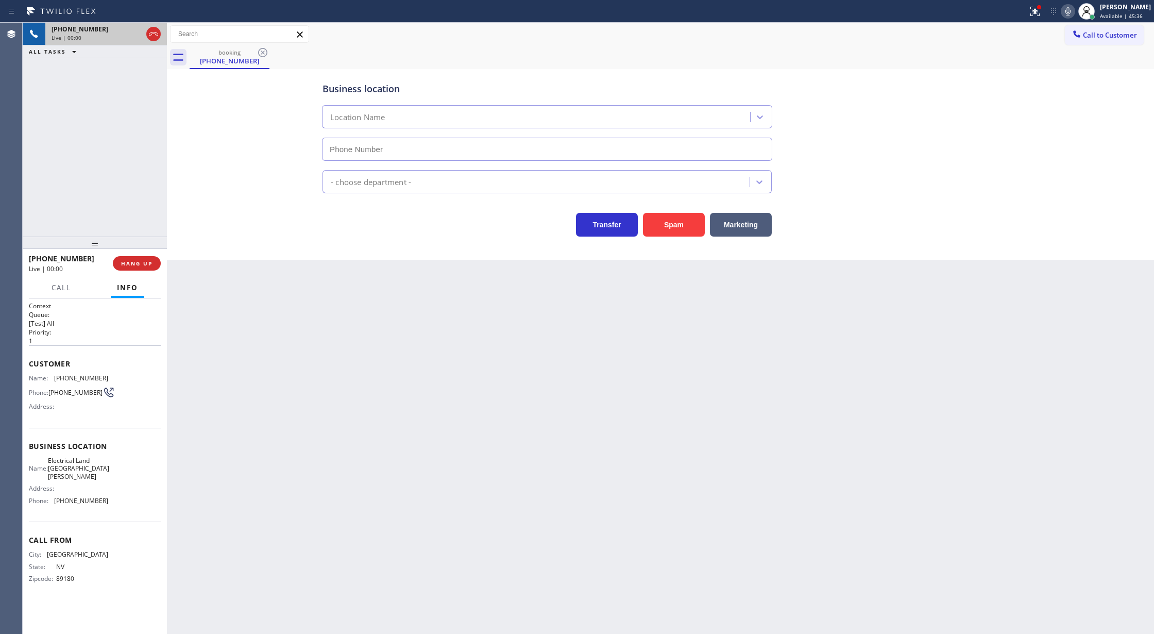
type input "[PHONE_NUMBER]"
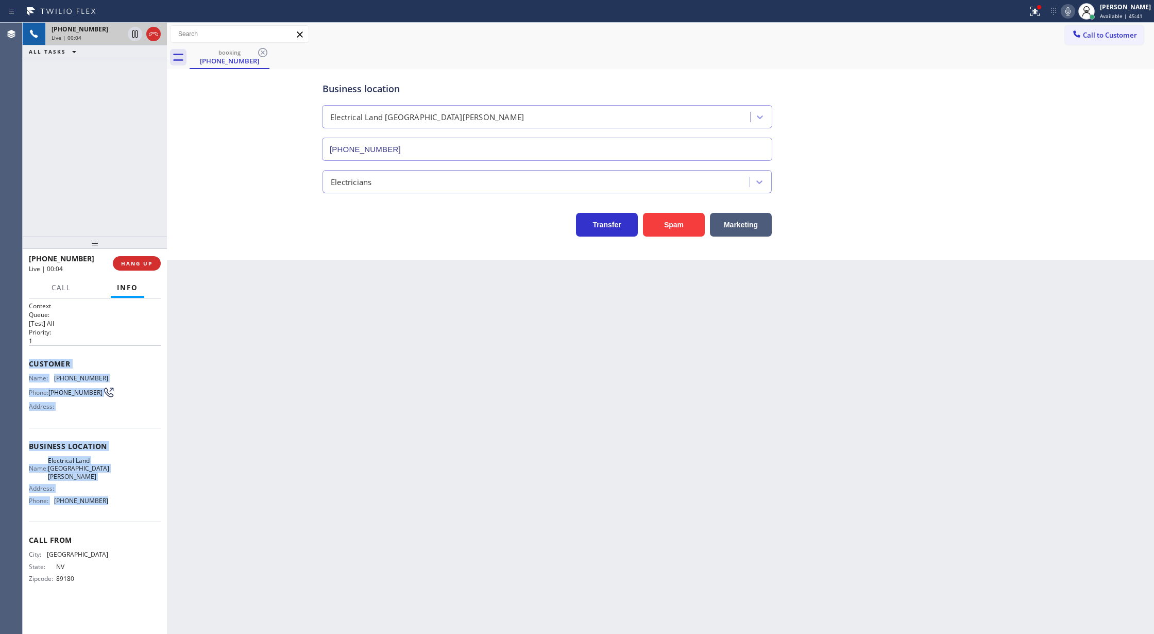
drag, startPoint x: 28, startPoint y: 367, endPoint x: 120, endPoint y: 499, distance: 161.1
click at [120, 499] on div "Context Queue: [Test] All Priority: 1 Customer Name: [PHONE_NUMBER] Phone: [PHO…" at bounding box center [95, 466] width 144 height 336
click at [1074, 13] on icon at bounding box center [1068, 11] width 12 height 12
drag, startPoint x: 1072, startPoint y: 12, endPoint x: 1060, endPoint y: 20, distance: 13.9
click at [1072, 12] on icon at bounding box center [1068, 11] width 12 height 12
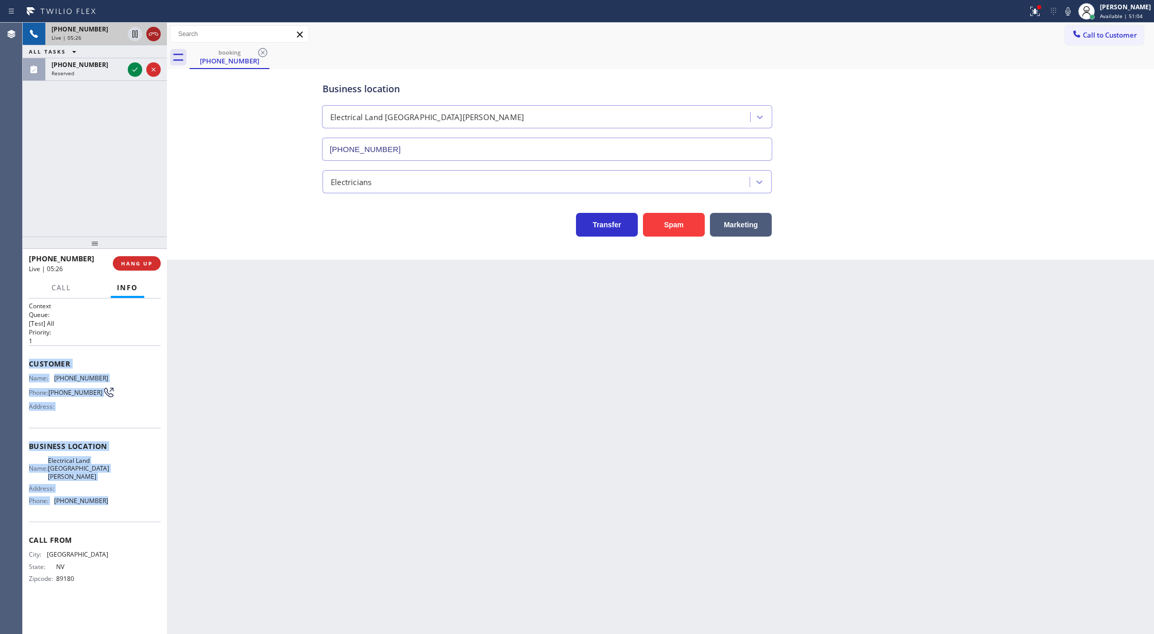
click at [157, 32] on icon at bounding box center [153, 34] width 12 height 12
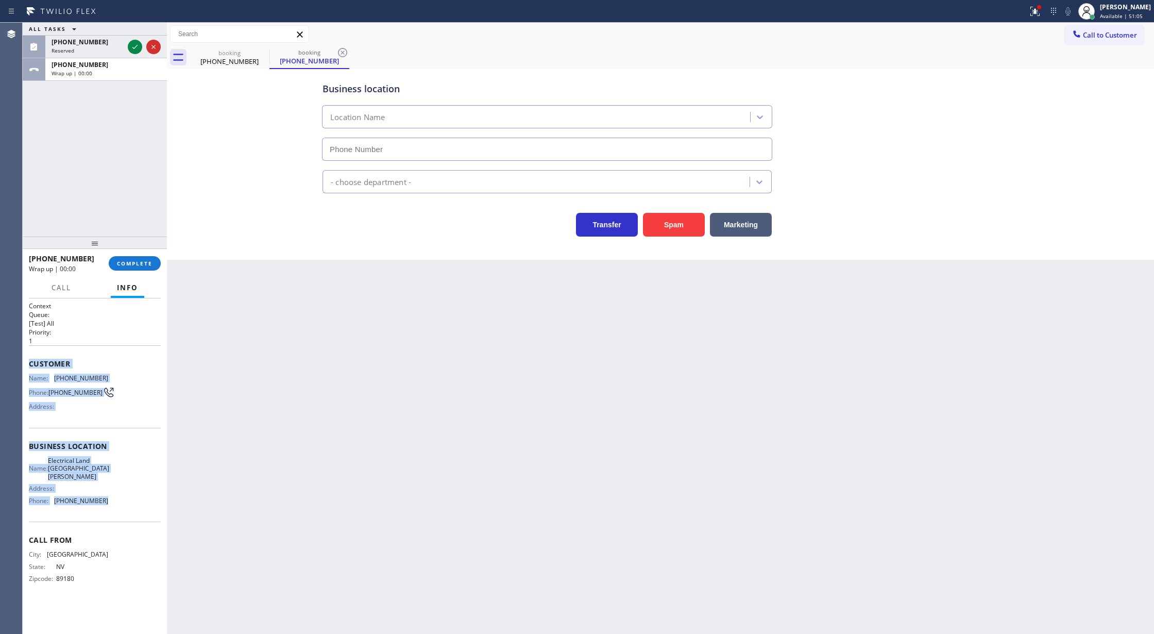
type input "[PHONE_NUMBER]"
drag, startPoint x: 122, startPoint y: 262, endPoint x: 345, endPoint y: 201, distance: 231.4
click at [122, 264] on span "COMPLETE" at bounding box center [135, 263] width 36 height 7
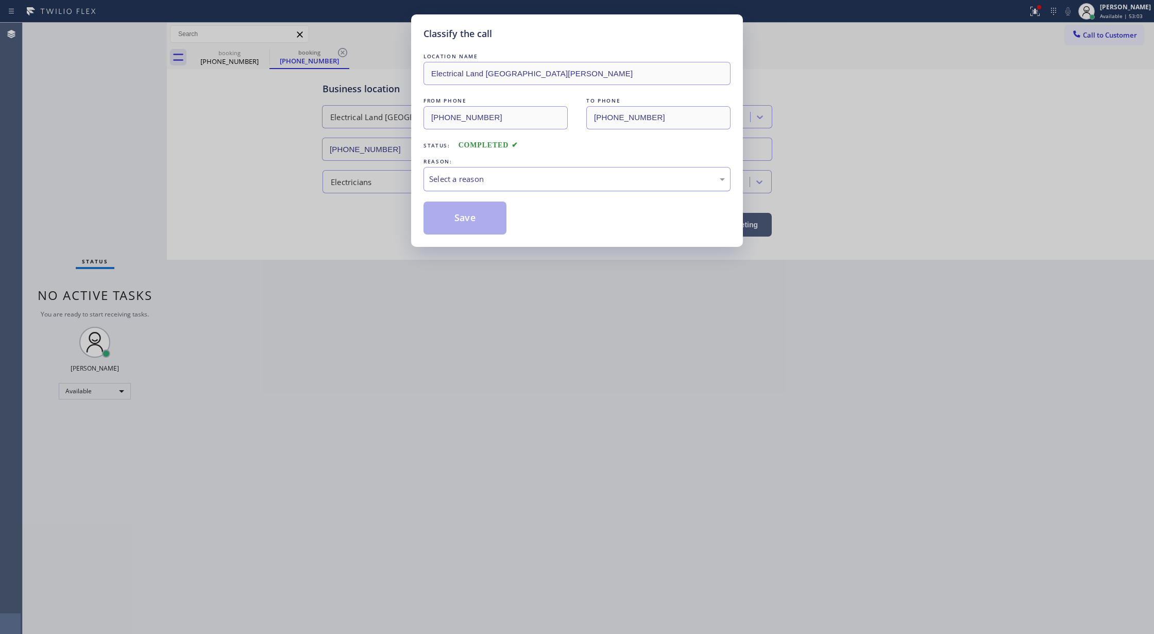
click at [483, 176] on div "Select a reason" at bounding box center [577, 179] width 296 height 12
click at [451, 217] on button "Save" at bounding box center [465, 217] width 83 height 33
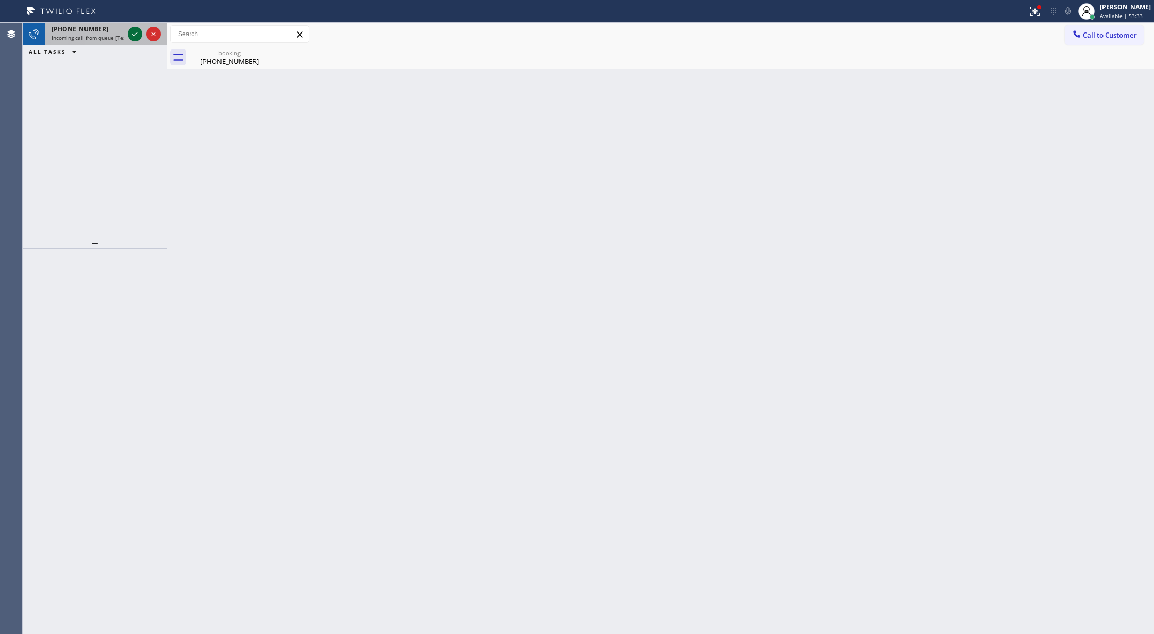
click at [140, 33] on icon at bounding box center [135, 34] width 12 height 12
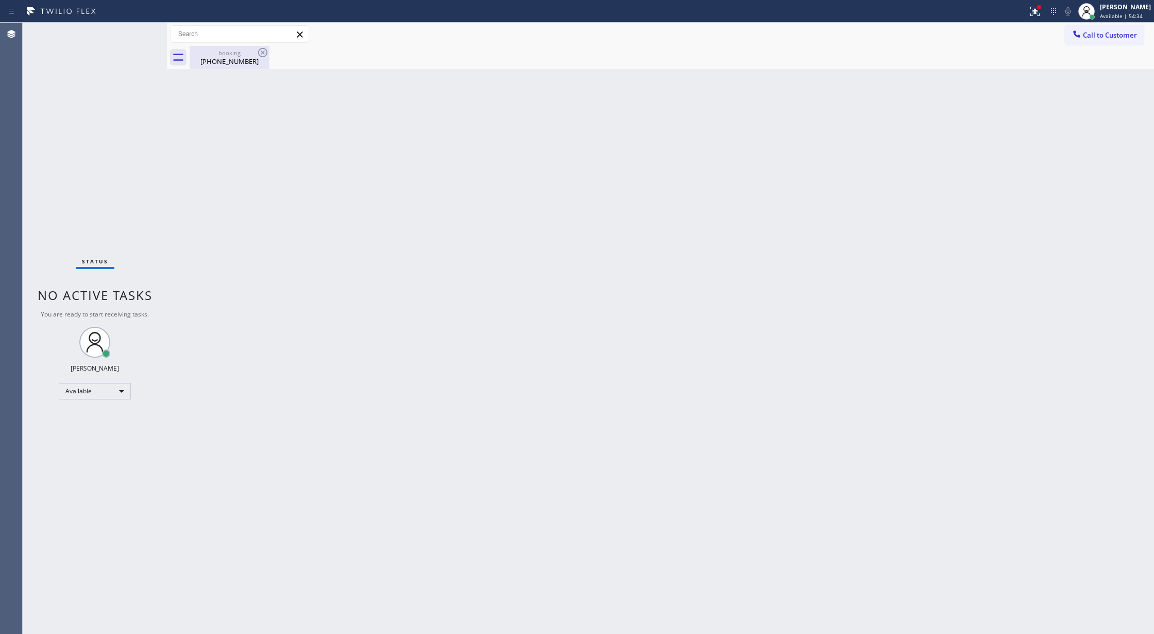
click at [233, 62] on div "[PHONE_NUMBER]" at bounding box center [230, 61] width 78 height 9
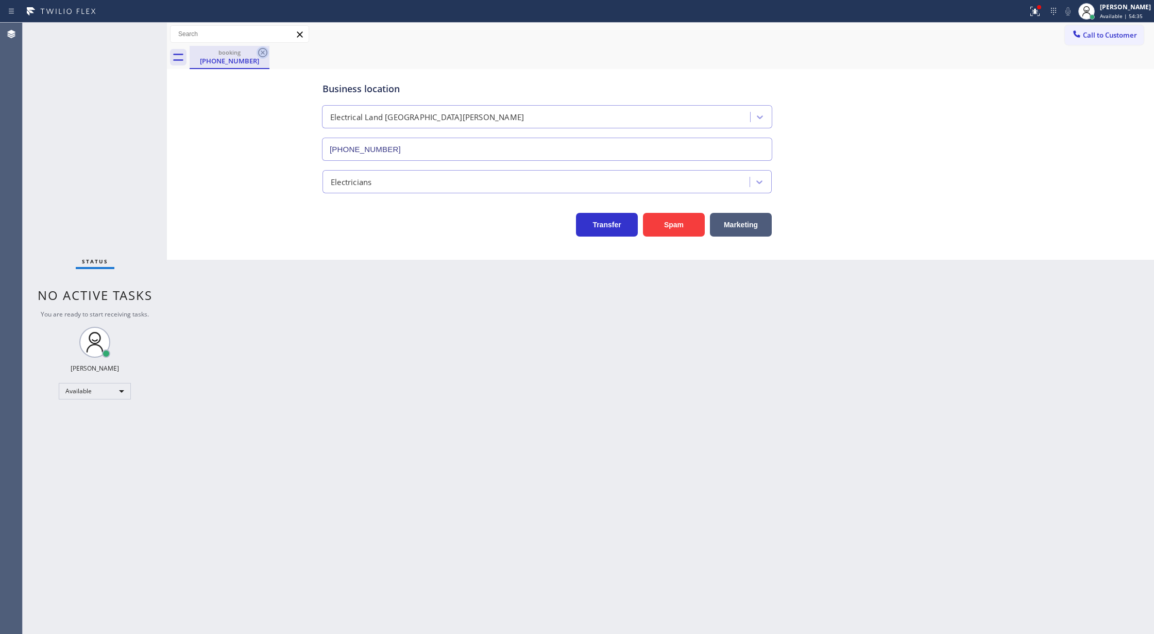
click at [262, 50] on icon at bounding box center [263, 52] width 12 height 12
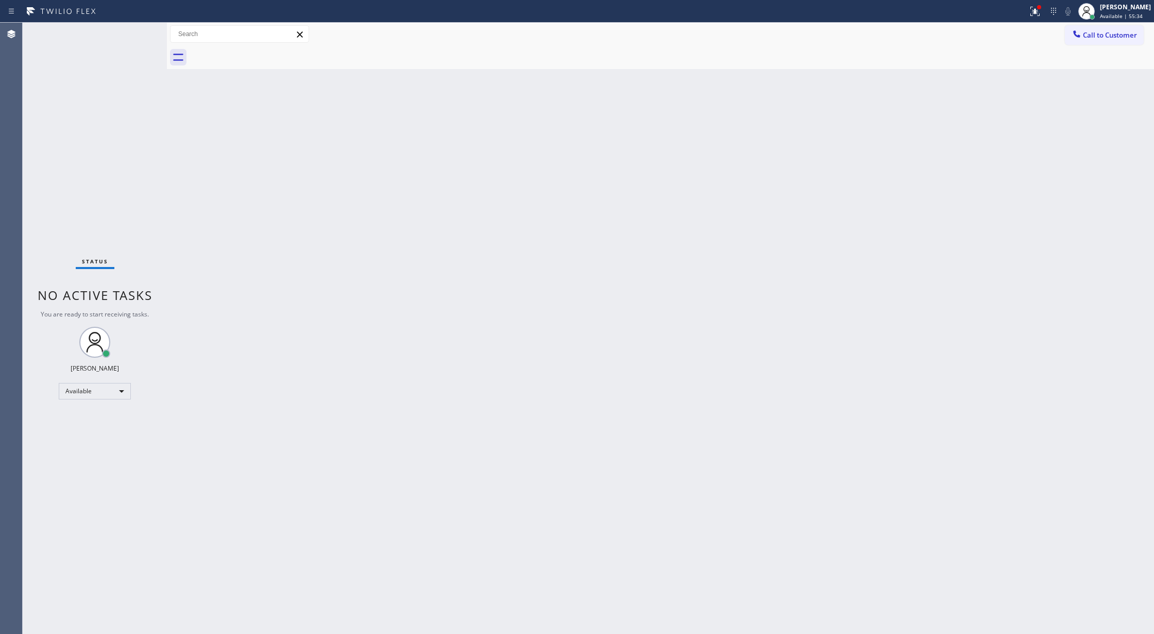
click at [139, 27] on div "Status No active tasks You are ready to start receiving tasks. [PERSON_NAME] Av…" at bounding box center [95, 328] width 144 height 611
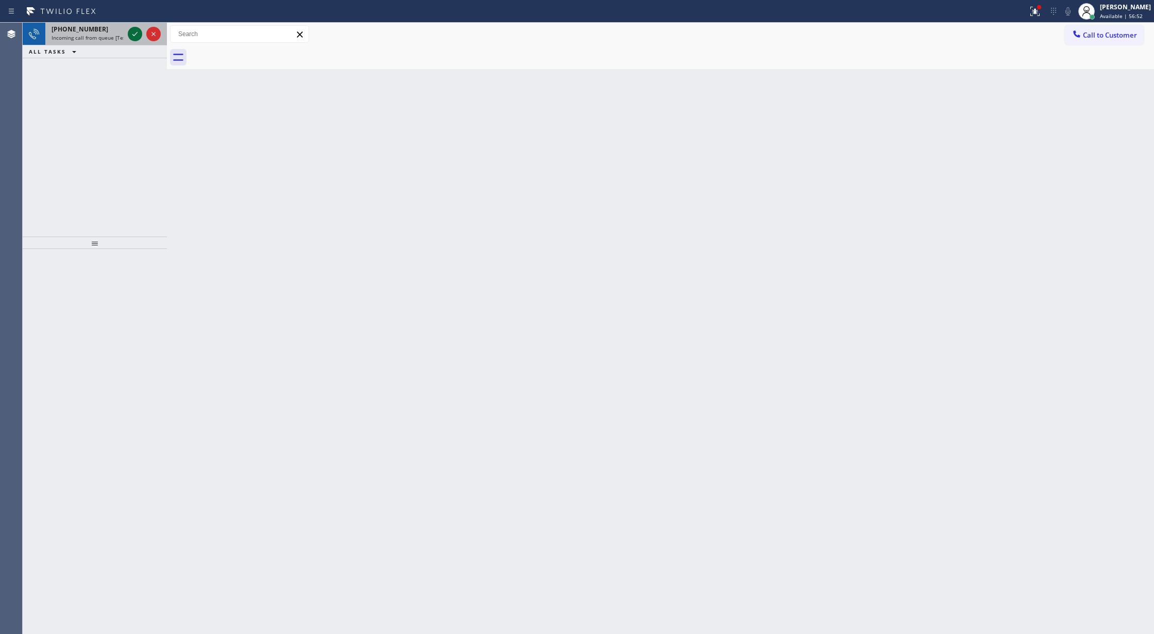
click at [130, 33] on icon at bounding box center [135, 34] width 12 height 12
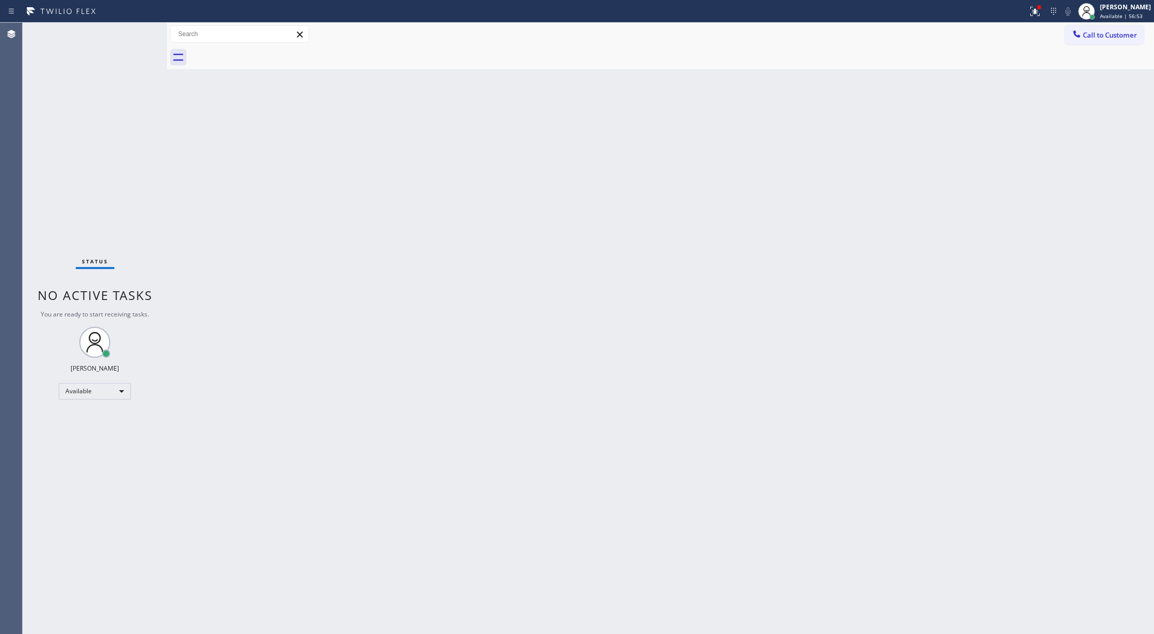
click at [130, 33] on div "Status No active tasks You are ready to start receiving tasks. [PERSON_NAME] Av…" at bounding box center [95, 328] width 144 height 611
click at [144, 32] on div "Status No active tasks You are ready to start receiving tasks. [PERSON_NAME] Av…" at bounding box center [95, 328] width 144 height 611
click at [145, 29] on div "Status No active tasks You are ready to start receiving tasks. [PERSON_NAME] Av…" at bounding box center [95, 328] width 144 height 611
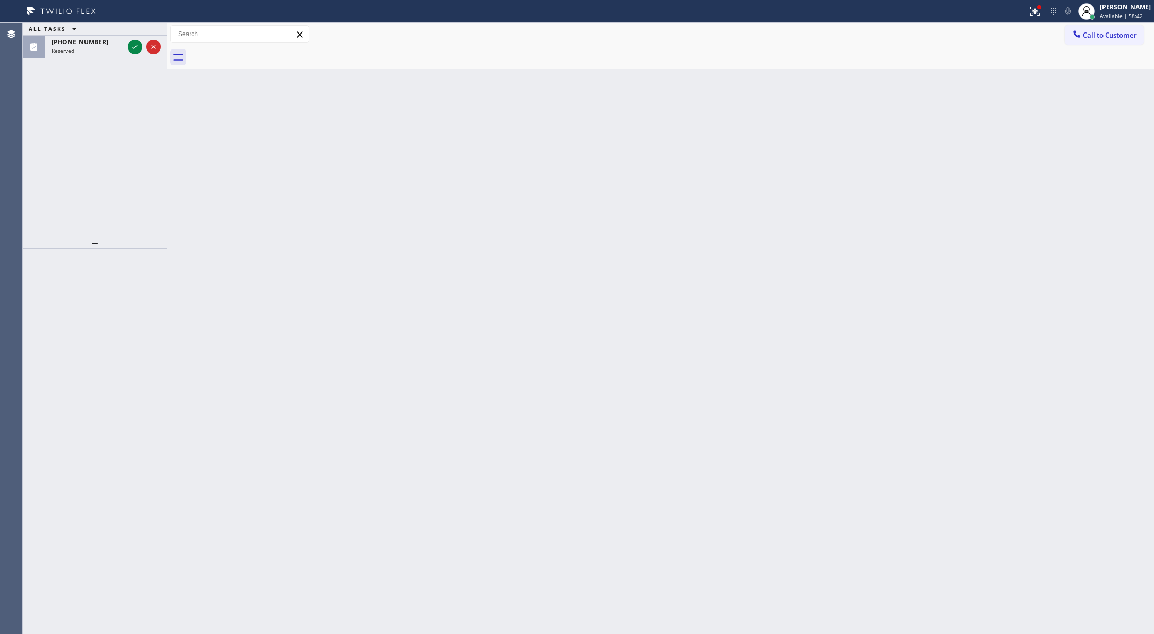
drag, startPoint x: 130, startPoint y: 46, endPoint x: 145, endPoint y: 87, distance: 43.7
click at [130, 46] on icon at bounding box center [135, 47] width 12 height 12
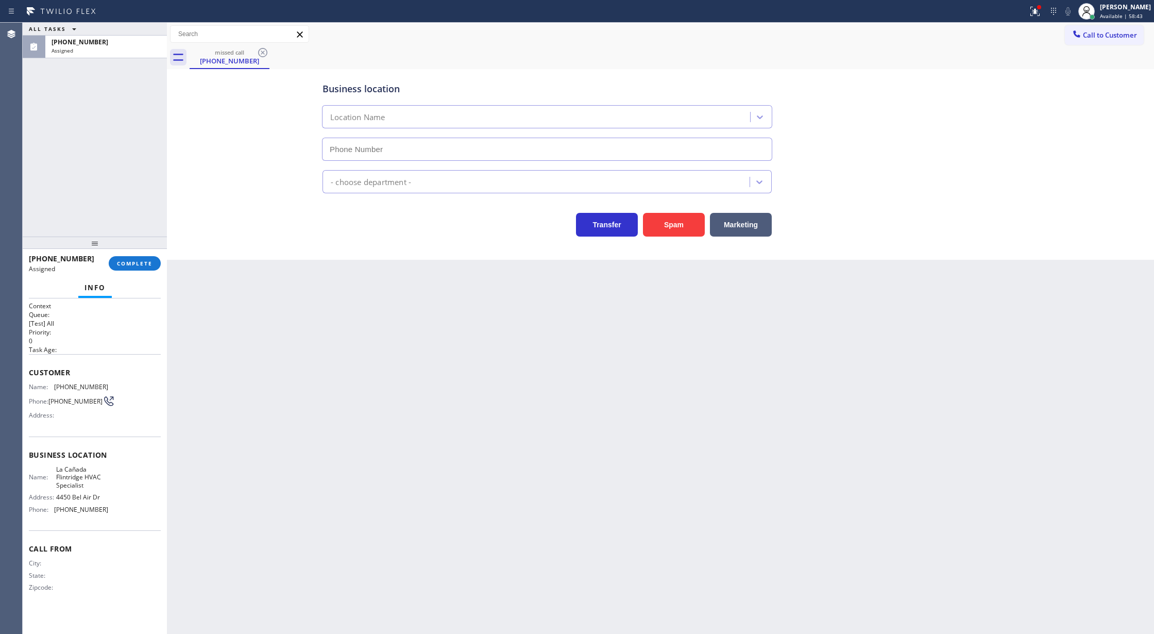
type input "[PHONE_NUMBER]"
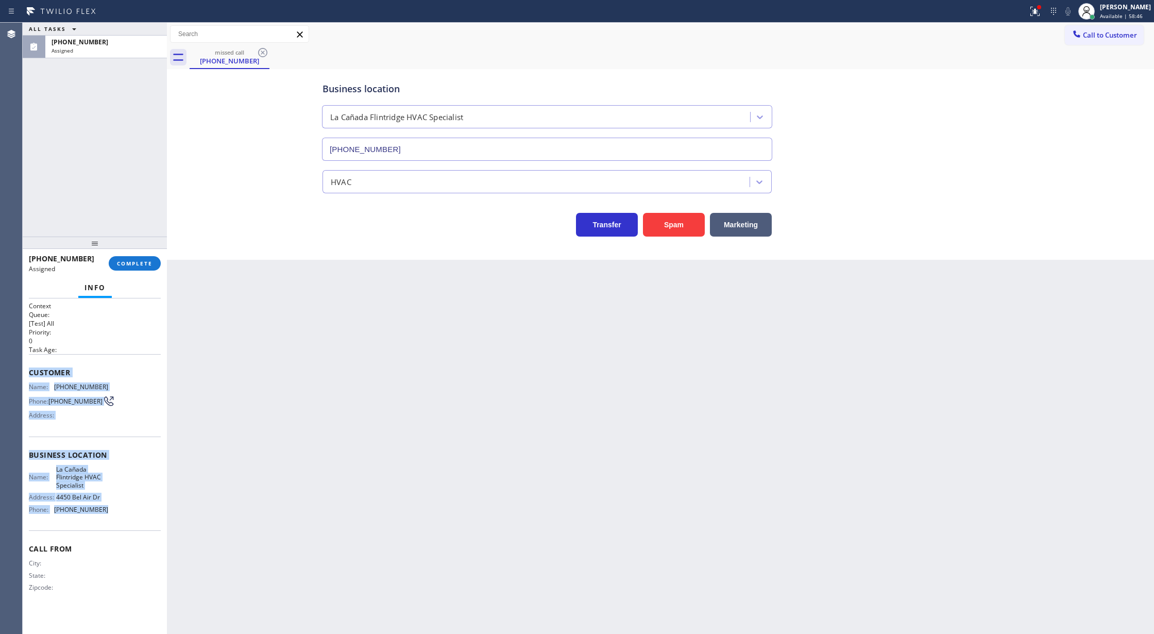
drag, startPoint x: 29, startPoint y: 374, endPoint x: 115, endPoint y: 513, distance: 163.9
click at [115, 513] on div "Context Queue: [Test] All Priority: 0 Task Age: Customer Name: [PHONE_NUMBER] P…" at bounding box center [95, 454] width 132 height 307
click at [131, 264] on span "COMPLETE" at bounding box center [135, 263] width 36 height 7
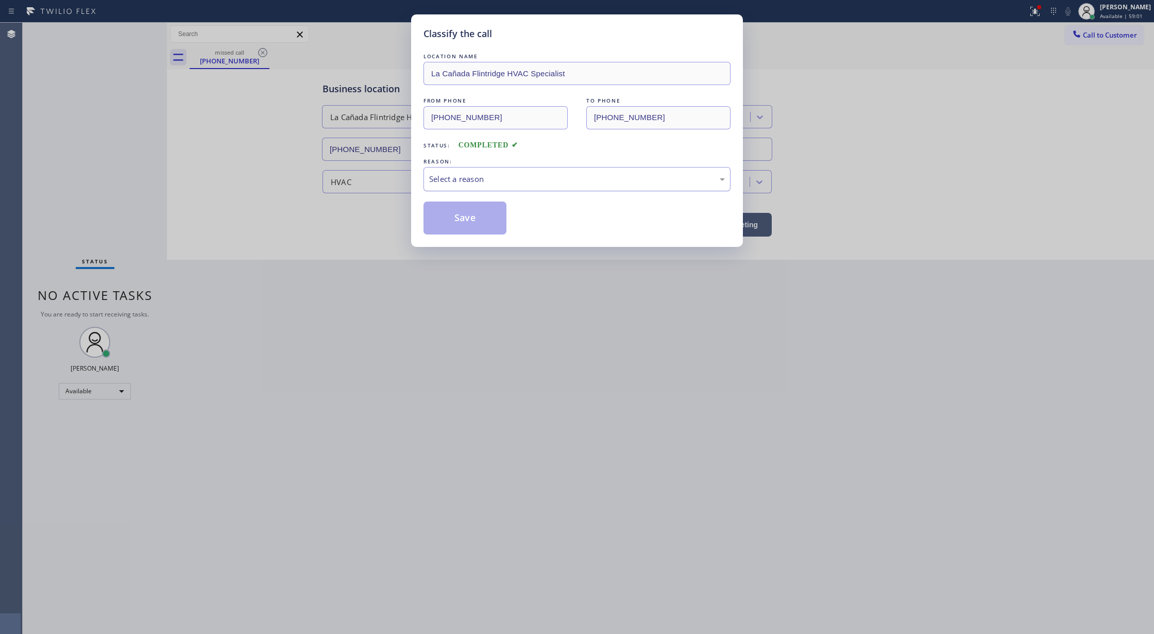
click at [456, 182] on div "Select a reason" at bounding box center [577, 179] width 296 height 12
click at [457, 221] on button "Save" at bounding box center [465, 217] width 83 height 33
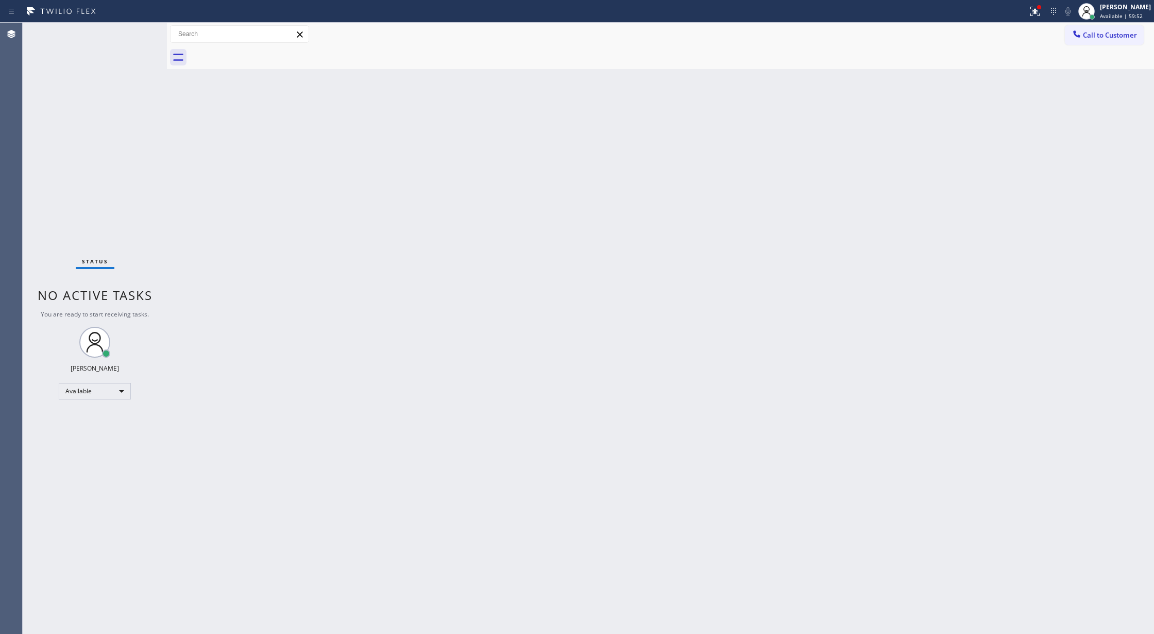
click at [142, 40] on div "Status No active tasks You are ready to start receiving tasks. [PERSON_NAME] Av…" at bounding box center [95, 328] width 144 height 611
click at [140, 31] on div "Status No active tasks You are ready to start receiving tasks. [PERSON_NAME] Av…" at bounding box center [95, 328] width 144 height 611
click at [139, 30] on div "Status No active tasks You are ready to start receiving tasks. [PERSON_NAME] Av…" at bounding box center [95, 328] width 144 height 611
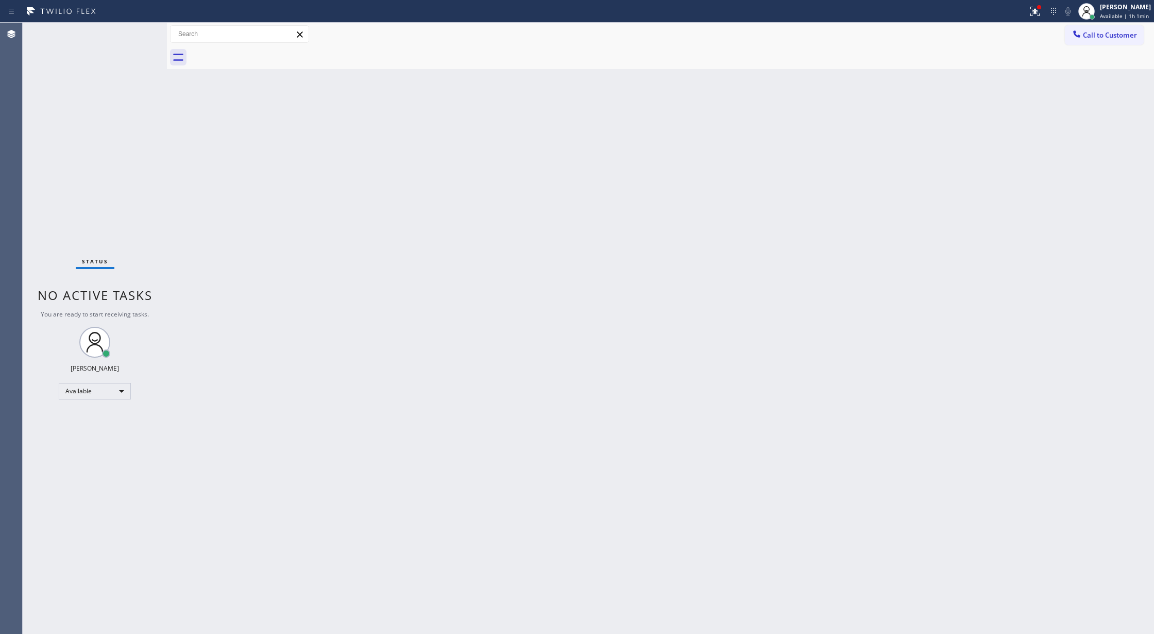
click at [137, 29] on div "Status No active tasks You are ready to start receiving tasks. [PERSON_NAME] Av…" at bounding box center [95, 328] width 144 height 611
click at [140, 30] on div "Status No active tasks You are ready to start receiving tasks. [PERSON_NAME] Av…" at bounding box center [95, 328] width 144 height 611
click at [139, 30] on div "Status No active tasks You are ready to start receiving tasks. [PERSON_NAME] Av…" at bounding box center [95, 328] width 144 height 611
click at [133, 29] on div "Status No active tasks You are ready to start receiving tasks. [PERSON_NAME] Av…" at bounding box center [95, 328] width 144 height 611
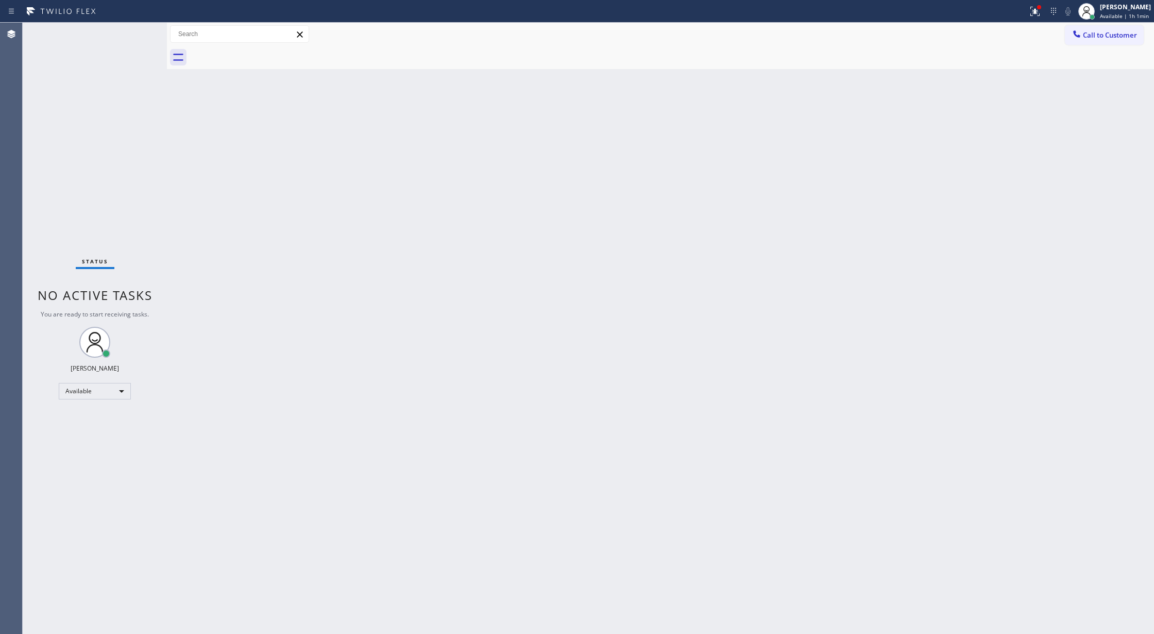
click at [135, 29] on div "Status No active tasks You are ready to start receiving tasks. [PERSON_NAME] Av…" at bounding box center [95, 328] width 144 height 611
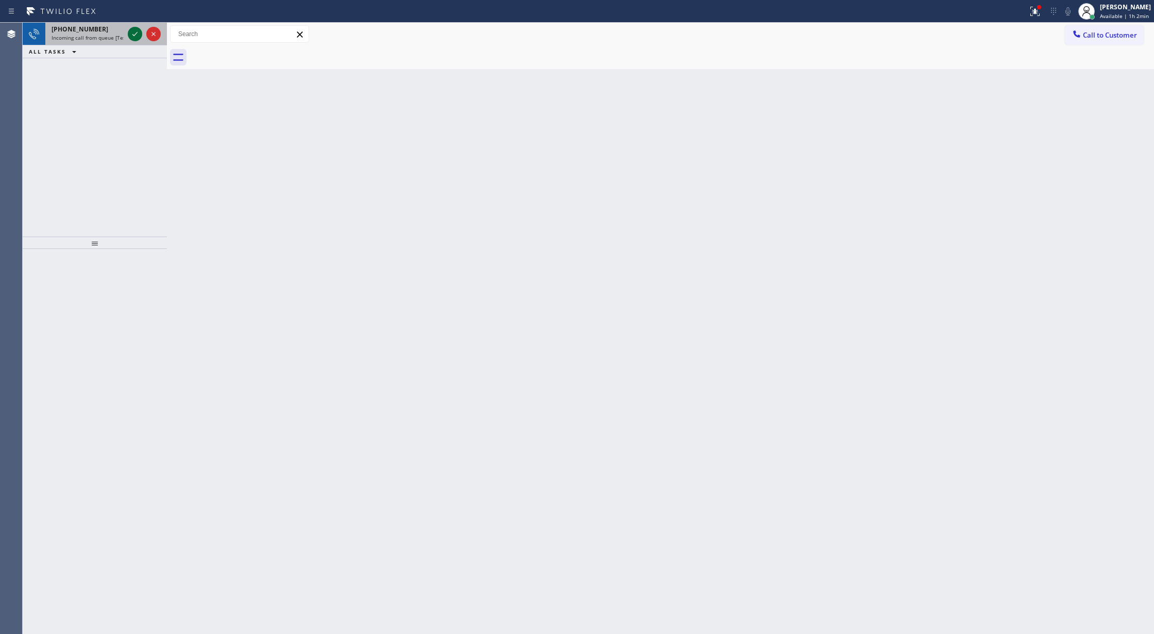
click at [135, 29] on icon at bounding box center [135, 34] width 12 height 12
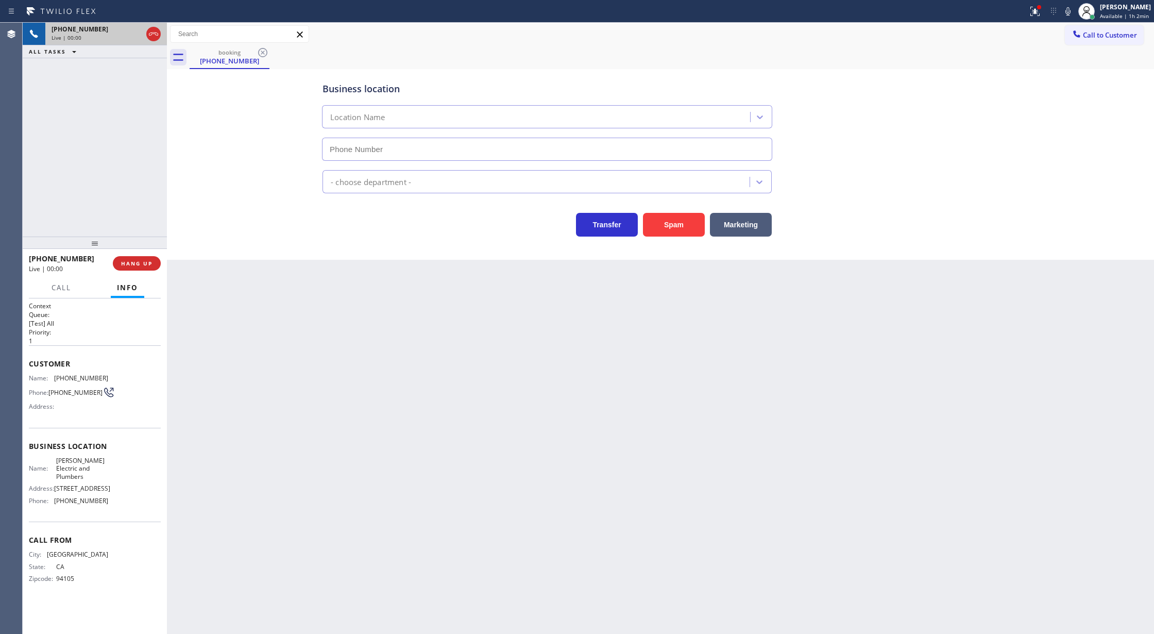
type input "[PHONE_NUMBER]"
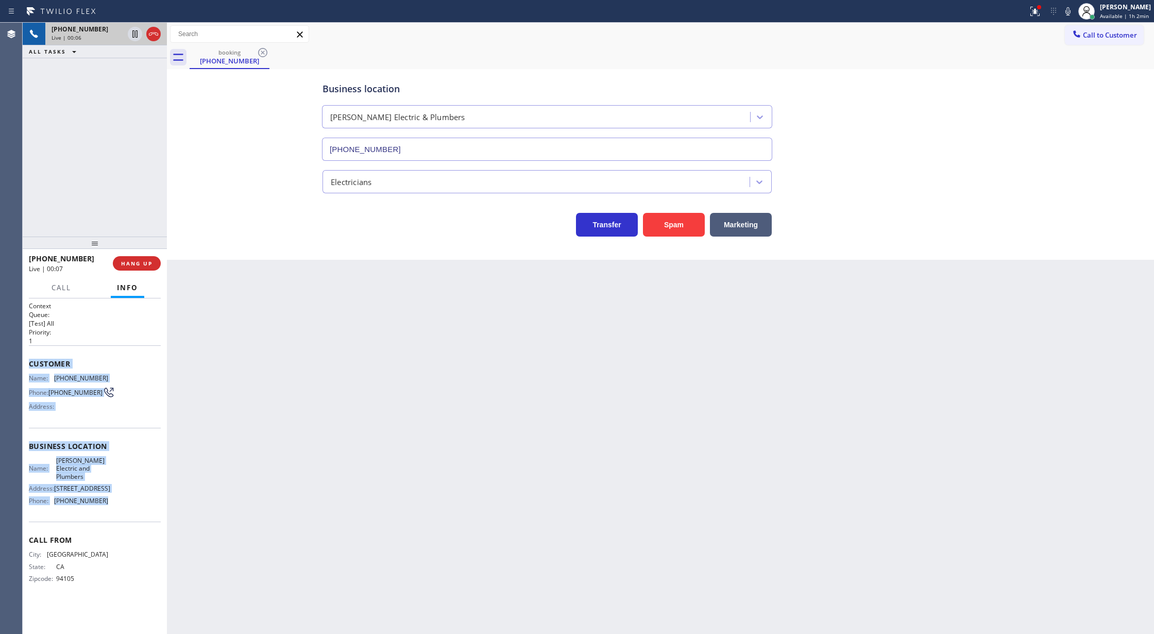
drag, startPoint x: 29, startPoint y: 365, endPoint x: 121, endPoint y: 502, distance: 164.9
click at [121, 502] on div "Context Queue: [Test] All Priority: 1 Customer Name: [PHONE_NUMBER] Phone: [PHO…" at bounding box center [95, 450] width 132 height 298
click at [1070, 9] on icon at bounding box center [1068, 11] width 12 height 12
click at [1069, 12] on icon at bounding box center [1068, 11] width 12 height 12
click at [139, 261] on span "COMPLETE" at bounding box center [135, 263] width 36 height 7
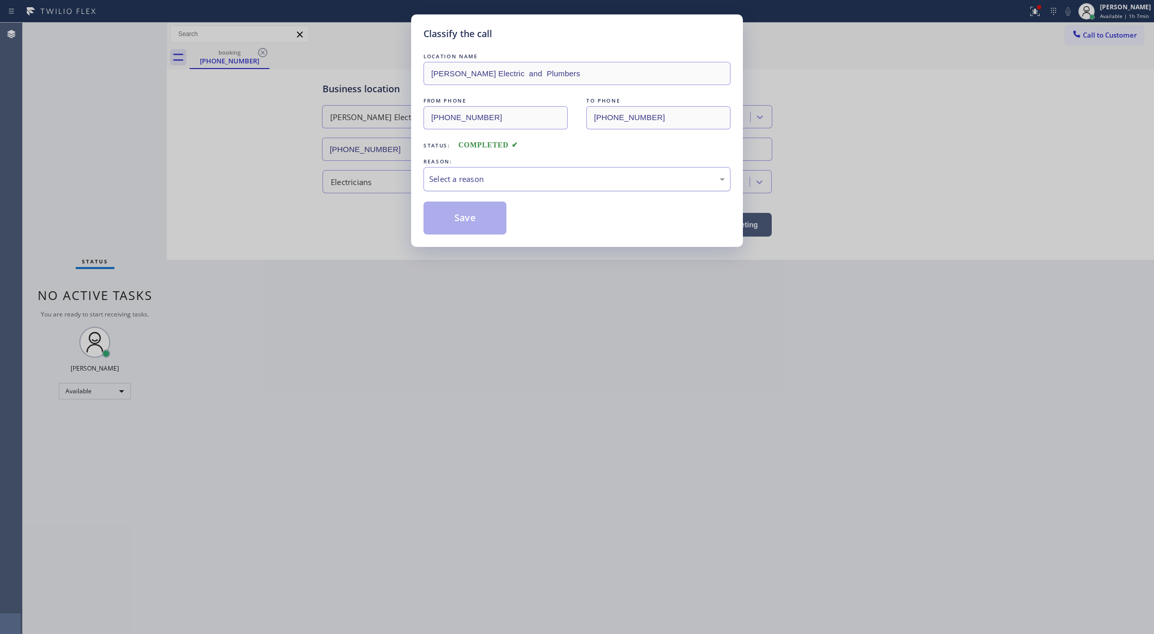
click at [460, 184] on div "Select a reason" at bounding box center [577, 179] width 296 height 12
click at [459, 218] on button "Save" at bounding box center [465, 217] width 83 height 33
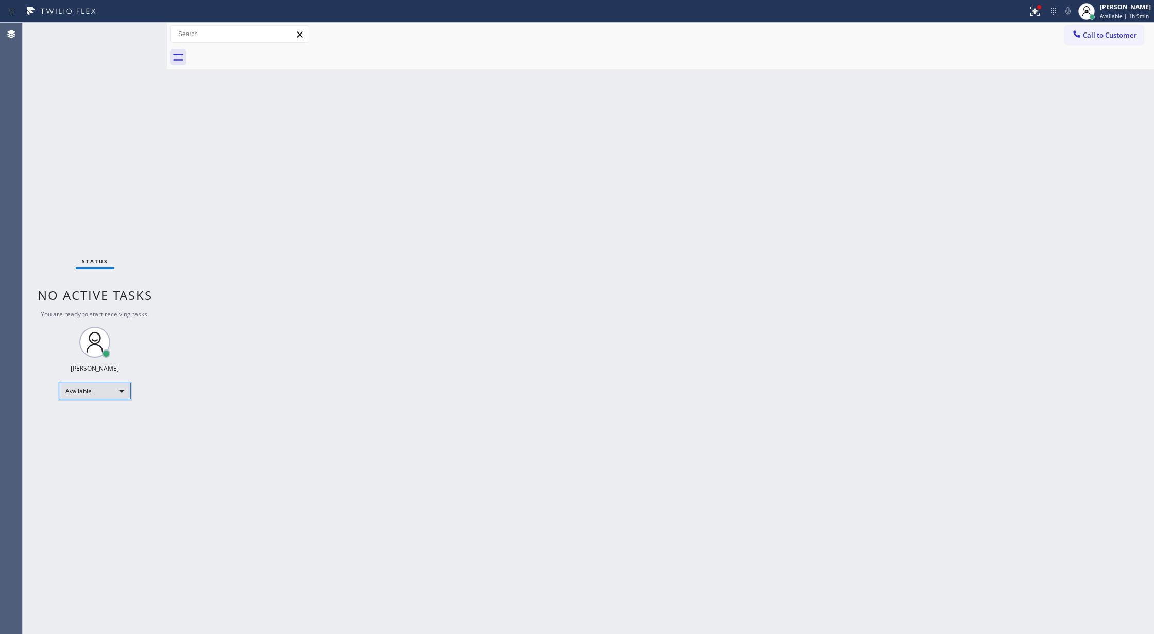
click at [112, 391] on div "Available" at bounding box center [95, 391] width 72 height 16
click at [106, 443] on li "Break" at bounding box center [94, 444] width 70 height 12
